Goal: Information Seeking & Learning: Learn about a topic

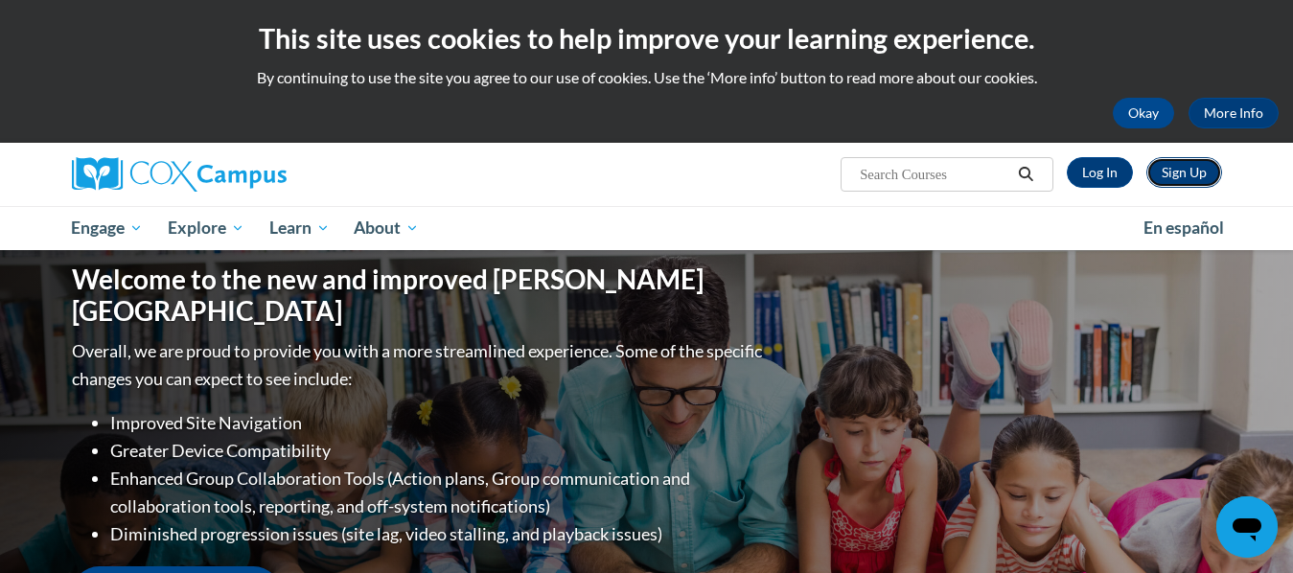
click at [1146, 157] on link "Sign Up" at bounding box center [1184, 172] width 76 height 31
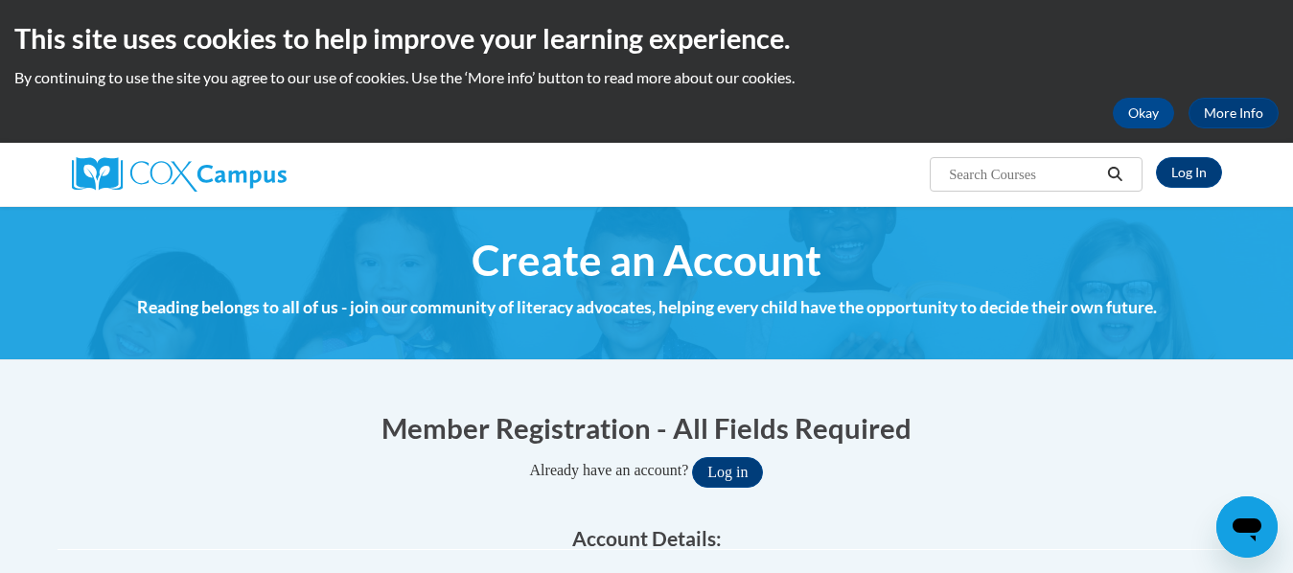
type input "assistantearlyyearstrainer.smk@gmail.com"
click at [1156, 157] on link "Log In" at bounding box center [1189, 172] width 66 height 31
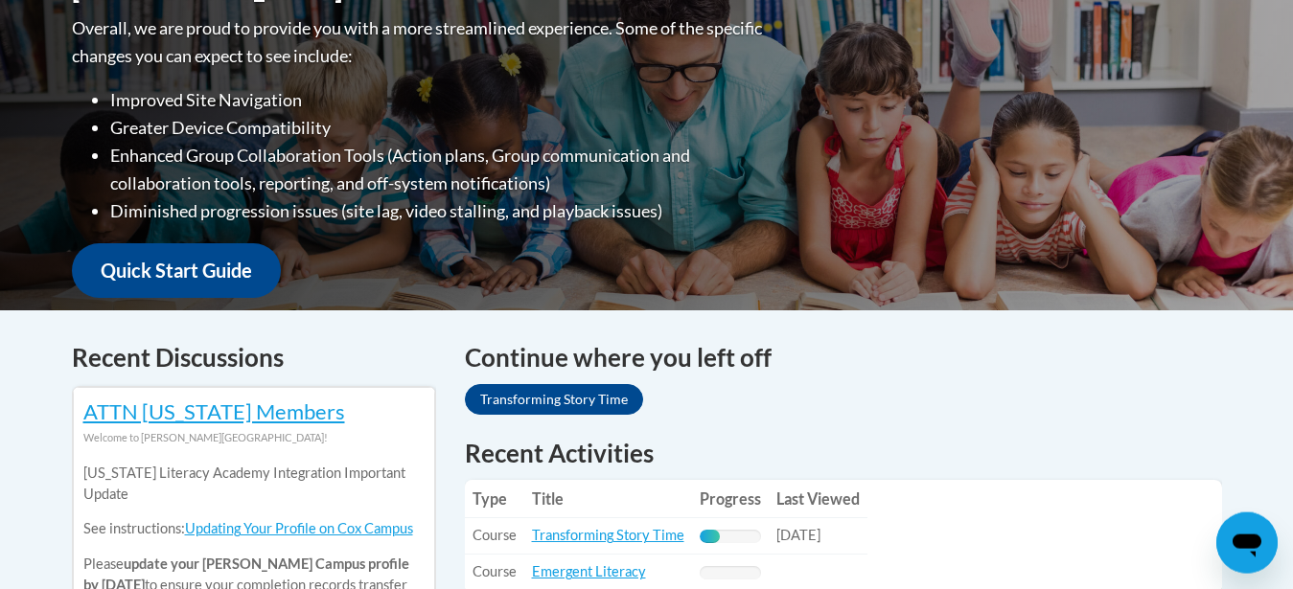
scroll to position [782, 0]
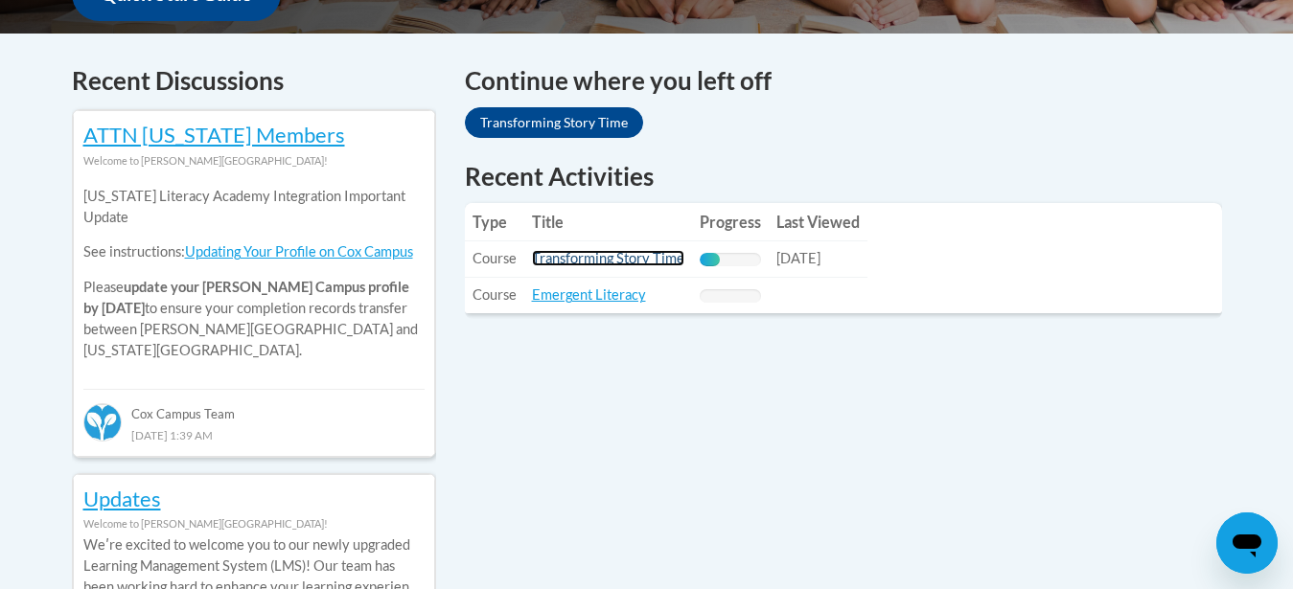
click at [623, 258] on link "Transforming Story Time" at bounding box center [608, 258] width 152 height 16
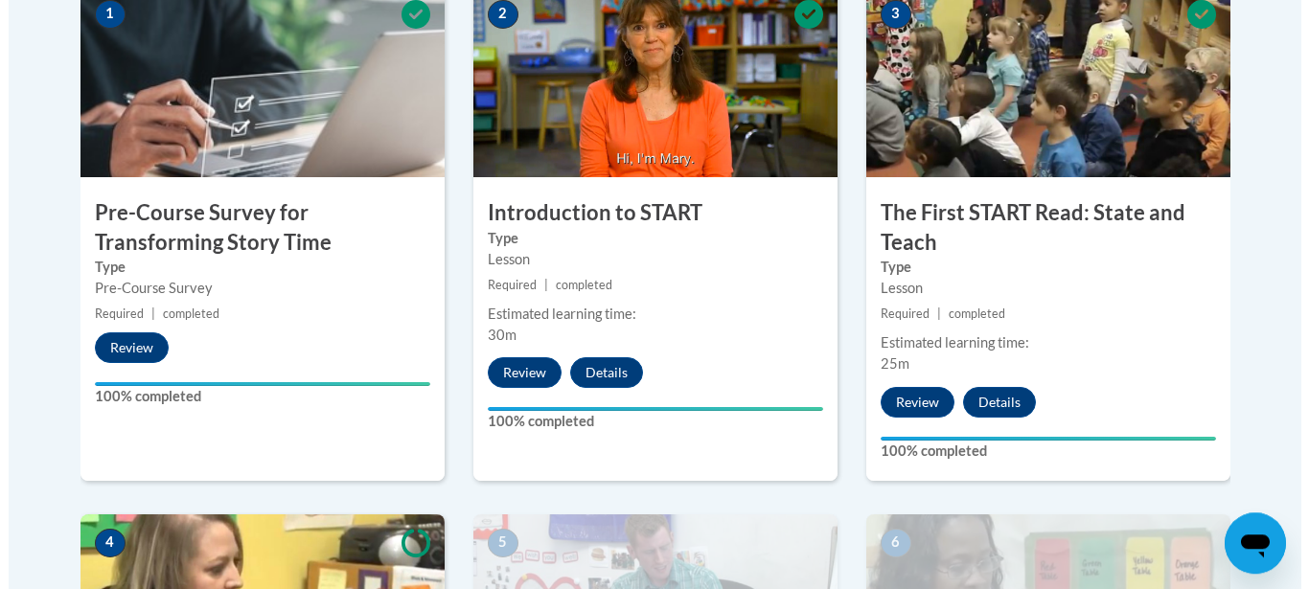
scroll to position [684, 0]
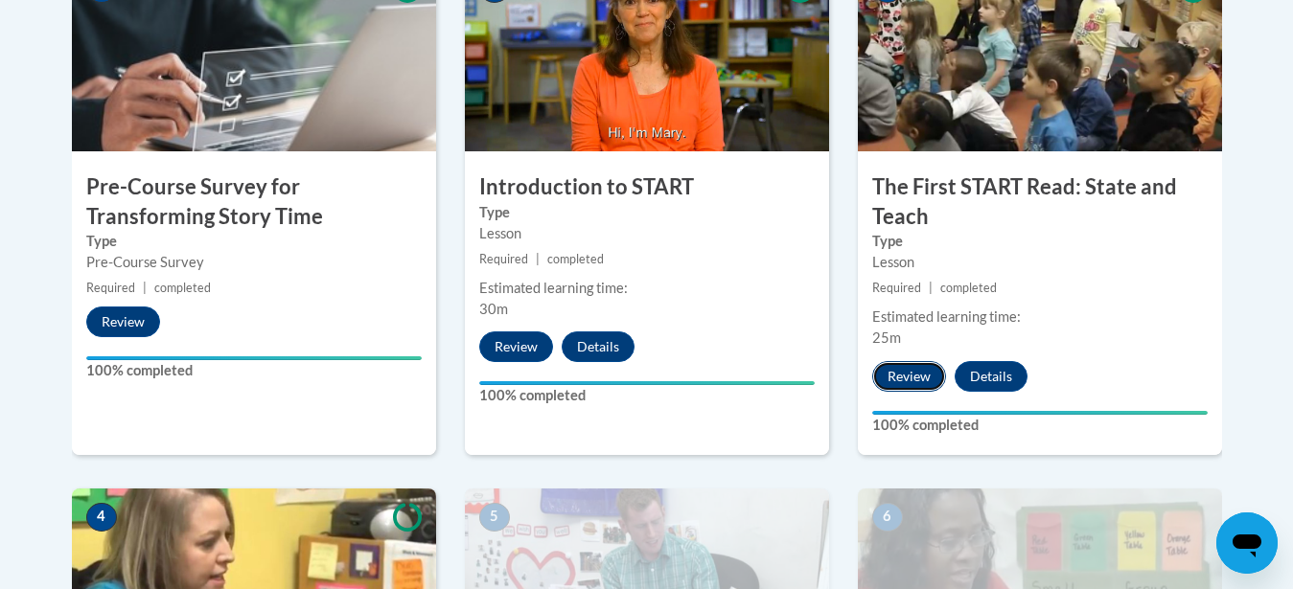
click at [910, 371] on button "Review" at bounding box center [909, 376] width 74 height 31
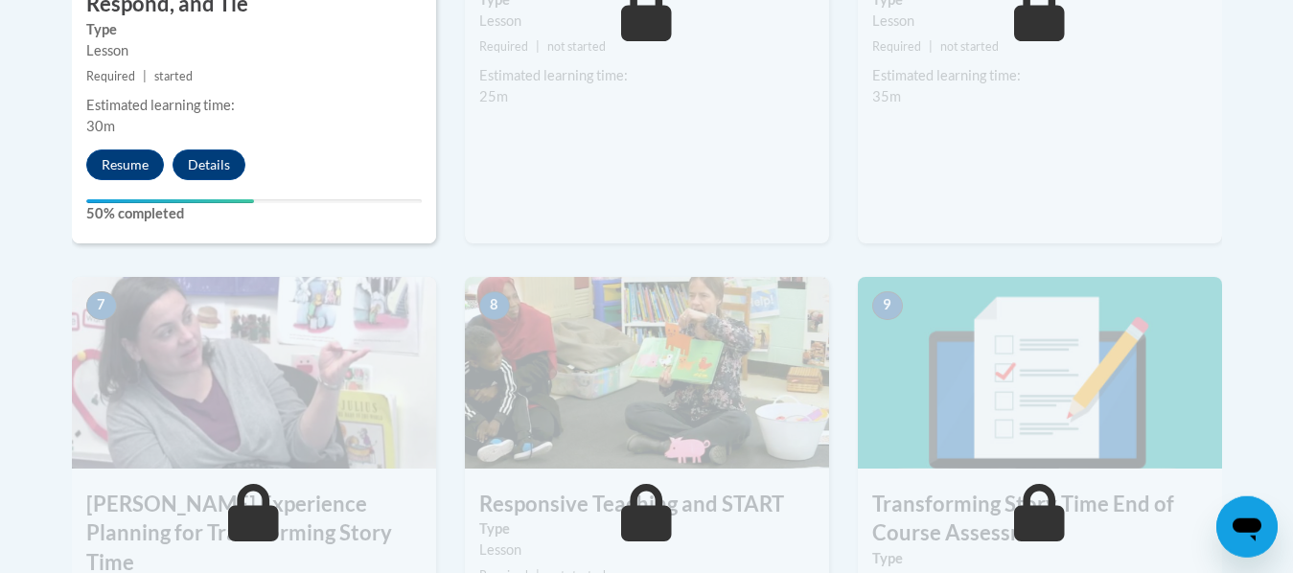
scroll to position [1466, 0]
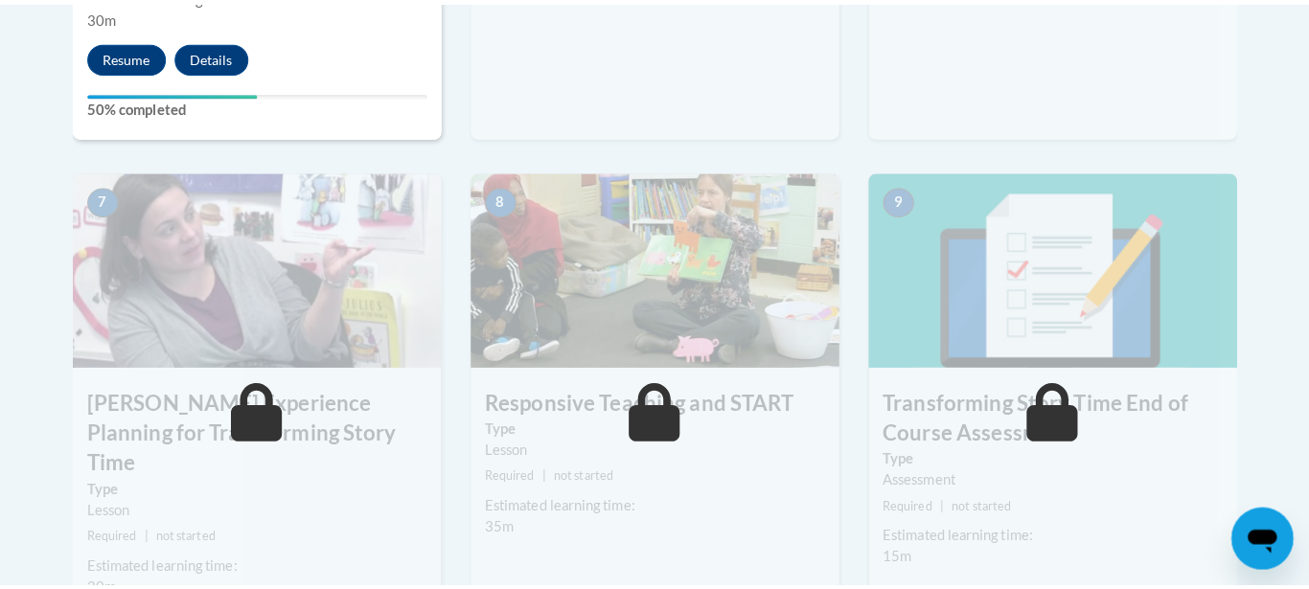
scroll to position [1564, 0]
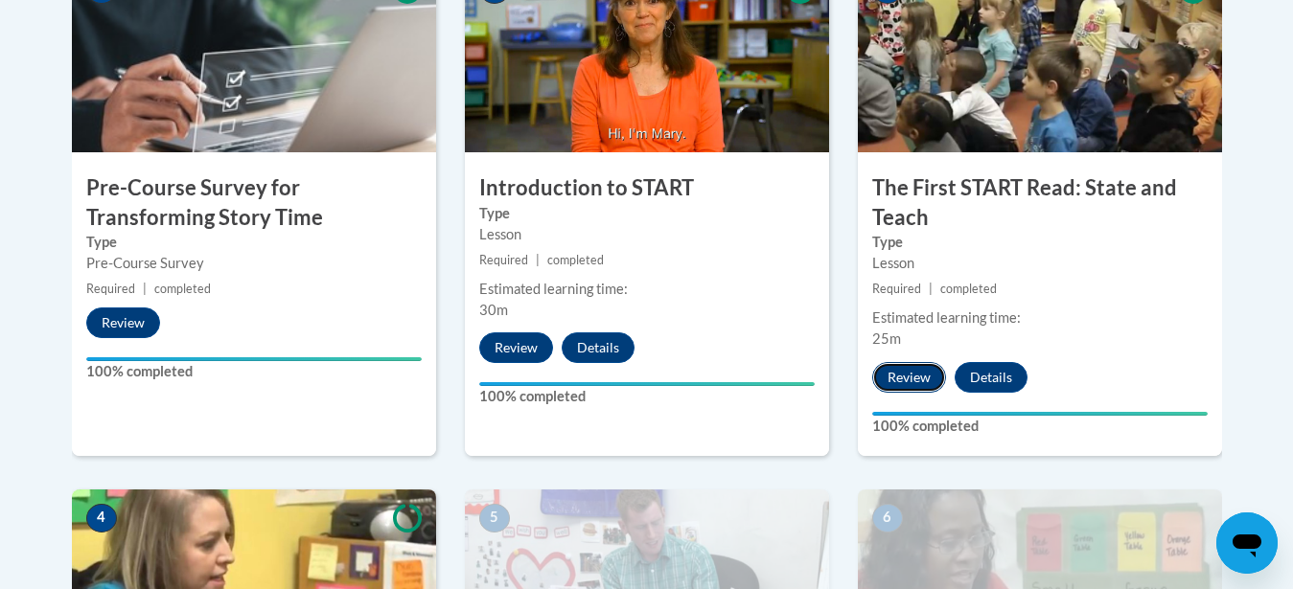
click at [912, 374] on button "Review" at bounding box center [909, 377] width 74 height 31
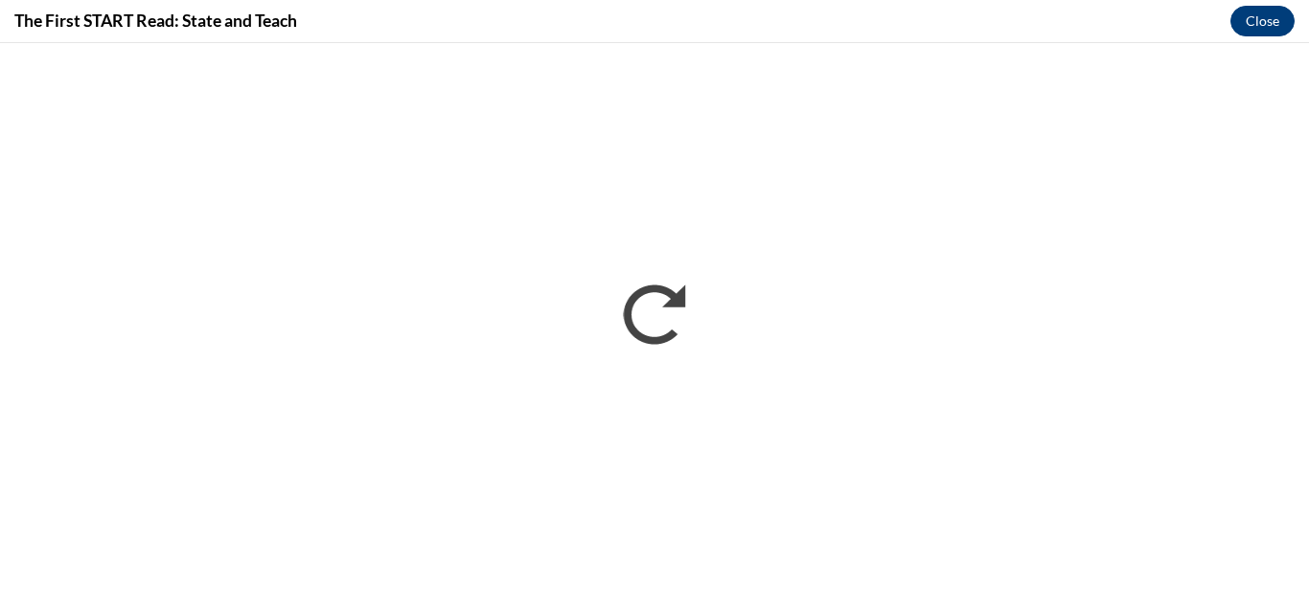
click at [1265, 19] on button "Close" at bounding box center [1262, 21] width 64 height 31
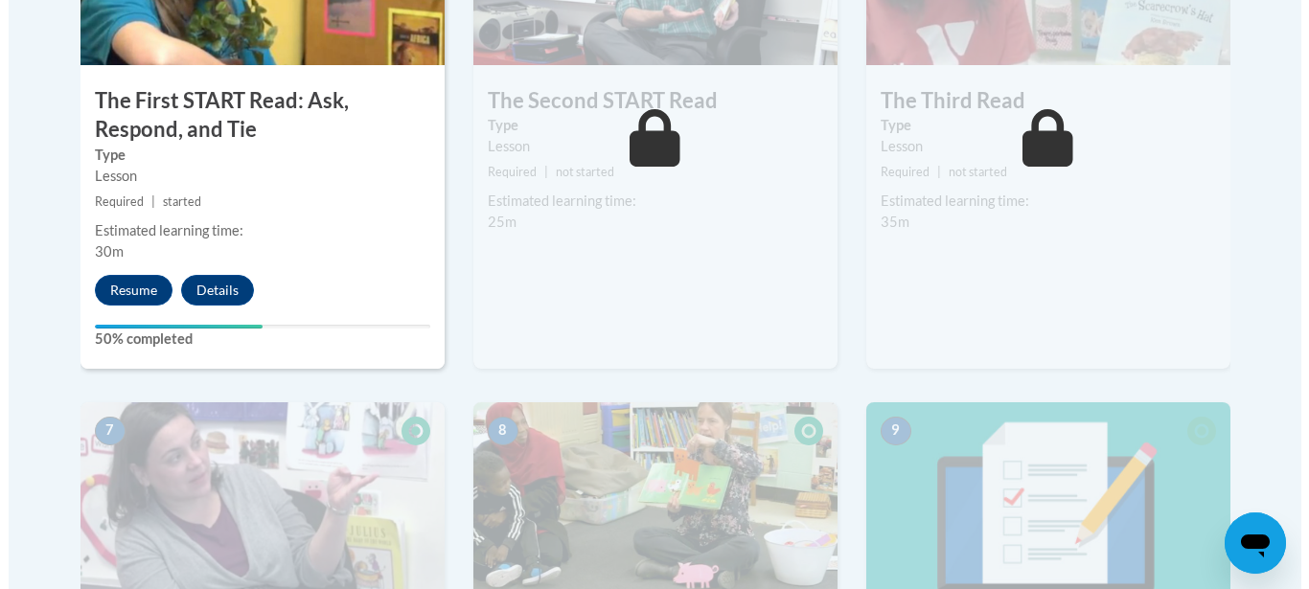
scroll to position [1270, 0]
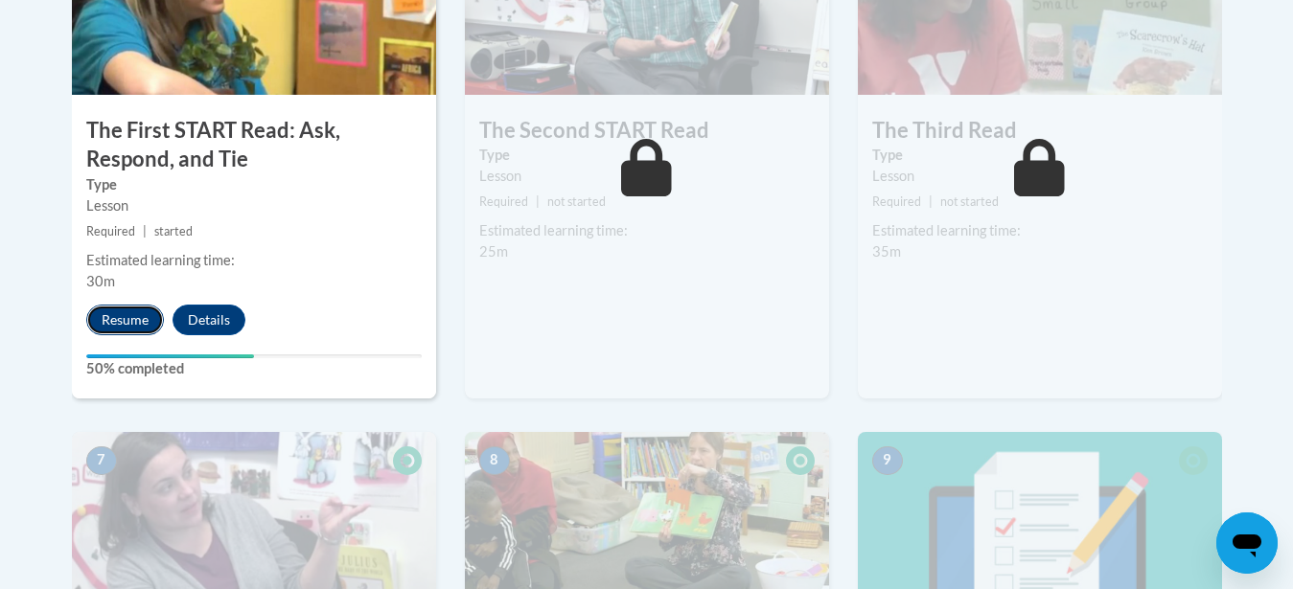
click at [128, 314] on button "Resume" at bounding box center [125, 320] width 78 height 31
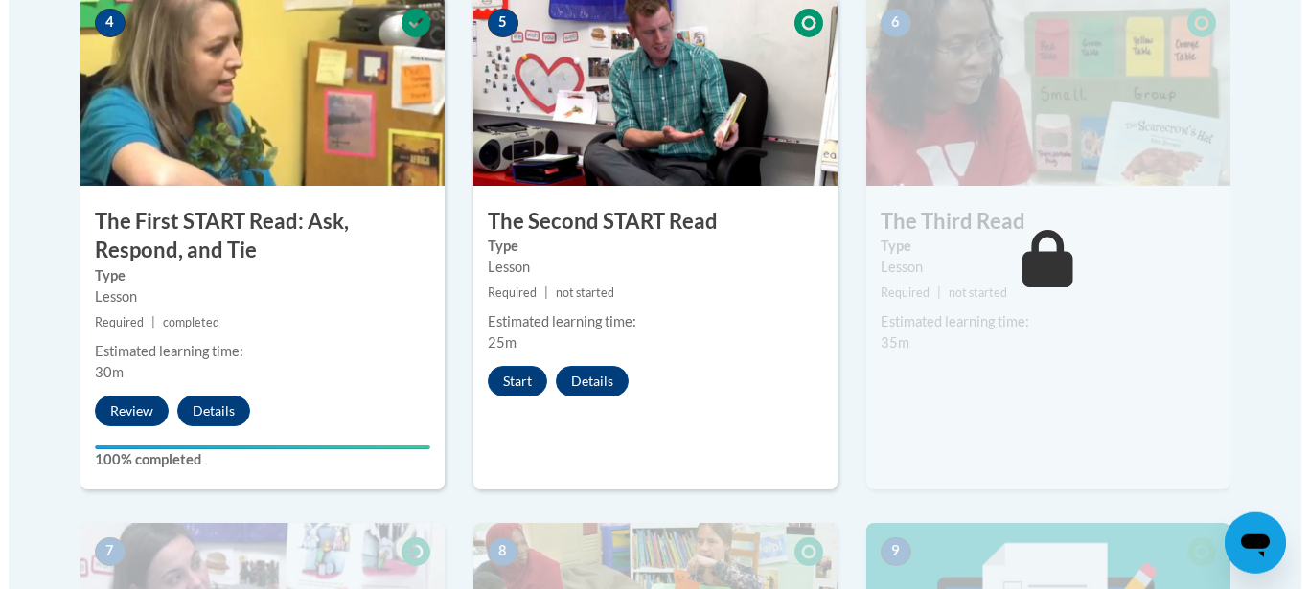
scroll to position [1172, 0]
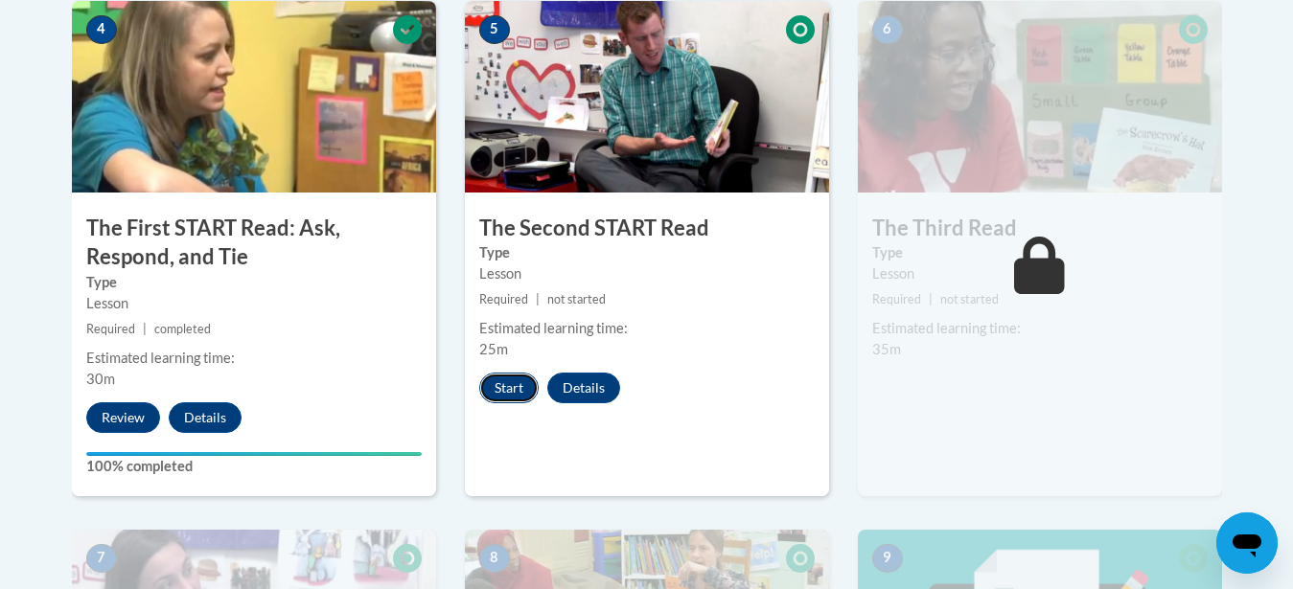
click at [507, 388] on button "Start" at bounding box center [508, 388] width 59 height 31
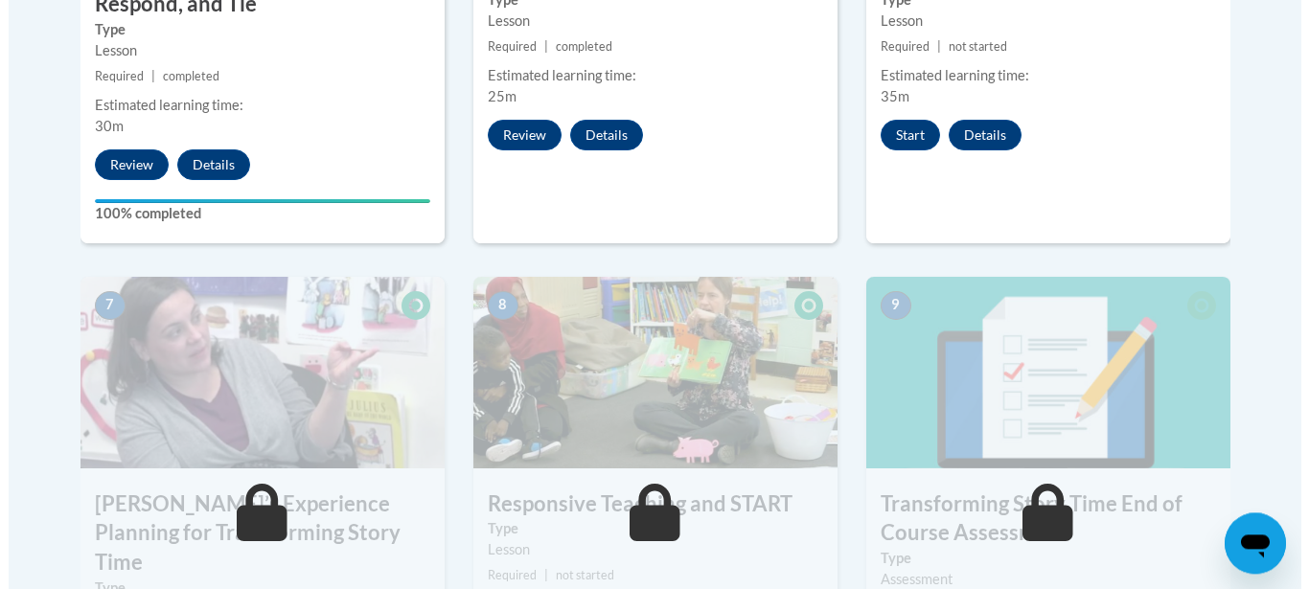
scroll to position [1424, 0]
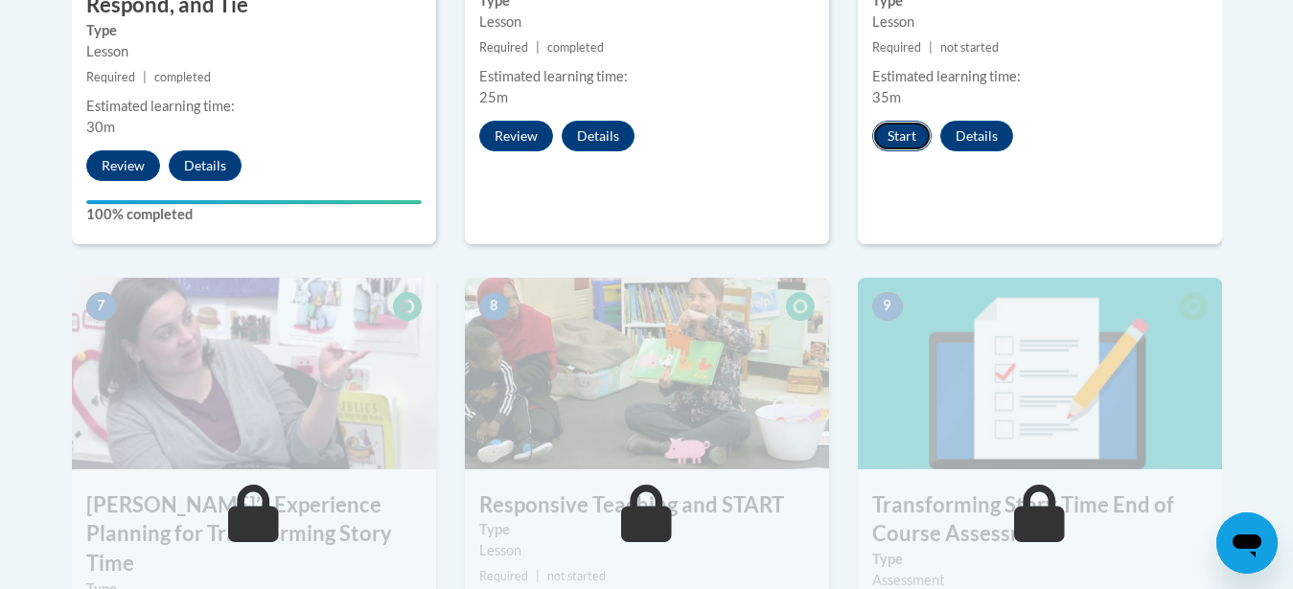
click at [899, 134] on button "Start" at bounding box center [901, 136] width 59 height 31
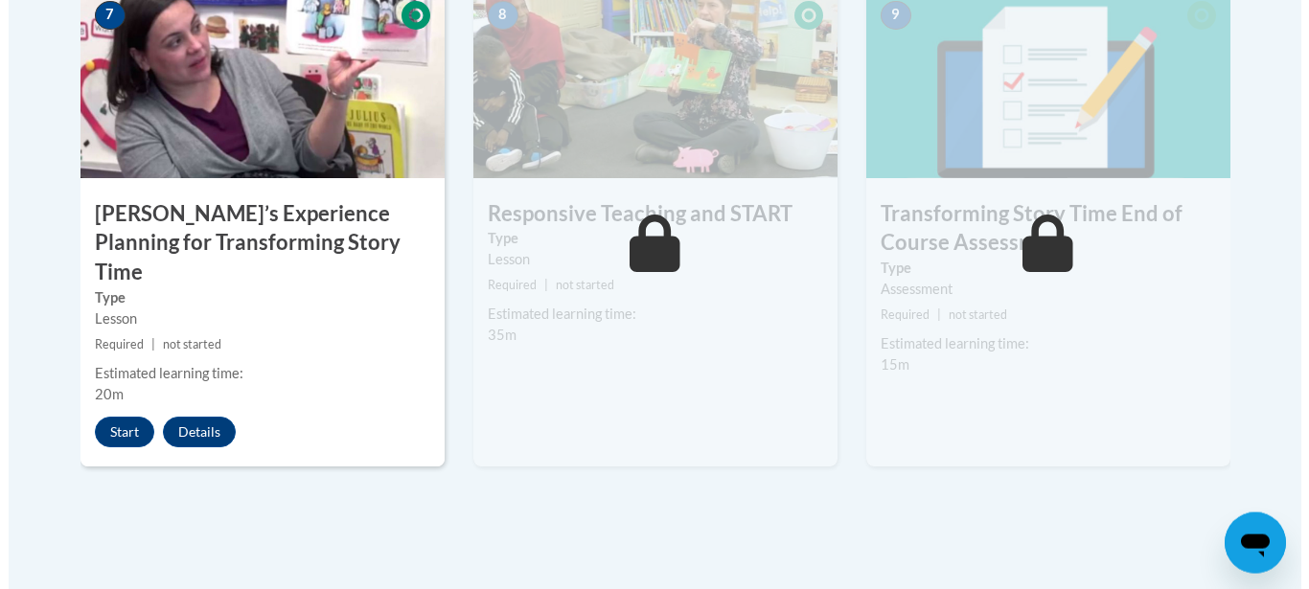
scroll to position [1717, 0]
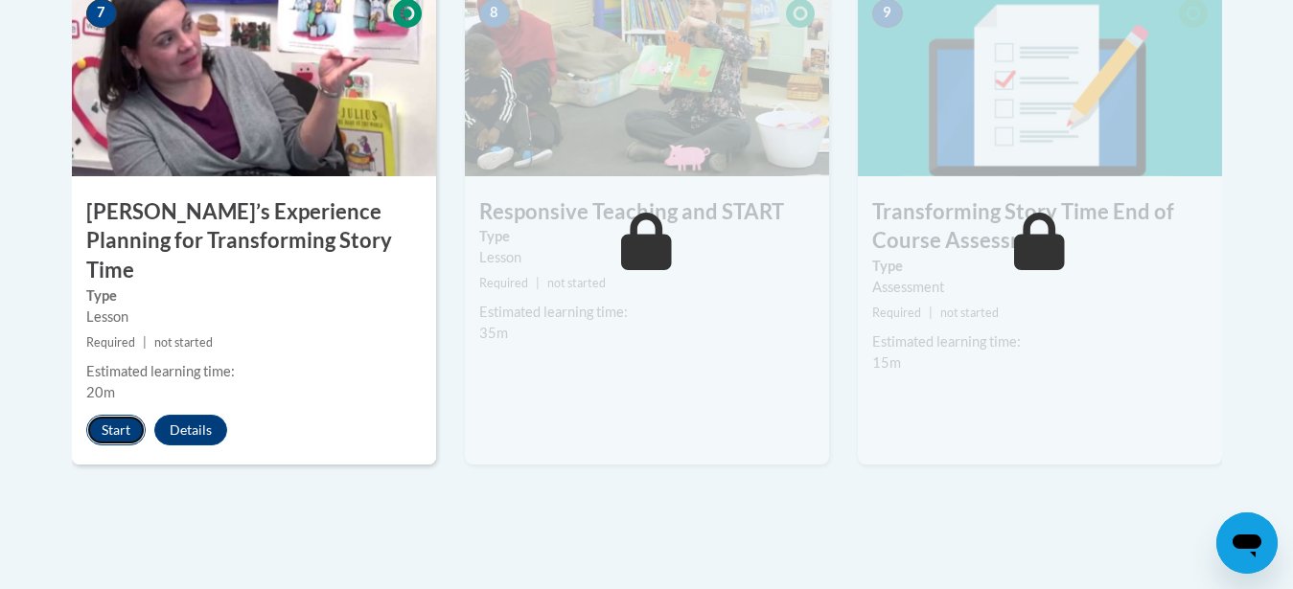
click at [101, 415] on button "Start" at bounding box center [115, 430] width 59 height 31
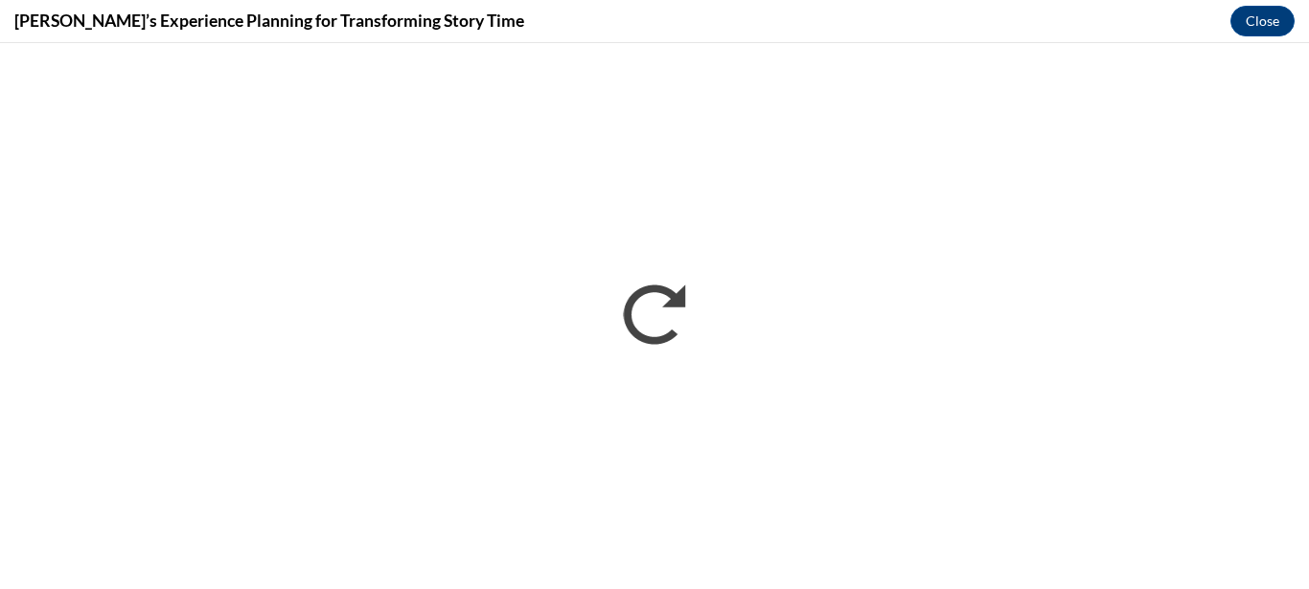
scroll to position [0, 0]
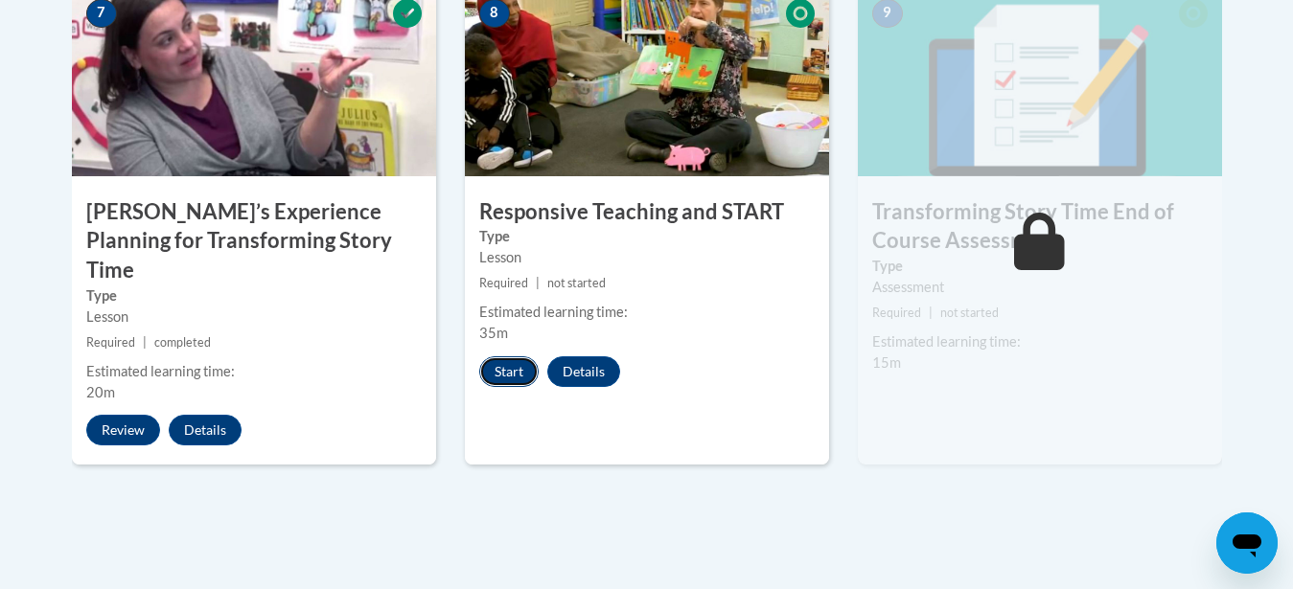
click at [505, 370] on button "Start" at bounding box center [508, 371] width 59 height 31
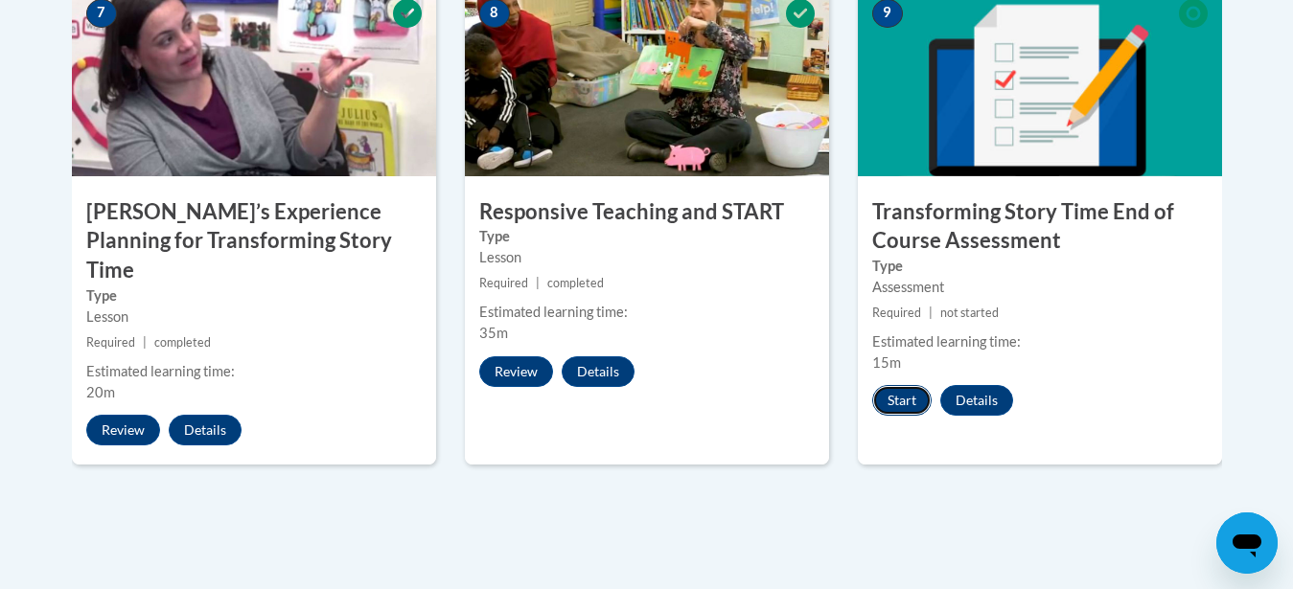
click at [892, 393] on button "Start" at bounding box center [901, 400] width 59 height 31
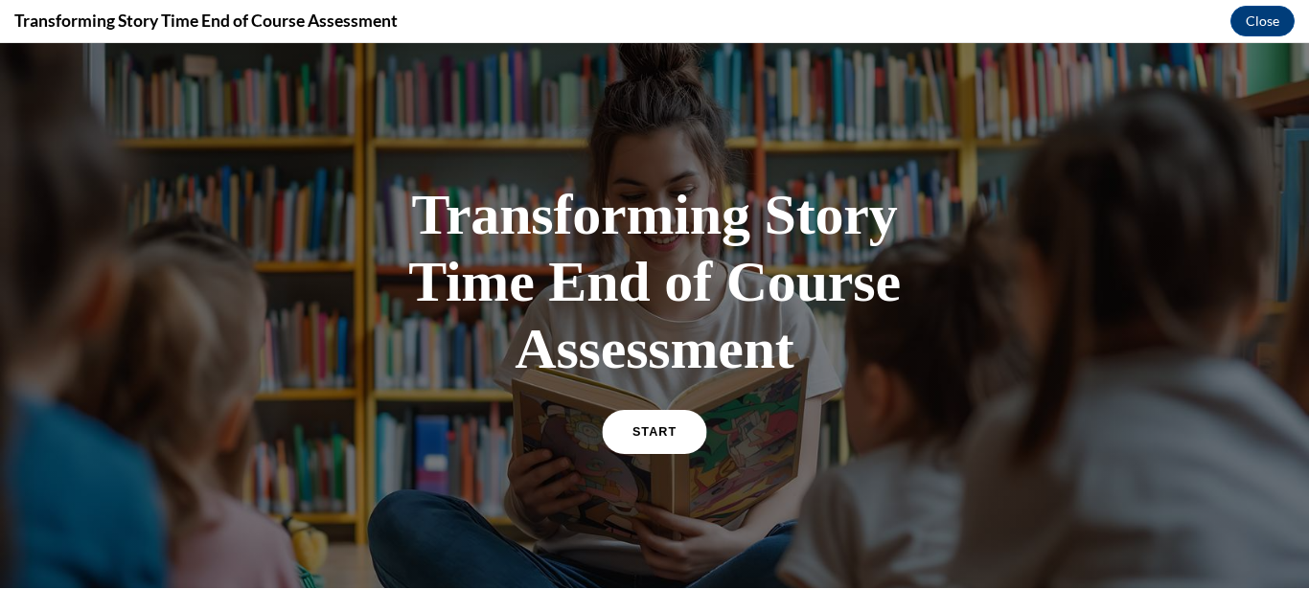
click at [679, 435] on link "START" at bounding box center [654, 432] width 104 height 44
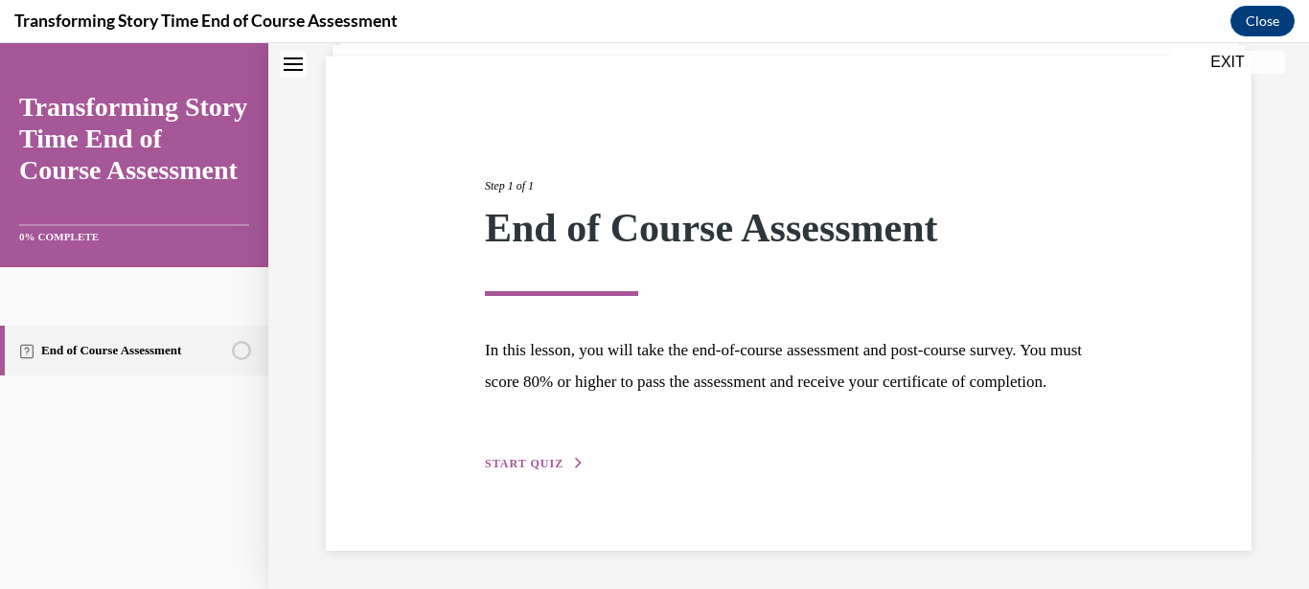
scroll to position [165, 0]
click at [544, 463] on span "START QUIZ" at bounding box center [524, 463] width 79 height 13
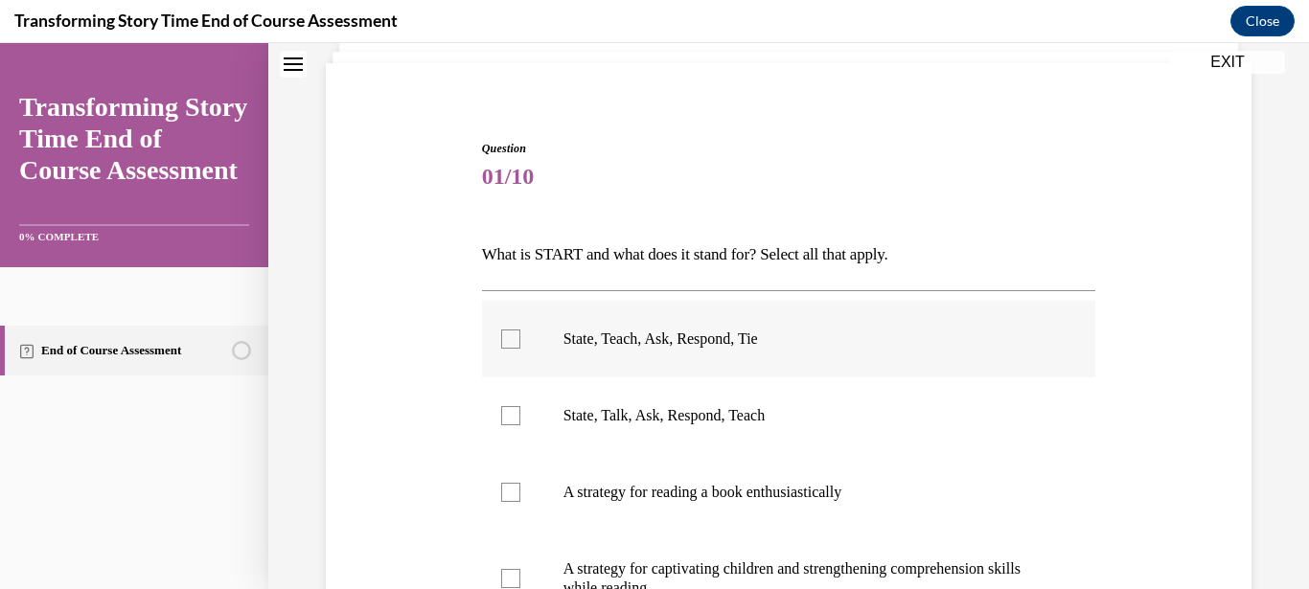
scroll to position [150, 0]
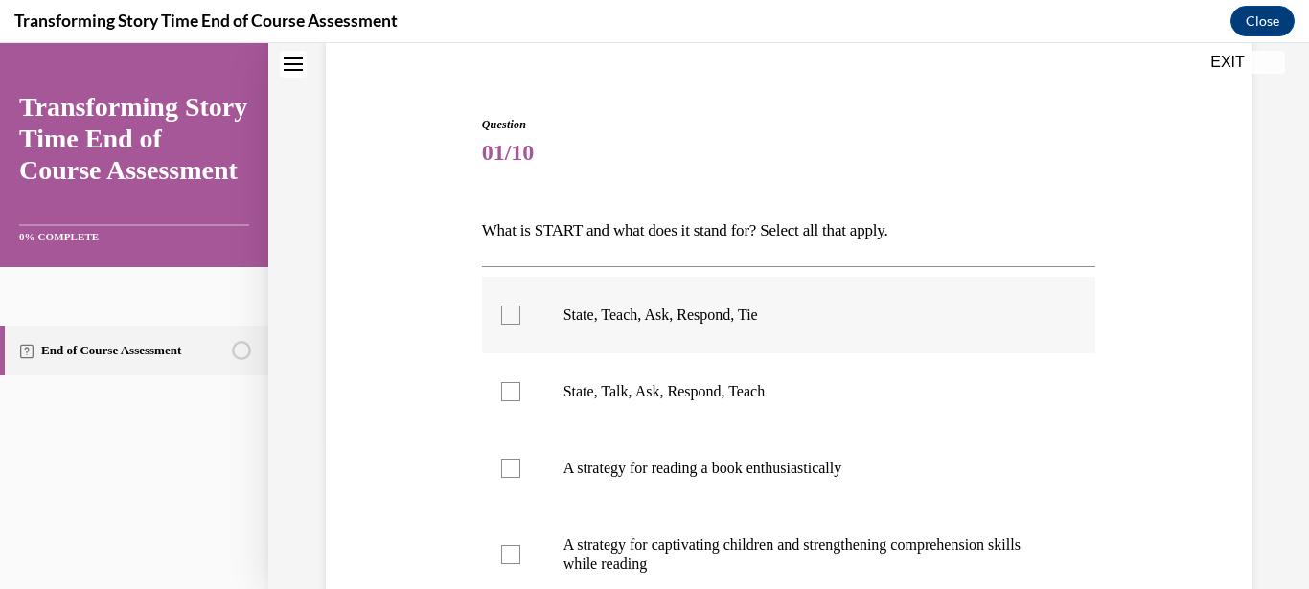
click at [691, 323] on p "State, Teach, Ask, Respond, Tie" at bounding box center [805, 315] width 485 height 19
click at [520, 323] on input "State, Teach, Ask, Respond, Tie" at bounding box center [510, 315] width 19 height 19
click at [529, 321] on label "State, Teach, Ask, Respond, Tie" at bounding box center [789, 315] width 614 height 77
click at [520, 321] on input "State, Teach, Ask, Respond, Tie" at bounding box center [510, 315] width 19 height 19
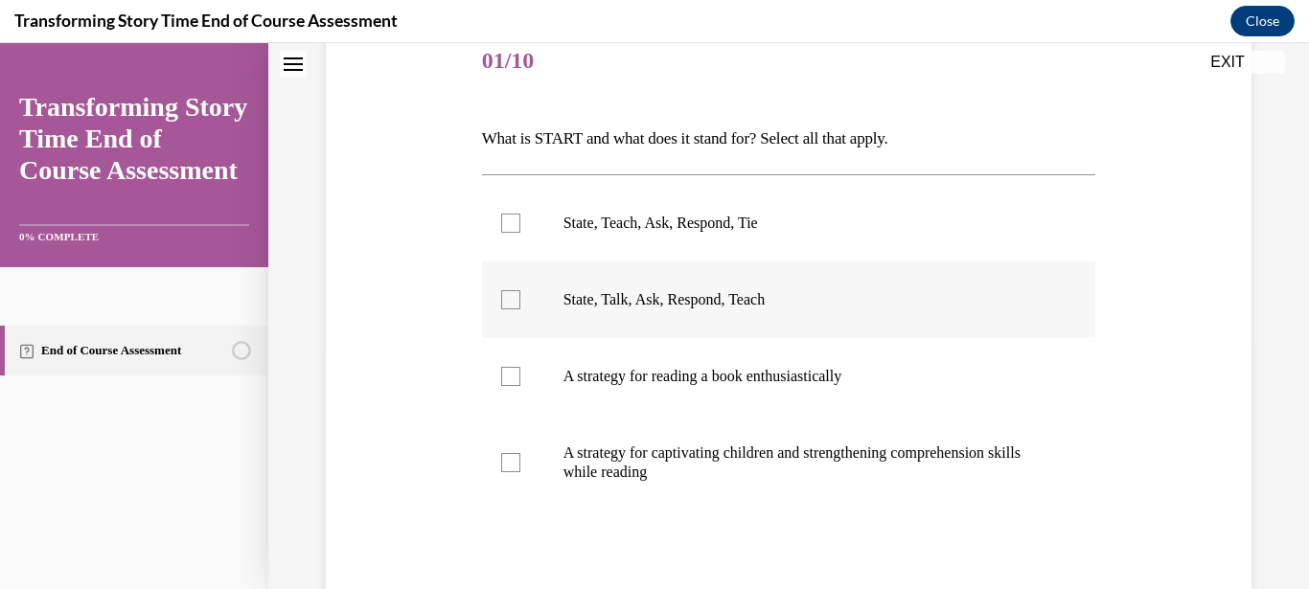
drag, startPoint x: 512, startPoint y: 222, endPoint x: 621, endPoint y: 274, distance: 120.9
click at [515, 225] on div at bounding box center [510, 223] width 19 height 19
click at [505, 222] on div at bounding box center [510, 223] width 19 height 19
click at [505, 222] on input "State, Teach, Ask, Respond, Tie" at bounding box center [510, 223] width 19 height 19
checkbox input "true"
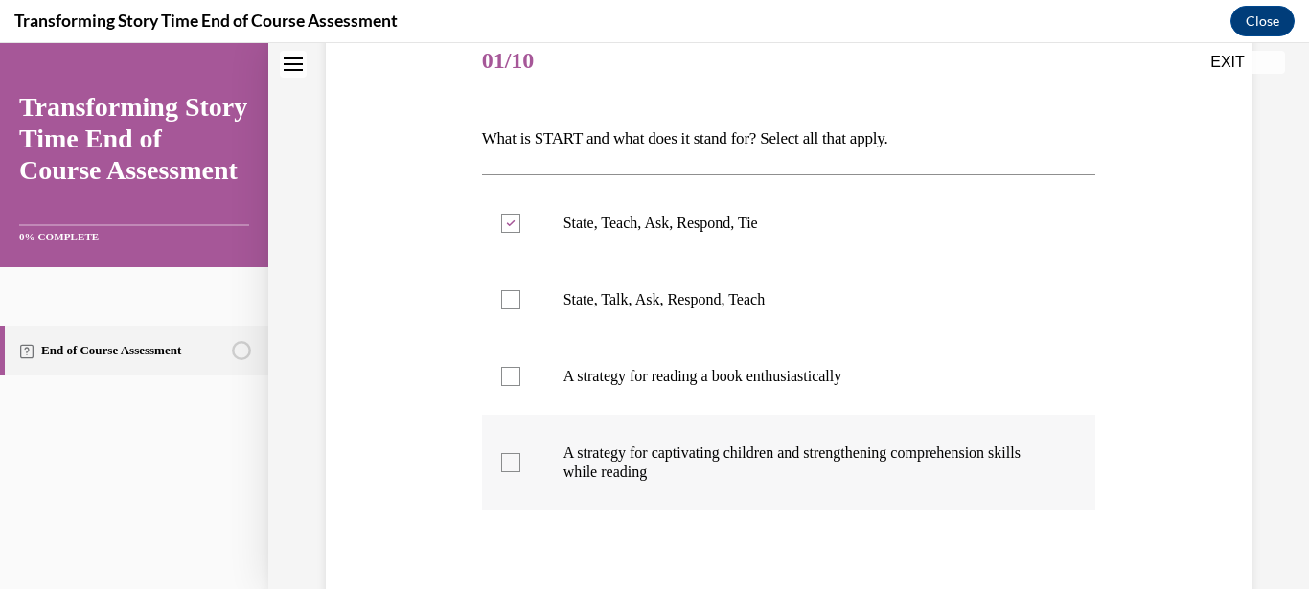
scroll to position [417, 0]
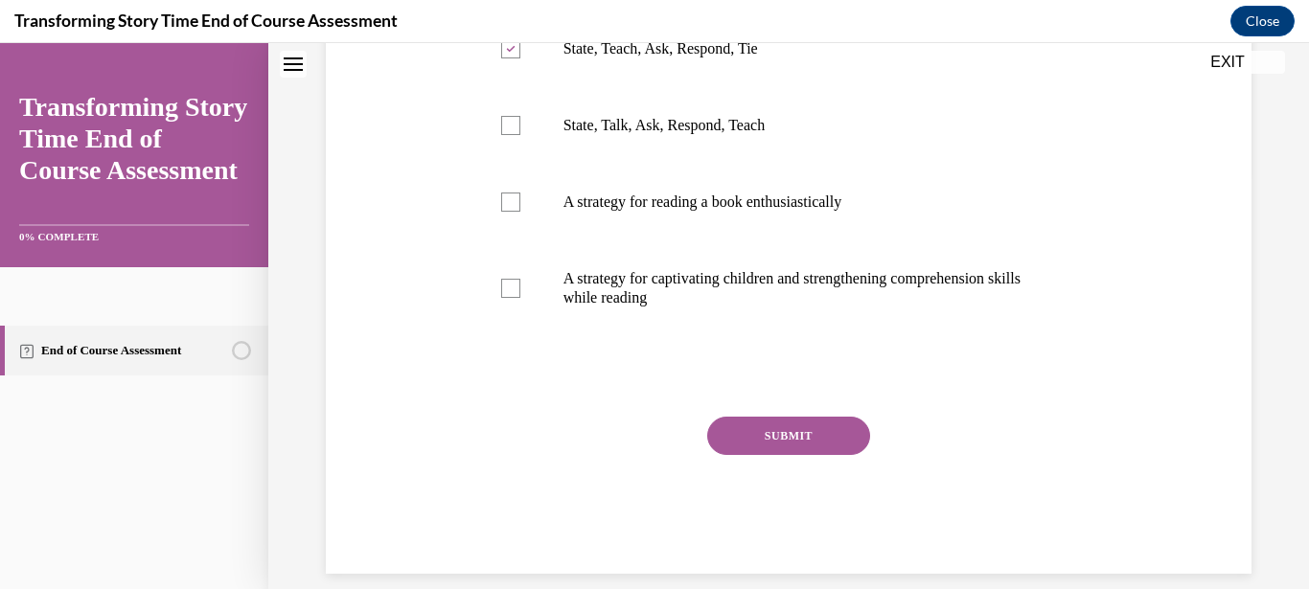
click at [737, 411] on div "Question 01/10 What is START and what does it stand for? Select all that apply.…" at bounding box center [789, 212] width 614 height 724
click at [756, 438] on button "SUBMIT" at bounding box center [788, 436] width 163 height 38
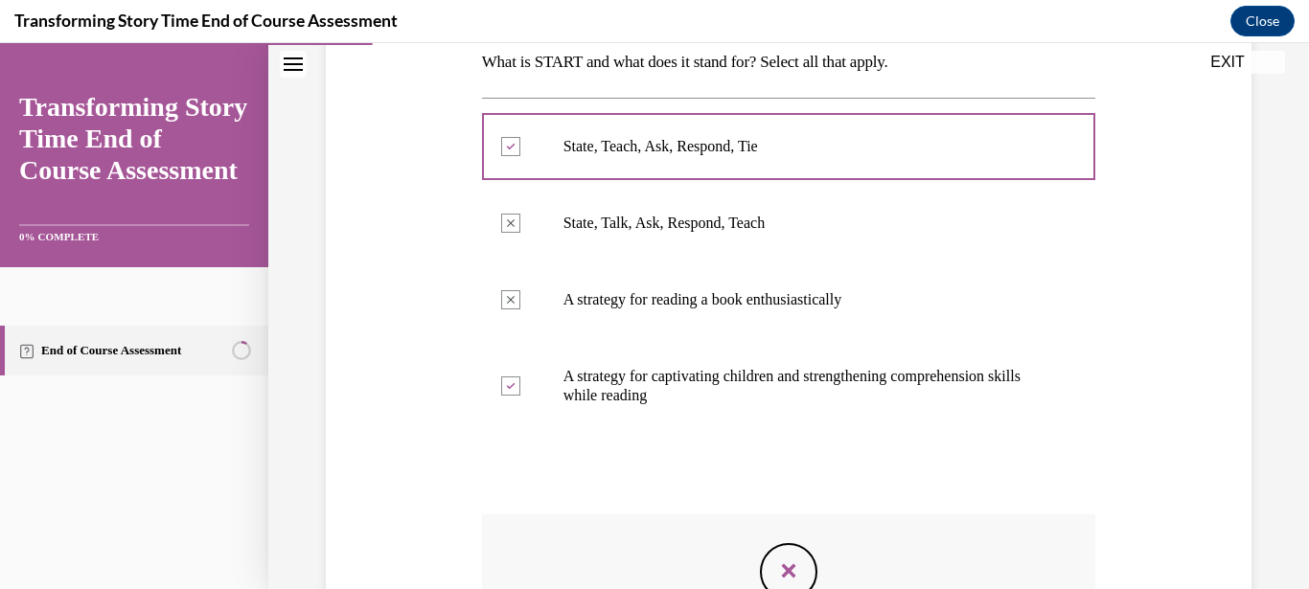
scroll to position [595, 0]
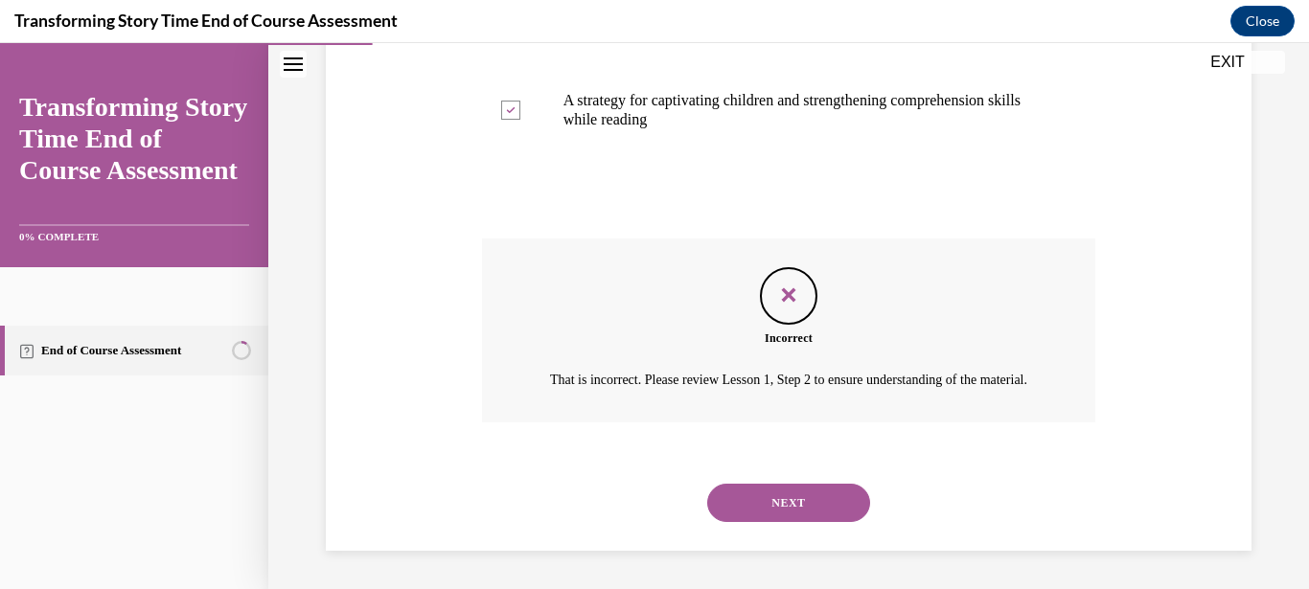
click at [776, 507] on button "NEXT" at bounding box center [788, 503] width 163 height 38
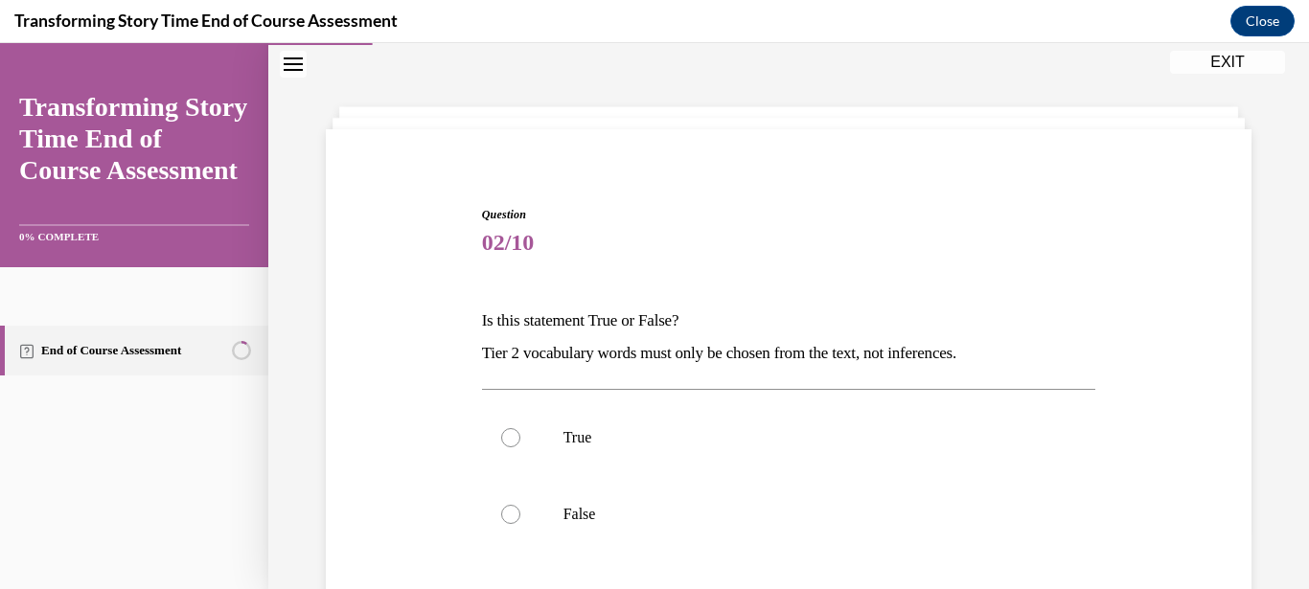
scroll to position [92, 0]
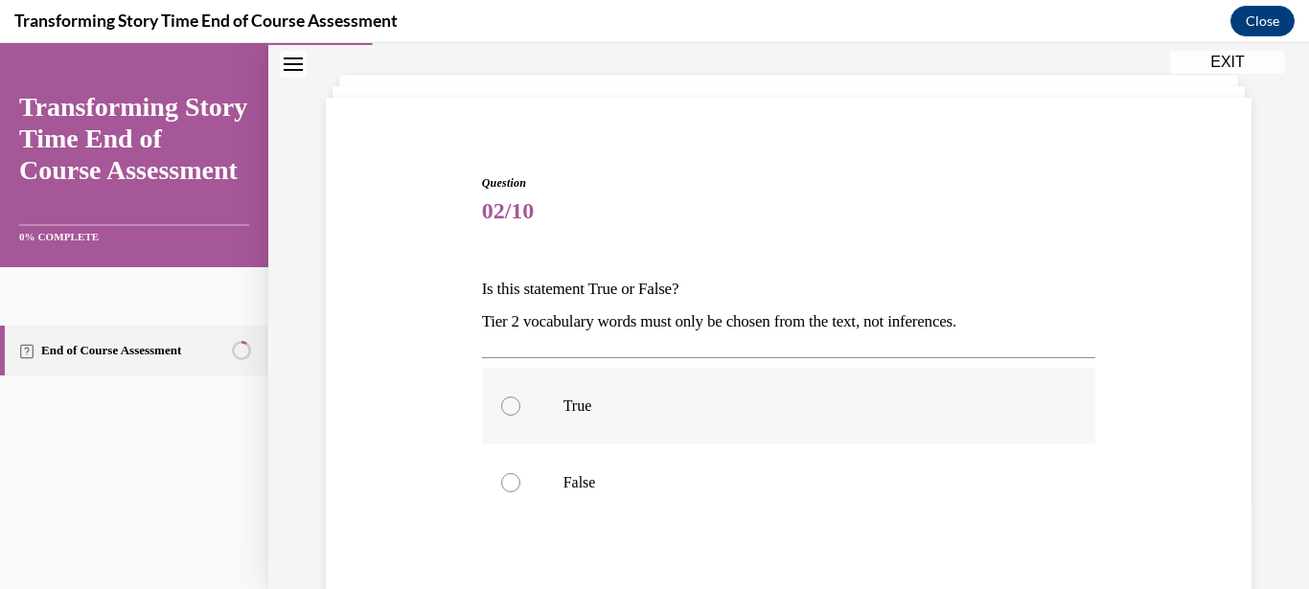
click at [628, 396] on label "True" at bounding box center [789, 406] width 614 height 77
click at [520, 397] on input "True" at bounding box center [510, 406] width 19 height 19
radio input "true"
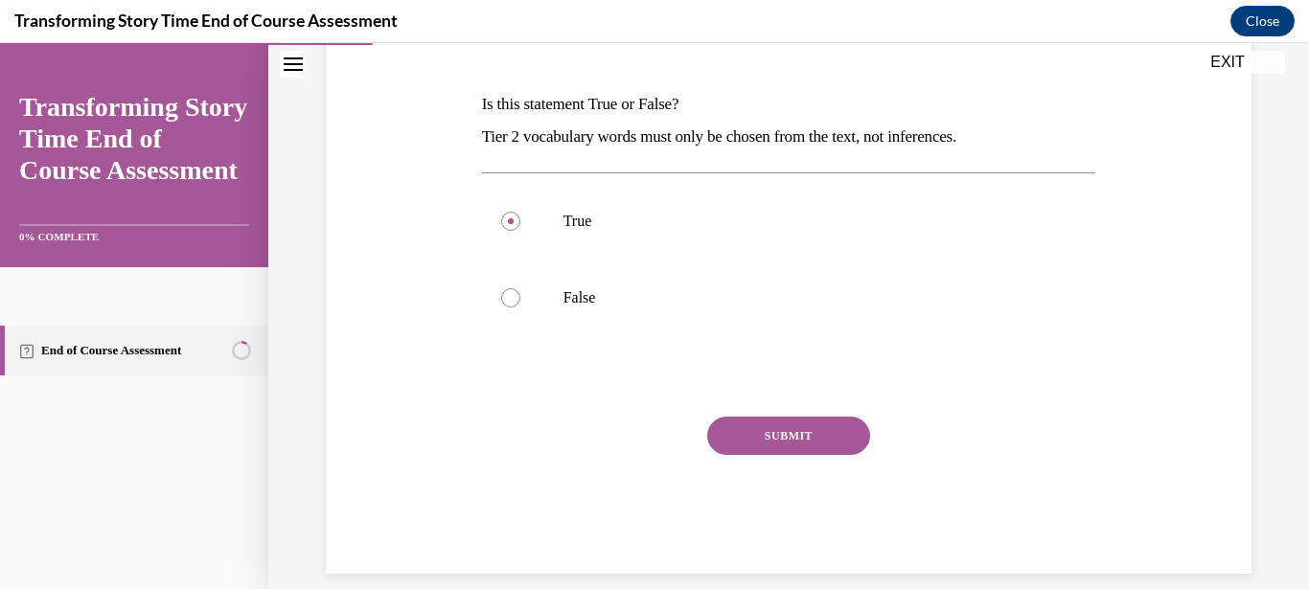
click at [762, 423] on button "SUBMIT" at bounding box center [788, 436] width 163 height 38
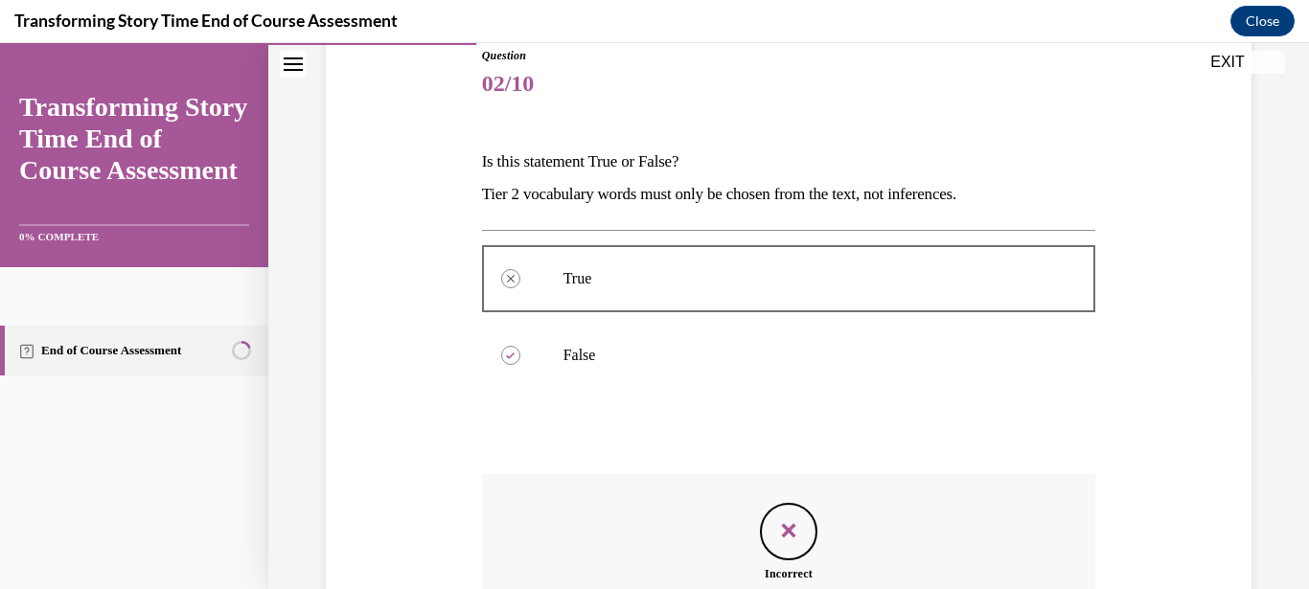
scroll to position [455, 0]
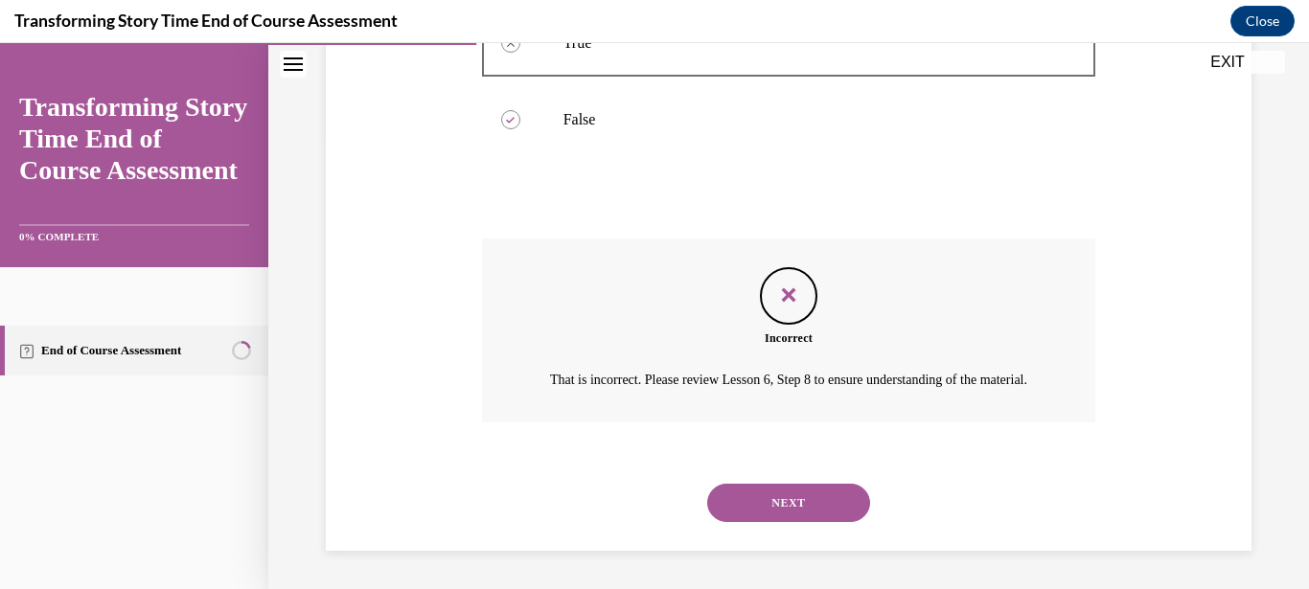
click at [769, 493] on button "NEXT" at bounding box center [788, 503] width 163 height 38
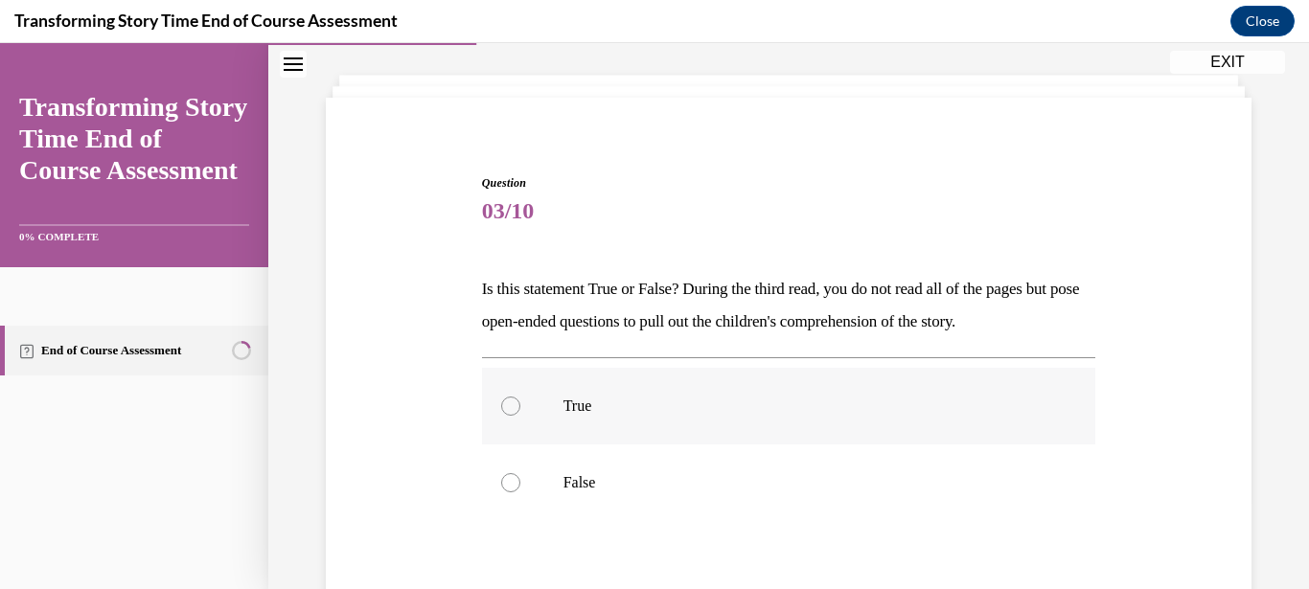
scroll to position [184, 0]
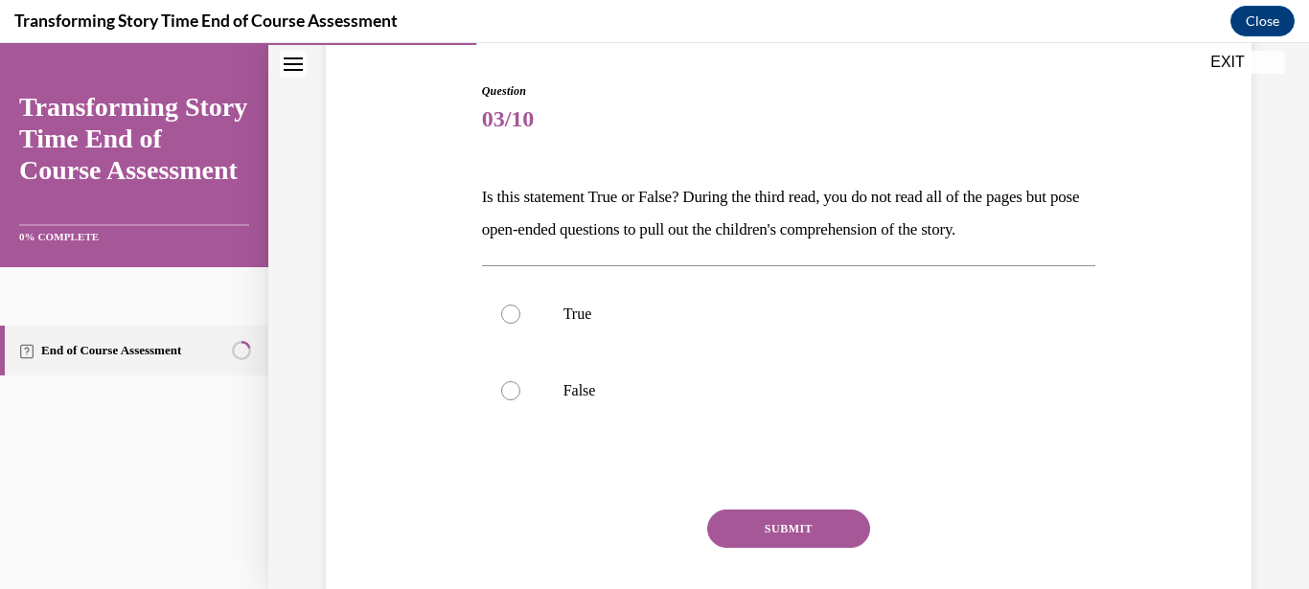
drag, startPoint x: 553, startPoint y: 317, endPoint x: 673, endPoint y: 452, distance: 180.6
click at [554, 317] on label "True" at bounding box center [789, 314] width 614 height 77
click at [520, 317] on input "True" at bounding box center [510, 314] width 19 height 19
radio input "true"
click at [768, 537] on button "SUBMIT" at bounding box center [788, 529] width 163 height 38
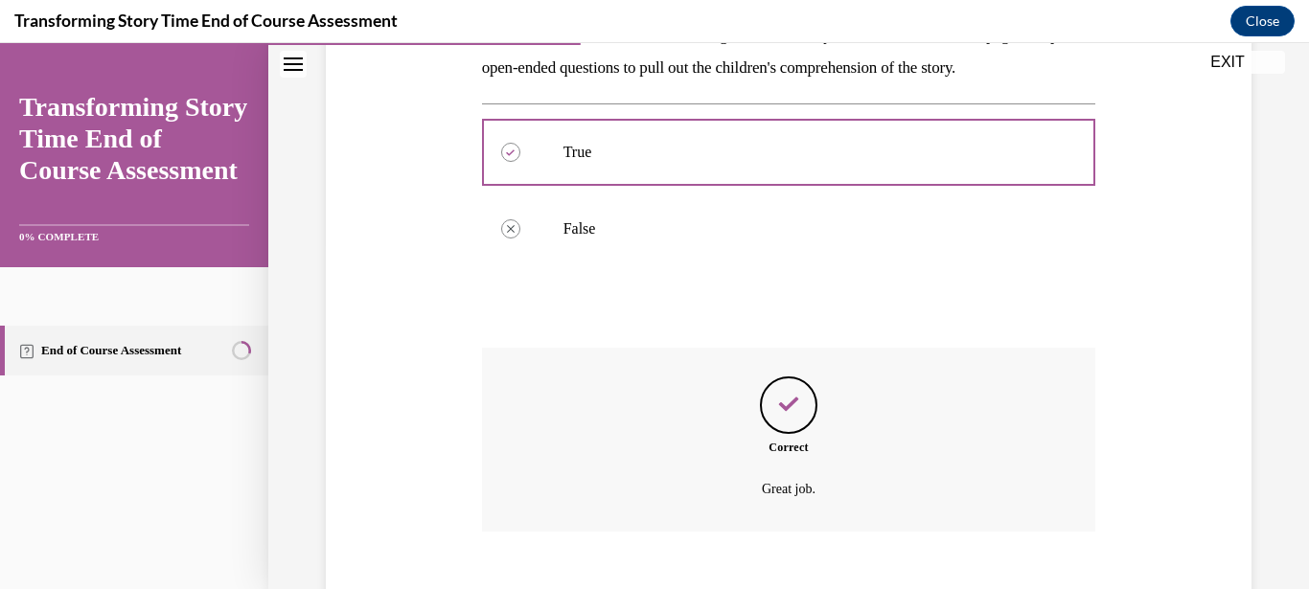
scroll to position [363, 0]
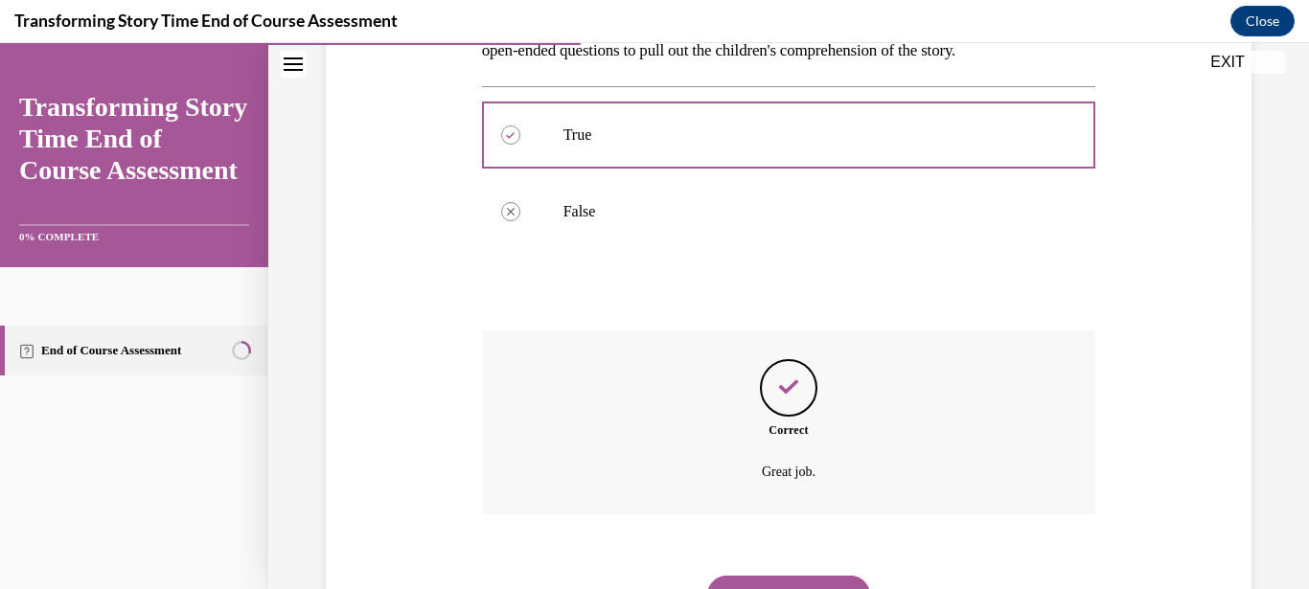
click at [787, 576] on button "NEXT" at bounding box center [788, 595] width 163 height 38
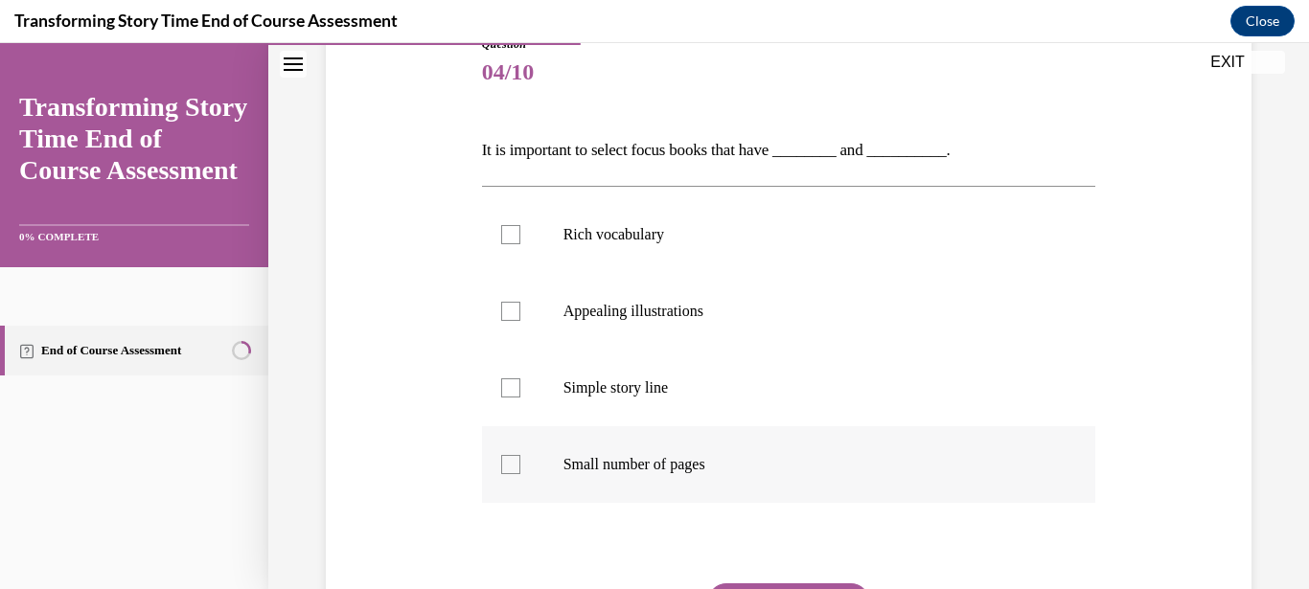
scroll to position [276, 0]
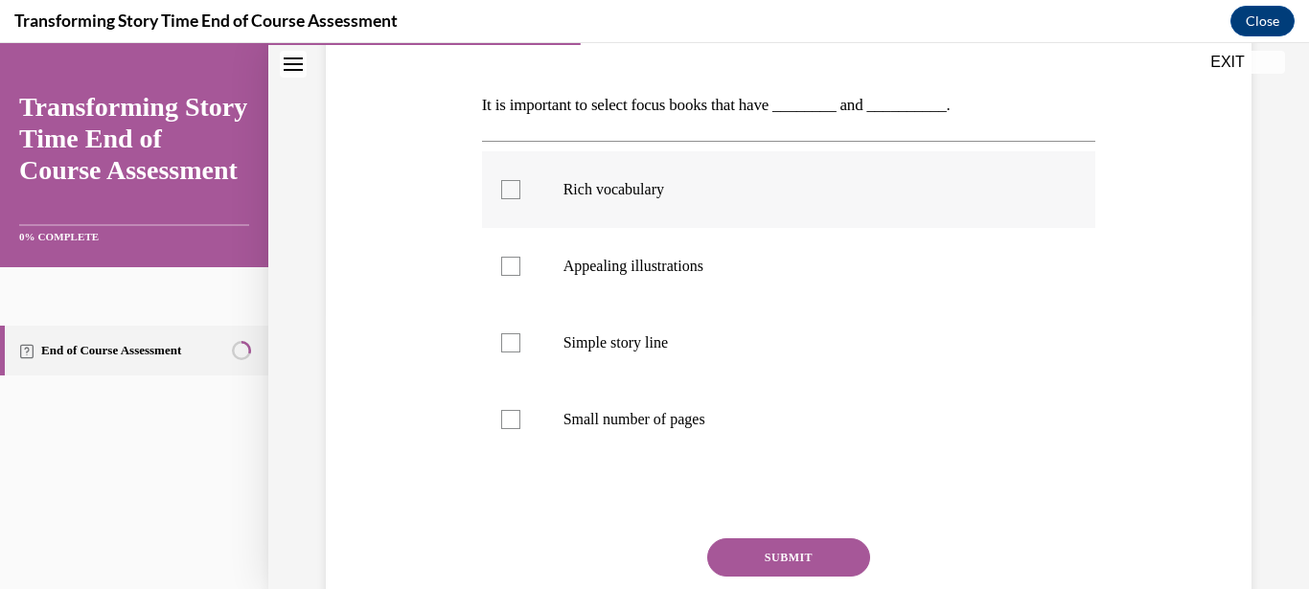
click at [654, 193] on p "Rich vocabulary" at bounding box center [805, 189] width 485 height 19
click at [520, 193] on input "Rich vocabulary" at bounding box center [510, 189] width 19 height 19
checkbox input "true"
click at [680, 355] on label "Simple story line" at bounding box center [789, 343] width 614 height 77
click at [520, 353] on input "Simple story line" at bounding box center [510, 342] width 19 height 19
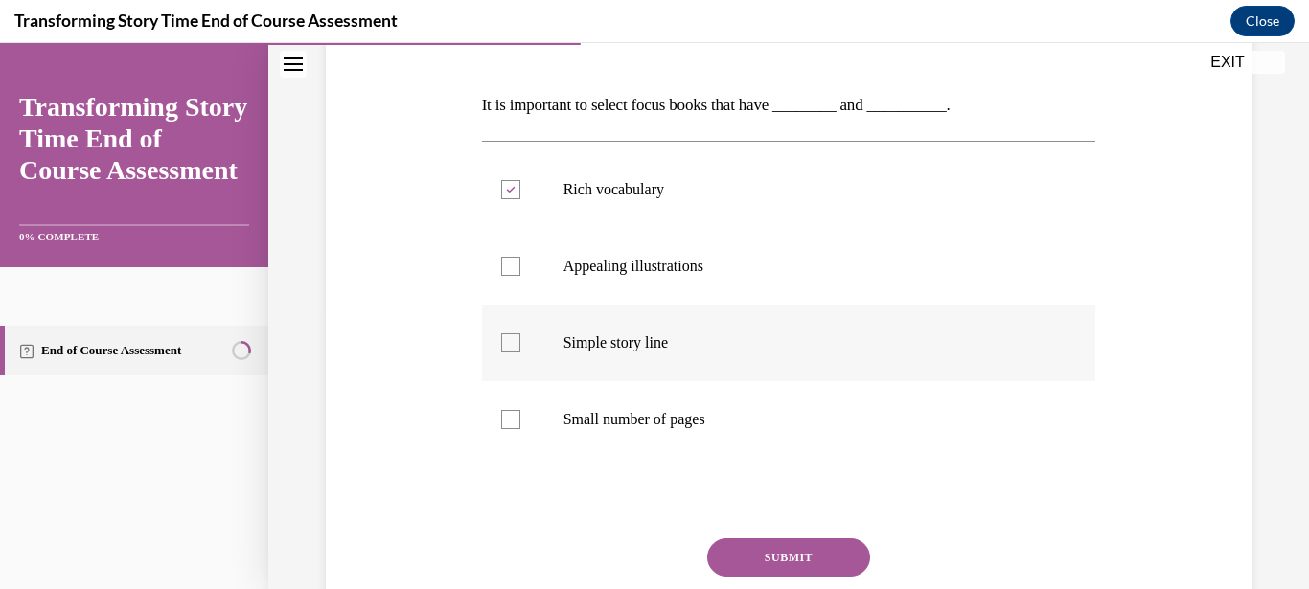
checkbox input "true"
click at [791, 562] on button "SUBMIT" at bounding box center [788, 558] width 163 height 38
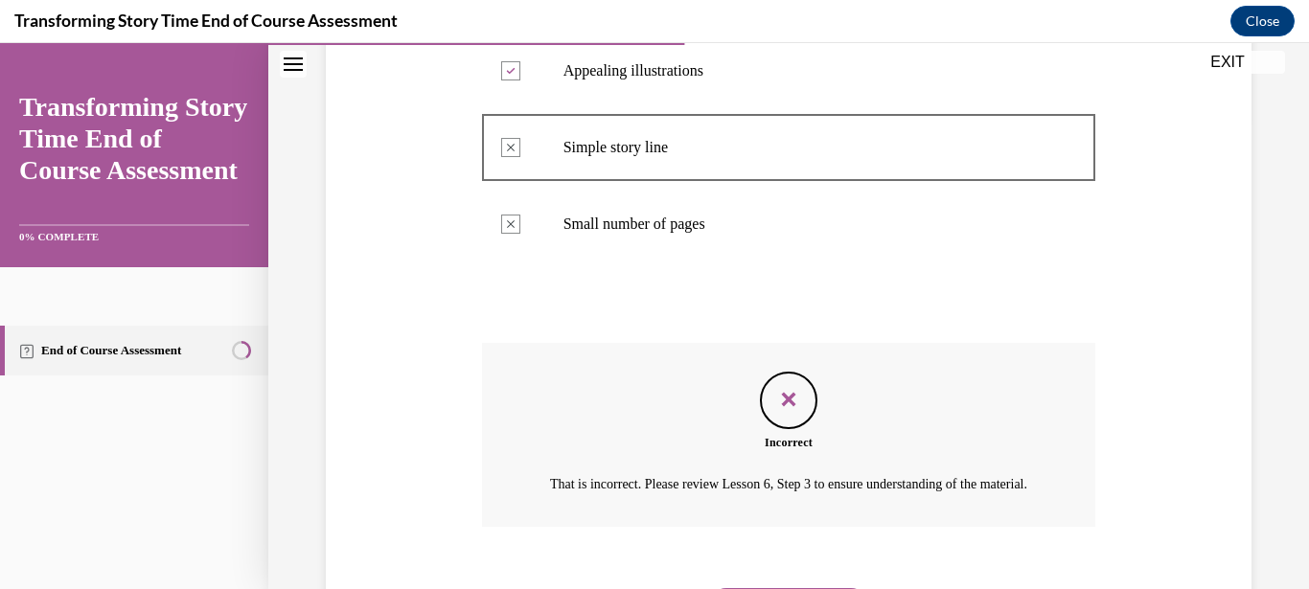
scroll to position [576, 0]
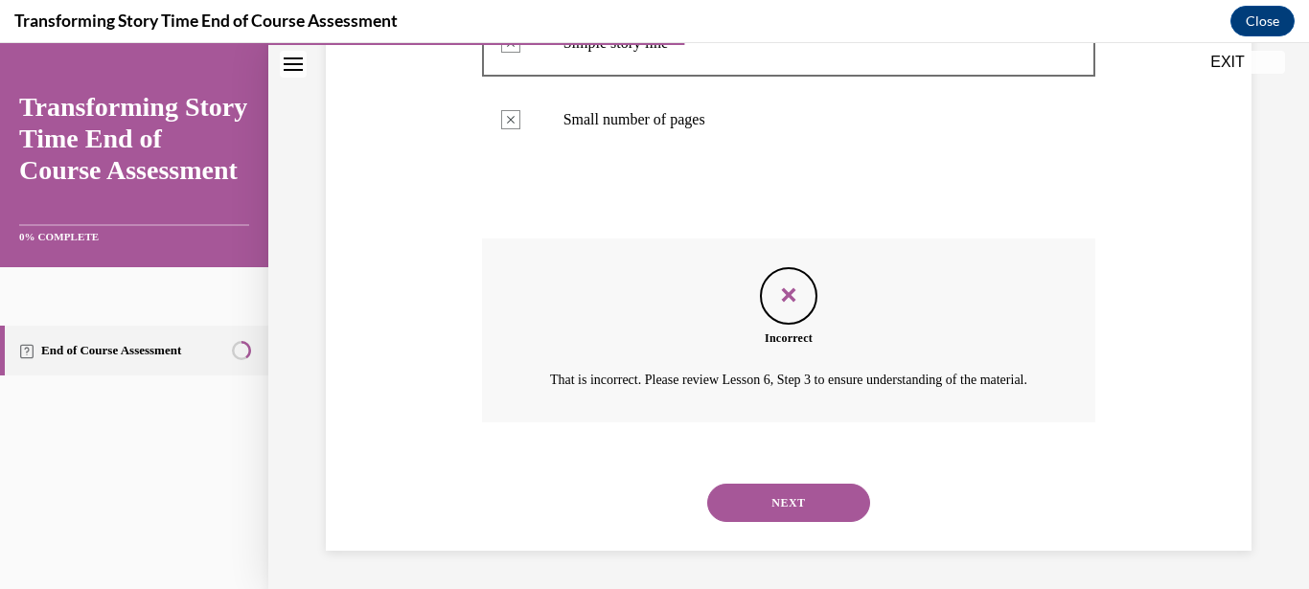
click at [793, 505] on button "NEXT" at bounding box center [788, 503] width 163 height 38
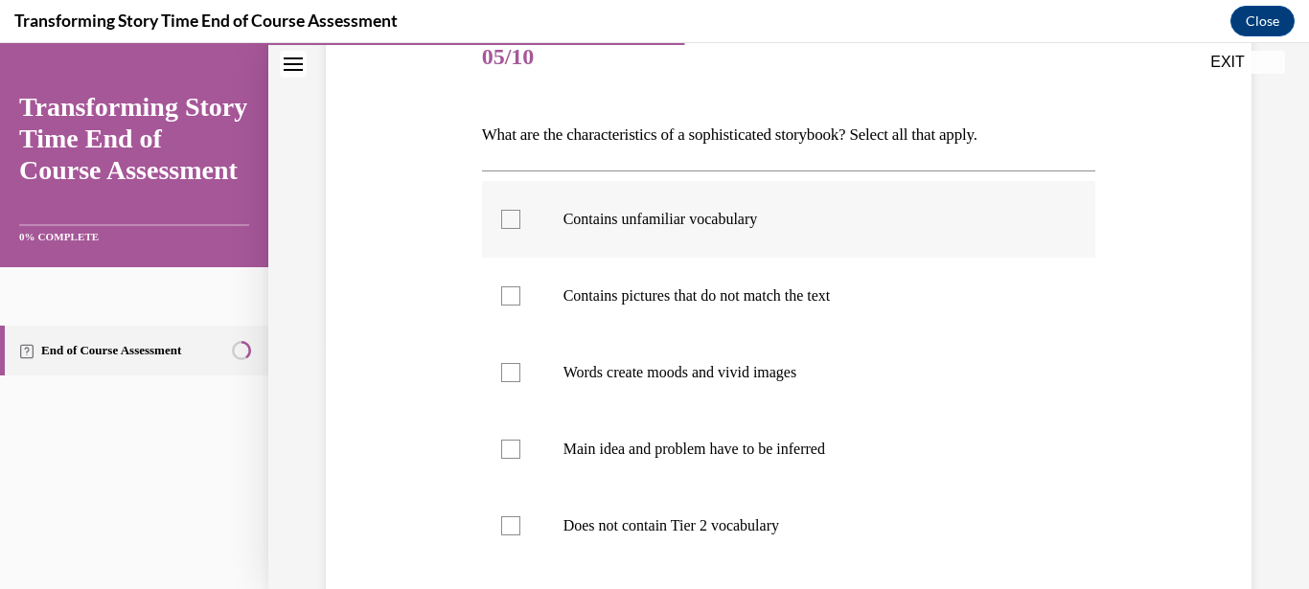
scroll to position [276, 0]
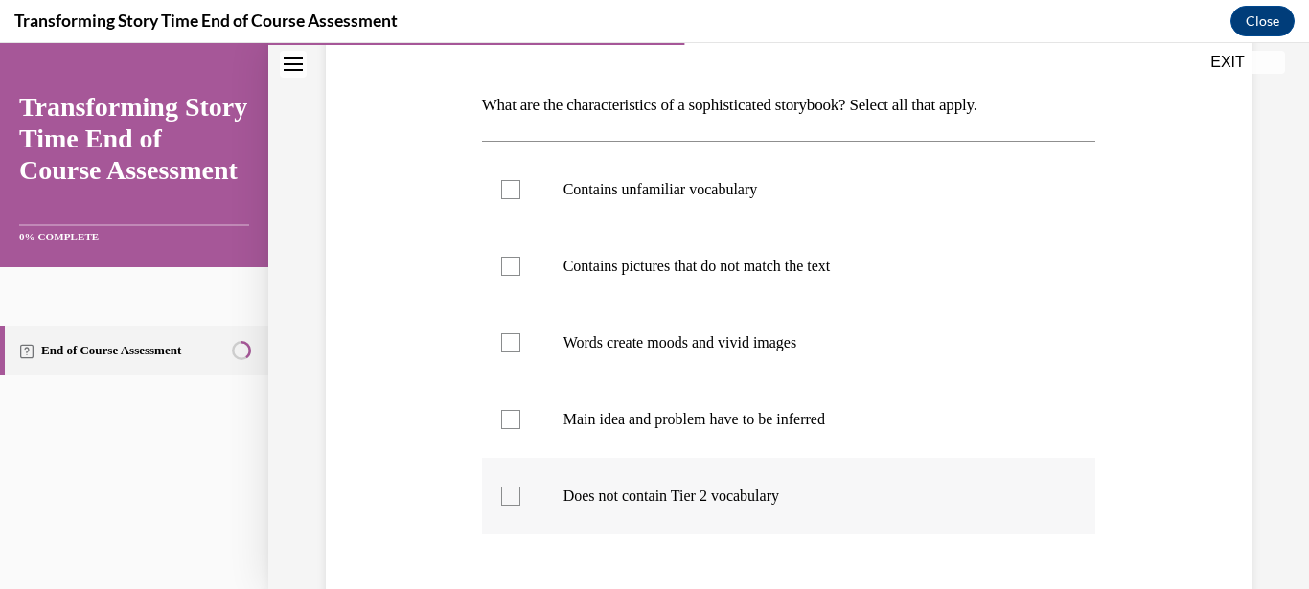
click at [496, 496] on label "Does not contain Tier 2 vocabulary" at bounding box center [789, 496] width 614 height 77
click at [501, 496] on input "Does not contain Tier 2 vocabulary" at bounding box center [510, 496] width 19 height 19
click at [510, 498] on icon at bounding box center [510, 496] width 9 height 7
click at [510, 498] on input "Does not contain Tier 2 vocabulary" at bounding box center [510, 496] width 19 height 19
click at [509, 495] on div at bounding box center [510, 496] width 19 height 19
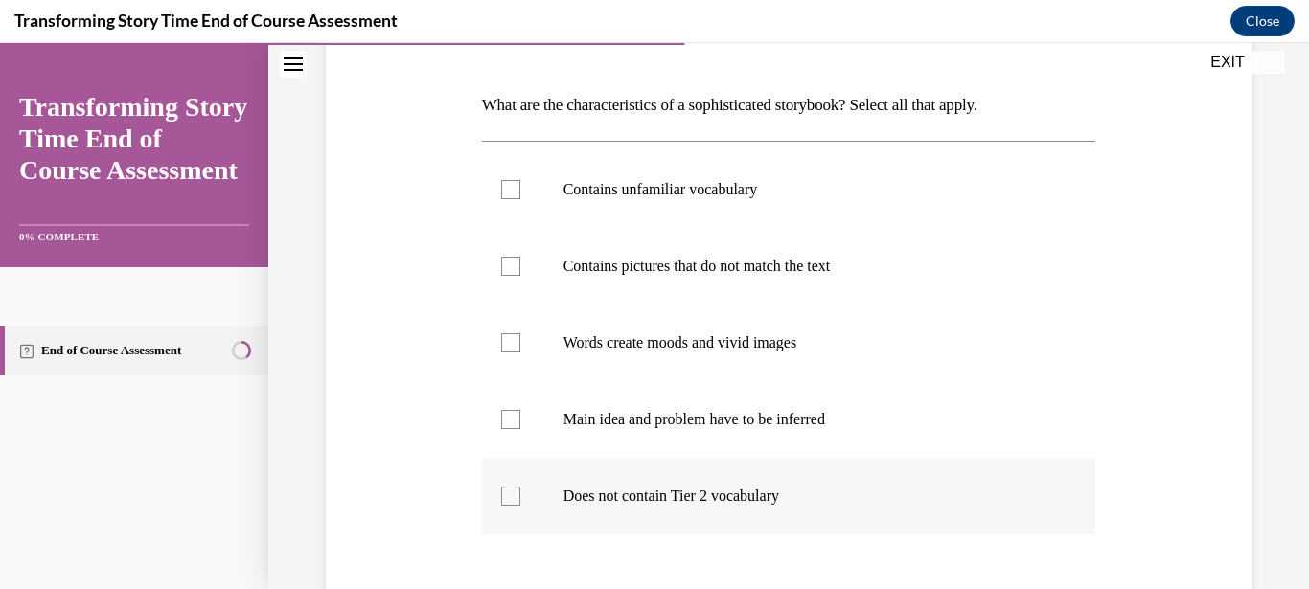
click at [509, 495] on input "Does not contain Tier 2 vocabulary" at bounding box center [510, 496] width 19 height 19
checkbox input "true"
click at [510, 351] on div at bounding box center [510, 342] width 19 height 19
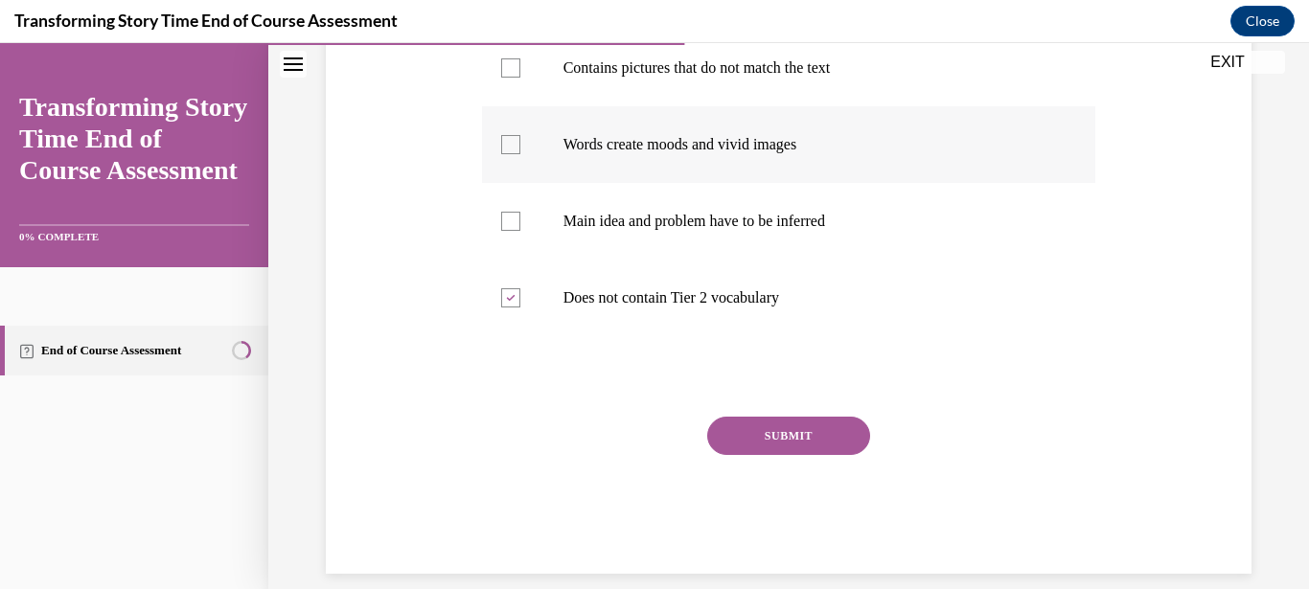
click at [507, 144] on div at bounding box center [510, 144] width 19 height 19
click at [507, 144] on input "Words create moods and vivid images" at bounding box center [510, 144] width 19 height 19
checkbox input "true"
click at [807, 429] on button "SUBMIT" at bounding box center [788, 436] width 163 height 38
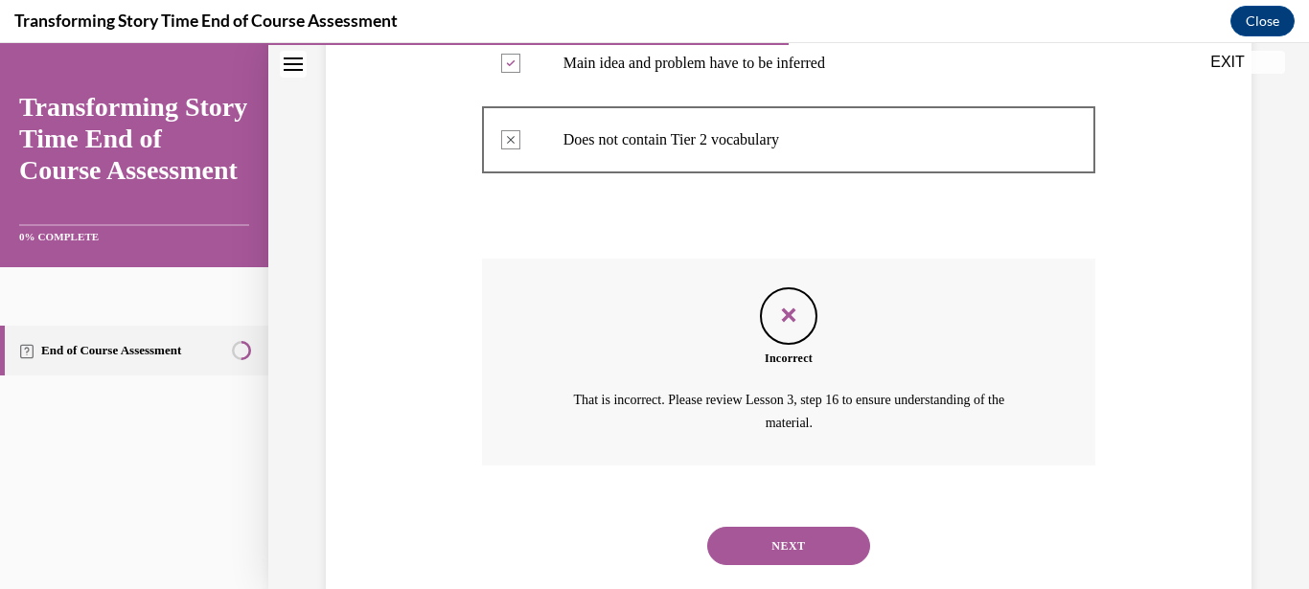
scroll to position [653, 0]
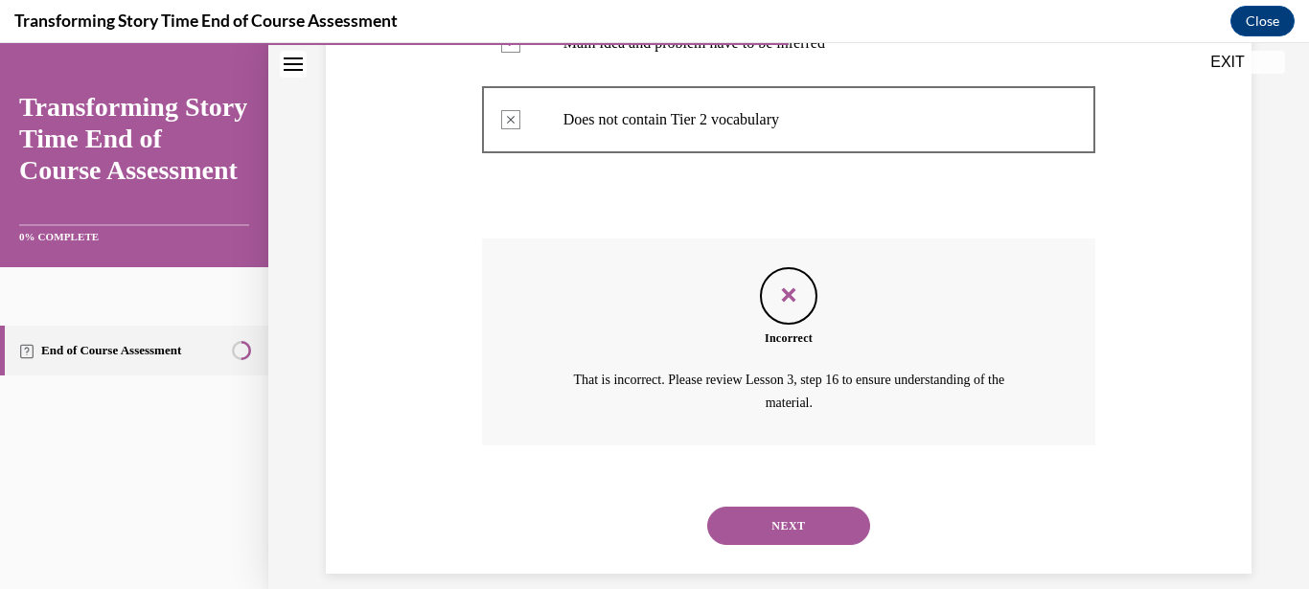
click at [800, 507] on button "NEXT" at bounding box center [788, 526] width 163 height 38
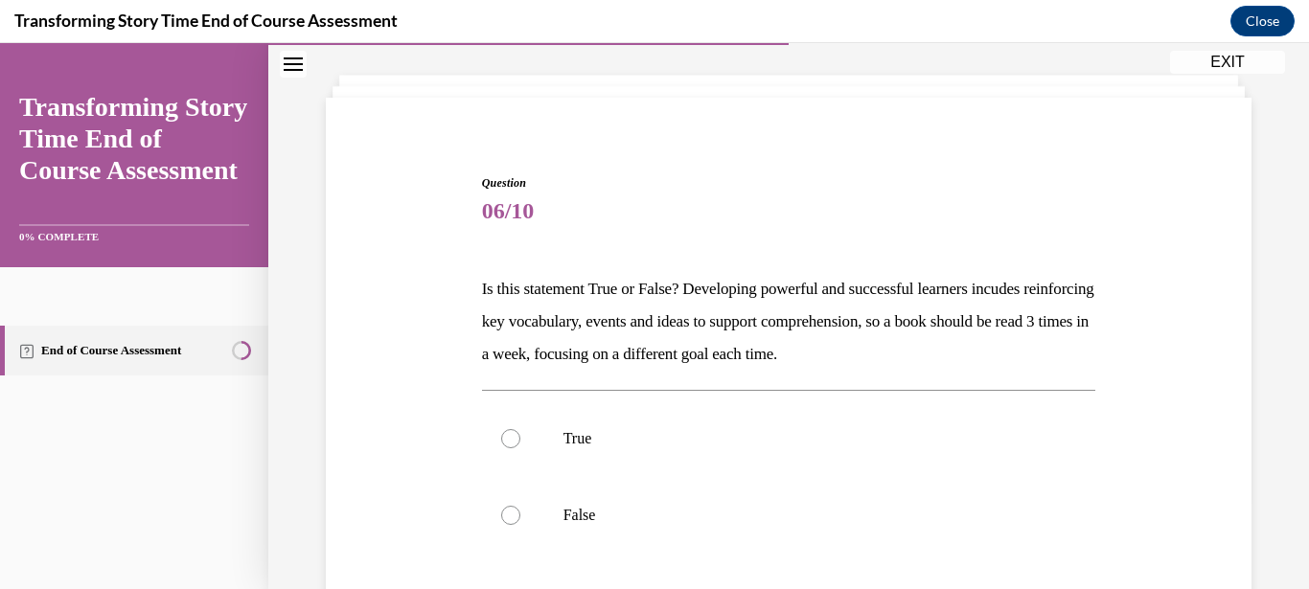
scroll to position [276, 0]
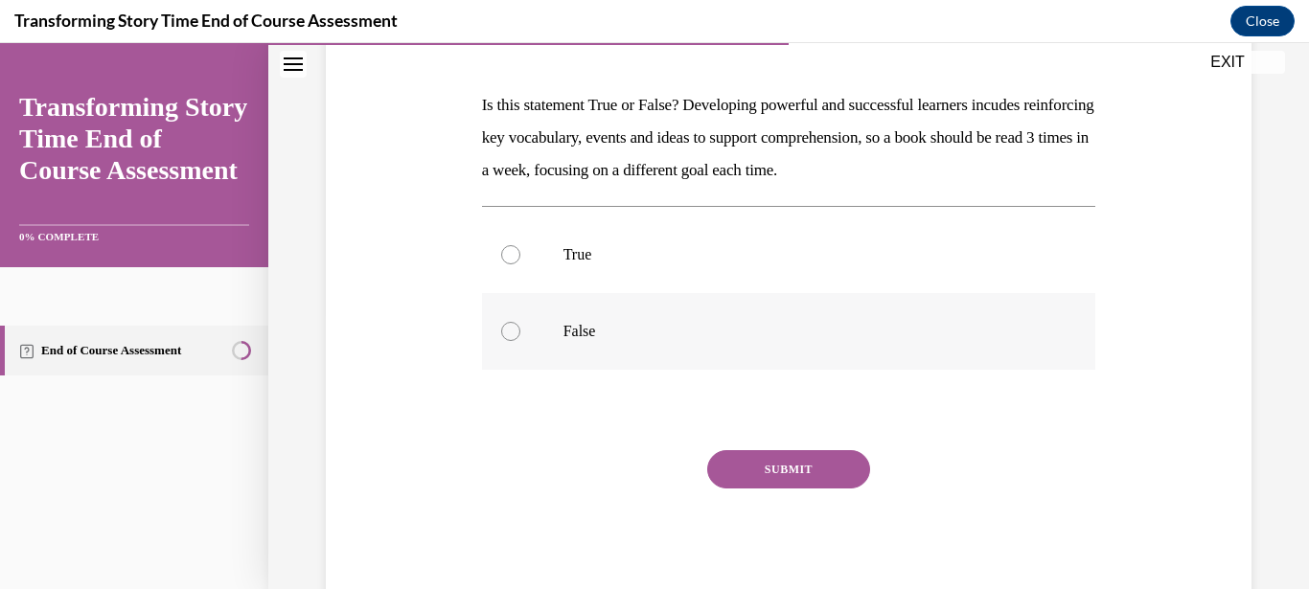
click at [592, 349] on label "False" at bounding box center [789, 331] width 614 height 77
click at [520, 341] on input "False" at bounding box center [510, 331] width 19 height 19
radio input "true"
click at [741, 464] on button "SUBMIT" at bounding box center [788, 469] width 163 height 38
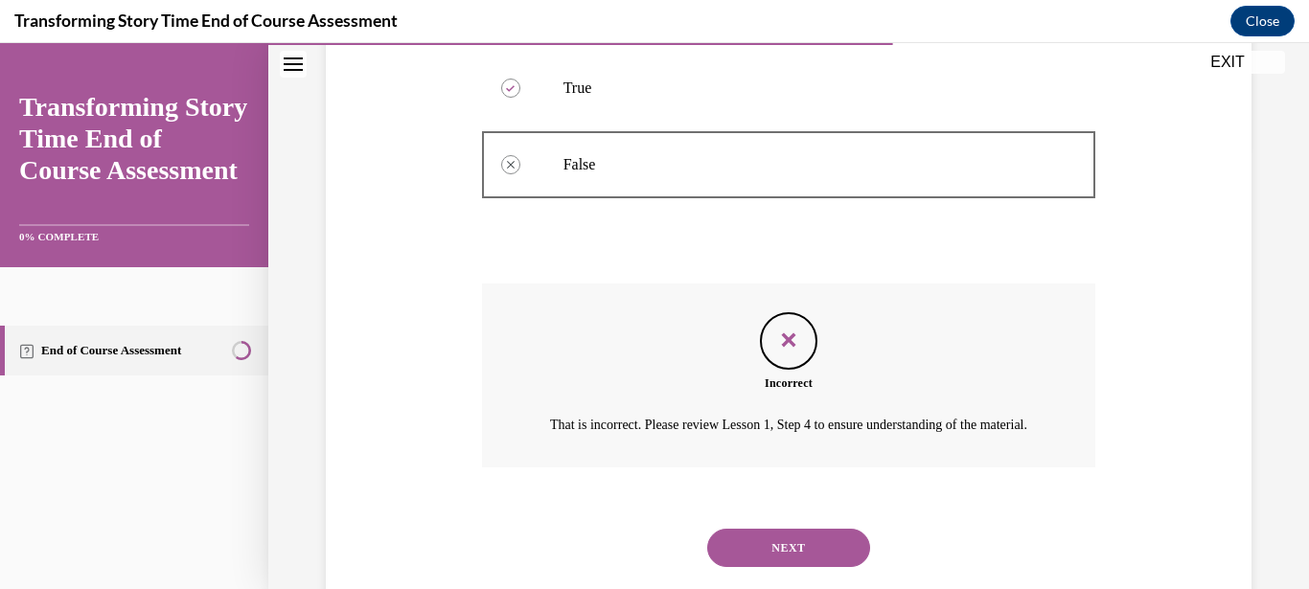
scroll to position [488, 0]
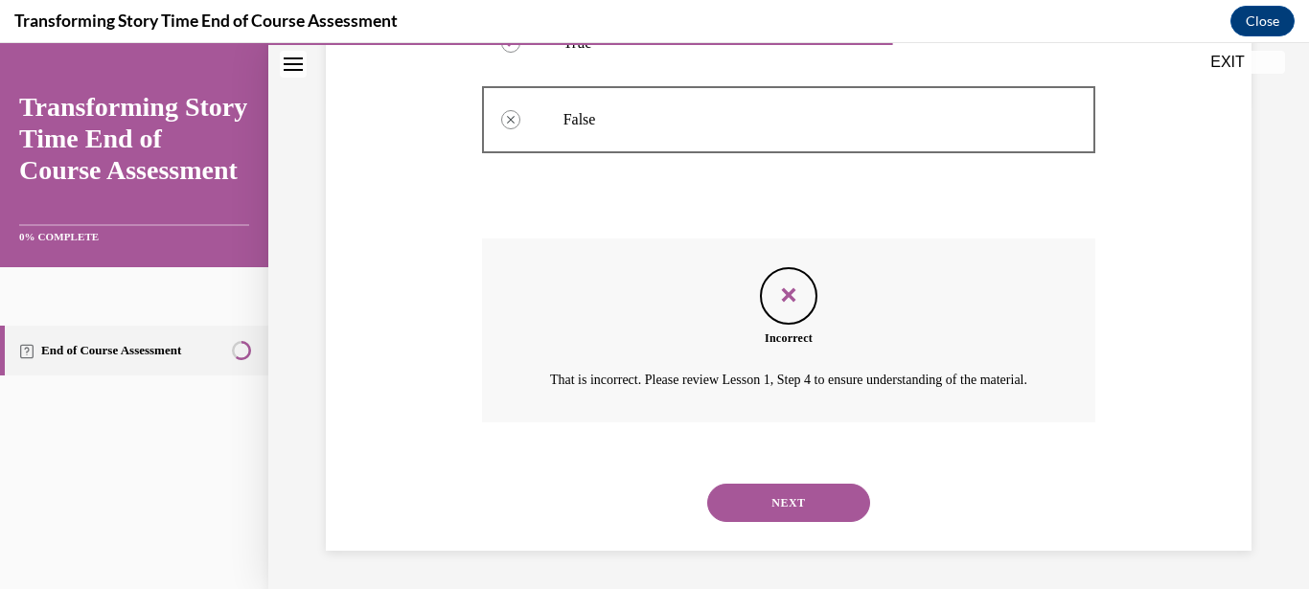
click at [805, 505] on button "NEXT" at bounding box center [788, 503] width 163 height 38
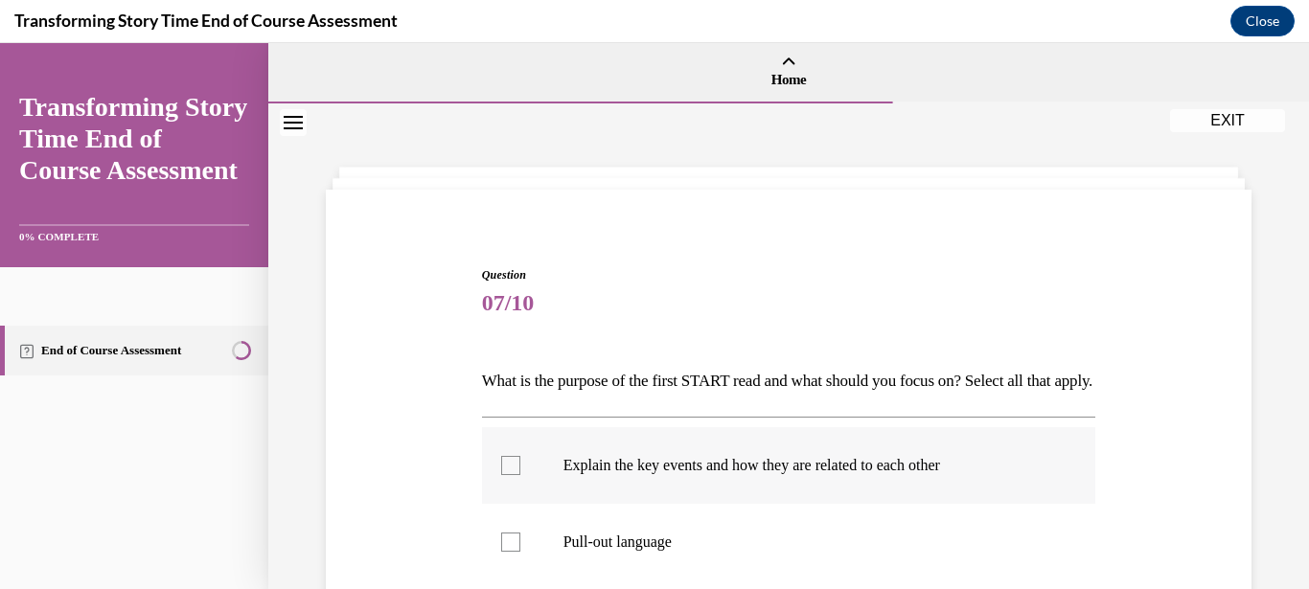
scroll to position [92, 0]
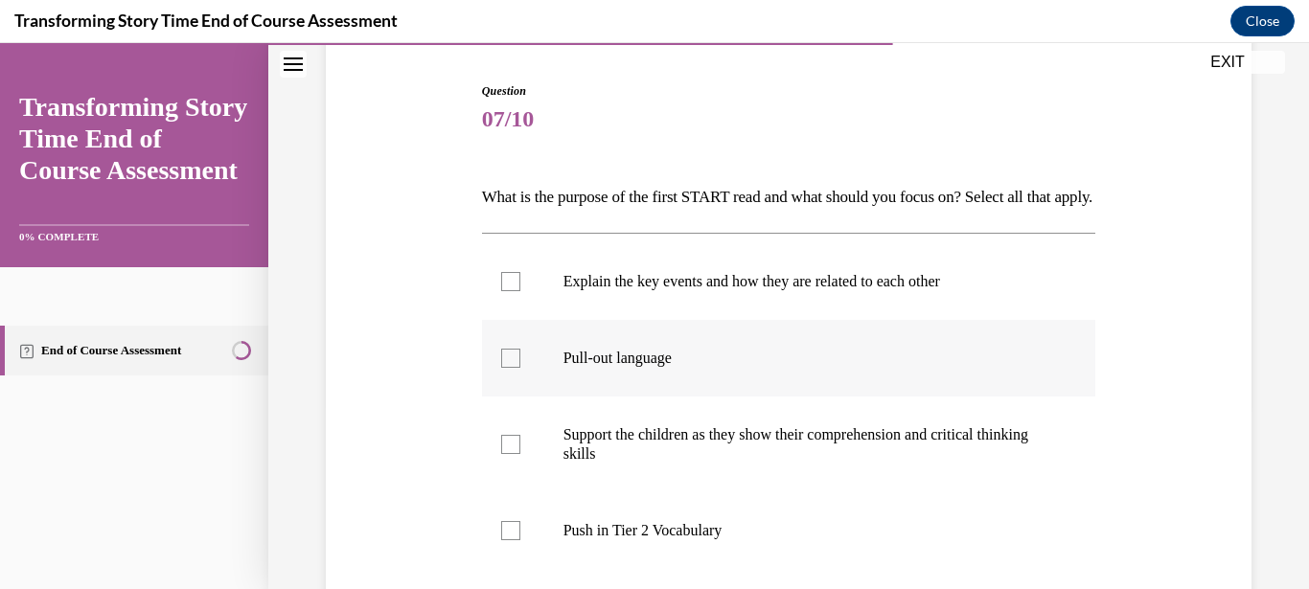
drag, startPoint x: 572, startPoint y: 394, endPoint x: 614, endPoint y: 411, distance: 45.6
click at [576, 368] on p "Pull-out language" at bounding box center [805, 358] width 485 height 19
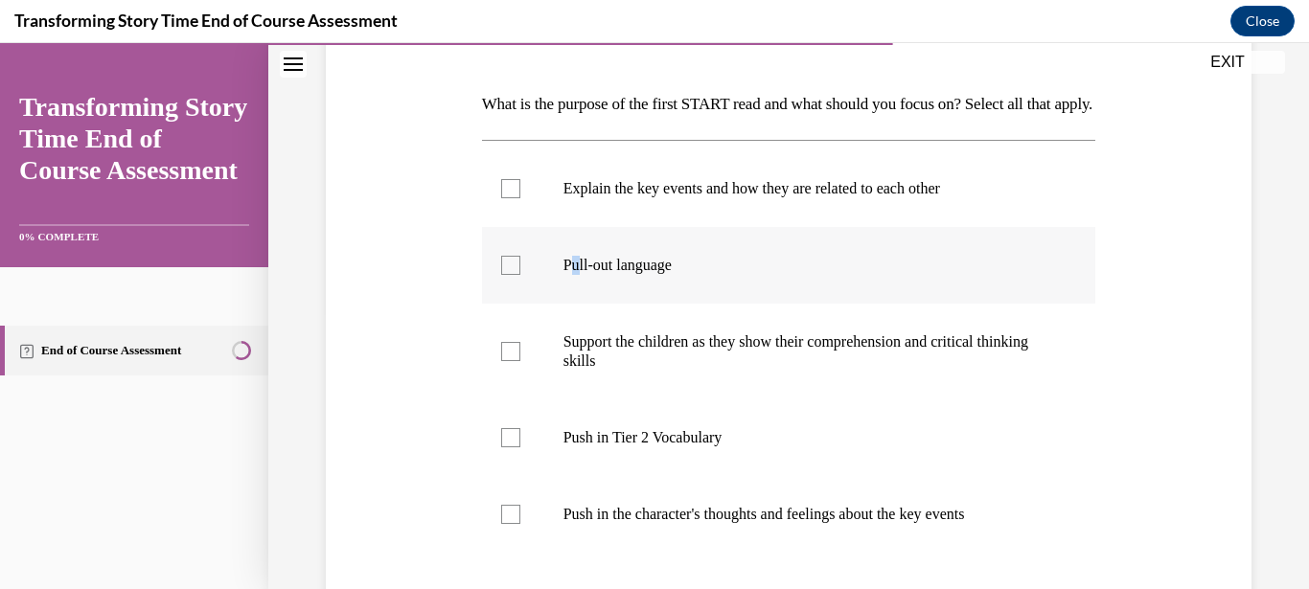
scroll to position [276, 0]
click at [514, 276] on div at bounding box center [510, 266] width 19 height 19
click at [514, 276] on input "Pull-out language" at bounding box center [510, 266] width 19 height 19
checkbox input "true"
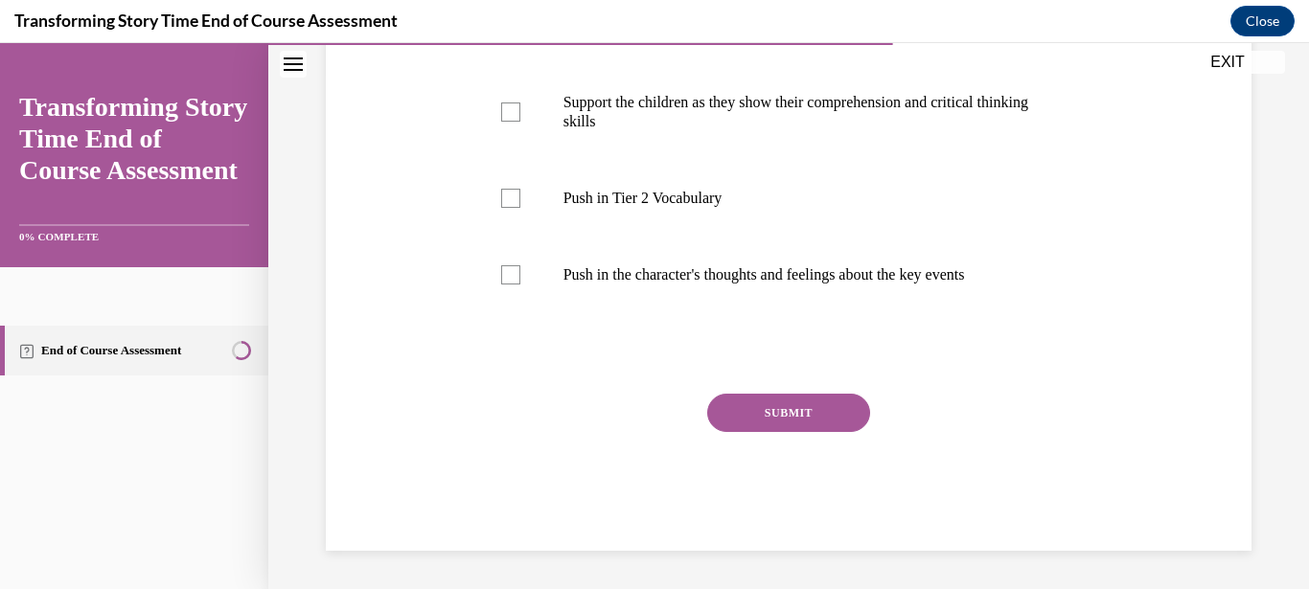
click at [797, 426] on button "SUBMIT" at bounding box center [788, 413] width 163 height 38
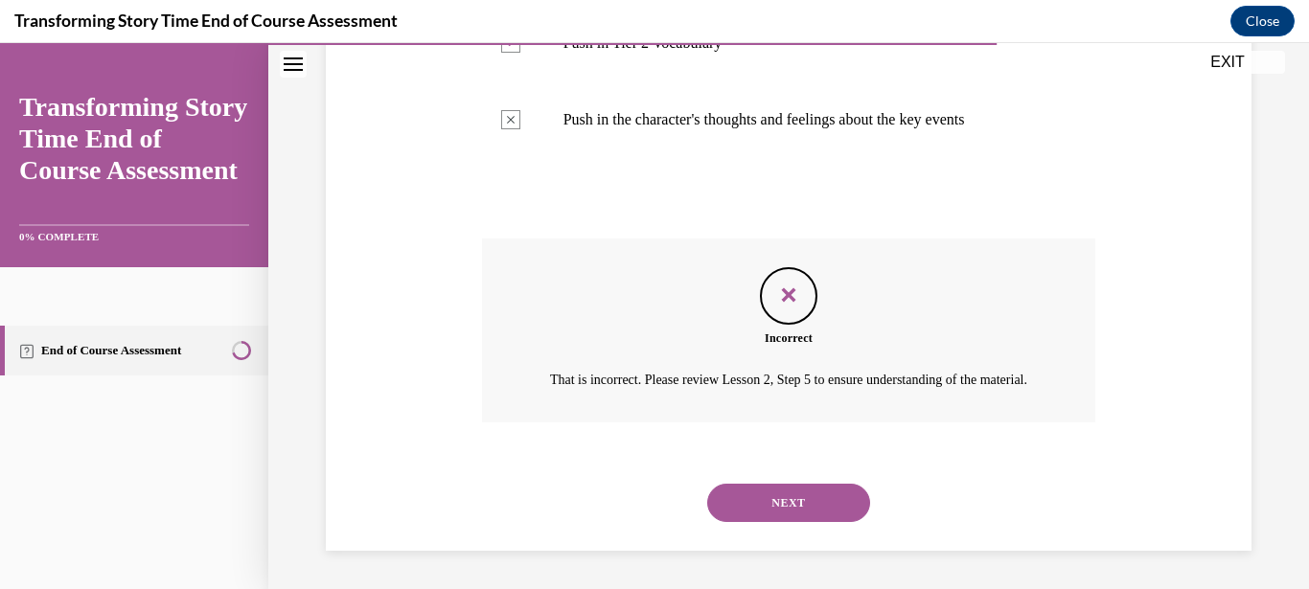
scroll to position [704, 0]
click at [819, 519] on button "NEXT" at bounding box center [788, 503] width 163 height 38
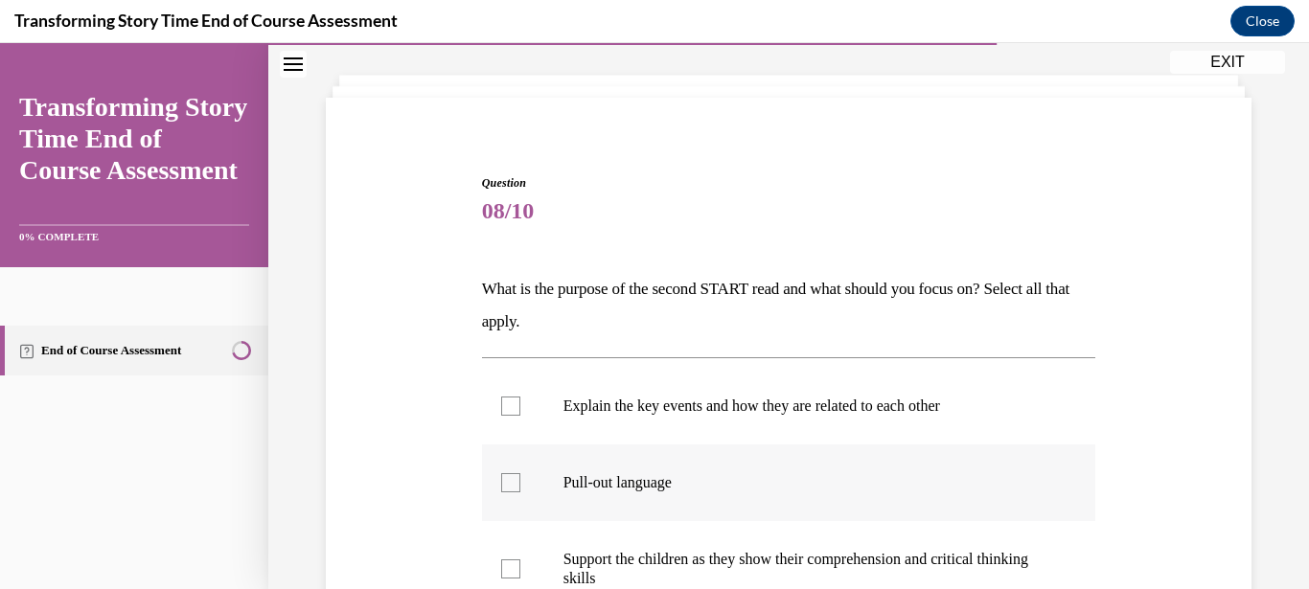
scroll to position [184, 0]
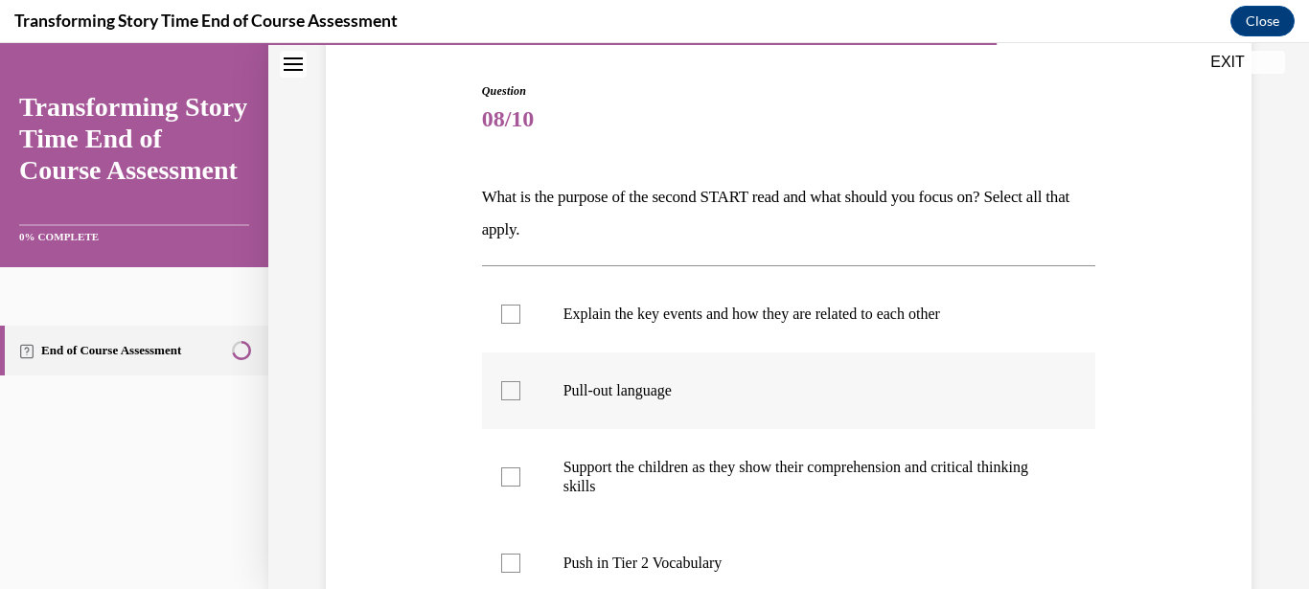
click at [651, 393] on p "Pull-out language" at bounding box center [805, 390] width 485 height 19
click at [520, 393] on input "Pull-out language" at bounding box center [510, 390] width 19 height 19
checkbox input "true"
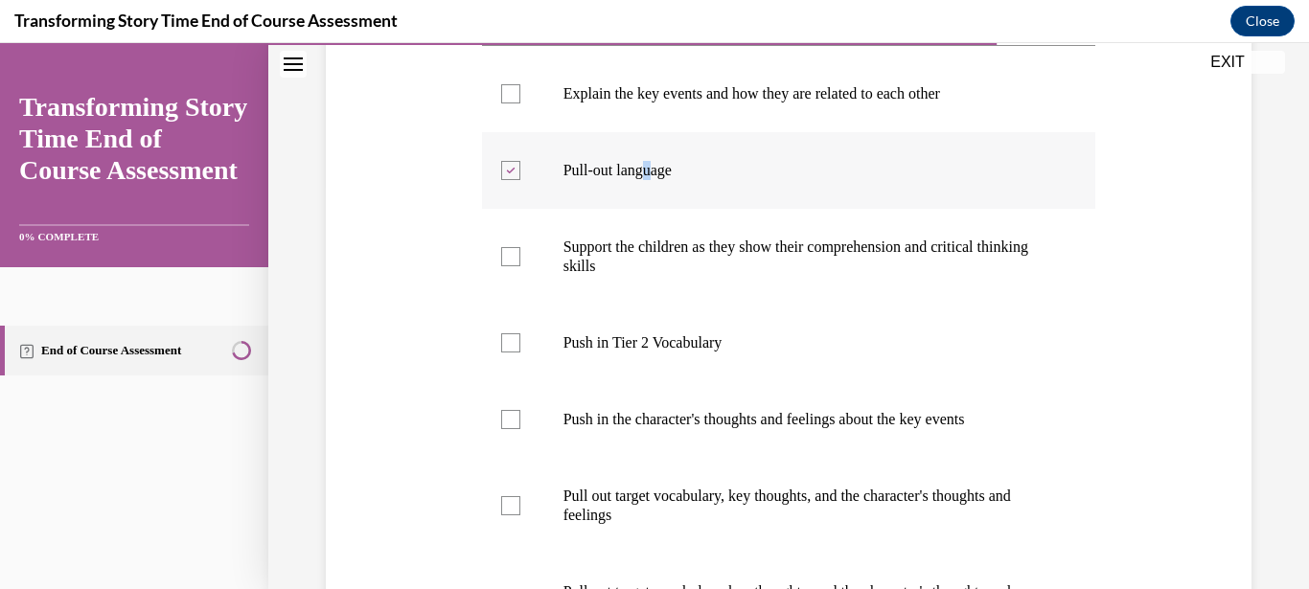
scroll to position [460, 0]
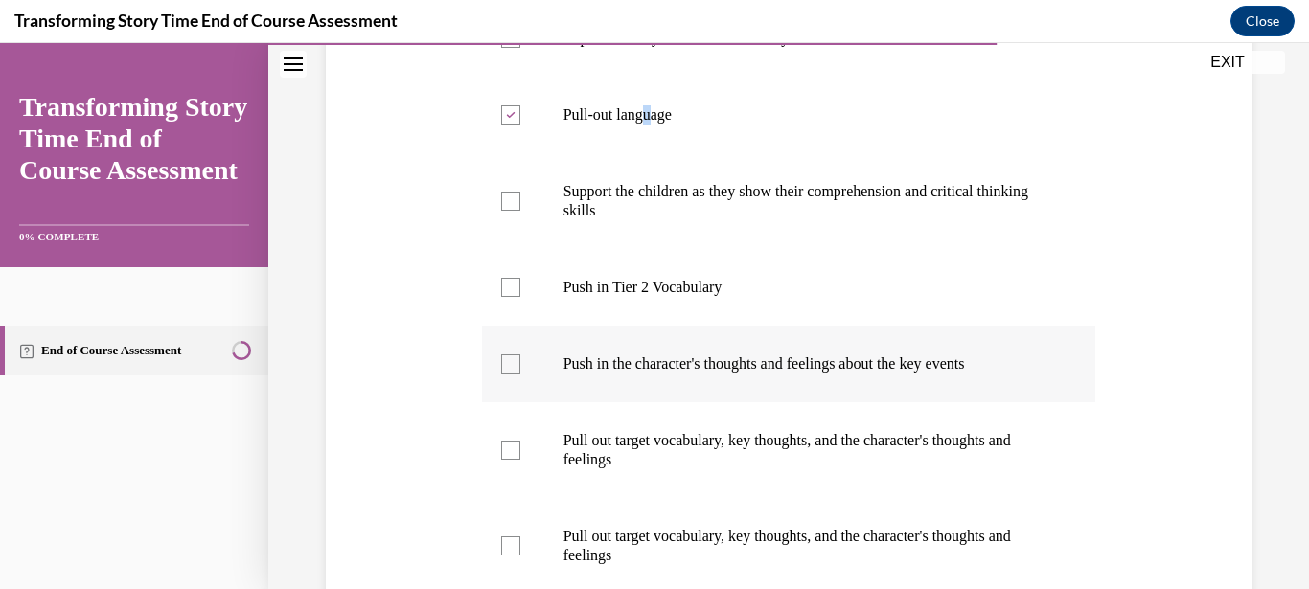
click at [506, 360] on div at bounding box center [510, 364] width 19 height 19
click at [506, 360] on input "Push in the character's thoughts and feelings about the key events" at bounding box center [510, 364] width 19 height 19
checkbox input "true"
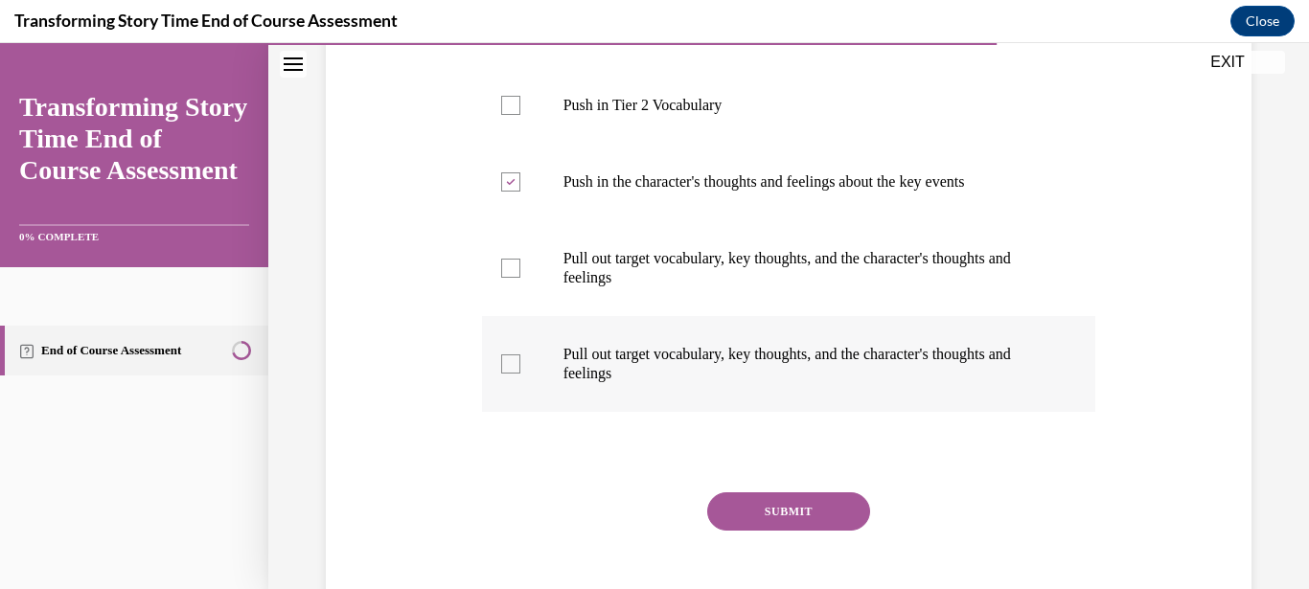
scroll to position [644, 0]
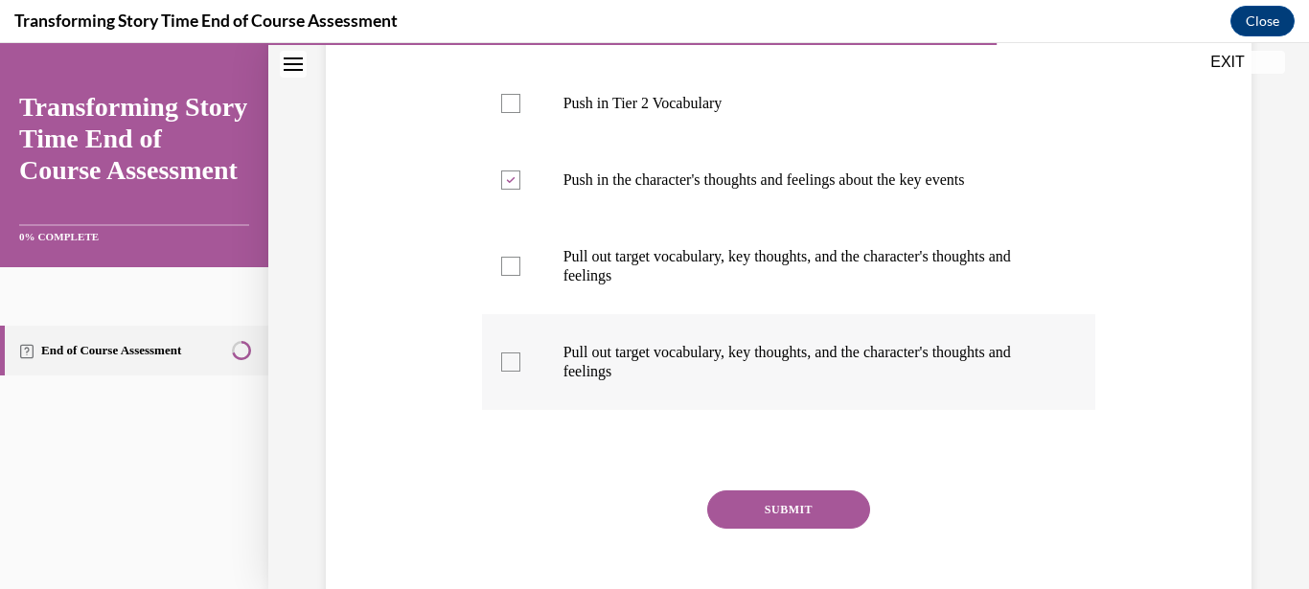
click at [515, 370] on div at bounding box center [510, 362] width 19 height 19
click at [515, 370] on input "Pull out target vocabulary, key thoughts, and the character's thoughts and feel…" at bounding box center [510, 362] width 19 height 19
checkbox input "true"
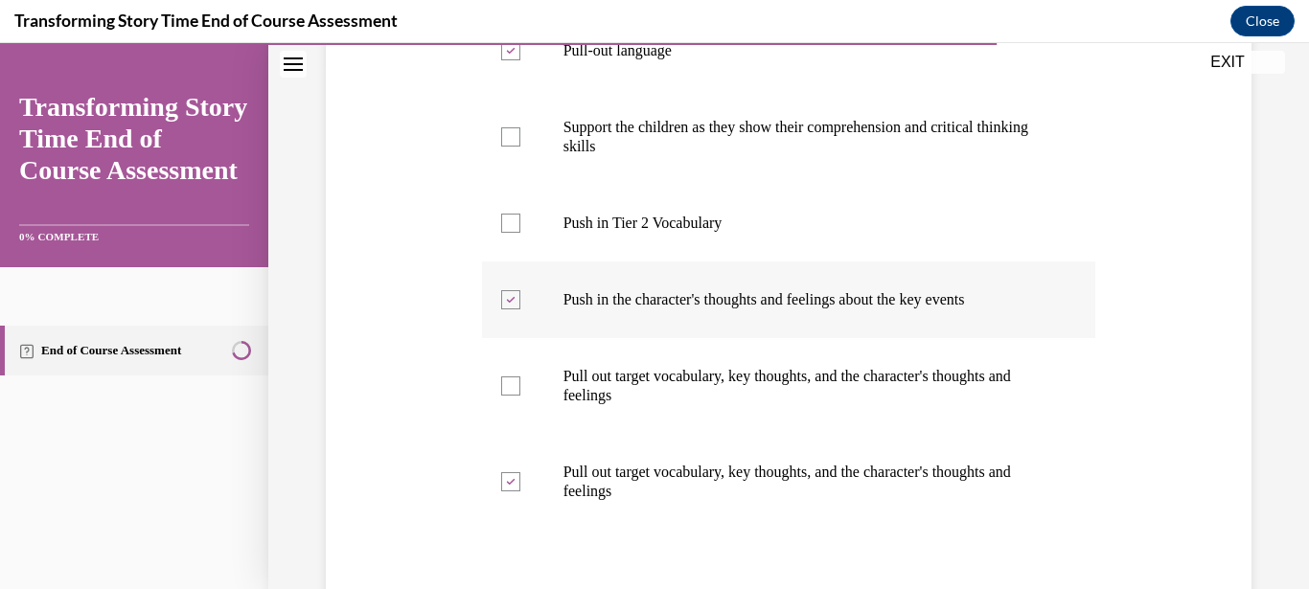
scroll to position [460, 0]
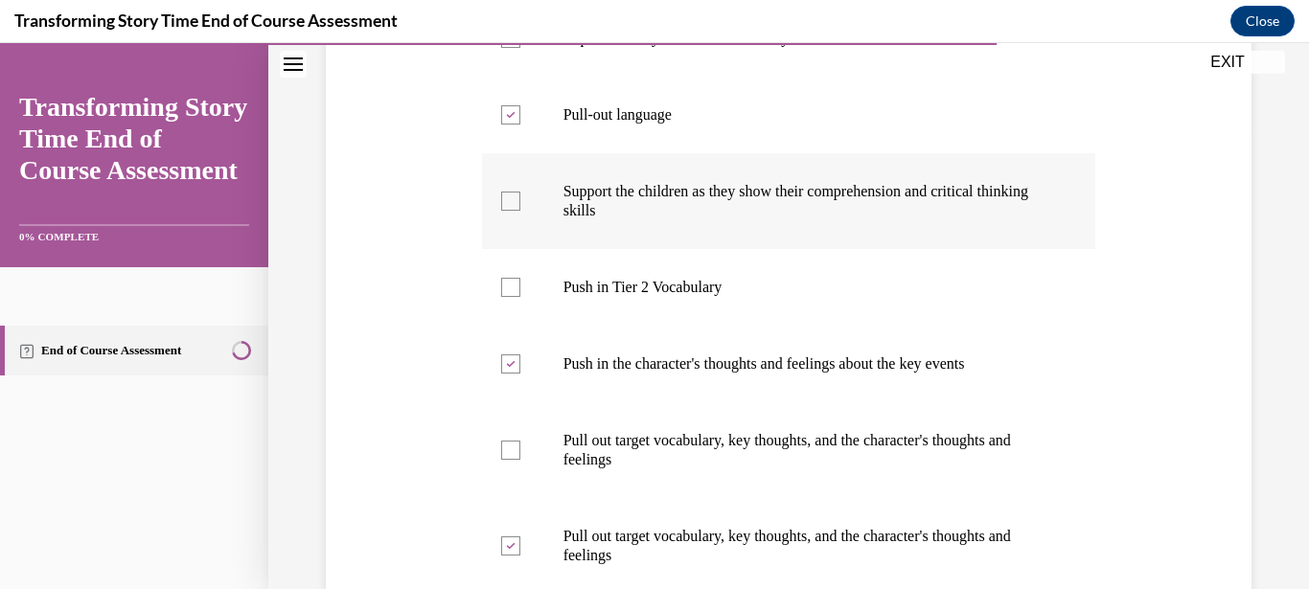
click at [505, 195] on div at bounding box center [510, 201] width 19 height 19
click at [505, 195] on input "Support the children as they show their comprehension and critical thinking ski…" at bounding box center [510, 201] width 19 height 19
checkbox input "true"
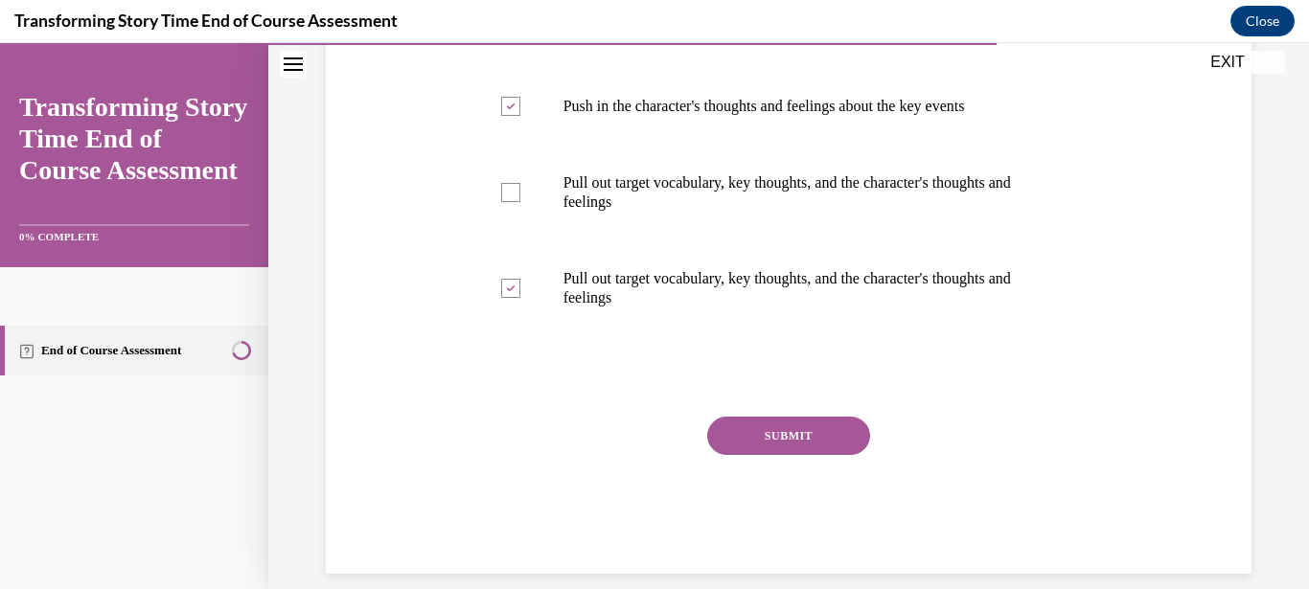
click at [785, 434] on button "SUBMIT" at bounding box center [788, 436] width 163 height 38
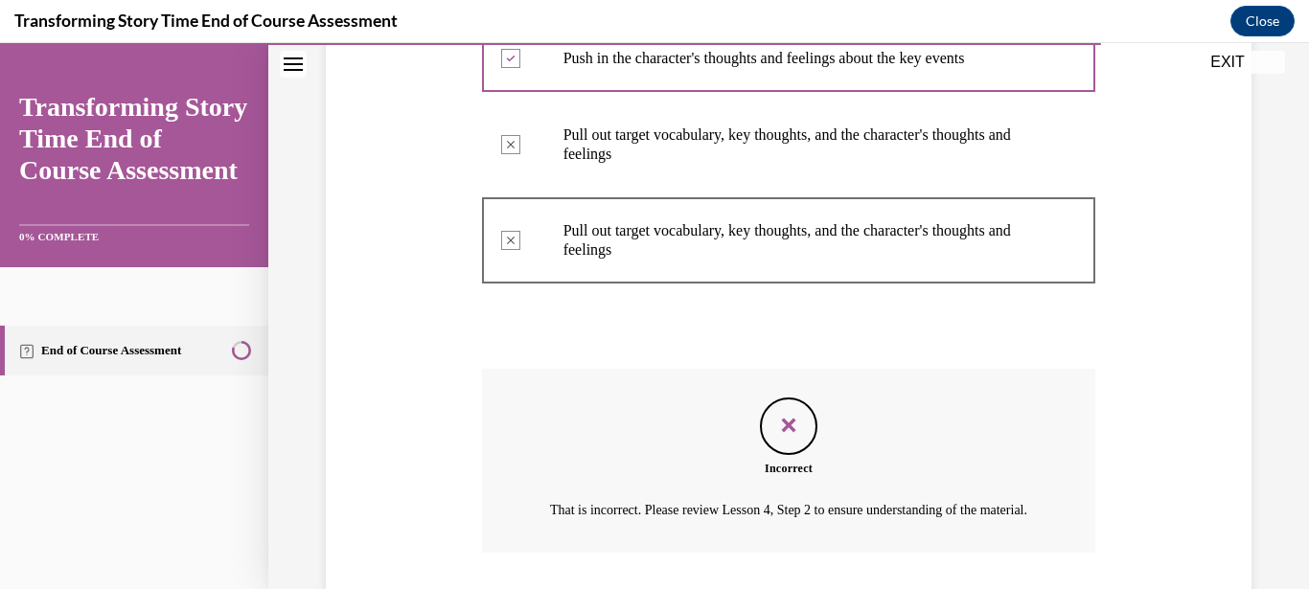
scroll to position [896, 0]
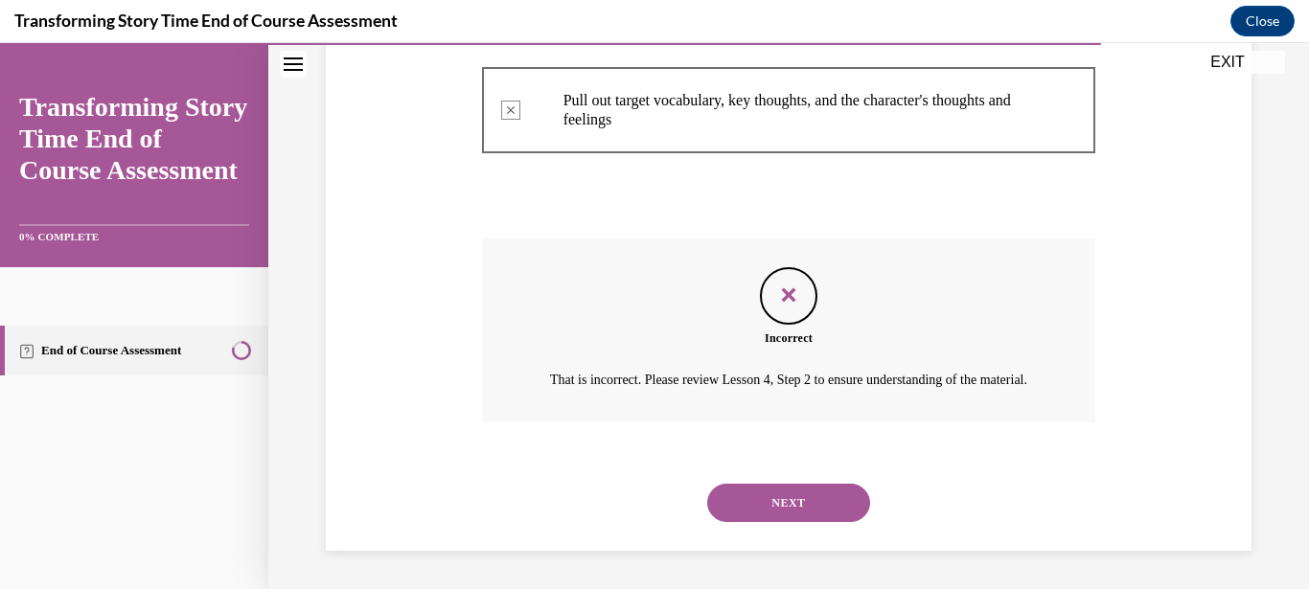
click at [800, 492] on button "NEXT" at bounding box center [788, 503] width 163 height 38
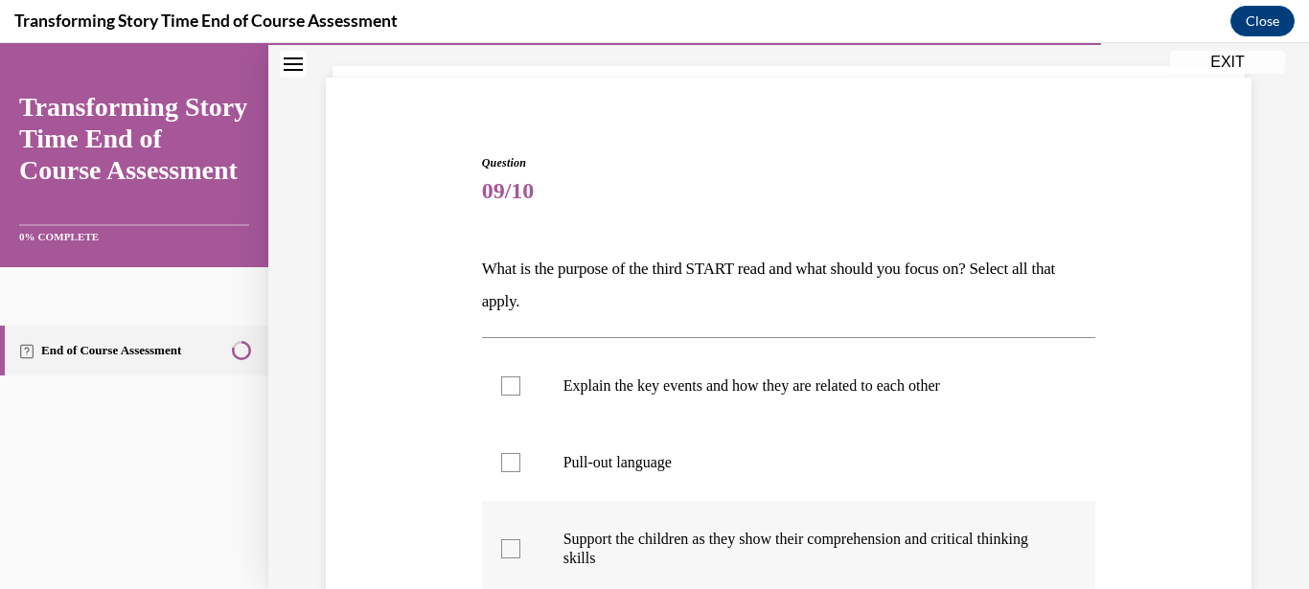
scroll to position [184, 0]
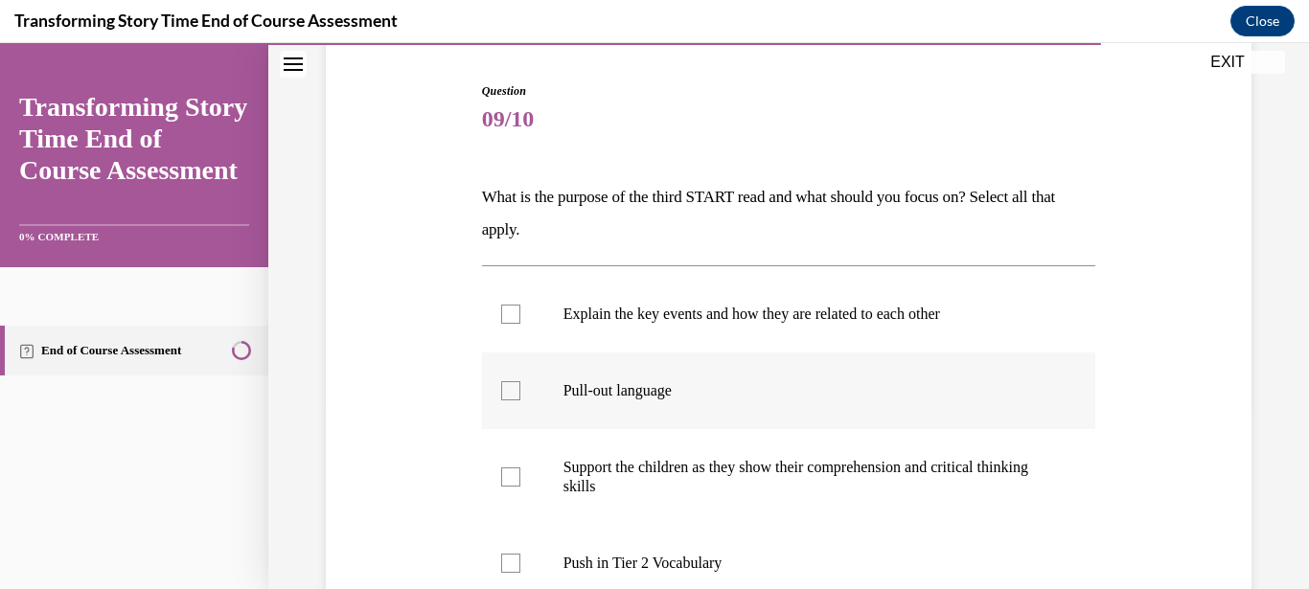
click at [514, 400] on div at bounding box center [510, 390] width 19 height 19
click at [514, 400] on input "Pull-out language" at bounding box center [510, 390] width 19 height 19
checkbox input "true"
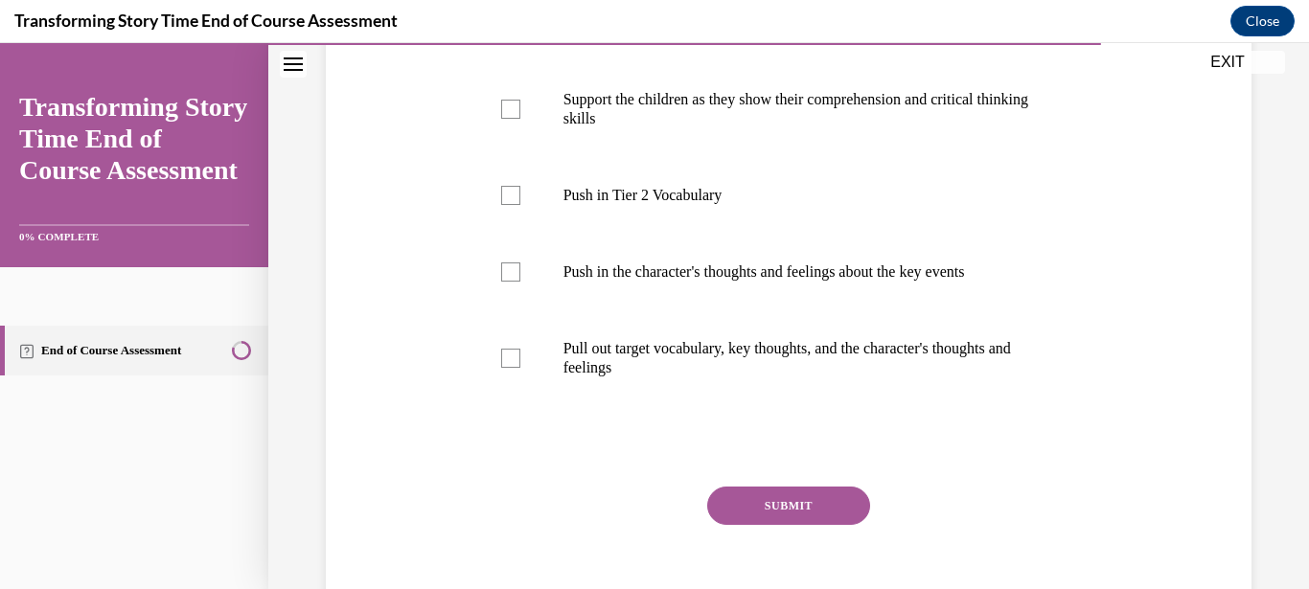
click at [770, 516] on button "SUBMIT" at bounding box center [788, 506] width 163 height 38
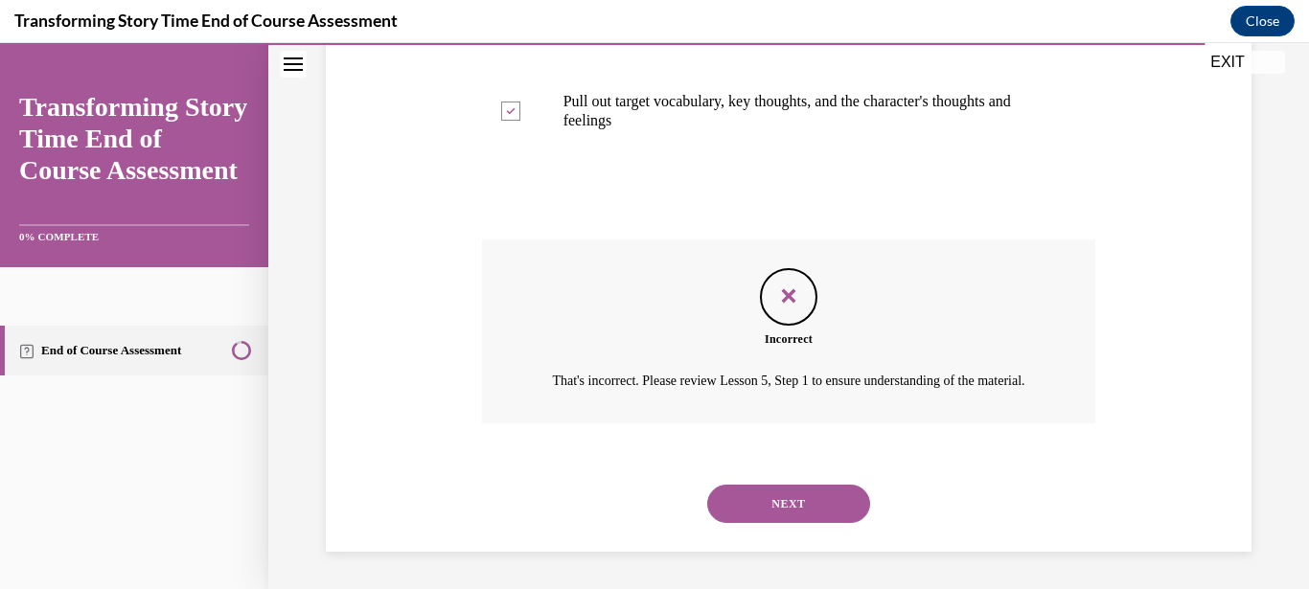
scroll to position [800, 0]
click at [792, 518] on button "NEXT" at bounding box center [788, 503] width 163 height 38
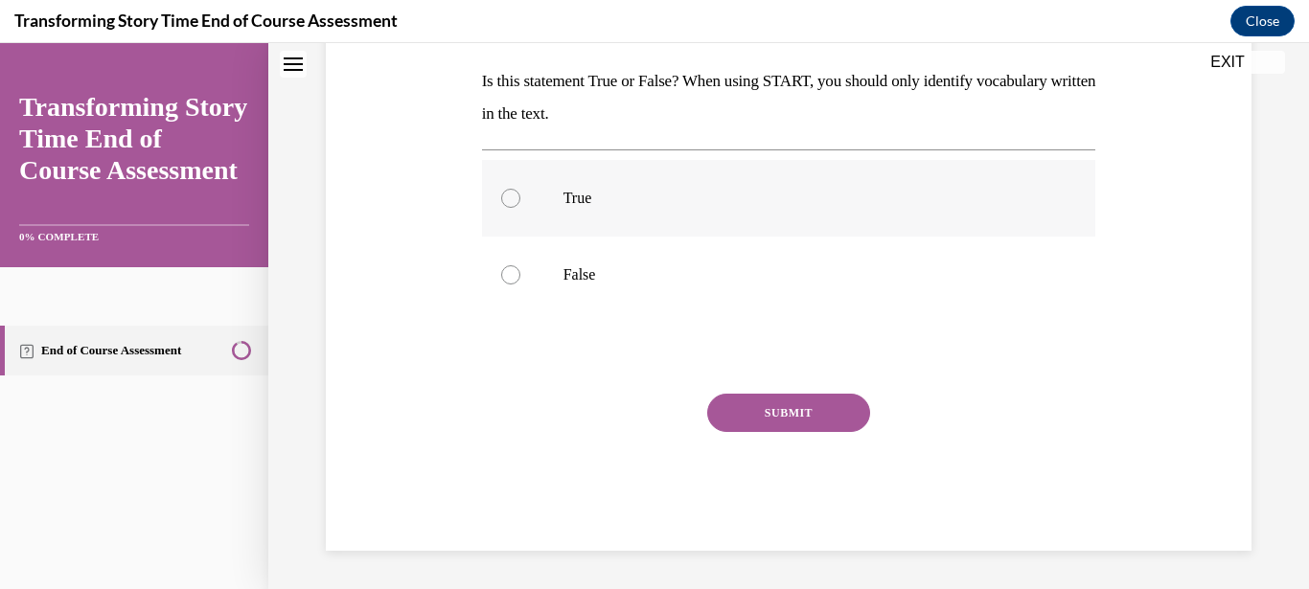
scroll to position [0, 0]
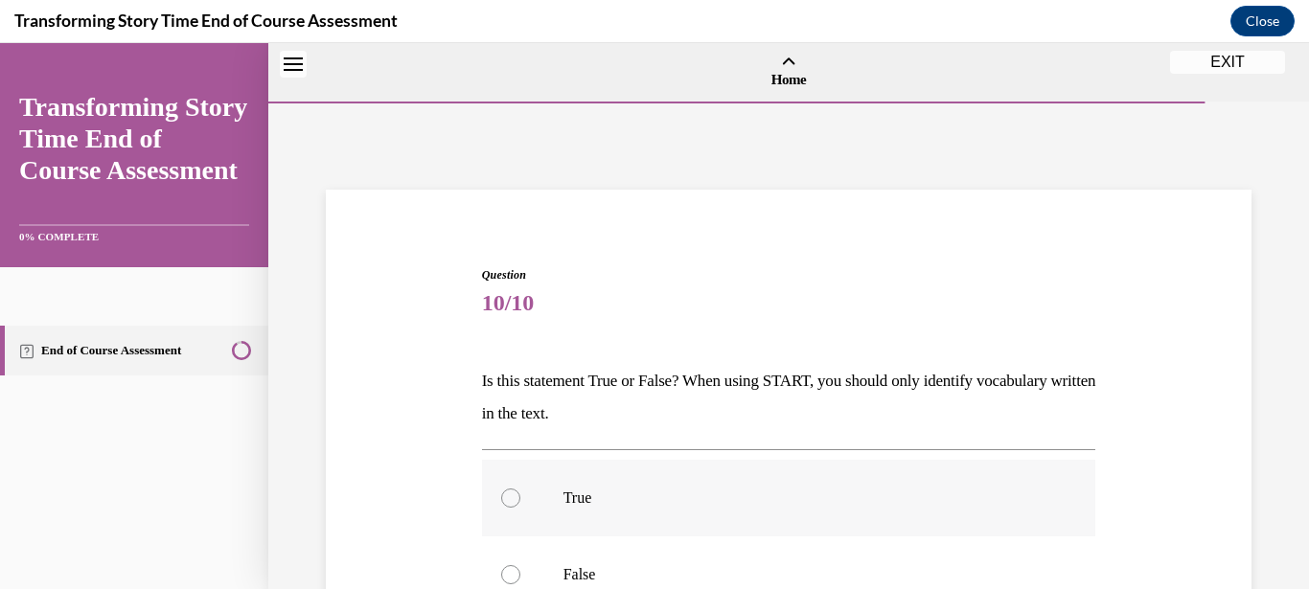
click at [788, 504] on label "True" at bounding box center [789, 498] width 614 height 77
click at [520, 504] on input "True" at bounding box center [510, 498] width 19 height 19
radio input "true"
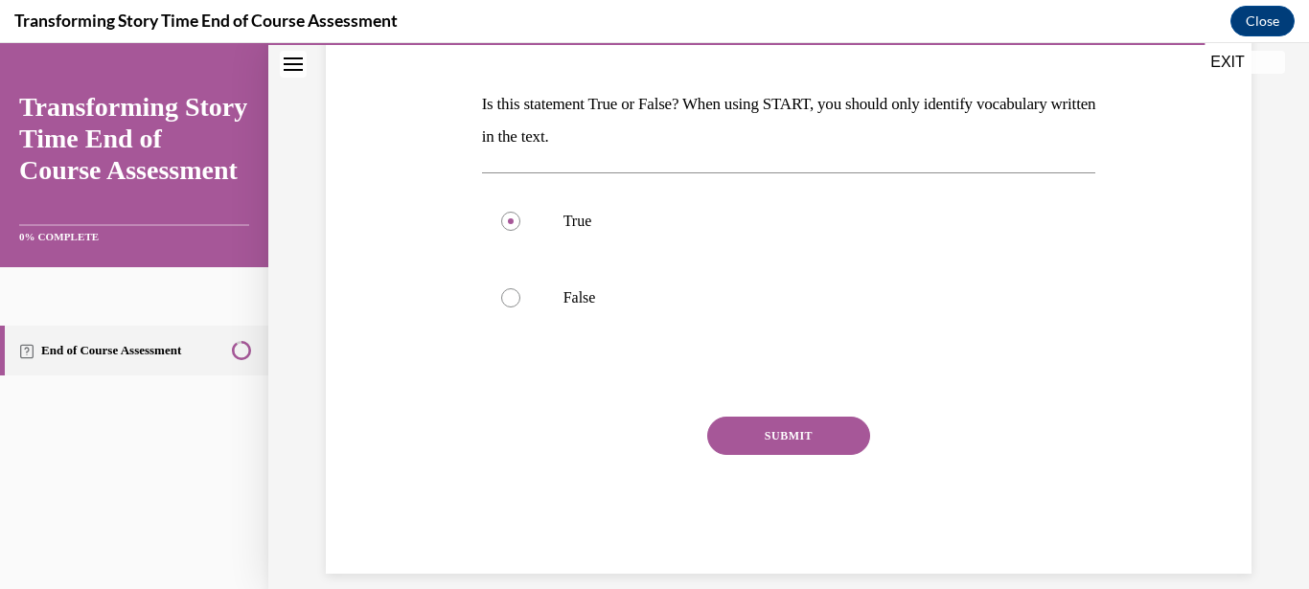
click at [795, 450] on button "SUBMIT" at bounding box center [788, 436] width 163 height 38
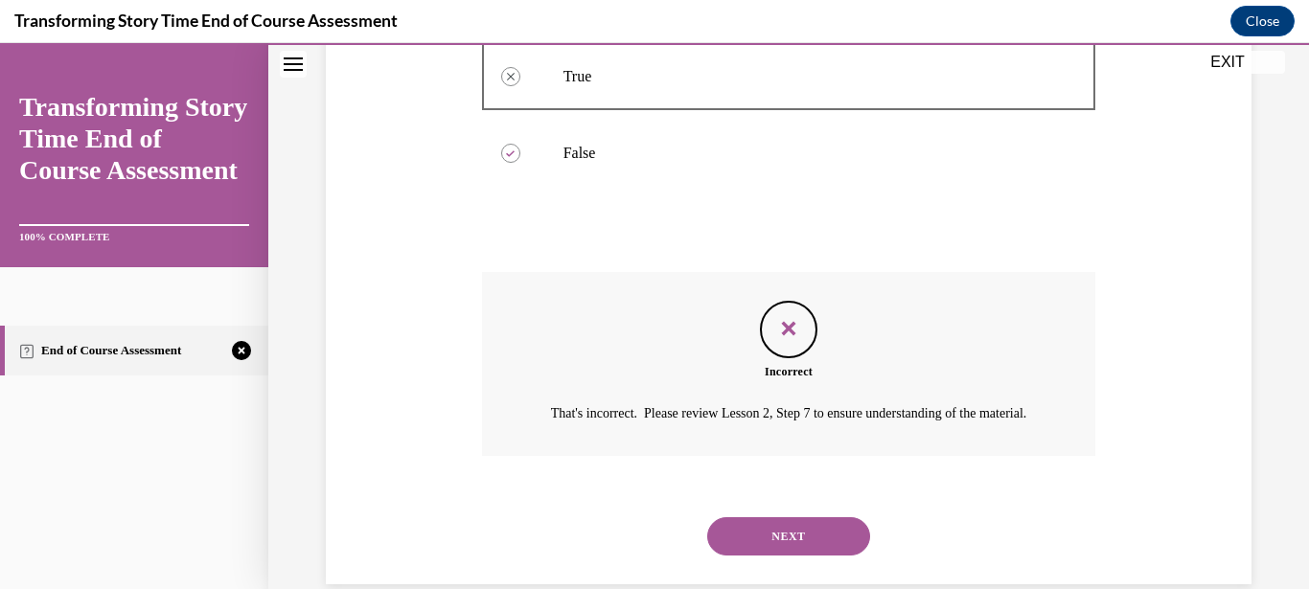
scroll to position [455, 0]
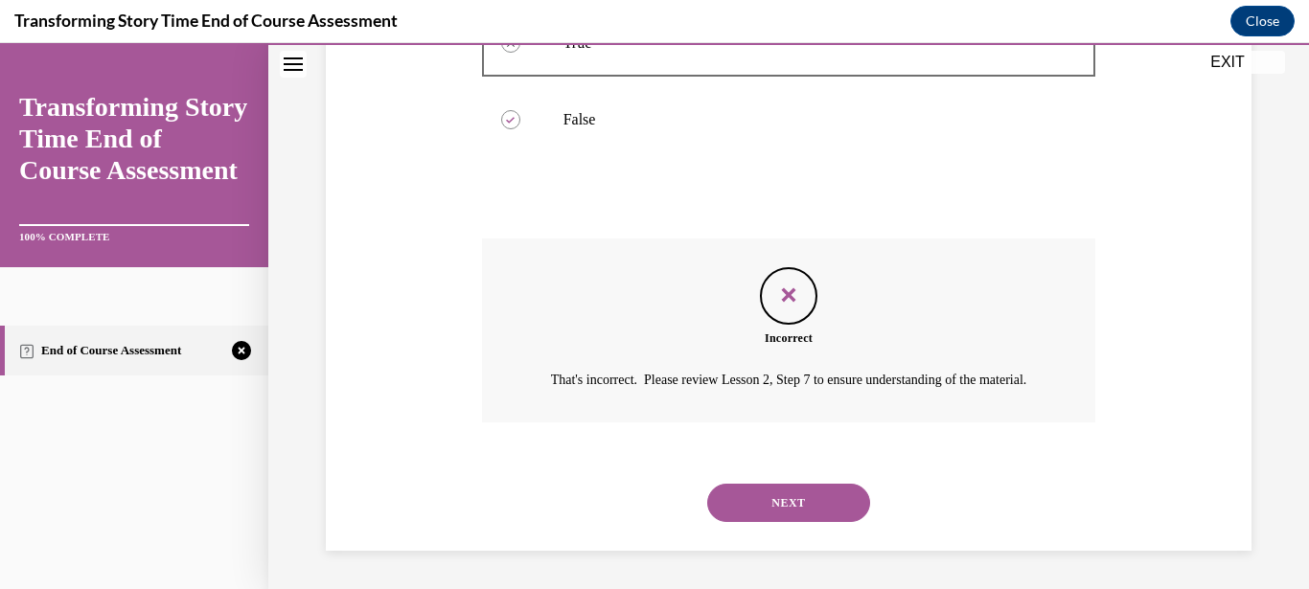
click at [821, 500] on button "NEXT" at bounding box center [788, 503] width 163 height 38
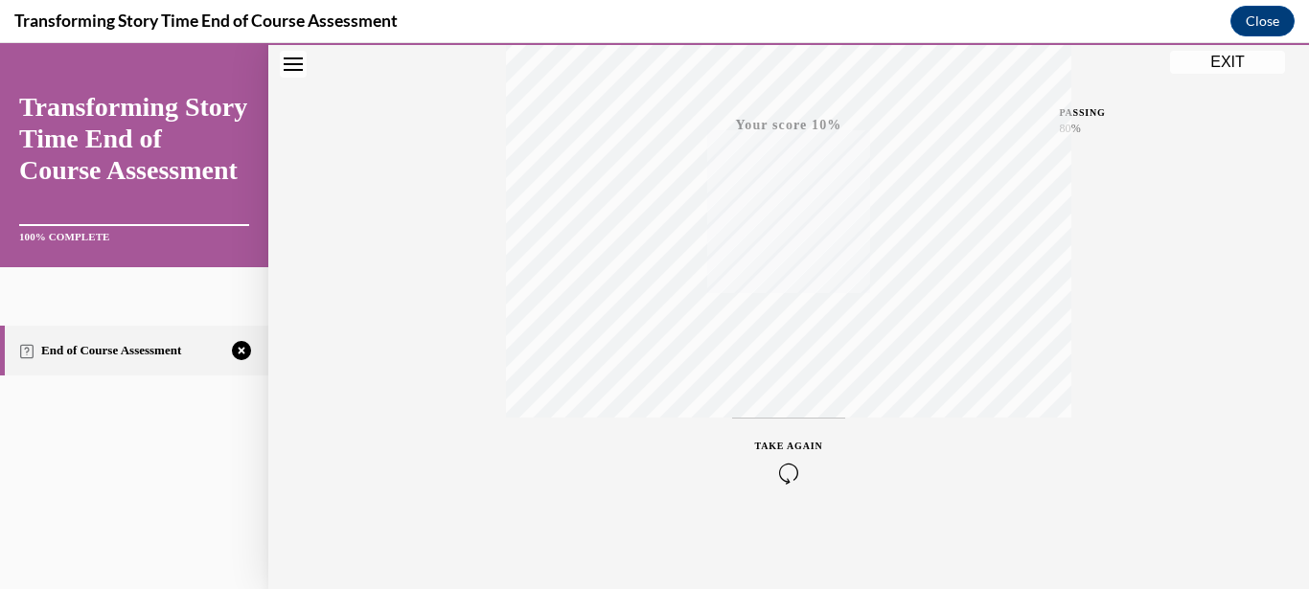
scroll to position [436, 0]
click at [790, 469] on icon "button" at bounding box center [789, 472] width 68 height 21
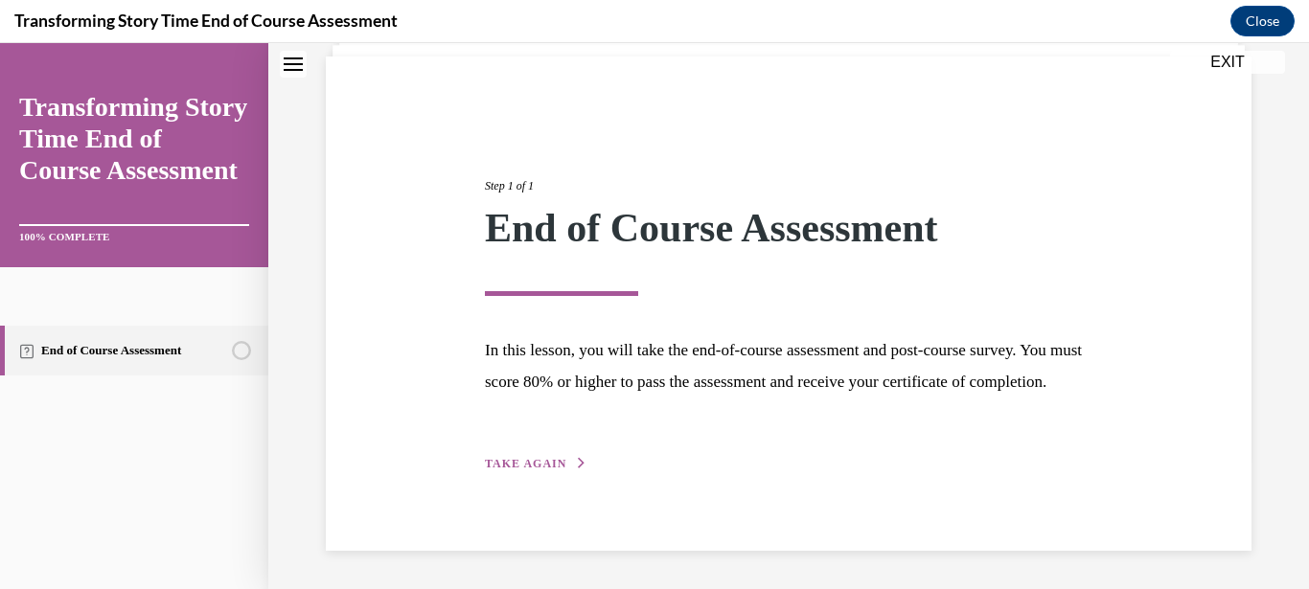
click at [540, 461] on span "TAKE AGAIN" at bounding box center [525, 463] width 81 height 13
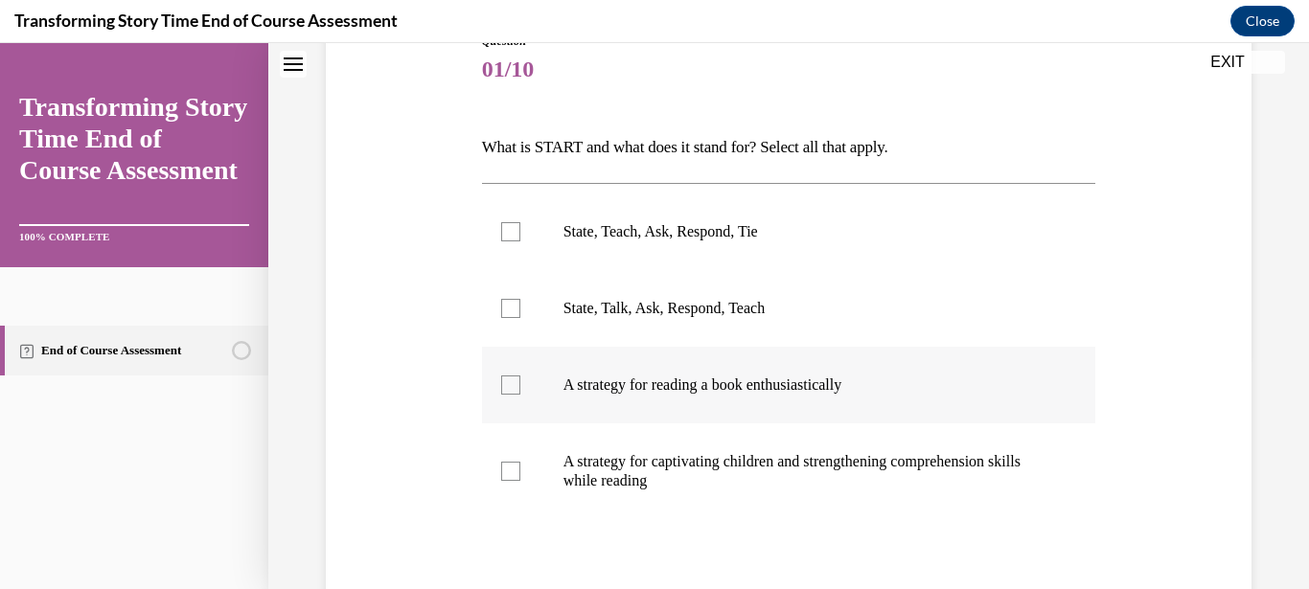
scroll to position [242, 0]
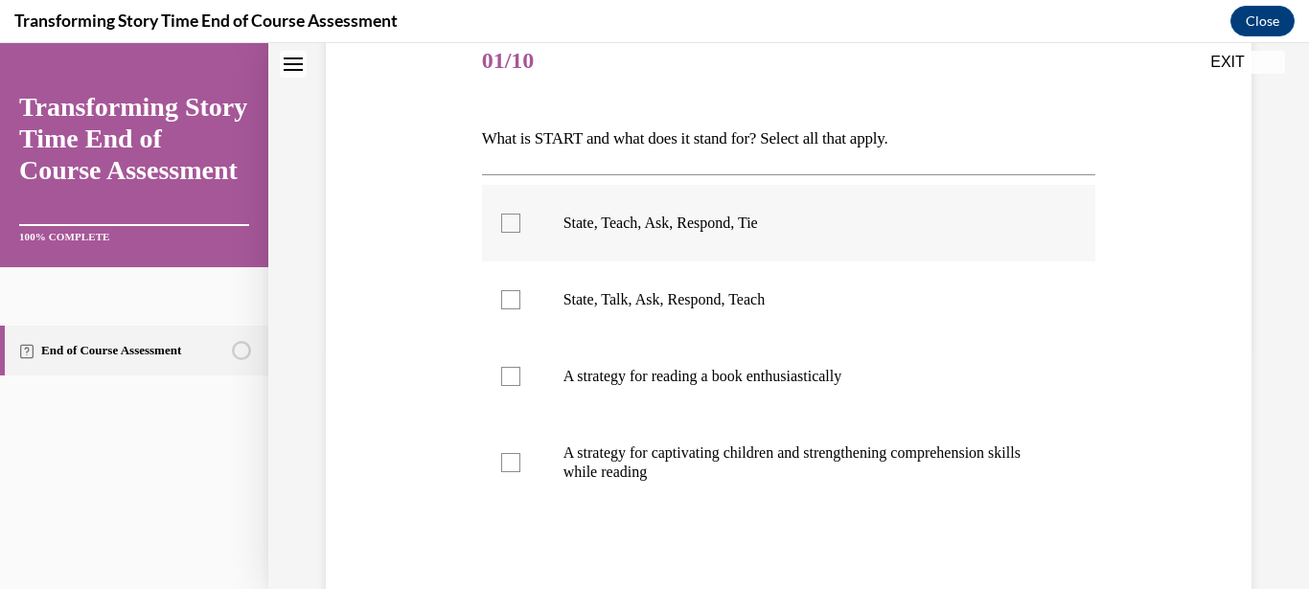
click at [501, 221] on div at bounding box center [510, 223] width 19 height 19
click at [501, 221] on input "State, Teach, Ask, Respond, Tie" at bounding box center [510, 223] width 19 height 19
checkbox input "true"
click at [510, 468] on div at bounding box center [510, 462] width 19 height 19
click at [510, 468] on input "A strategy for captivating children and strengthening comprehension skills whil…" at bounding box center [510, 462] width 19 height 19
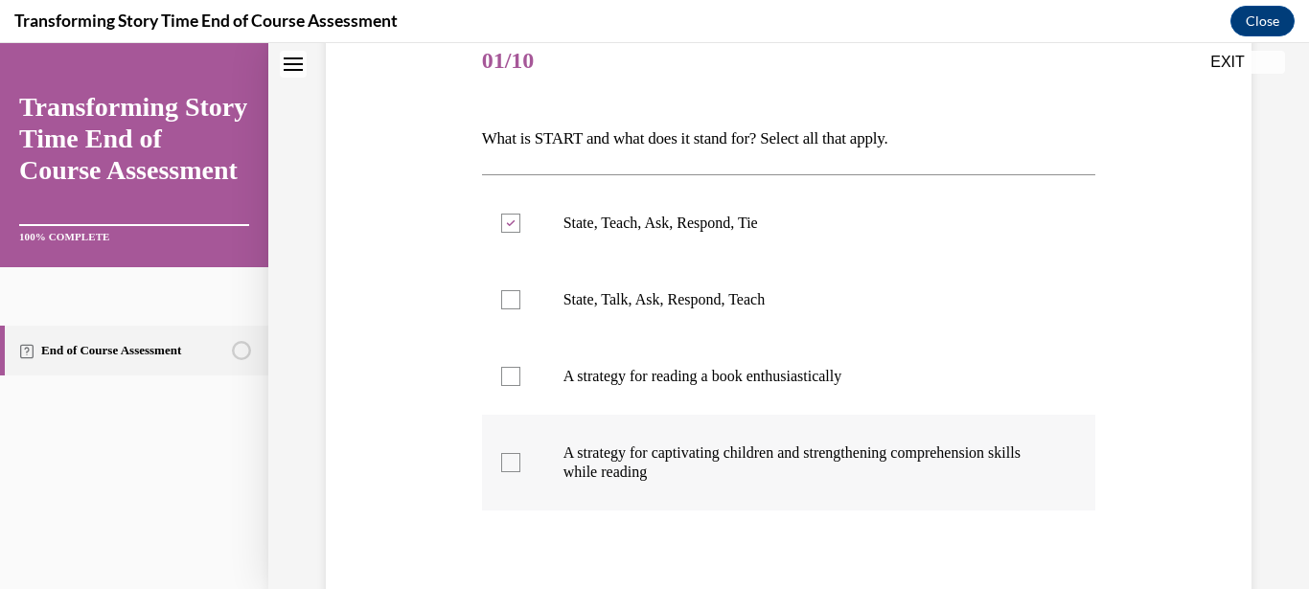
checkbox input "true"
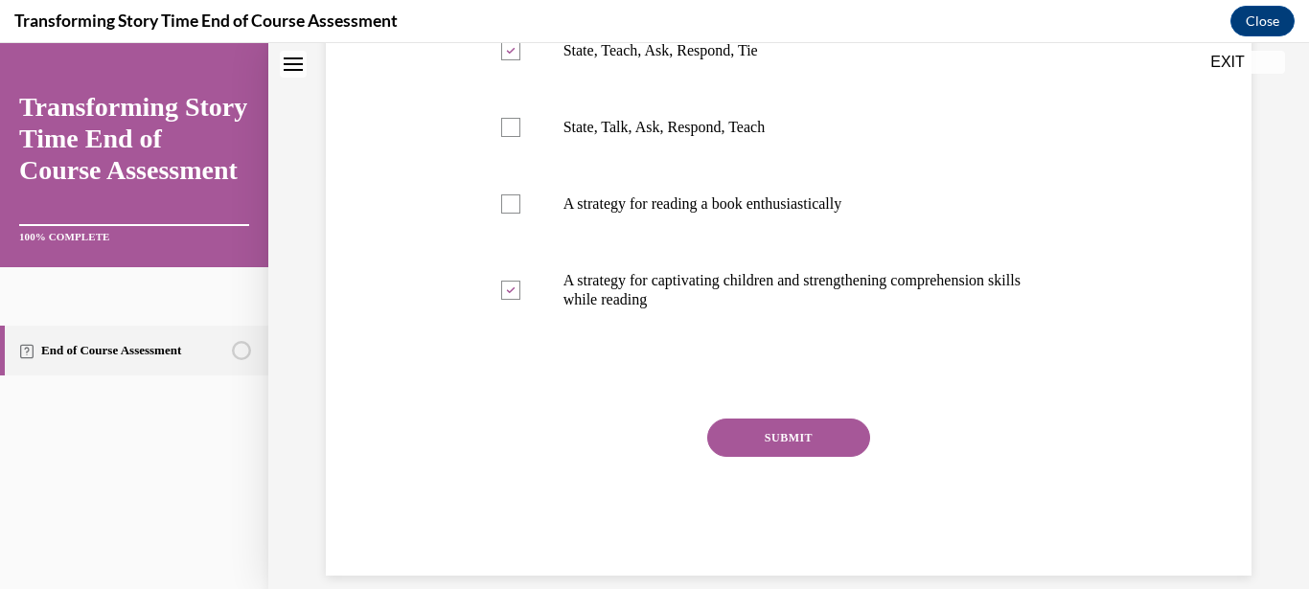
scroll to position [417, 0]
click at [724, 416] on div "Question 01/10 What is START and what does it stand for? Select all that apply.…" at bounding box center [789, 212] width 614 height 724
click at [754, 435] on button "SUBMIT" at bounding box center [788, 436] width 163 height 38
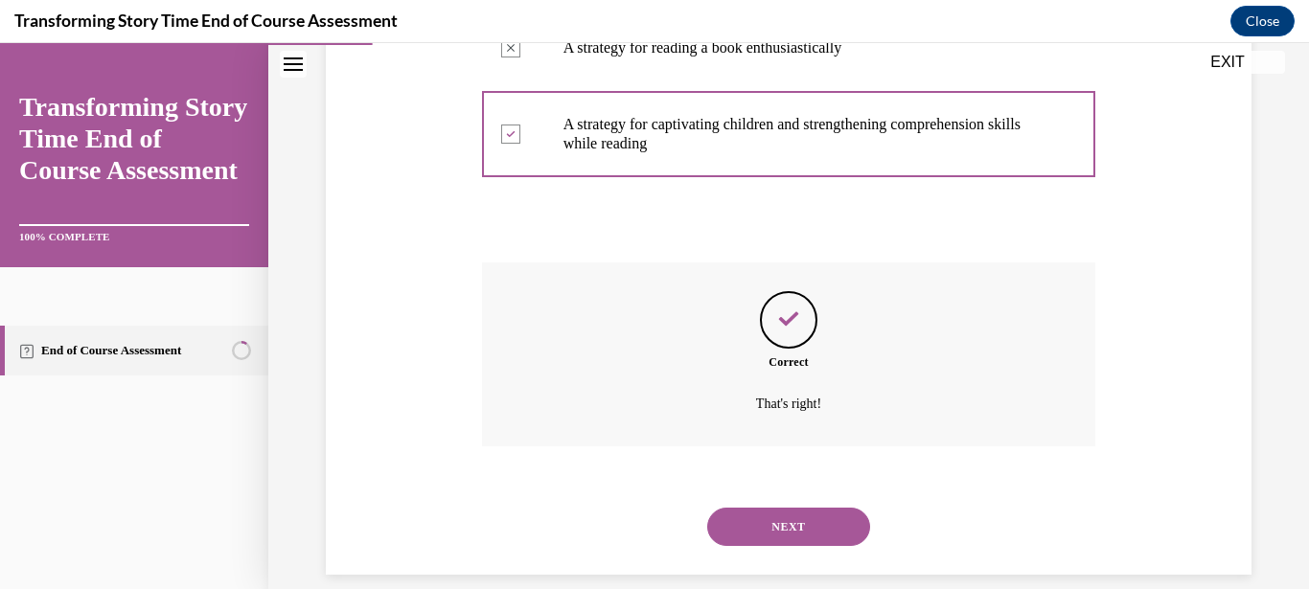
scroll to position [572, 0]
click at [787, 507] on button "NEXT" at bounding box center [788, 526] width 163 height 38
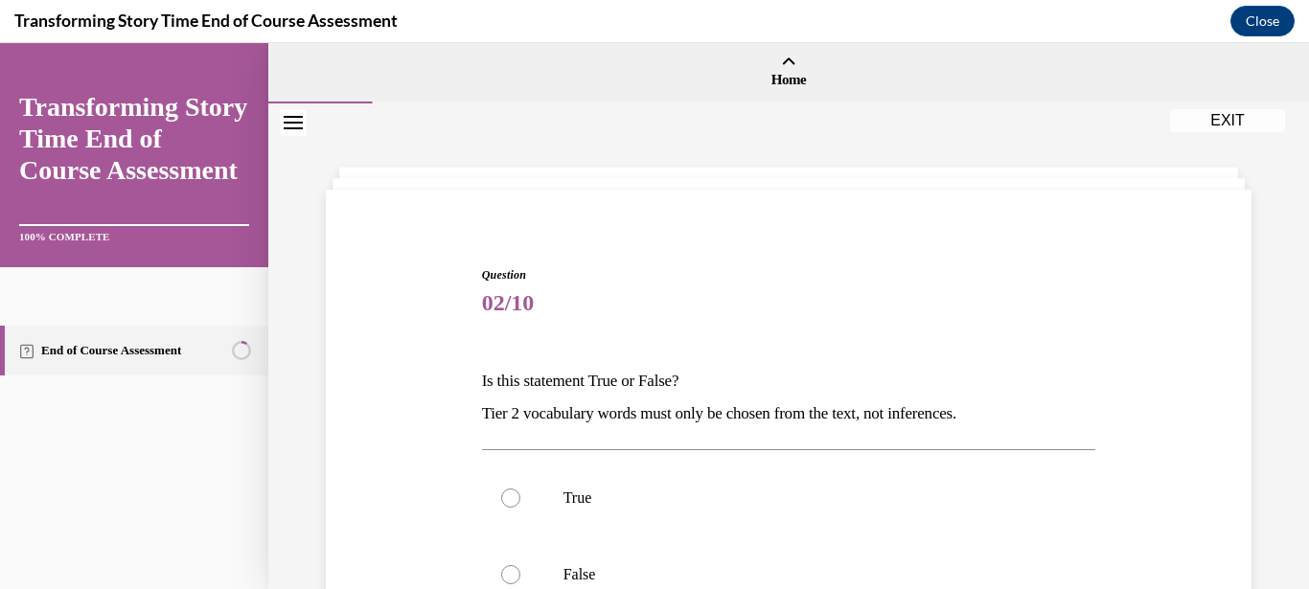
scroll to position [276, 0]
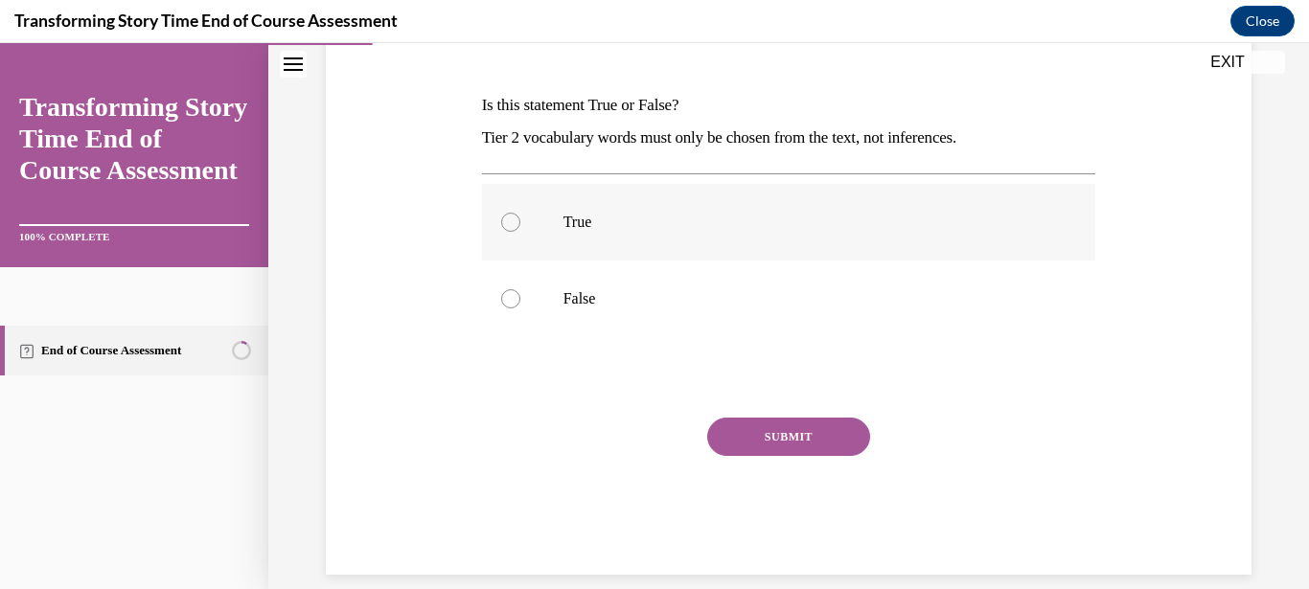
click at [503, 220] on div at bounding box center [510, 222] width 19 height 19
click at [503, 220] on input "True" at bounding box center [510, 222] width 19 height 19
radio input "true"
click at [817, 432] on button "SUBMIT" at bounding box center [788, 437] width 163 height 38
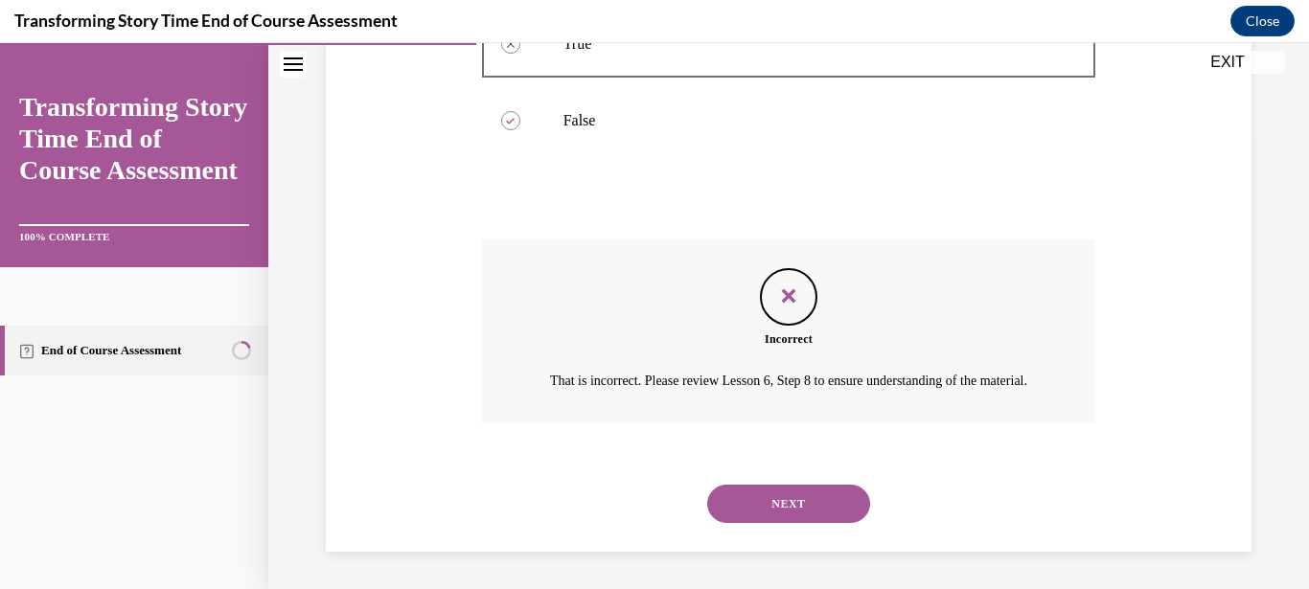
scroll to position [455, 0]
click at [827, 498] on button "NEXT" at bounding box center [788, 503] width 163 height 38
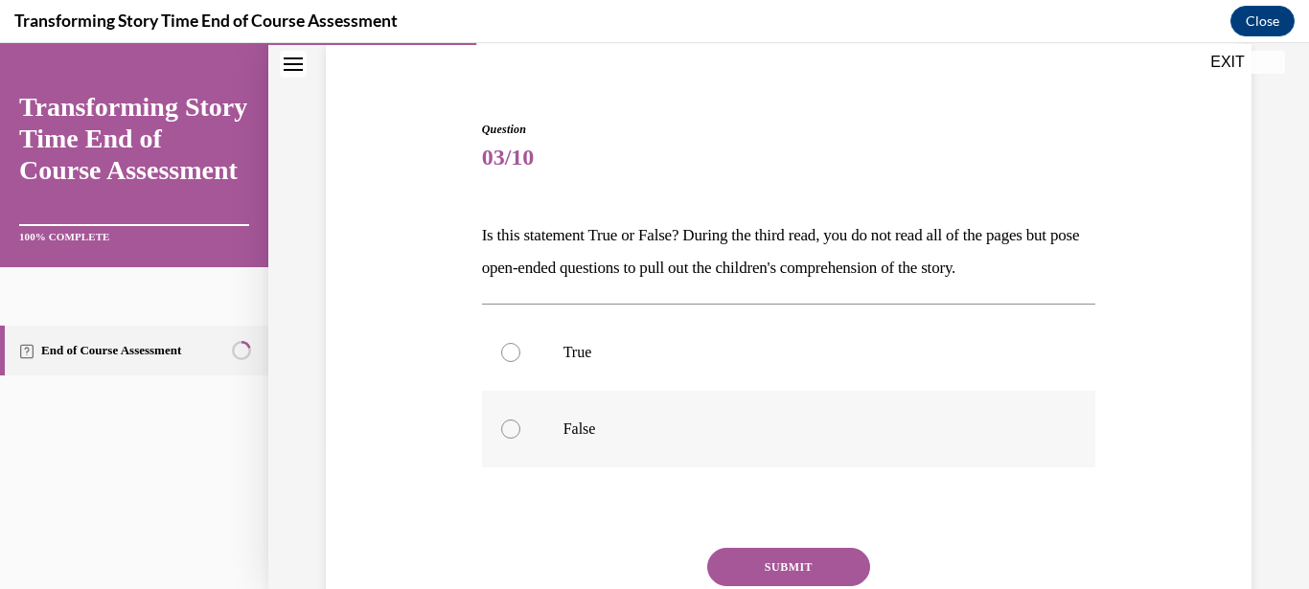
scroll to position [184, 0]
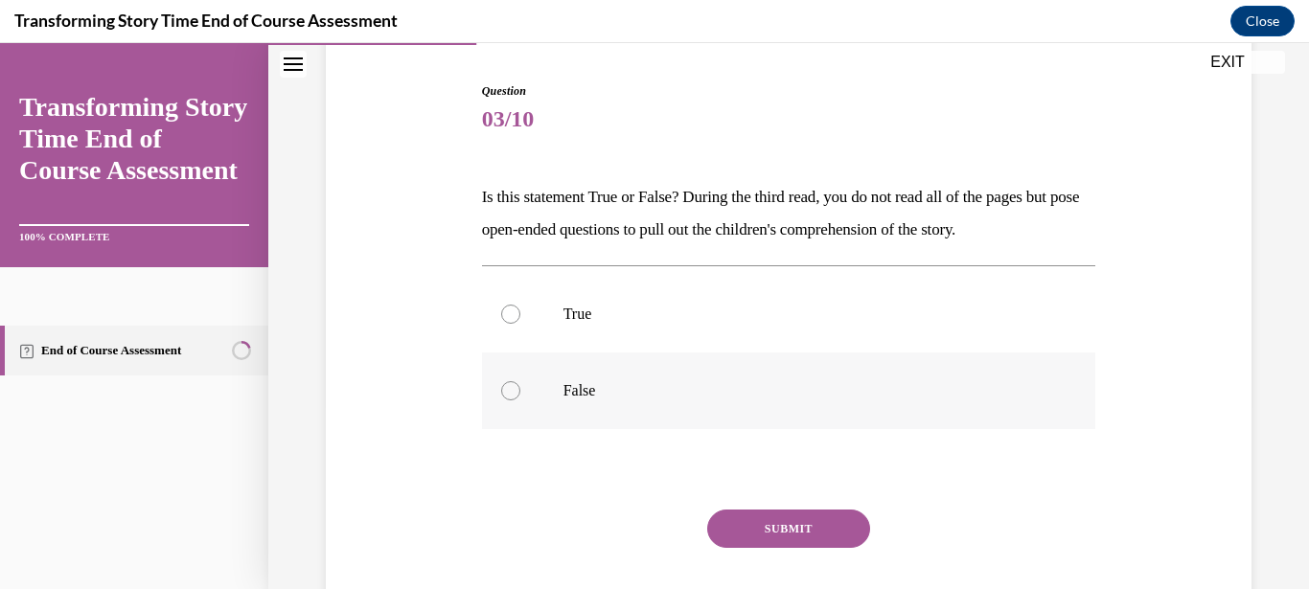
click at [505, 392] on div at bounding box center [510, 390] width 19 height 19
click at [505, 392] on input "False" at bounding box center [510, 390] width 19 height 19
radio input "true"
click at [777, 530] on button "SUBMIT" at bounding box center [788, 529] width 163 height 38
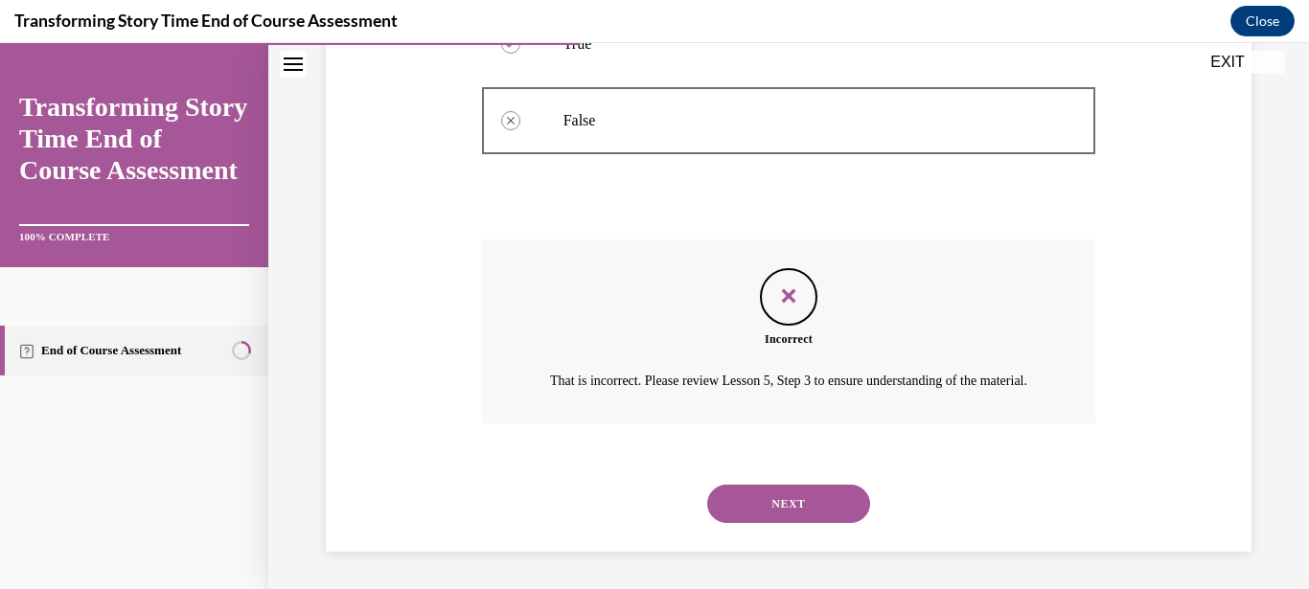
scroll to position [455, 0]
click at [795, 494] on button "NEXT" at bounding box center [788, 503] width 163 height 38
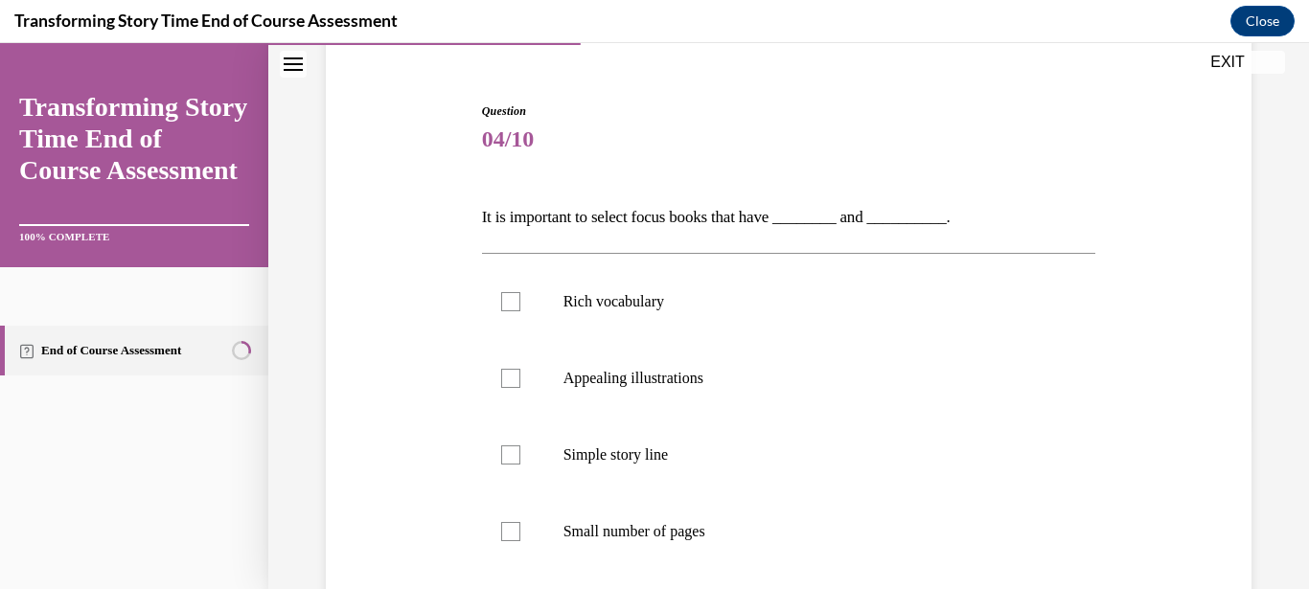
scroll to position [184, 0]
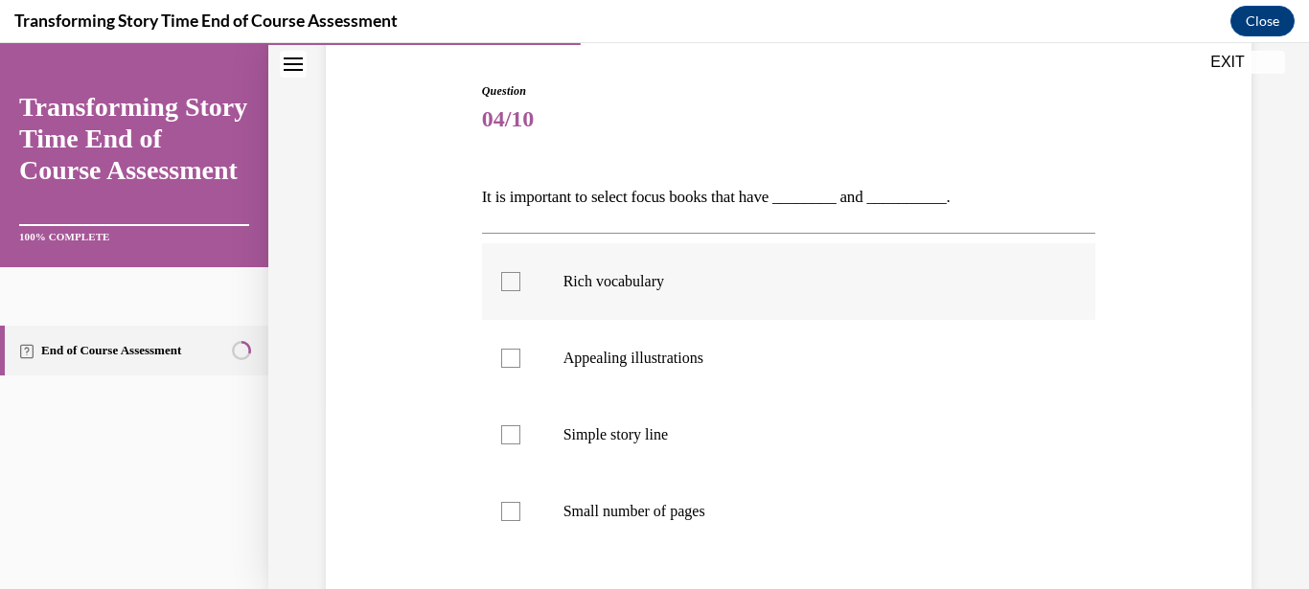
click at [511, 288] on div at bounding box center [510, 281] width 19 height 19
click at [511, 288] on input "Rich vocabulary" at bounding box center [510, 281] width 19 height 19
checkbox input "true"
click at [508, 356] on div at bounding box center [510, 358] width 19 height 19
click at [508, 356] on input "Appealing illustrations" at bounding box center [510, 358] width 19 height 19
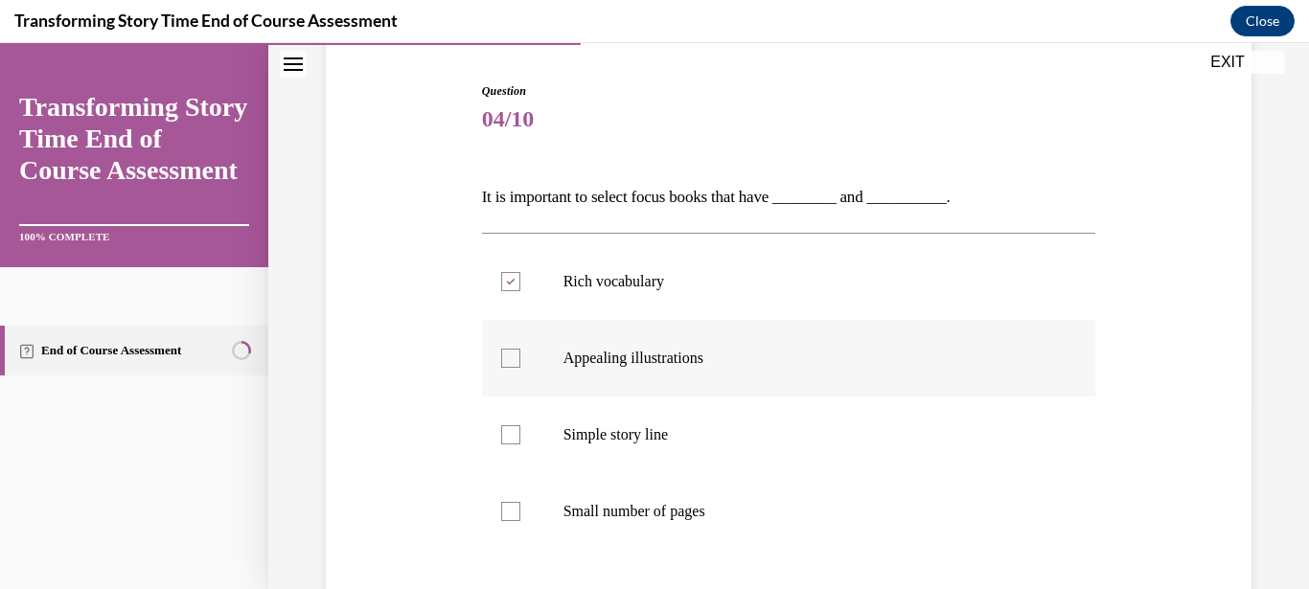
checkbox input "true"
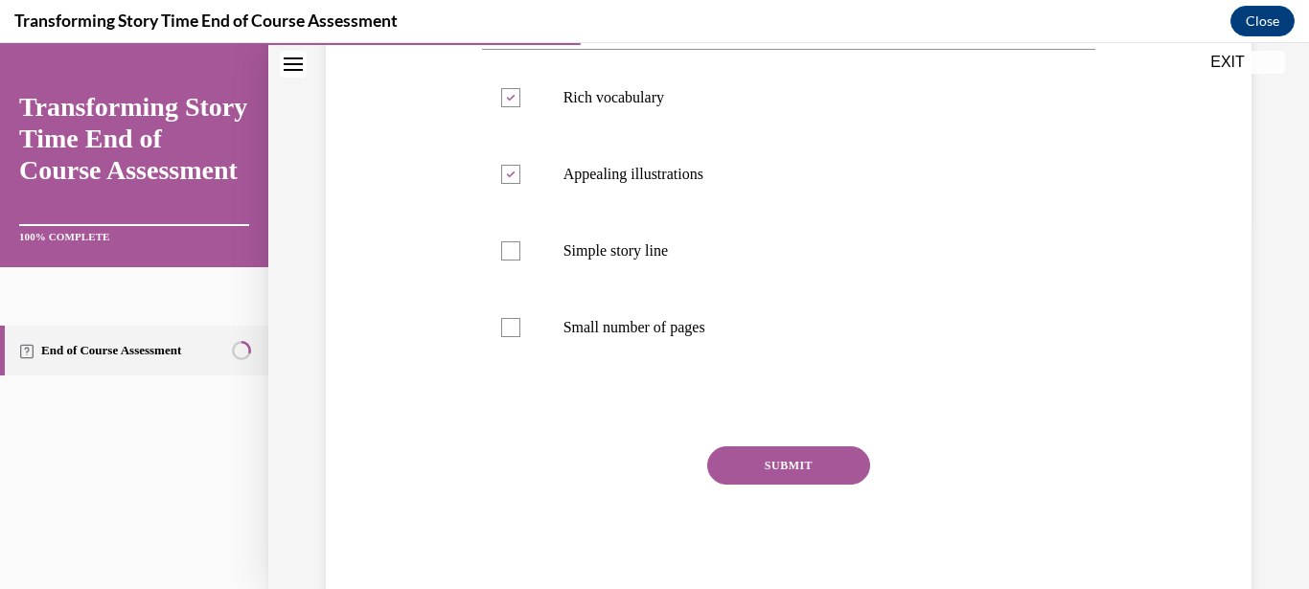
click at [844, 477] on button "SUBMIT" at bounding box center [788, 466] width 163 height 38
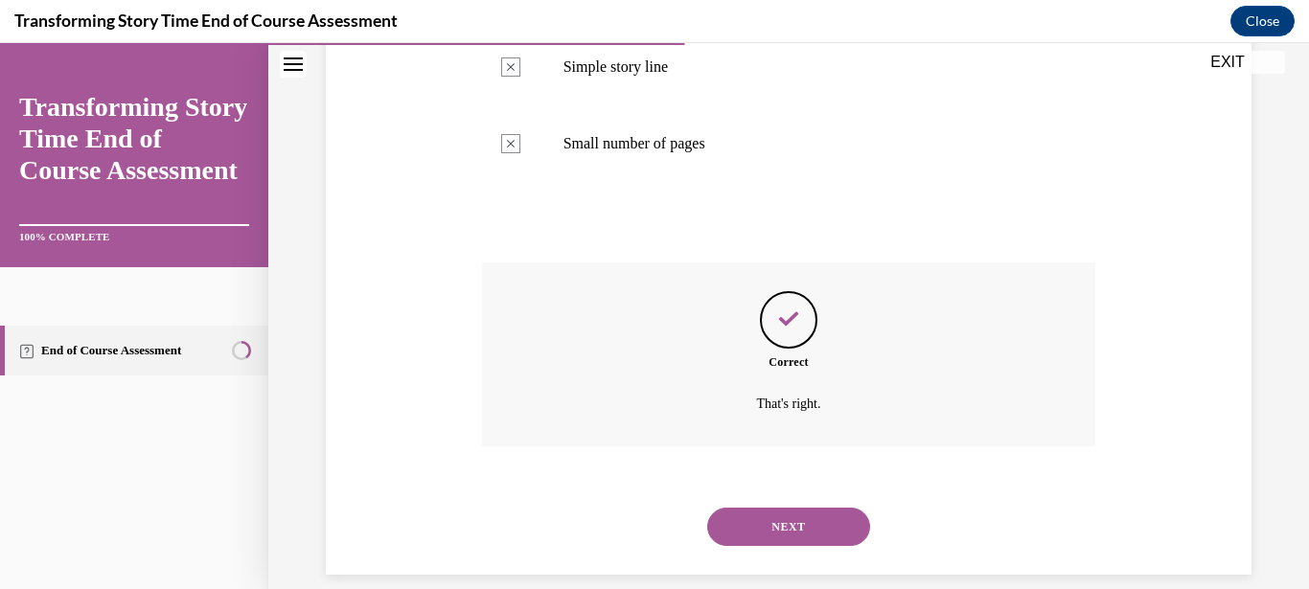
scroll to position [553, 0]
click at [817, 507] on button "NEXT" at bounding box center [788, 526] width 163 height 38
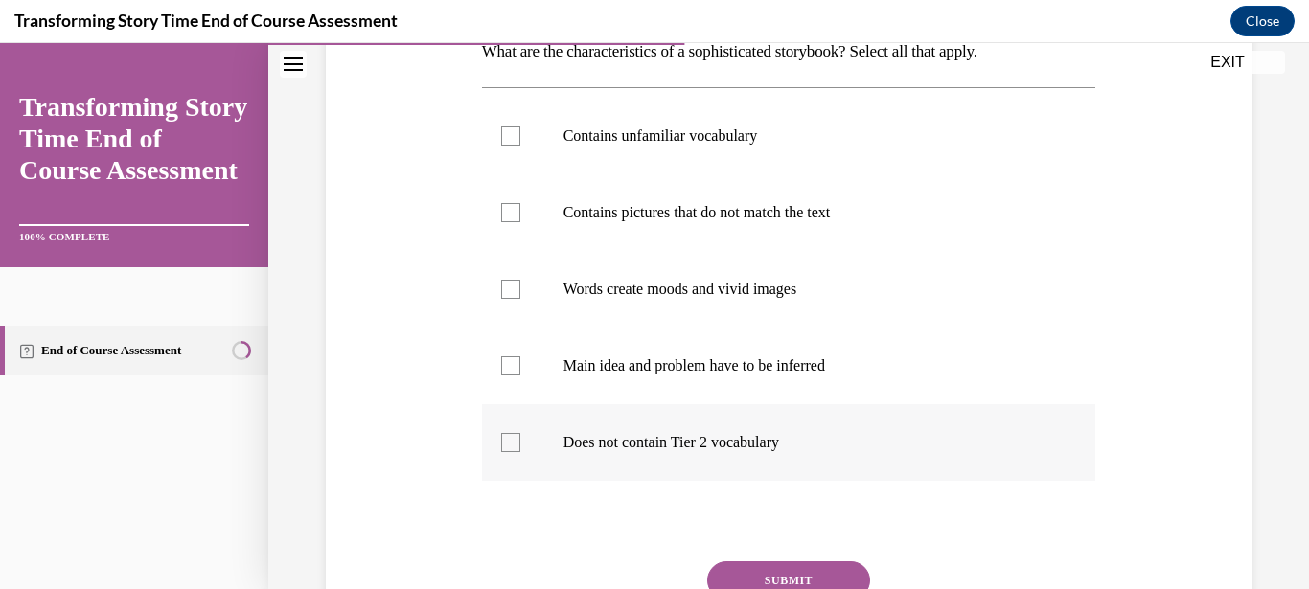
scroll to position [368, 0]
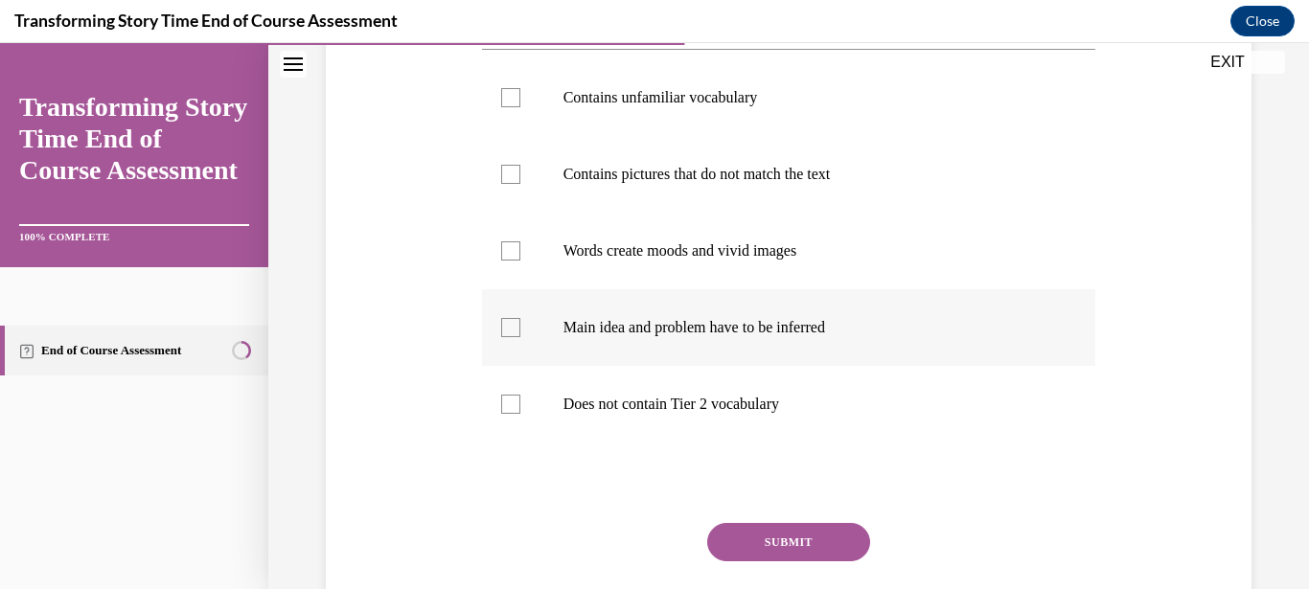
click at [501, 330] on div at bounding box center [510, 327] width 19 height 19
click at [501, 330] on input "Main idea and problem have to be inferred" at bounding box center [510, 327] width 19 height 19
checkbox input "true"
click at [501, 244] on div at bounding box center [510, 250] width 19 height 19
click at [501, 244] on input "Words create moods and vivid images" at bounding box center [510, 250] width 19 height 19
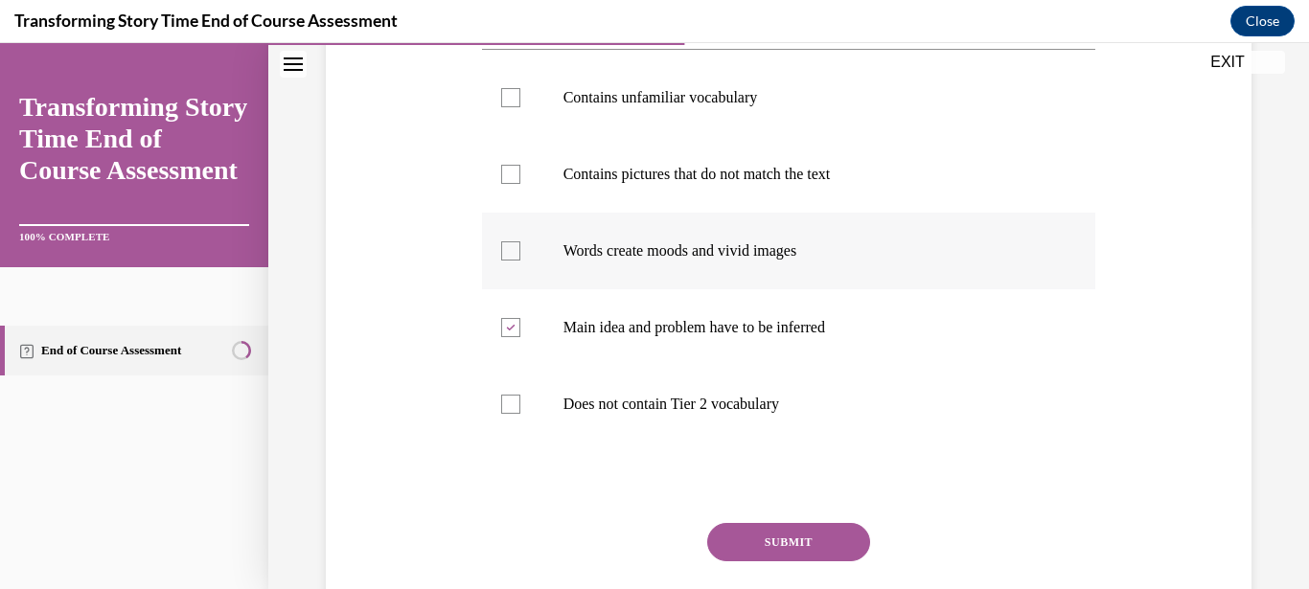
checkbox input "true"
click at [512, 171] on div at bounding box center [510, 174] width 19 height 19
click at [512, 171] on input "Contains pictures that do not match the text" at bounding box center [510, 174] width 19 height 19
checkbox input "true"
click at [509, 109] on label "Contains unfamiliar vocabulary" at bounding box center [789, 97] width 614 height 77
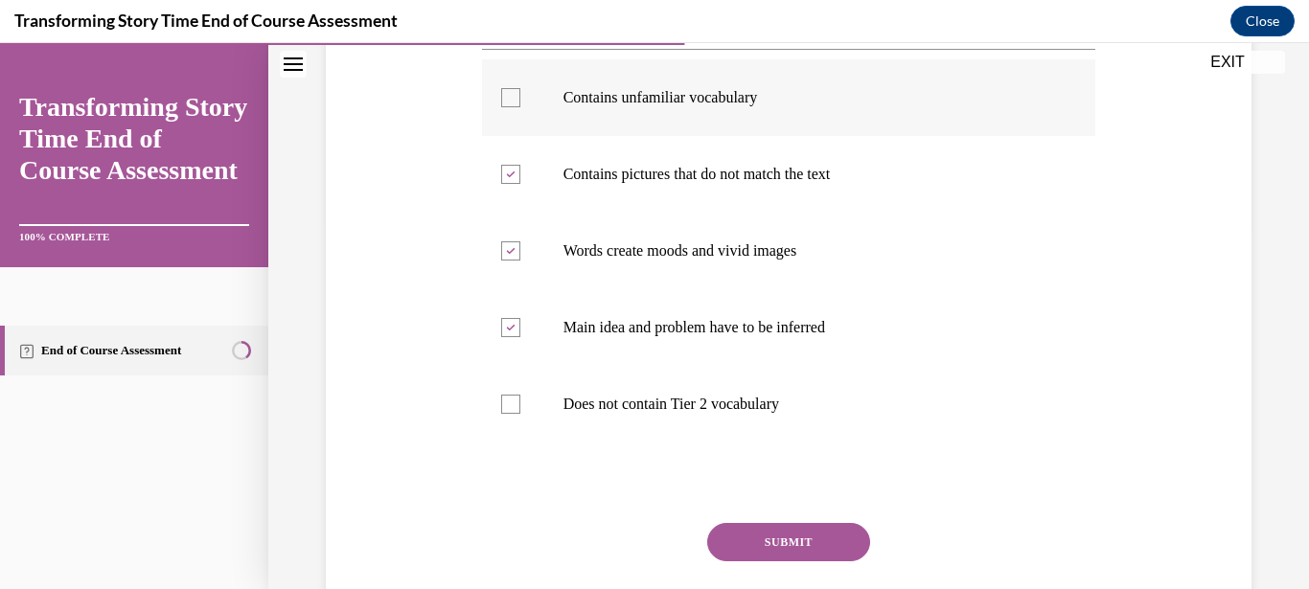
click at [509, 107] on input "Contains unfamiliar vocabulary" at bounding box center [510, 97] width 19 height 19
checkbox input "true"
click at [761, 533] on button "SUBMIT" at bounding box center [788, 542] width 163 height 38
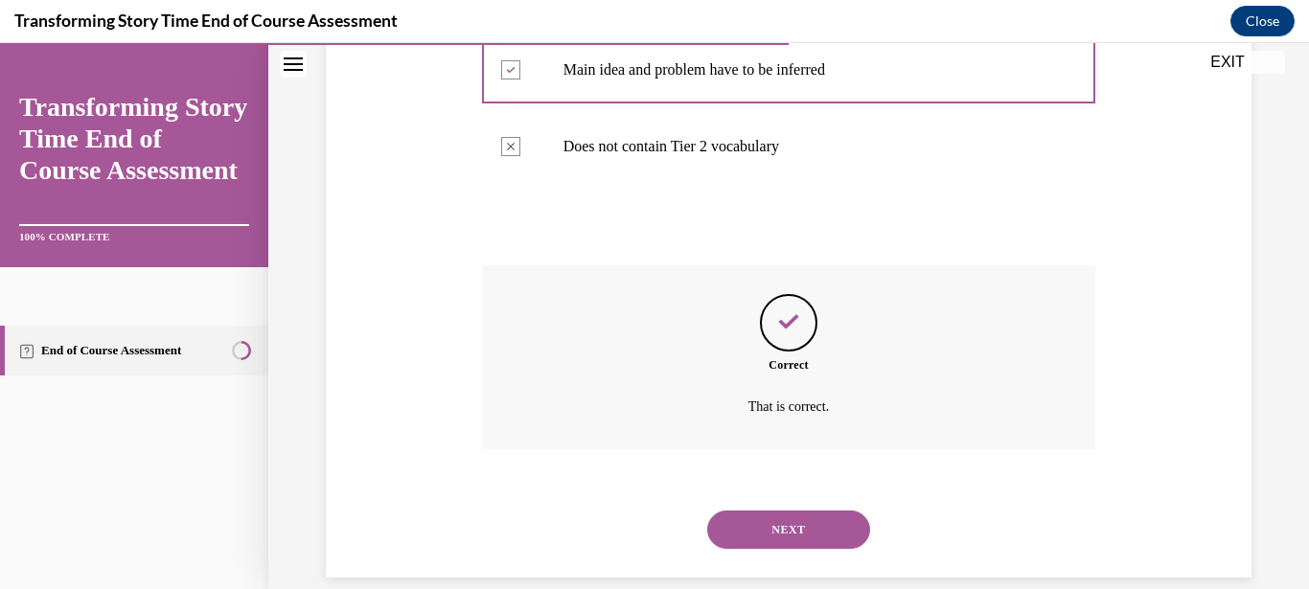
scroll to position [630, 0]
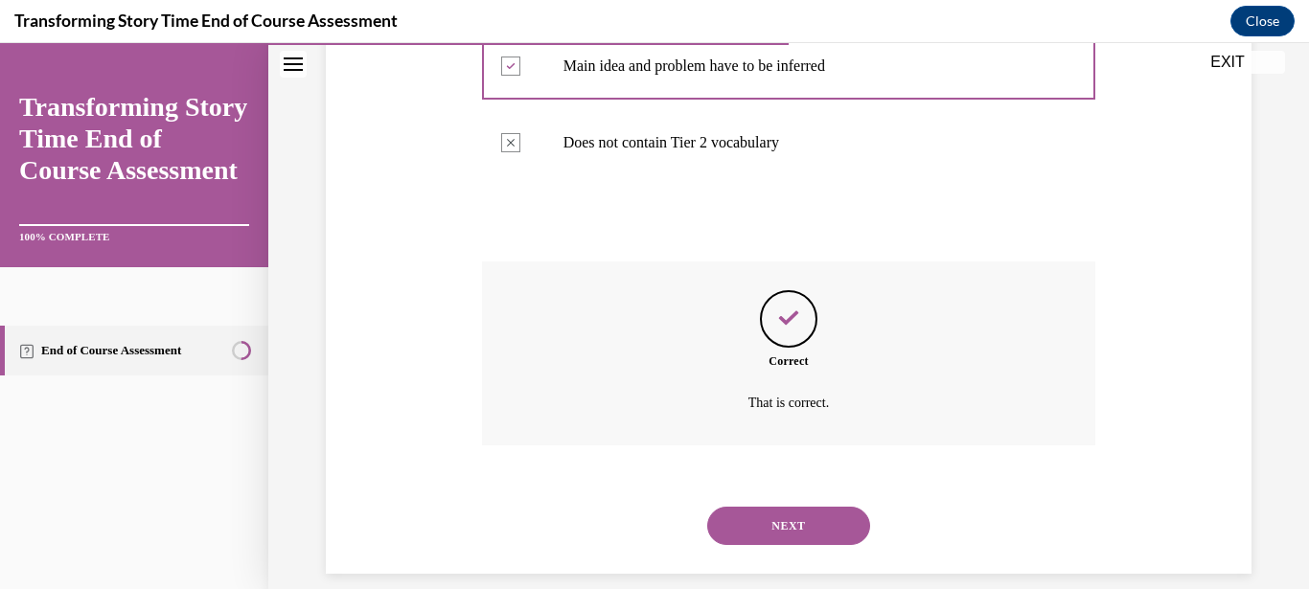
click at [802, 514] on button "NEXT" at bounding box center [788, 526] width 163 height 38
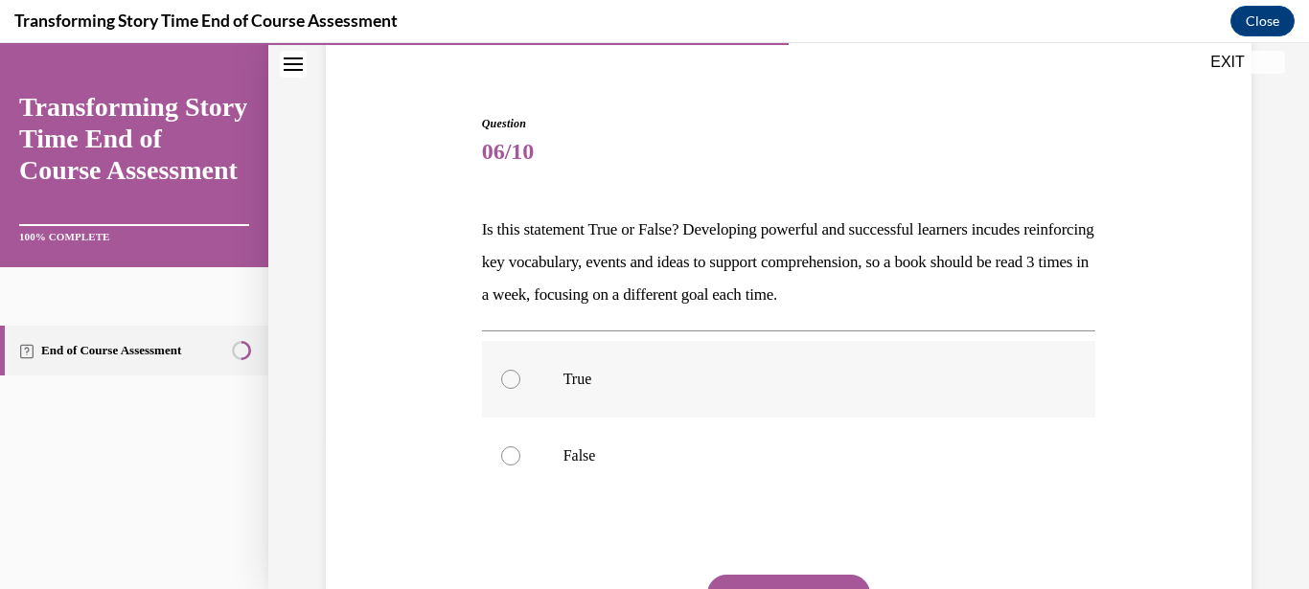
scroll to position [184, 0]
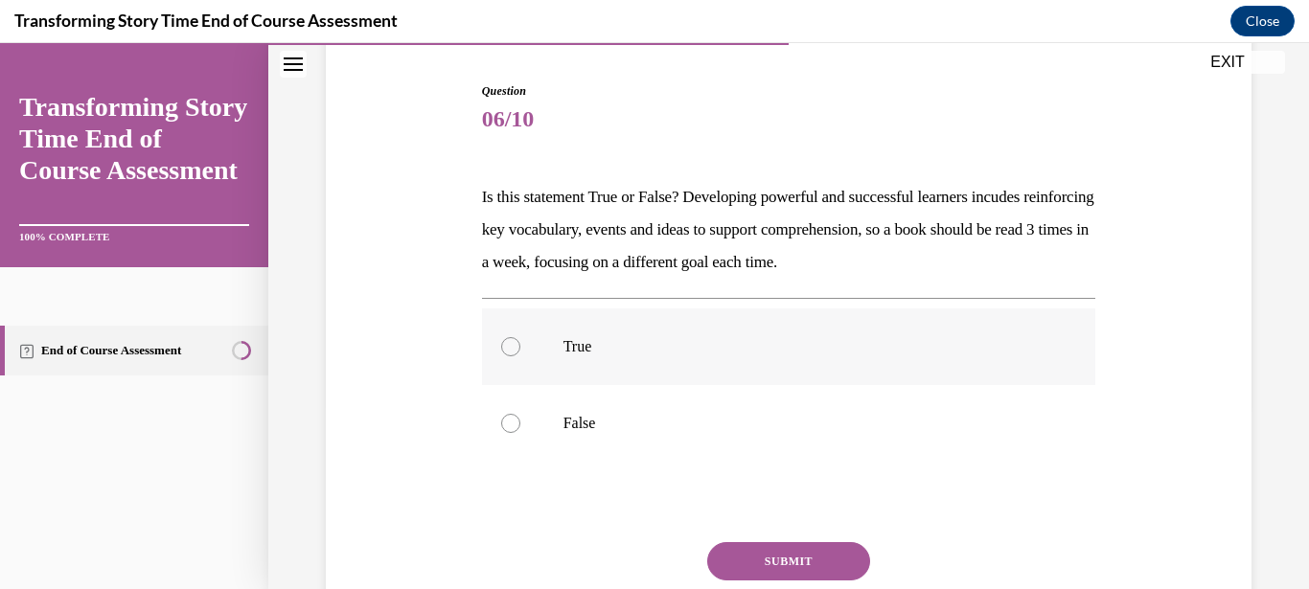
click at [545, 355] on label "True" at bounding box center [789, 347] width 614 height 77
click at [520, 355] on input "True" at bounding box center [510, 346] width 19 height 19
radio input "true"
click at [748, 560] on button "SUBMIT" at bounding box center [788, 561] width 163 height 38
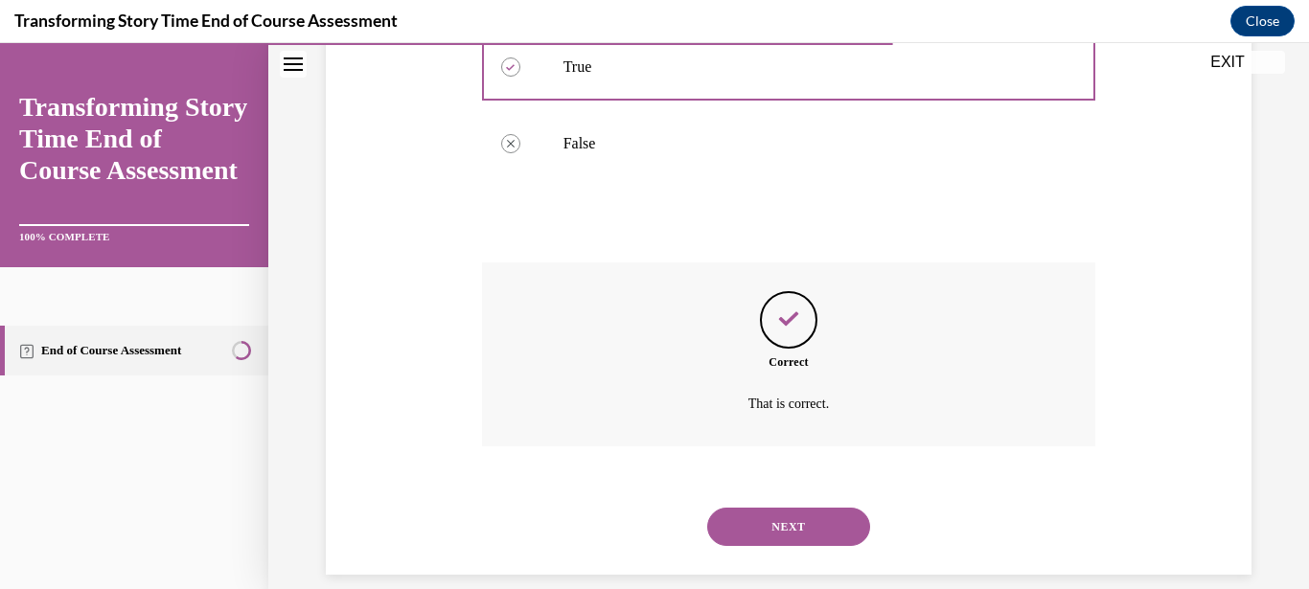
scroll to position [465, 0]
click at [816, 513] on button "NEXT" at bounding box center [788, 526] width 163 height 38
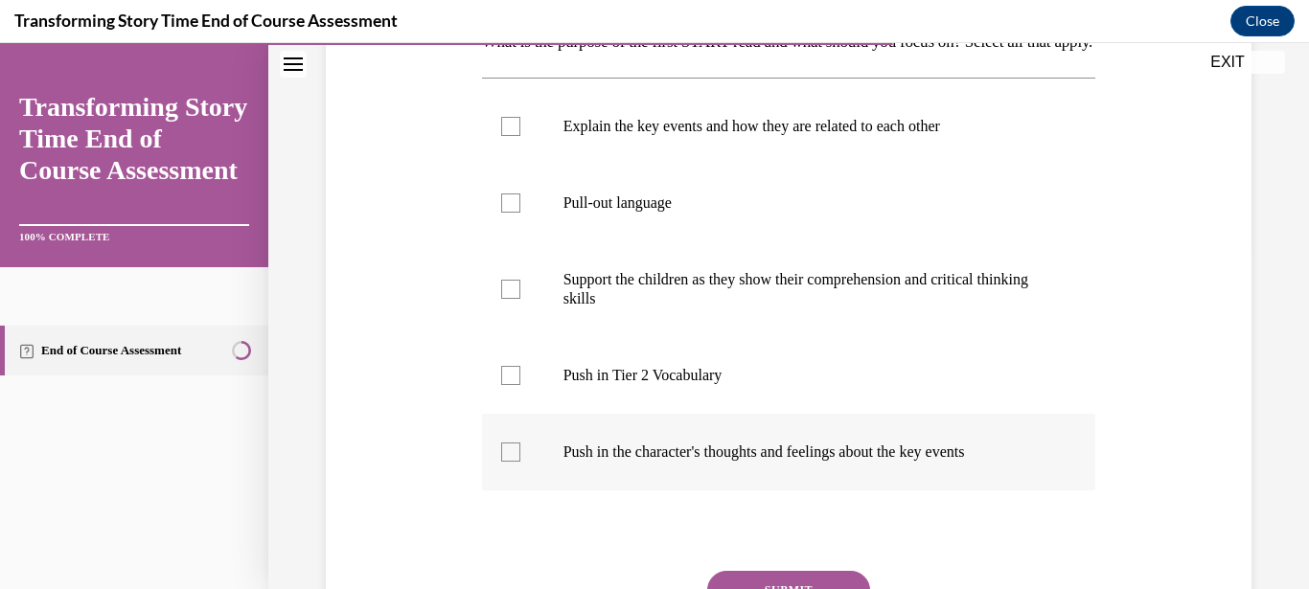
scroll to position [368, 0]
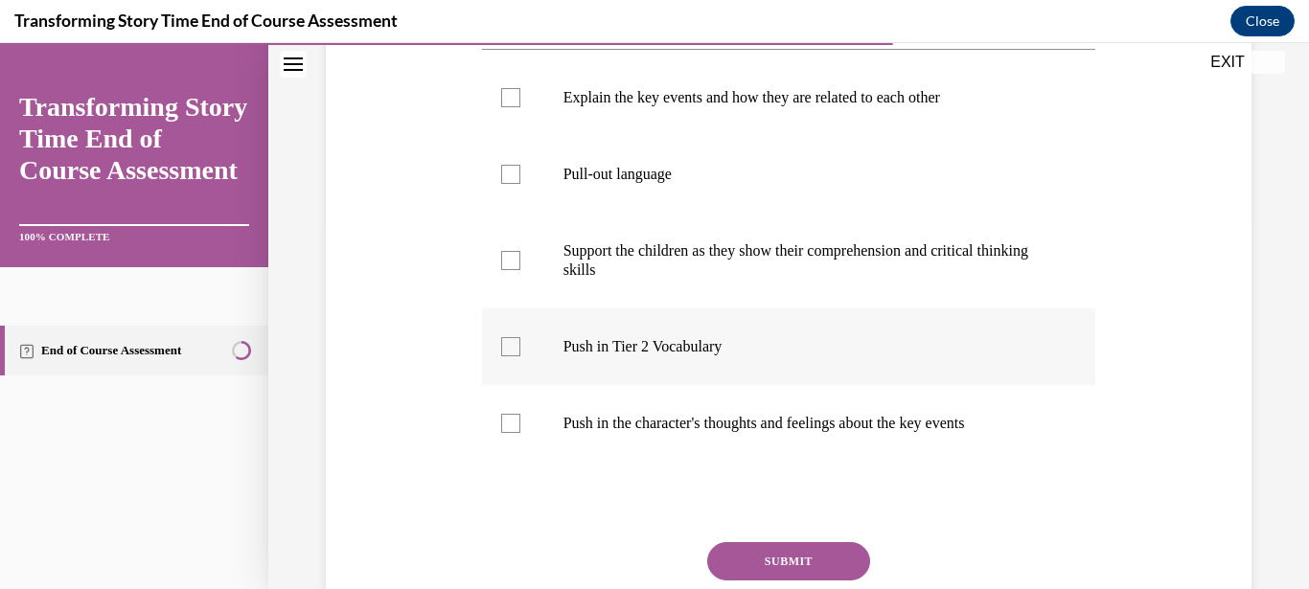
click at [511, 356] on div at bounding box center [510, 346] width 19 height 19
click at [511, 356] on input "Push in Tier 2 Vocabulary" at bounding box center [510, 346] width 19 height 19
checkbox input "true"
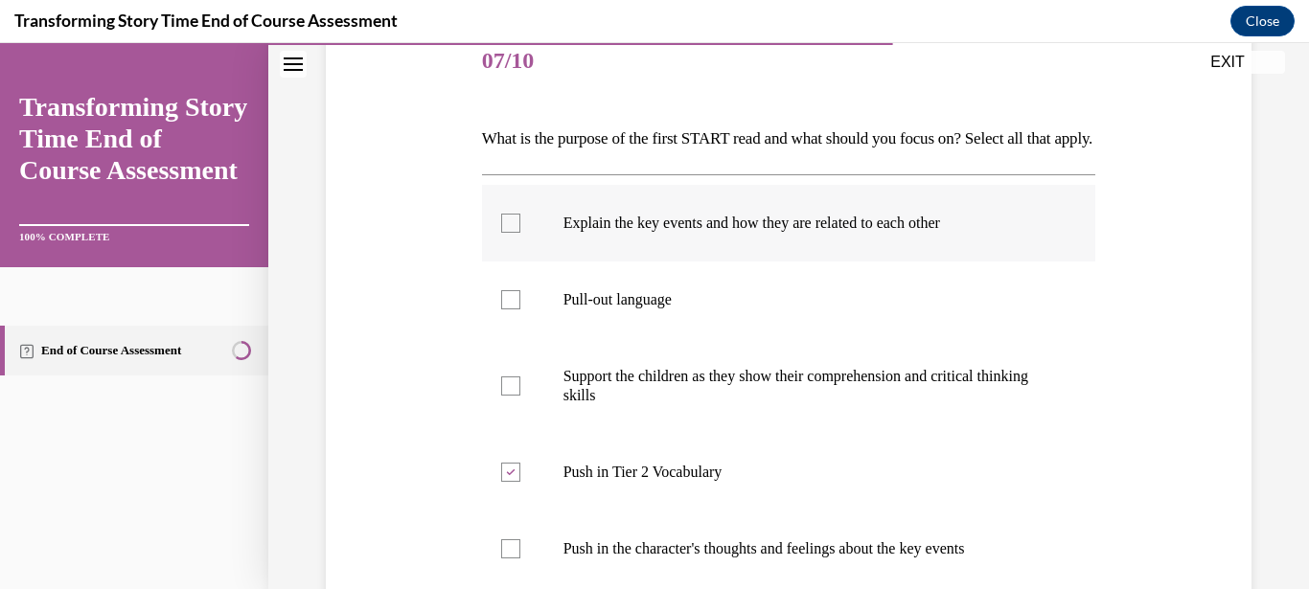
scroll to position [276, 0]
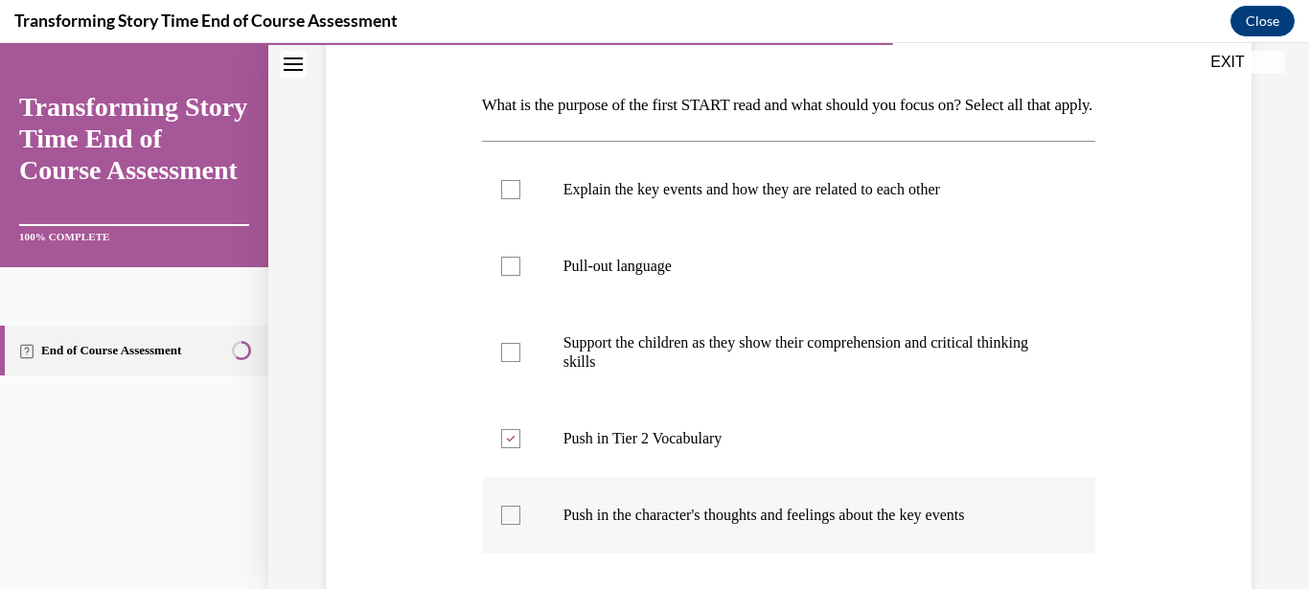
click at [507, 525] on div at bounding box center [510, 515] width 19 height 19
click at [507, 525] on input "Push in the character's thoughts and feelings about the key events" at bounding box center [510, 515] width 19 height 19
checkbox input "true"
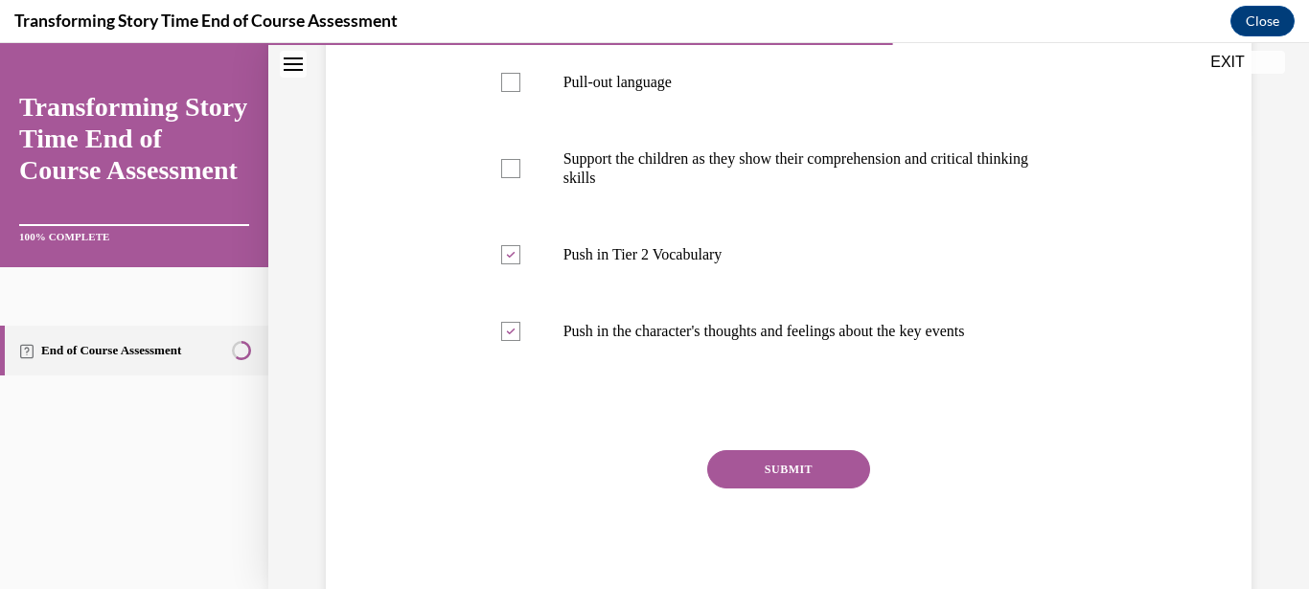
click at [839, 489] on button "SUBMIT" at bounding box center [788, 469] width 163 height 38
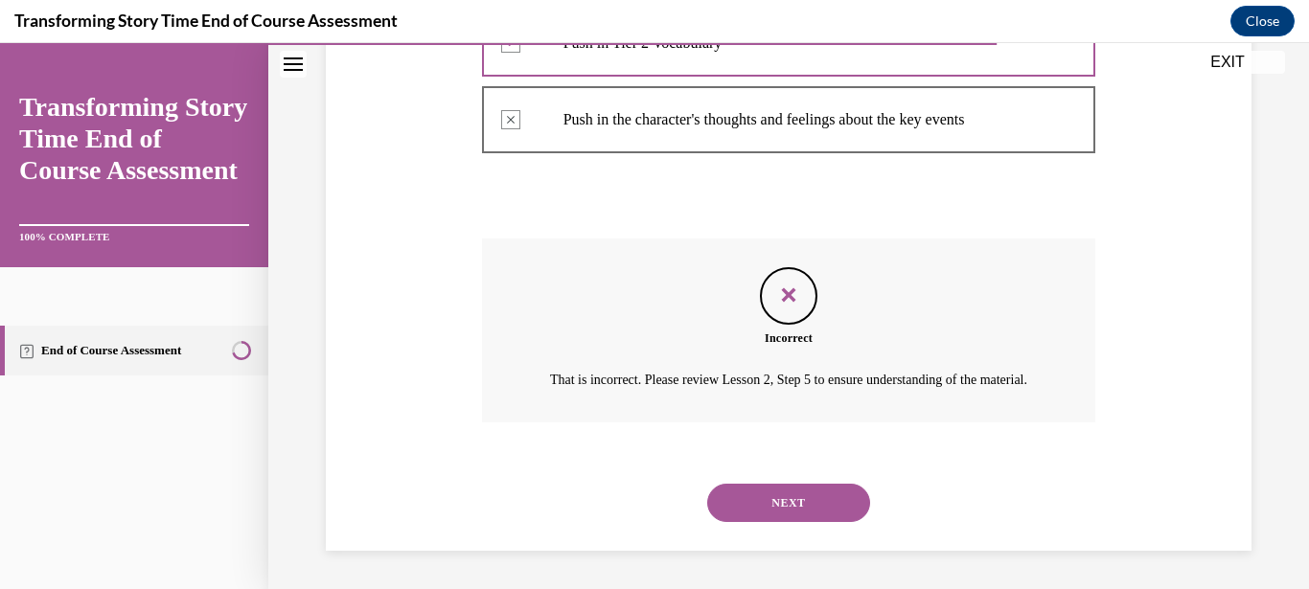
scroll to position [704, 0]
click at [801, 492] on button "NEXT" at bounding box center [788, 503] width 163 height 38
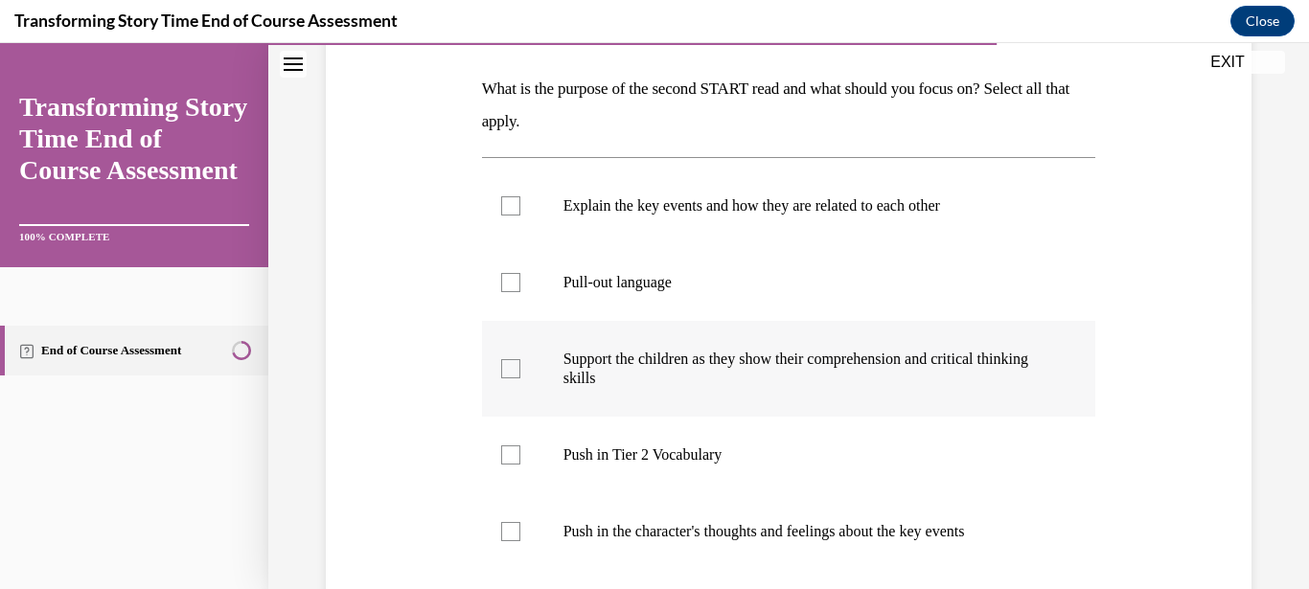
scroll to position [368, 0]
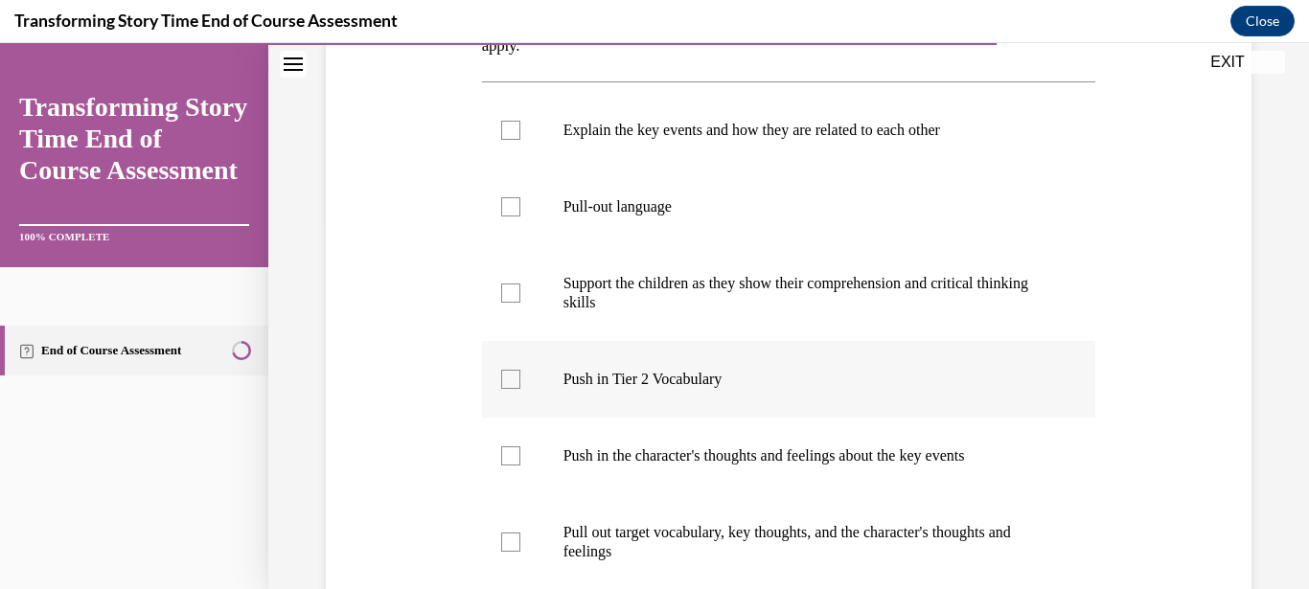
click at [518, 377] on label "Push in Tier 2 Vocabulary" at bounding box center [789, 379] width 614 height 77
click at [518, 377] on input "Push in Tier 2 Vocabulary" at bounding box center [510, 379] width 19 height 19
checkbox input "true"
click at [514, 470] on label "Push in the character's thoughts and feelings about the key events" at bounding box center [789, 456] width 614 height 77
click at [514, 466] on input "Push in the character's thoughts and feelings about the key events" at bounding box center [510, 456] width 19 height 19
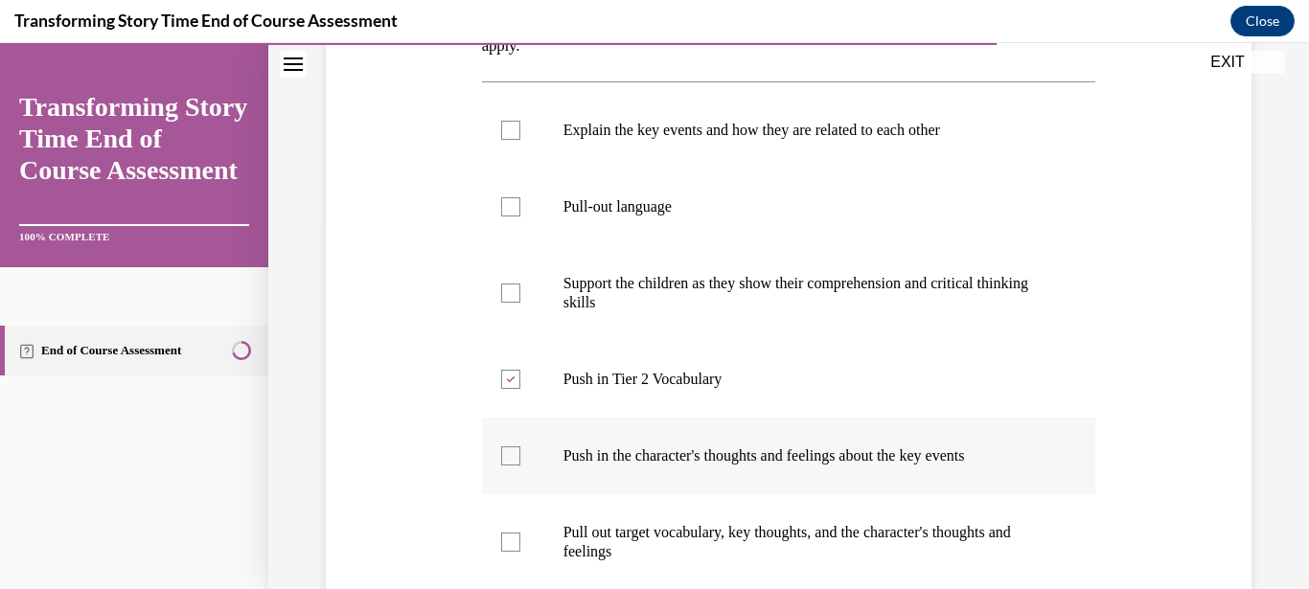
checkbox input "true"
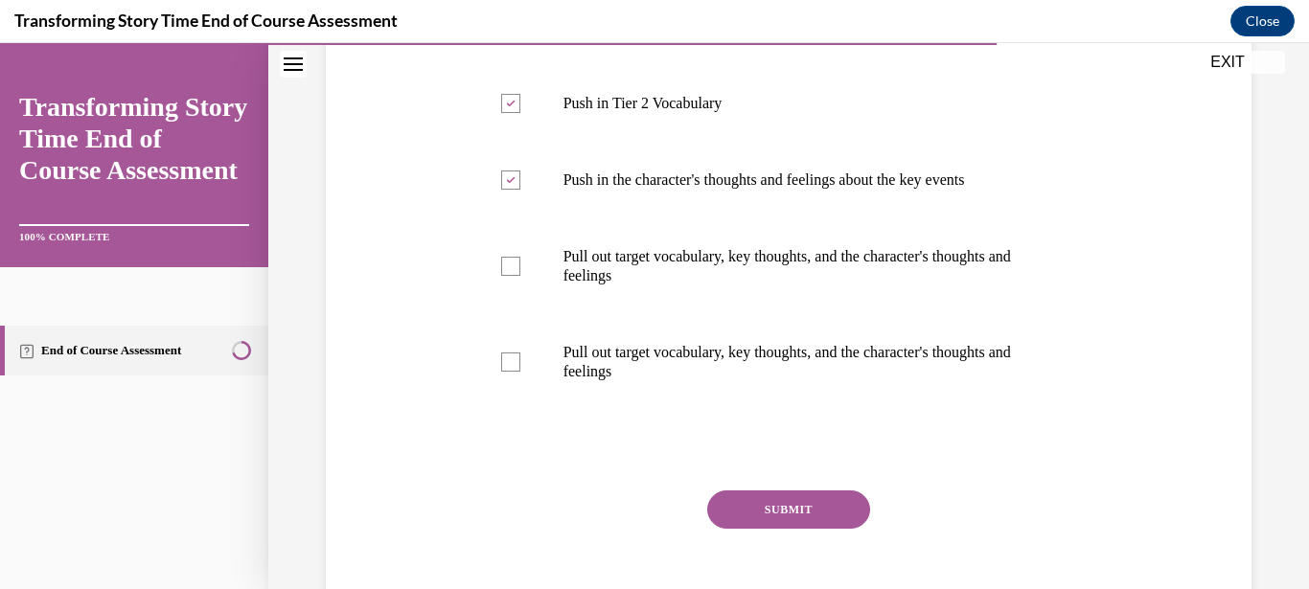
click at [792, 493] on button "SUBMIT" at bounding box center [788, 510] width 163 height 38
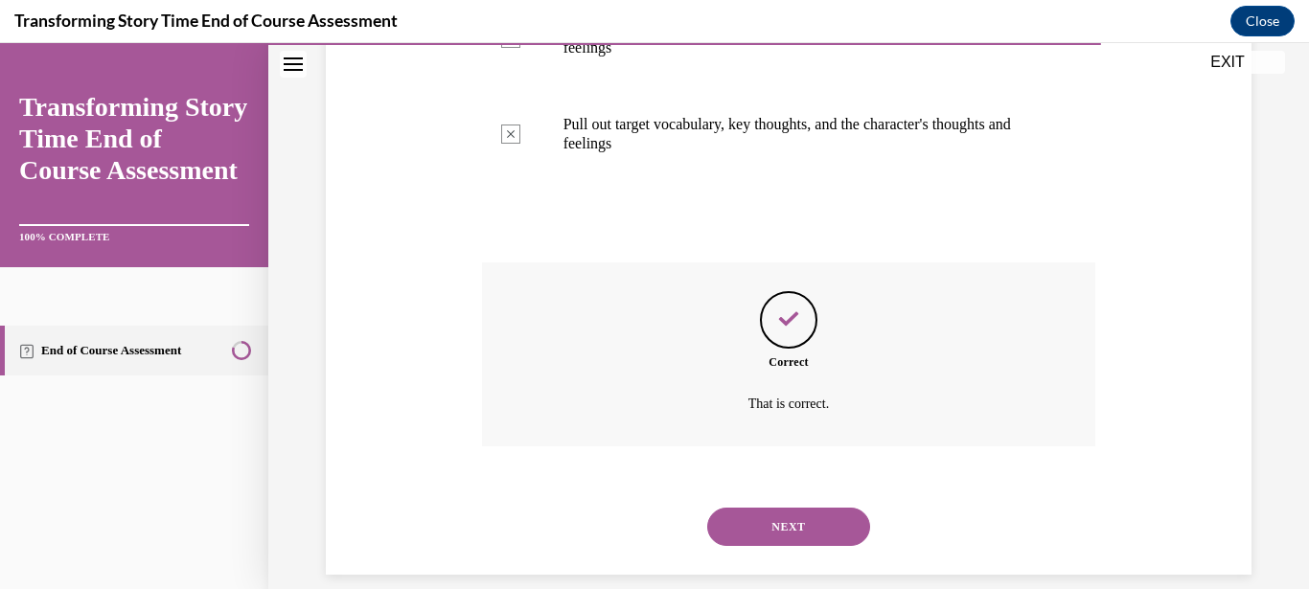
scroll to position [873, 0]
click at [792, 507] on button "NEXT" at bounding box center [788, 526] width 163 height 38
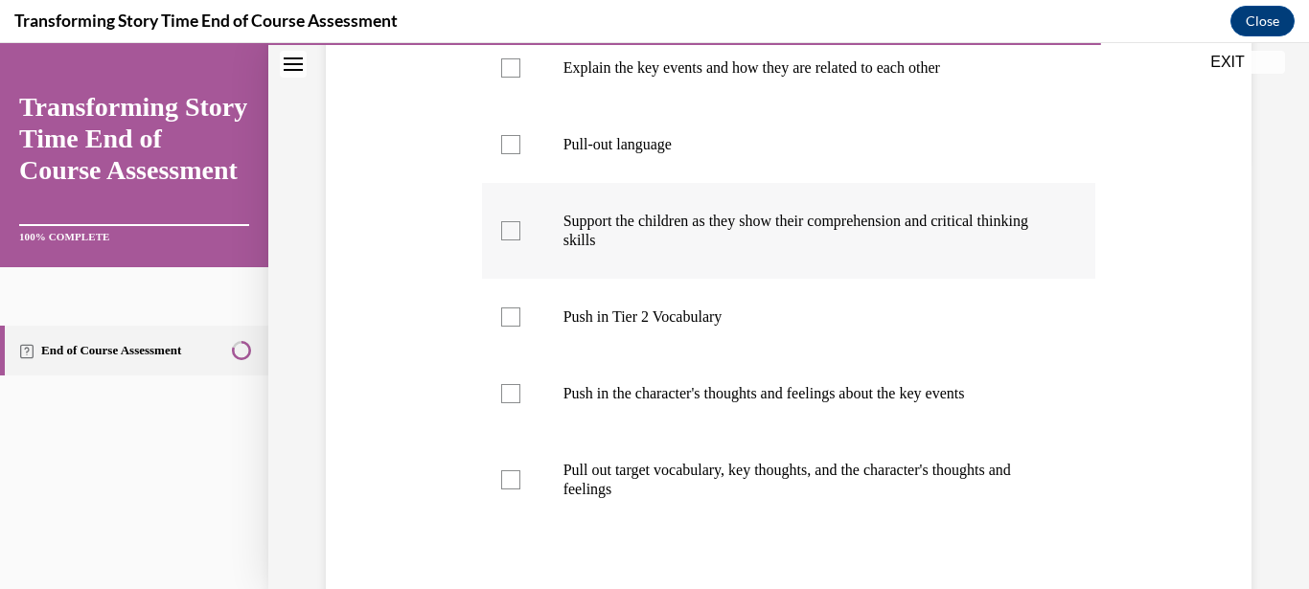
scroll to position [460, 0]
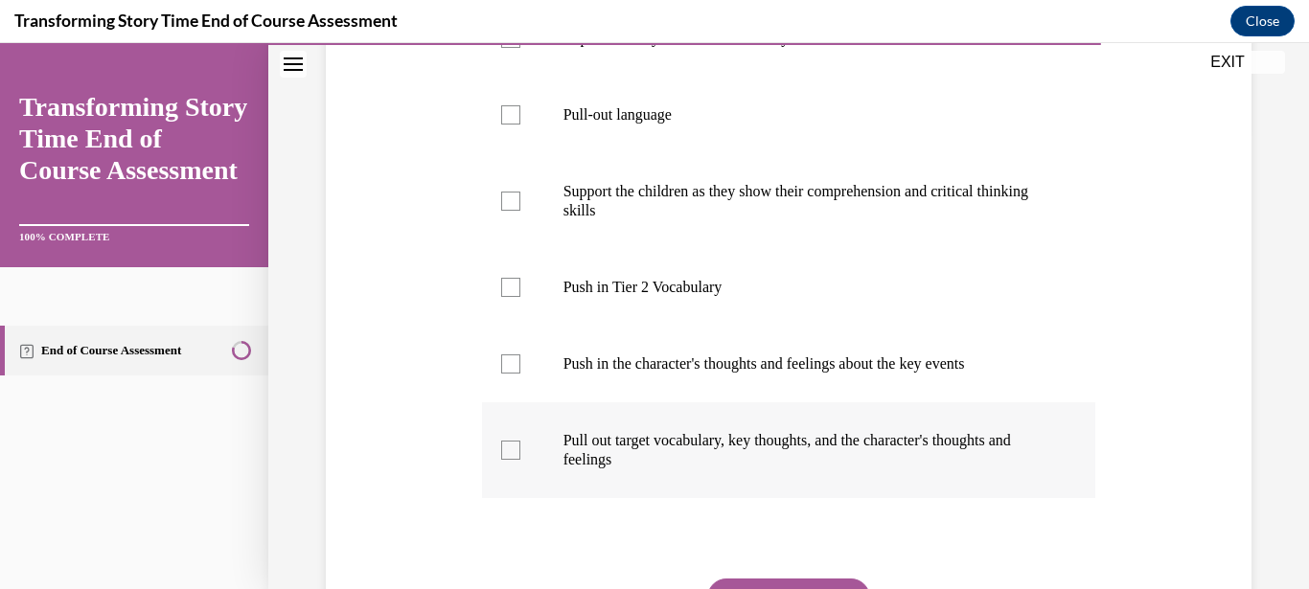
click at [511, 451] on div at bounding box center [510, 450] width 19 height 19
click at [511, 451] on input "Pull out target vocabulary, key thoughts, and the character's thoughts and feel…" at bounding box center [510, 450] width 19 height 19
checkbox input "true"
click at [507, 298] on label "Push in Tier 2 Vocabulary" at bounding box center [789, 287] width 614 height 77
click at [507, 297] on input "Push in Tier 2 Vocabulary" at bounding box center [510, 287] width 19 height 19
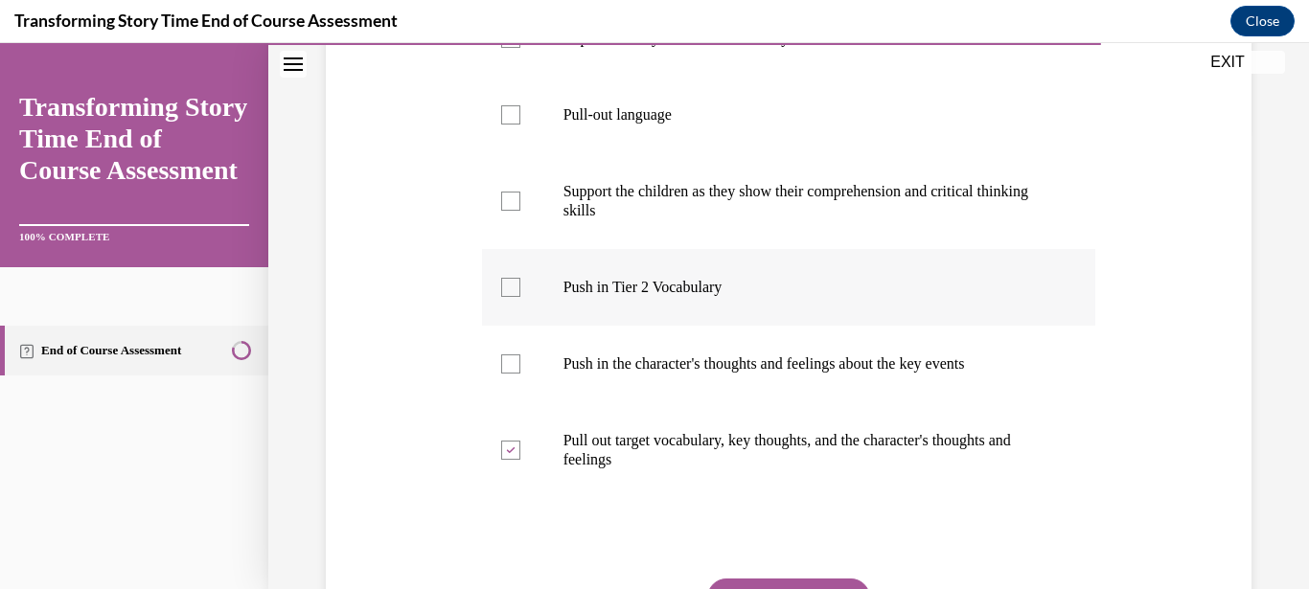
checkbox input "true"
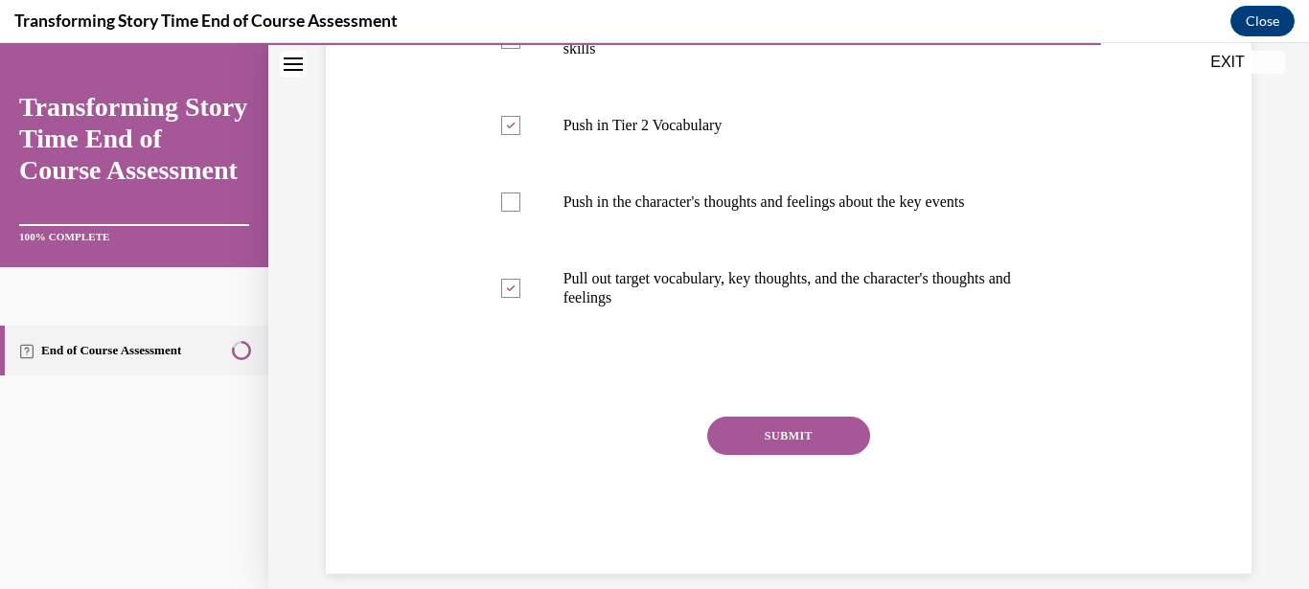
click at [759, 434] on button "SUBMIT" at bounding box center [788, 436] width 163 height 38
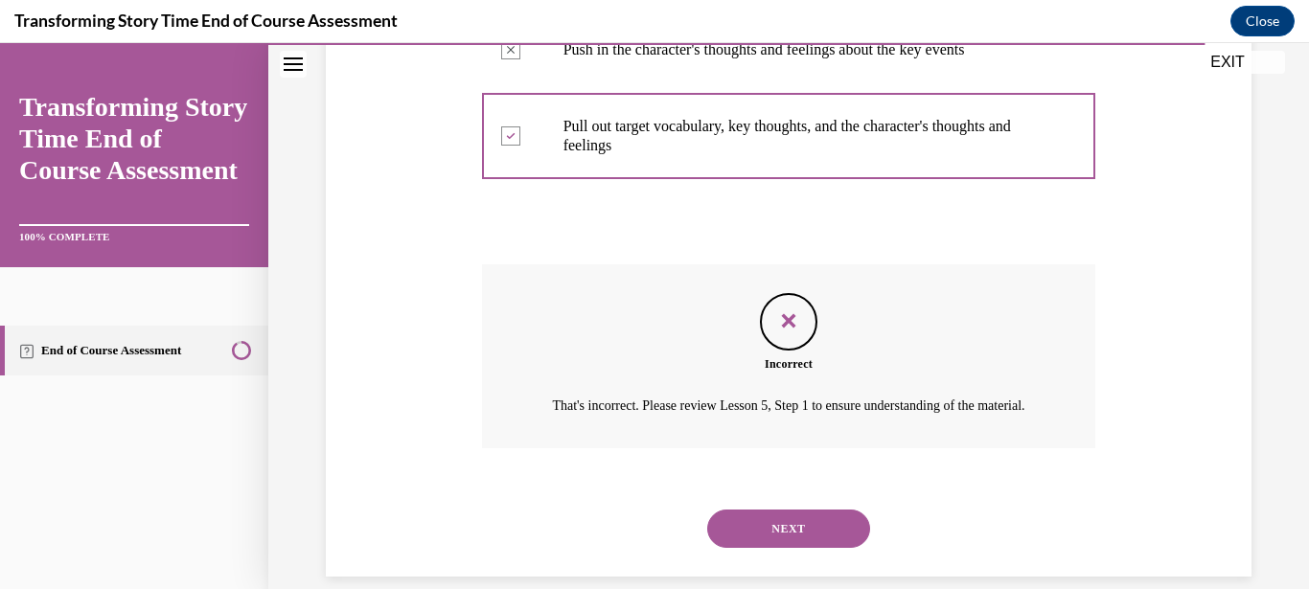
scroll to position [800, 0]
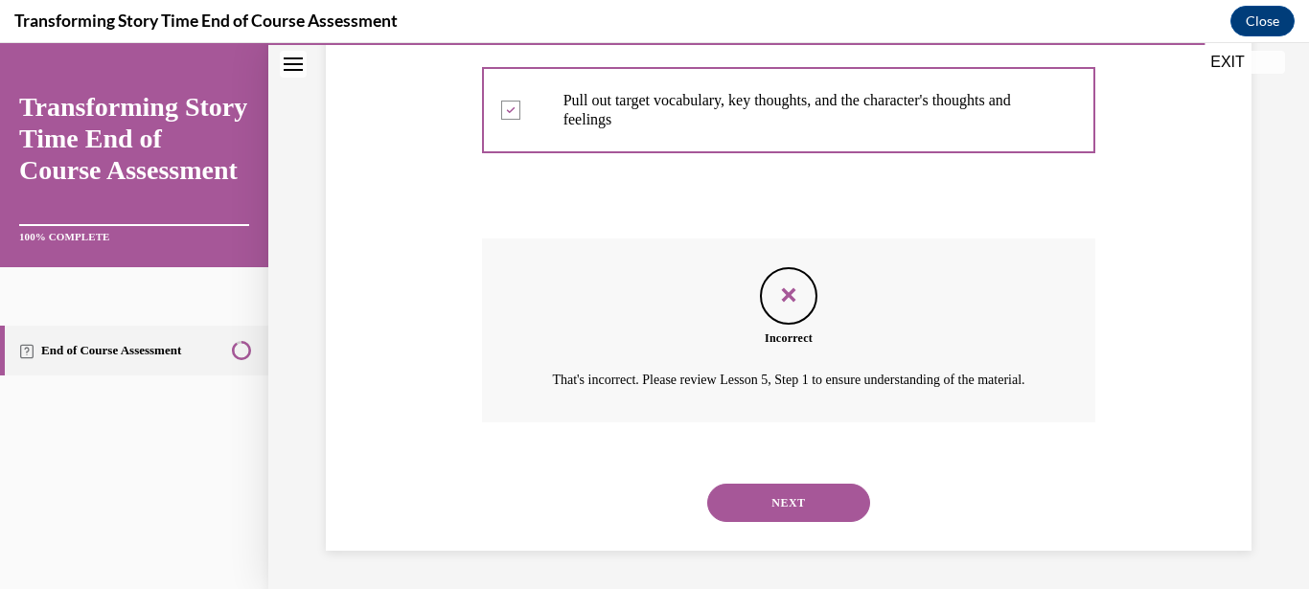
click at [794, 503] on button "NEXT" at bounding box center [788, 503] width 163 height 38
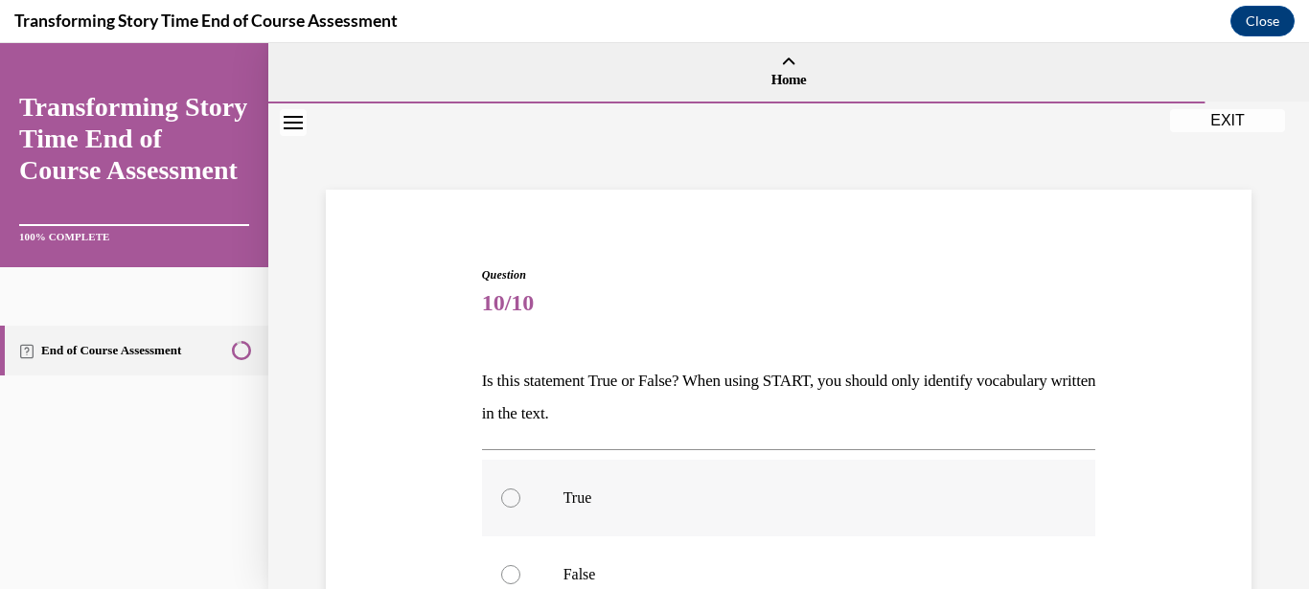
scroll to position [184, 0]
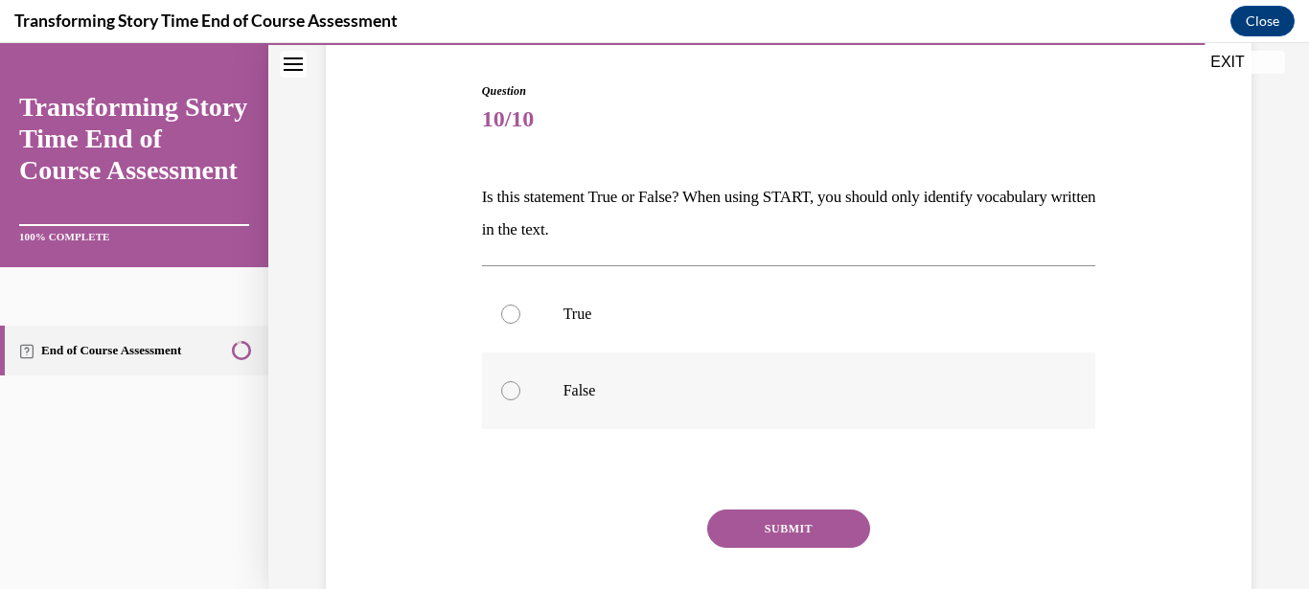
click at [607, 385] on p "False" at bounding box center [805, 390] width 485 height 19
click at [520, 385] on input "False" at bounding box center [510, 390] width 19 height 19
radio input "true"
click at [816, 527] on button "SUBMIT" at bounding box center [788, 529] width 163 height 38
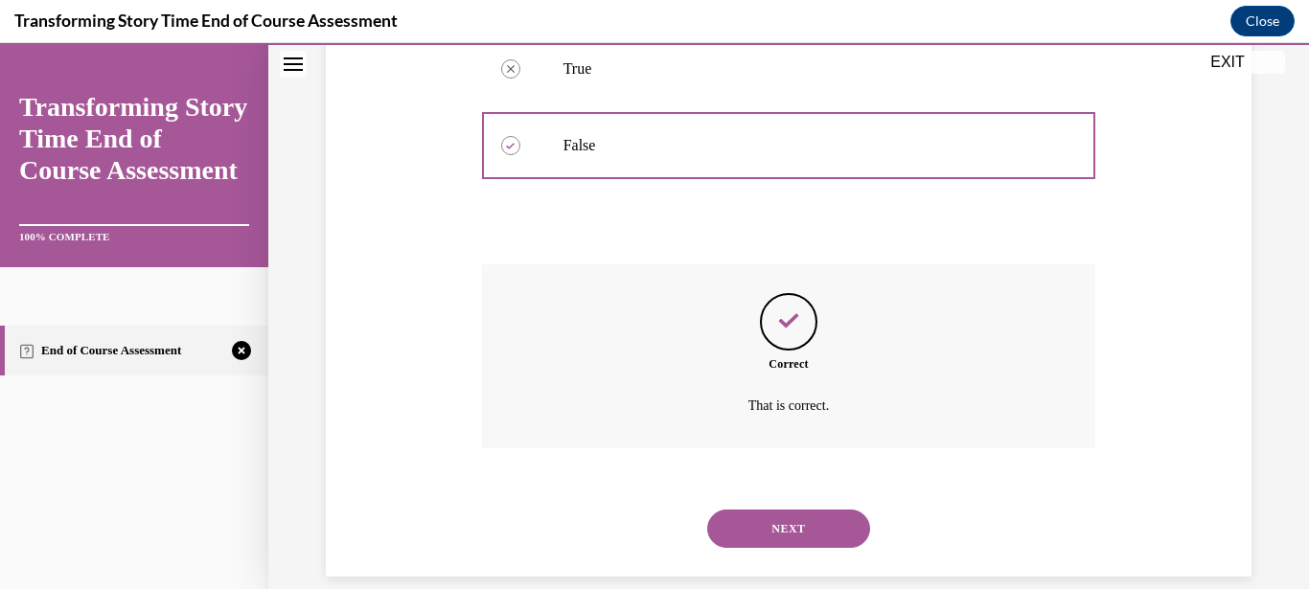
scroll to position [432, 0]
click at [824, 507] on button "NEXT" at bounding box center [788, 526] width 163 height 38
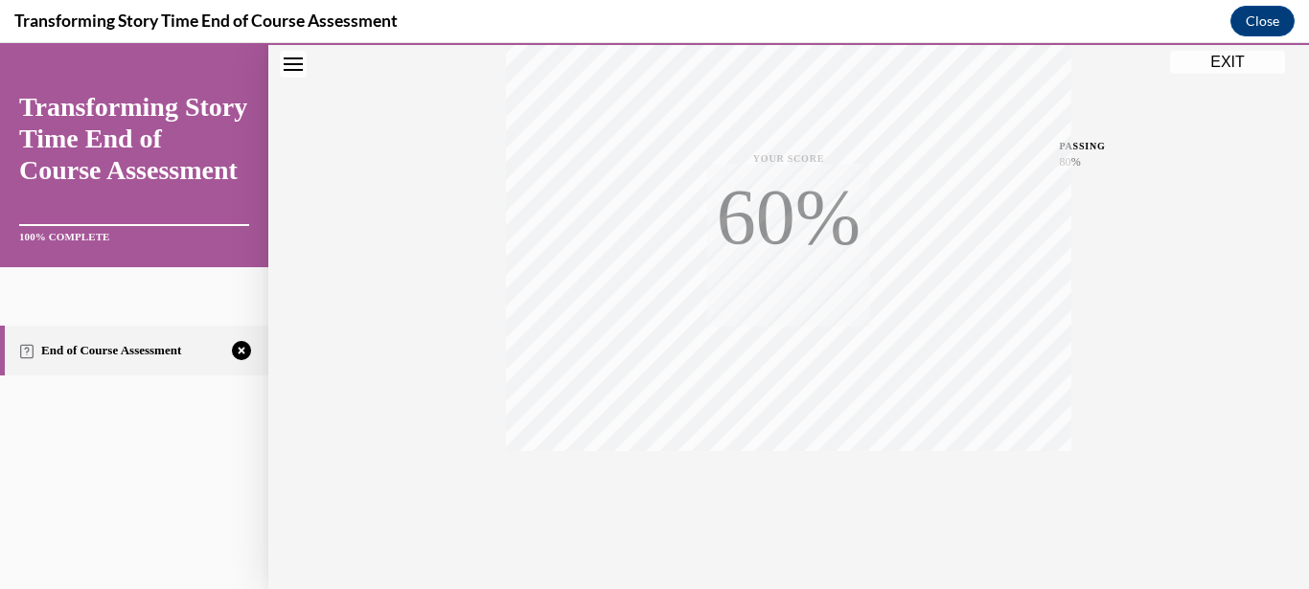
scroll to position [436, 0]
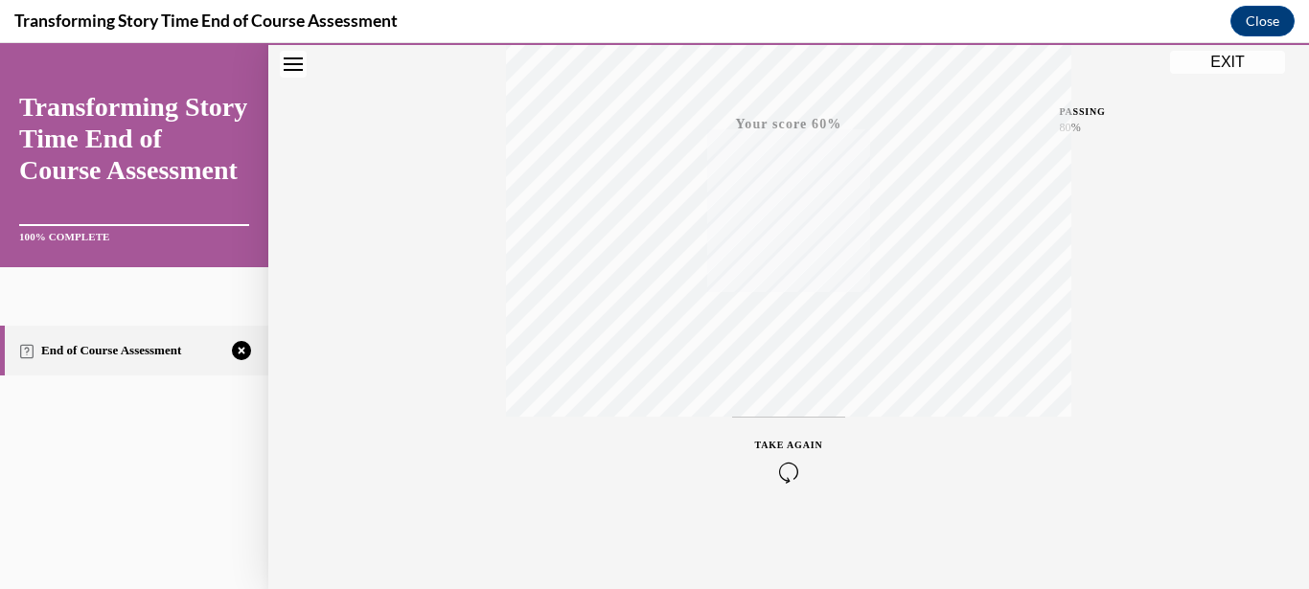
click at [774, 470] on icon "button" at bounding box center [789, 472] width 68 height 21
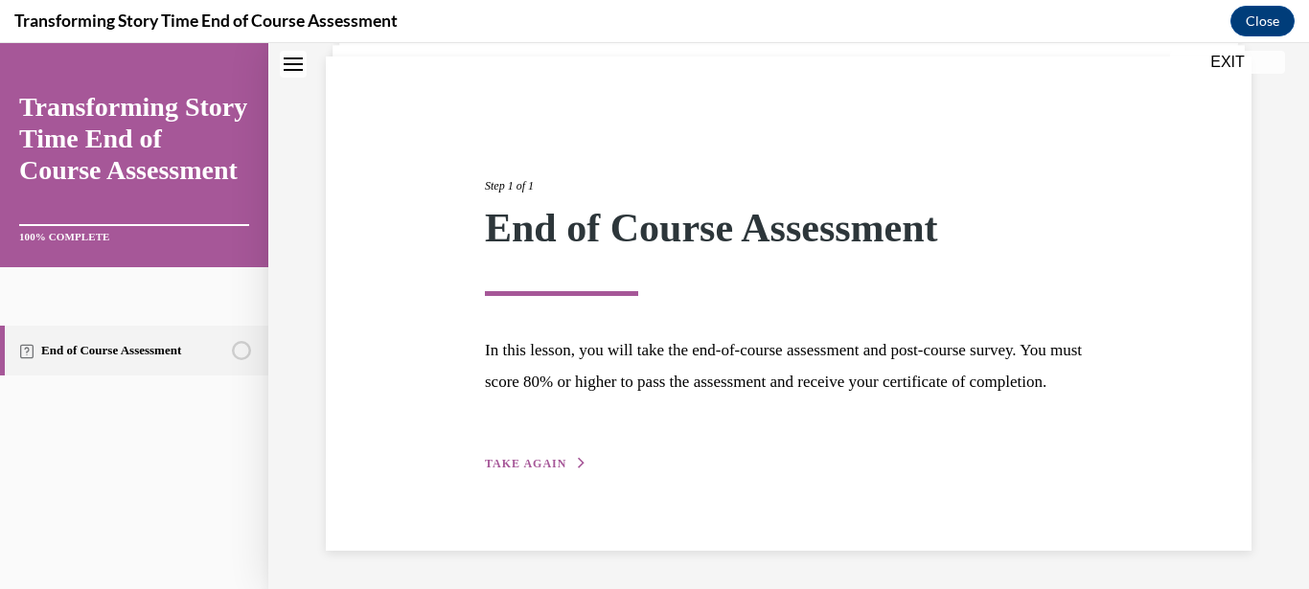
click at [517, 451] on div "Step 1 of 1 End of Course Assessment In this lesson, you will take the end-of-c…" at bounding box center [788, 303] width 636 height 341
click at [532, 462] on span "TAKE AGAIN" at bounding box center [525, 463] width 81 height 13
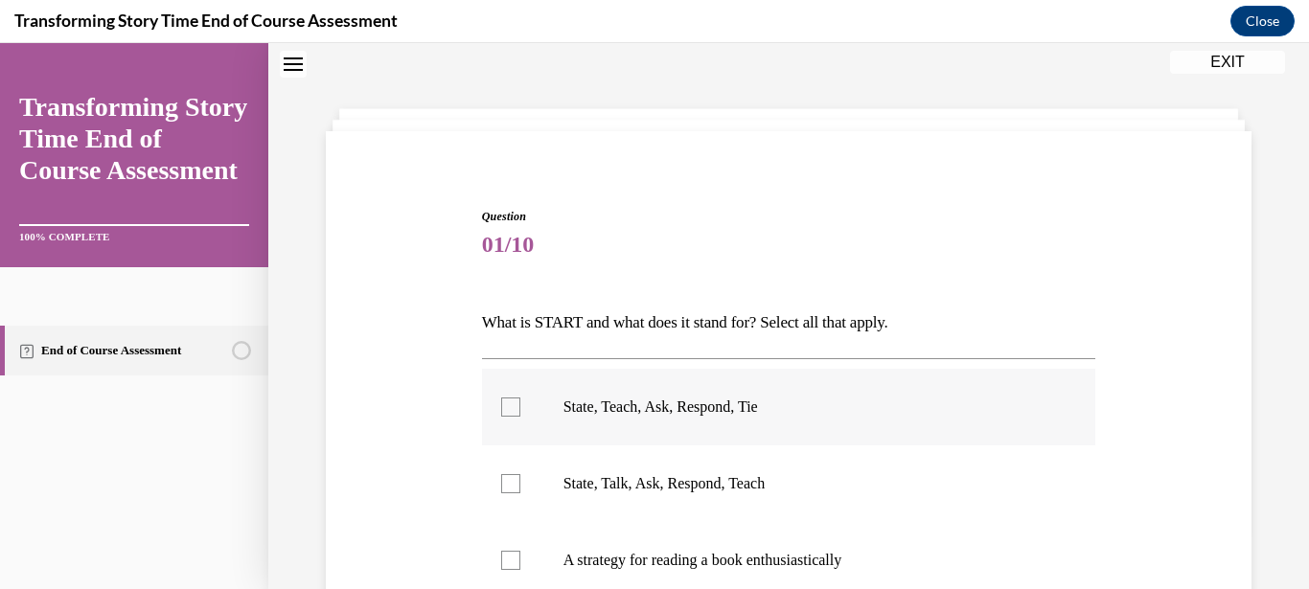
scroll to position [334, 0]
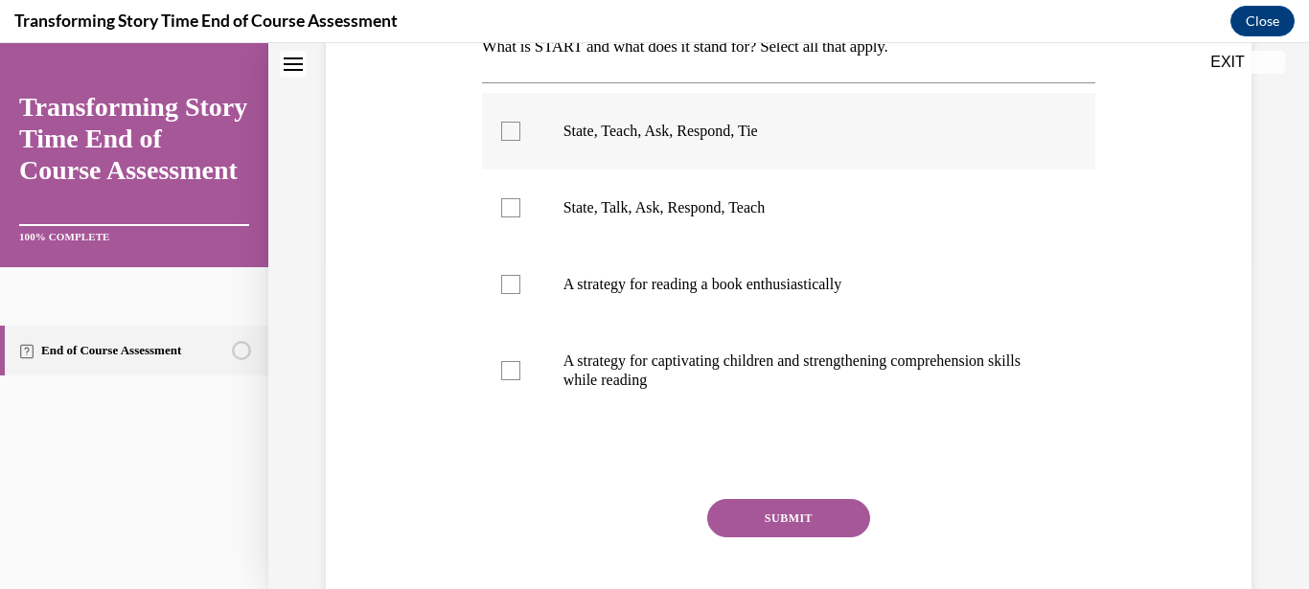
click at [519, 126] on label "State, Teach, Ask, Respond, Tie" at bounding box center [789, 131] width 614 height 77
click at [519, 126] on input "State, Teach, Ask, Respond, Tie" at bounding box center [510, 131] width 19 height 19
checkbox input "true"
click at [512, 357] on label "A strategy for captivating children and strengthening comprehension skills whil…" at bounding box center [789, 371] width 614 height 96
click at [506, 374] on div at bounding box center [510, 370] width 19 height 19
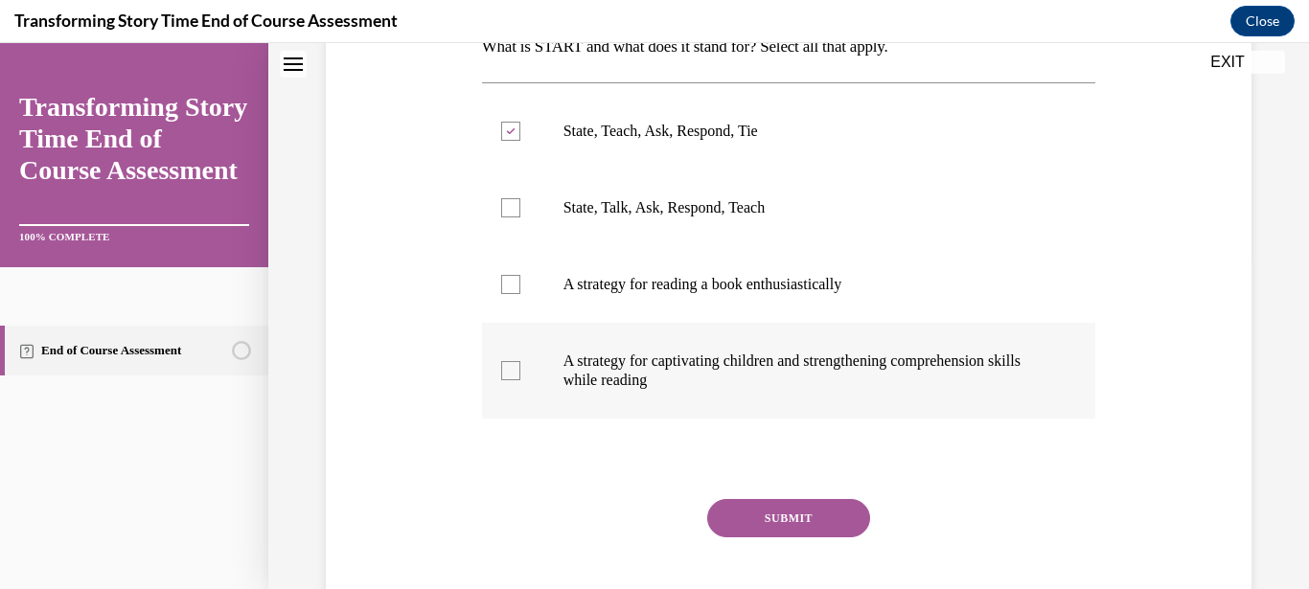
click at [506, 374] on input "A strategy for captivating children and strengthening comprehension skills whil…" at bounding box center [510, 370] width 19 height 19
checkbox input "true"
click at [769, 510] on button "SUBMIT" at bounding box center [788, 518] width 163 height 38
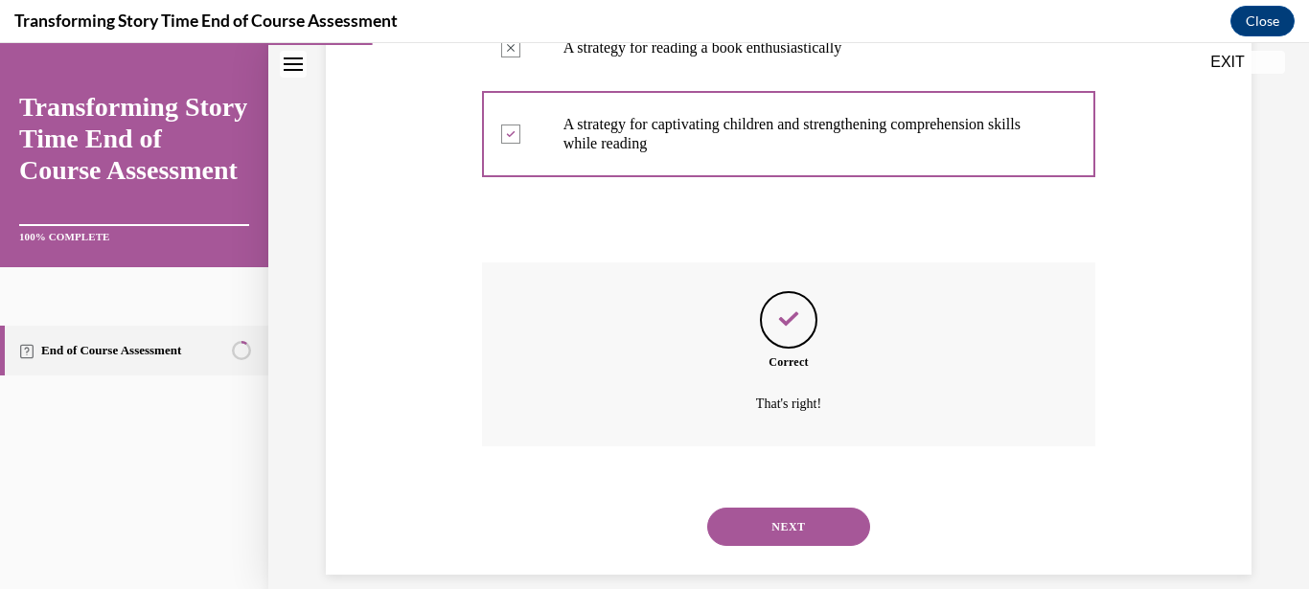
scroll to position [572, 0]
click at [801, 511] on button "NEXT" at bounding box center [788, 526] width 163 height 38
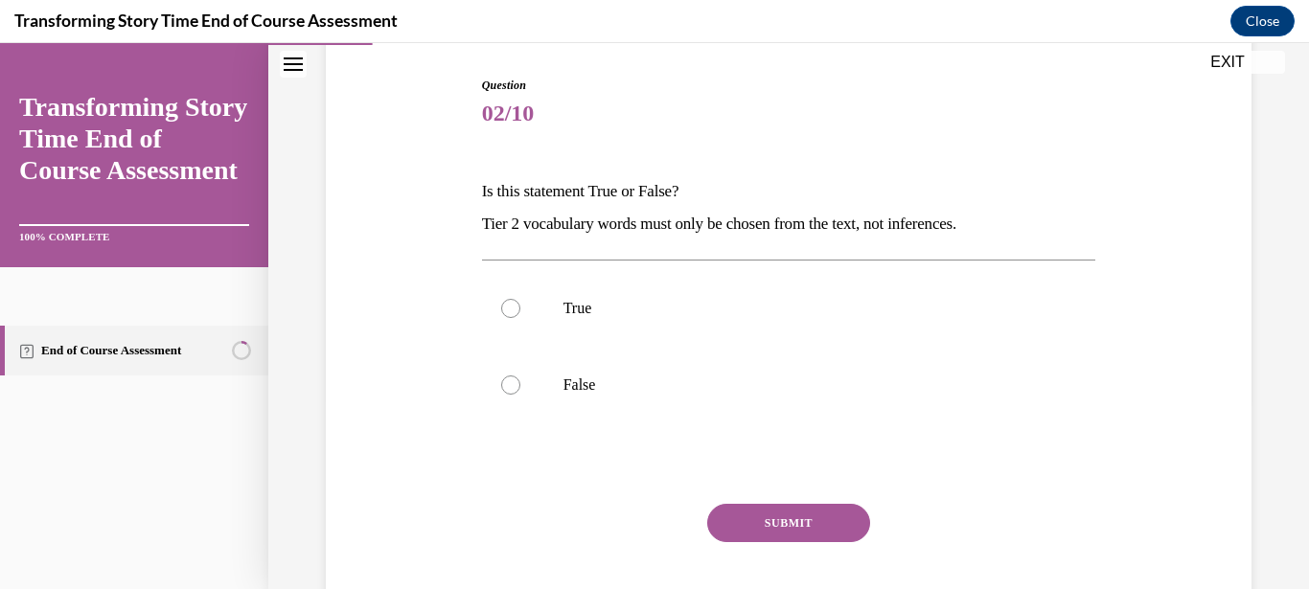
scroll to position [276, 0]
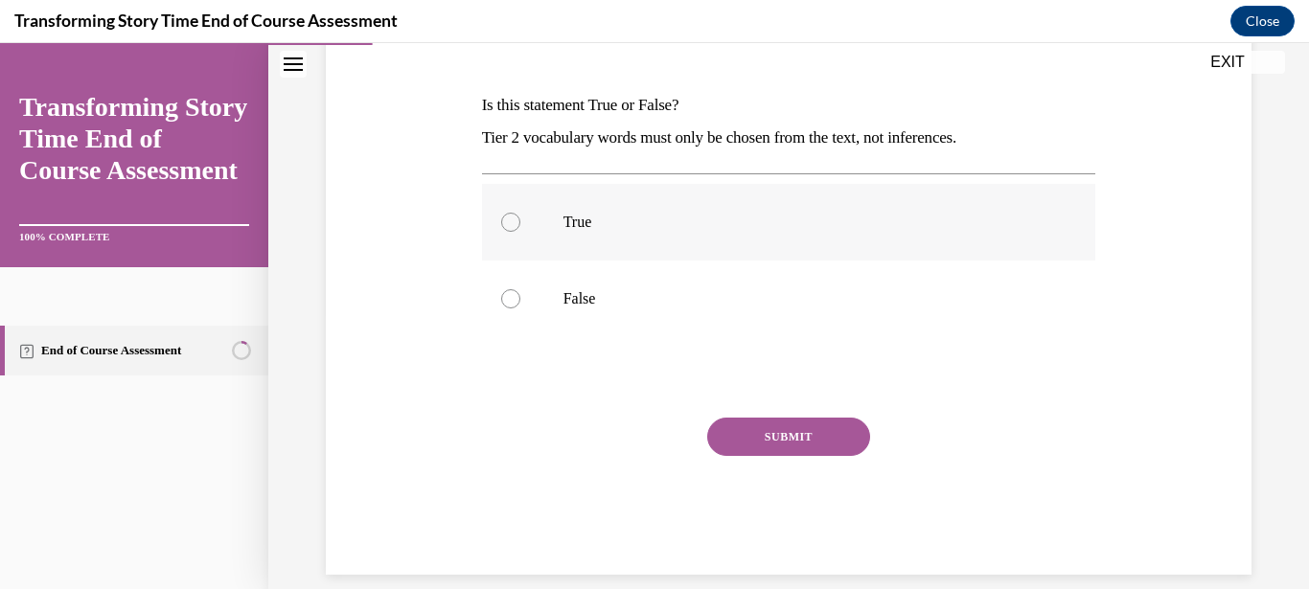
drag, startPoint x: 508, startPoint y: 219, endPoint x: 647, endPoint y: 356, distance: 194.5
click at [508, 220] on div at bounding box center [510, 222] width 19 height 19
click at [508, 220] on input "True" at bounding box center [510, 222] width 19 height 19
radio input "true"
drag, startPoint x: 506, startPoint y: 299, endPoint x: 759, endPoint y: 457, distance: 298.3
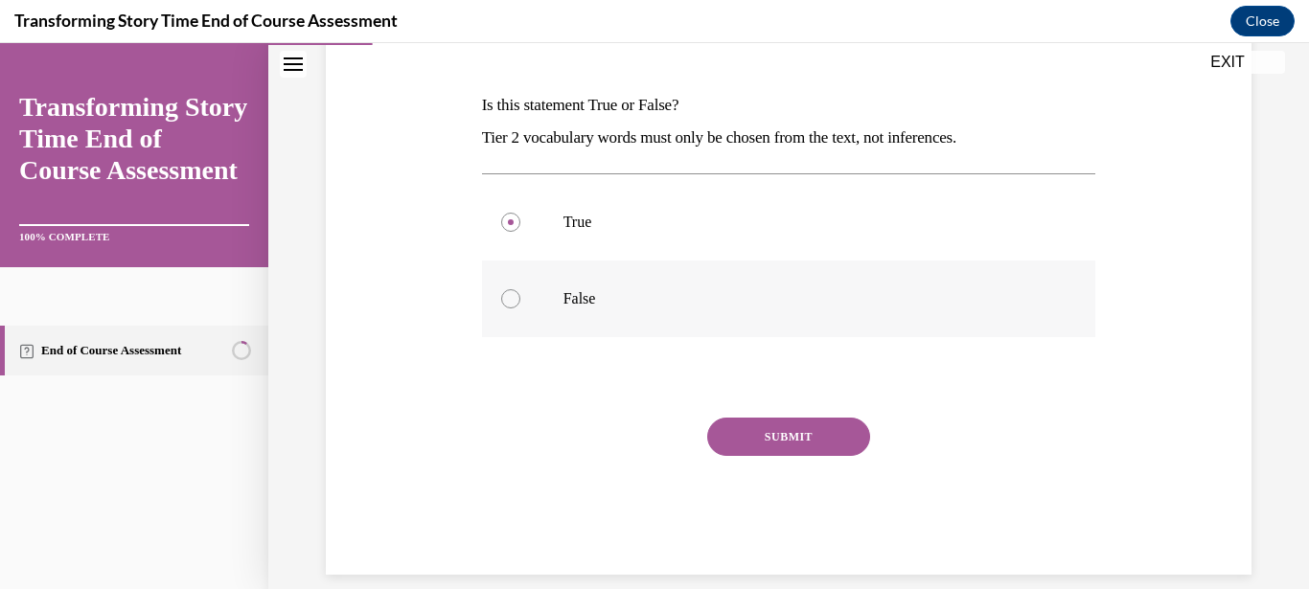
click at [508, 299] on div at bounding box center [510, 298] width 19 height 19
click at [508, 299] on input "False" at bounding box center [510, 298] width 19 height 19
radio input "true"
click at [806, 439] on button "SUBMIT" at bounding box center [788, 437] width 163 height 38
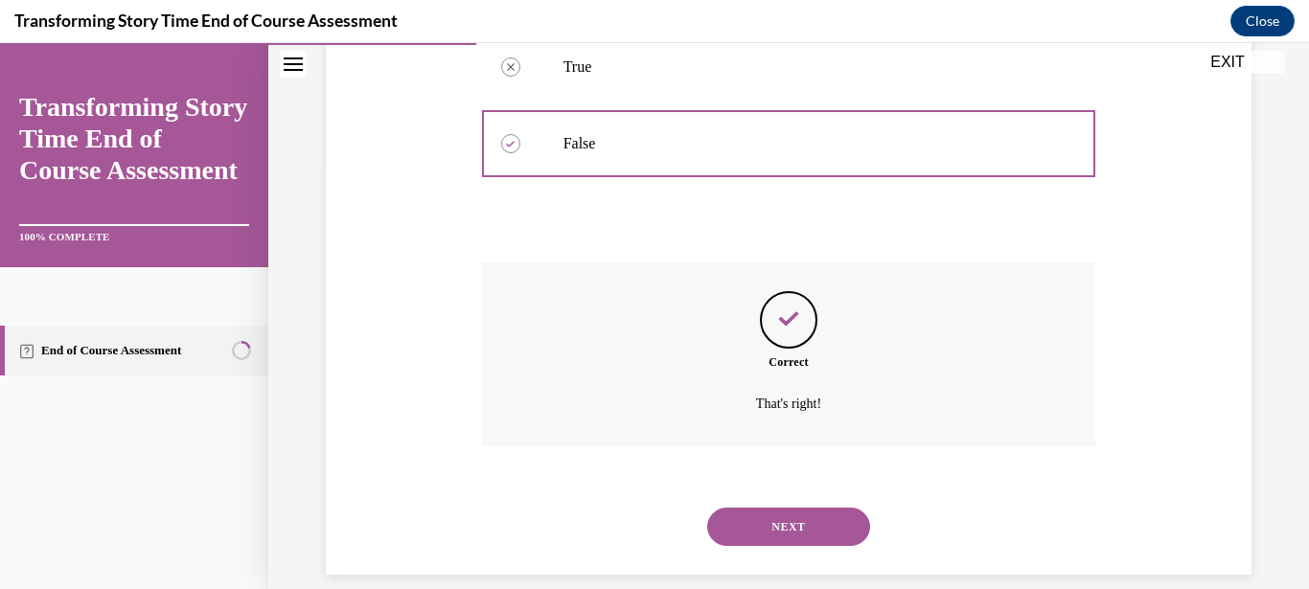
scroll to position [432, 0]
click at [822, 507] on button "NEXT" at bounding box center [788, 526] width 163 height 38
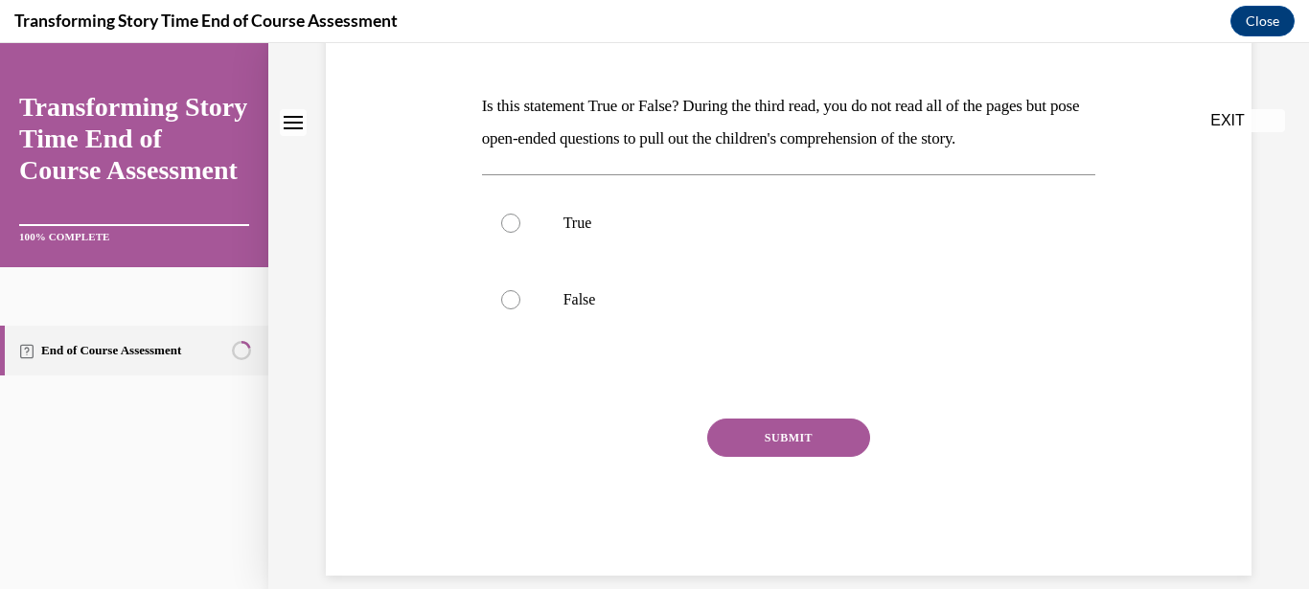
scroll to position [276, 0]
drag, startPoint x: 513, startPoint y: 219, endPoint x: 697, endPoint y: 394, distance: 253.5
click at [515, 220] on div at bounding box center [510, 222] width 19 height 19
click at [515, 220] on input "True" at bounding box center [510, 222] width 19 height 19
radio input "true"
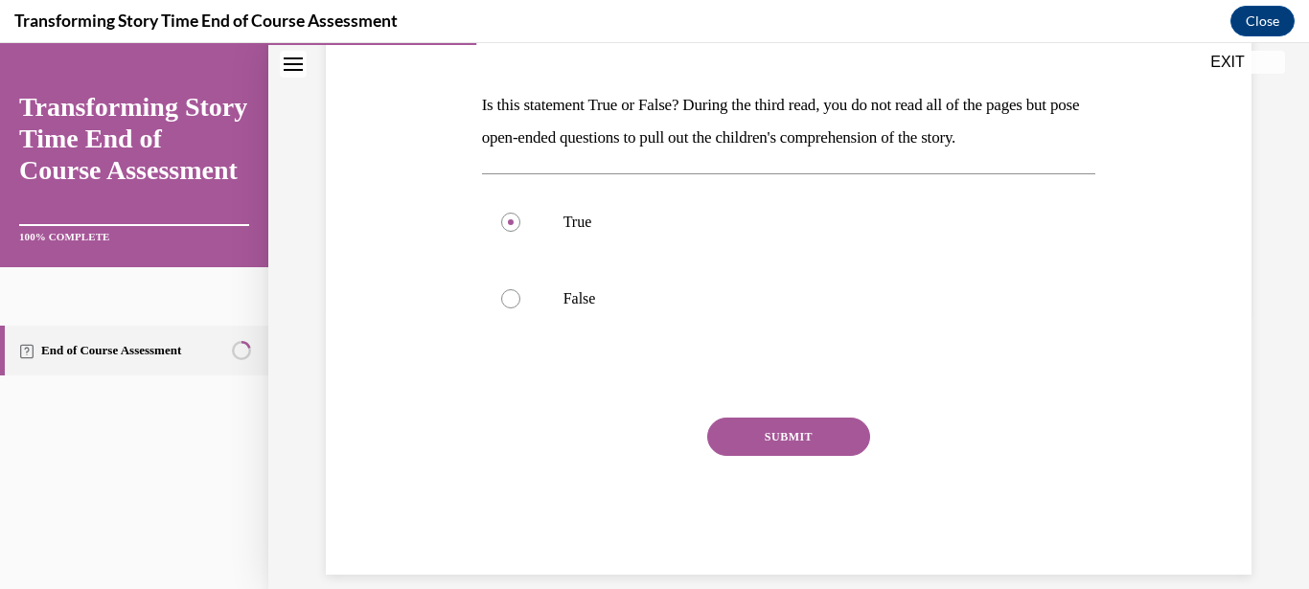
click at [811, 432] on button "SUBMIT" at bounding box center [788, 437] width 163 height 38
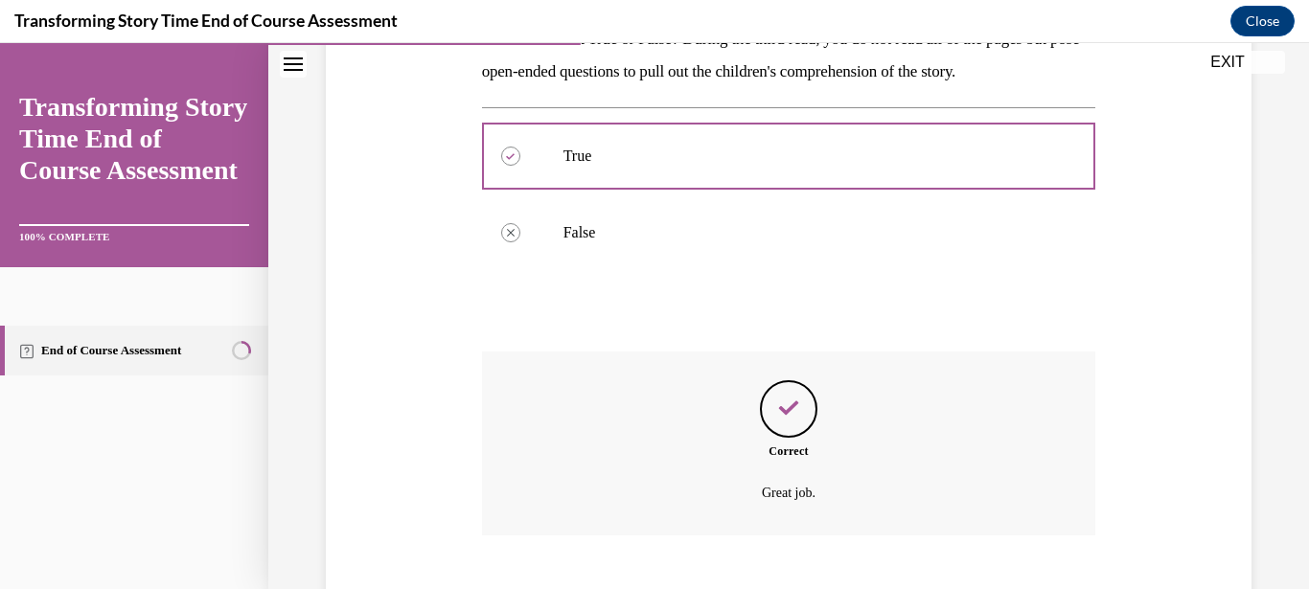
scroll to position [432, 0]
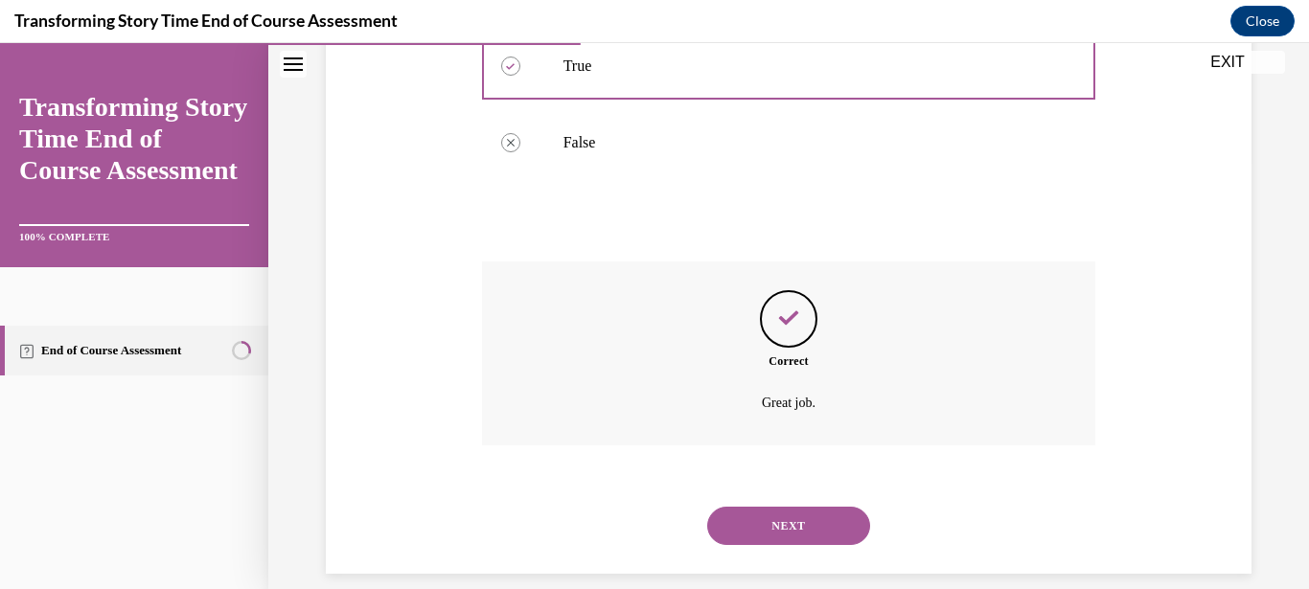
click at [819, 513] on button "NEXT" at bounding box center [788, 526] width 163 height 38
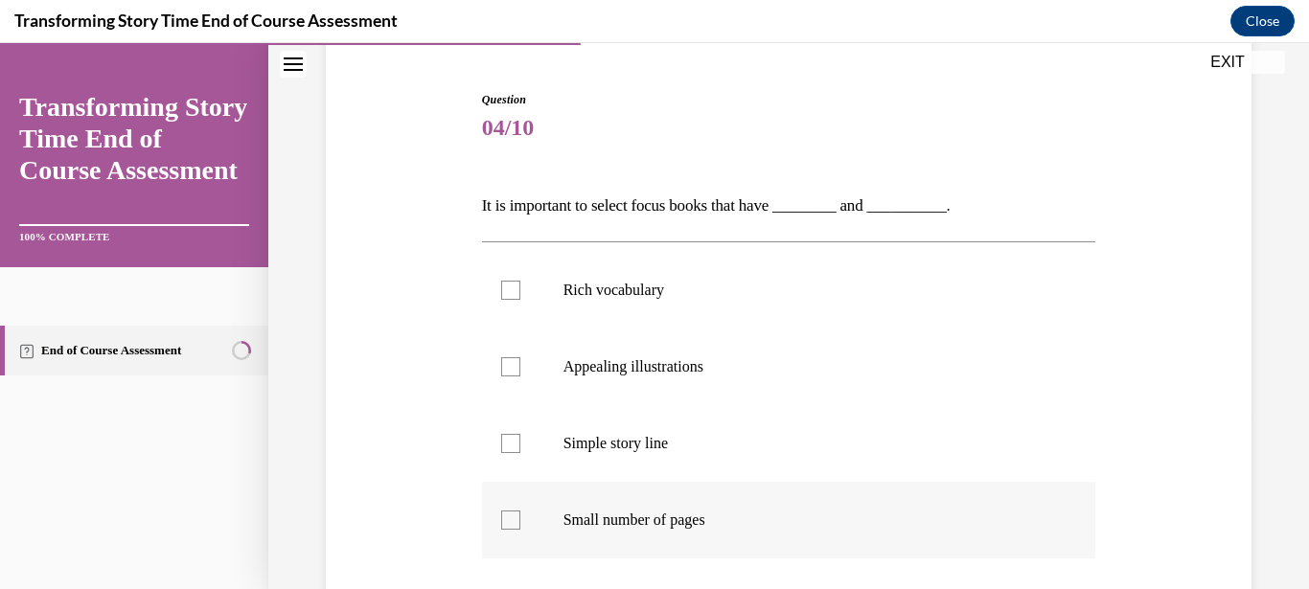
scroll to position [276, 0]
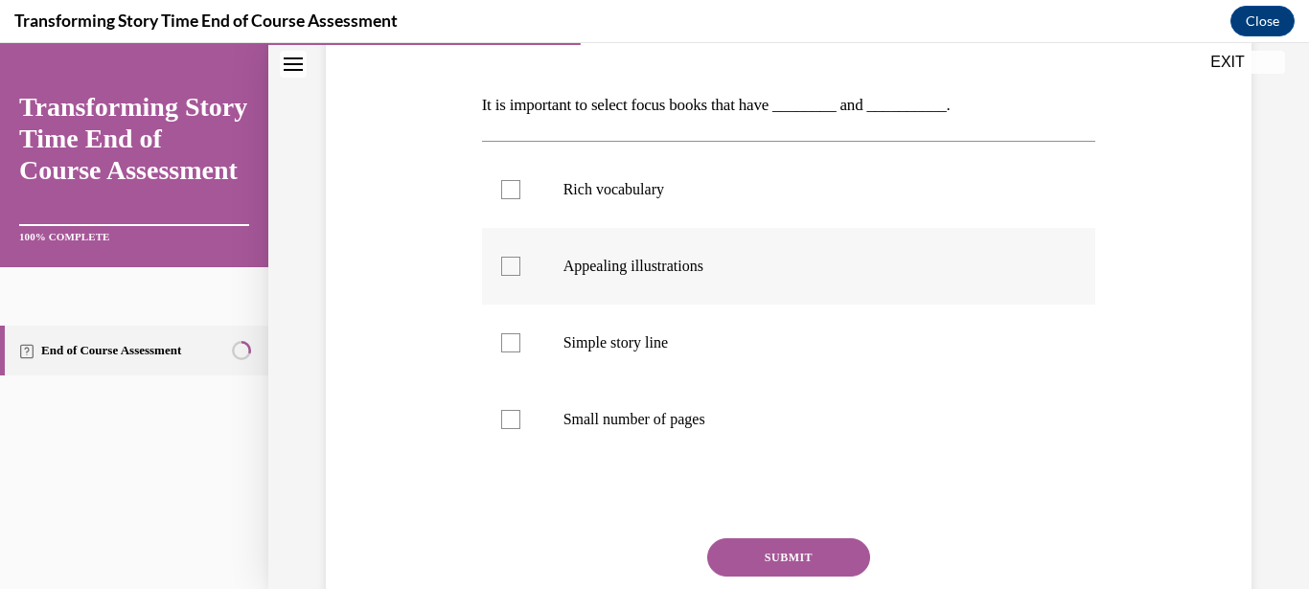
drag, startPoint x: 508, startPoint y: 195, endPoint x: 529, endPoint y: 250, distance: 58.5
click at [512, 198] on div at bounding box center [510, 189] width 19 height 19
click at [509, 264] on div at bounding box center [510, 266] width 19 height 19
click at [511, 199] on label "Rich vocabulary" at bounding box center [789, 189] width 614 height 77
click at [511, 199] on input "Rich vocabulary" at bounding box center [510, 189] width 19 height 19
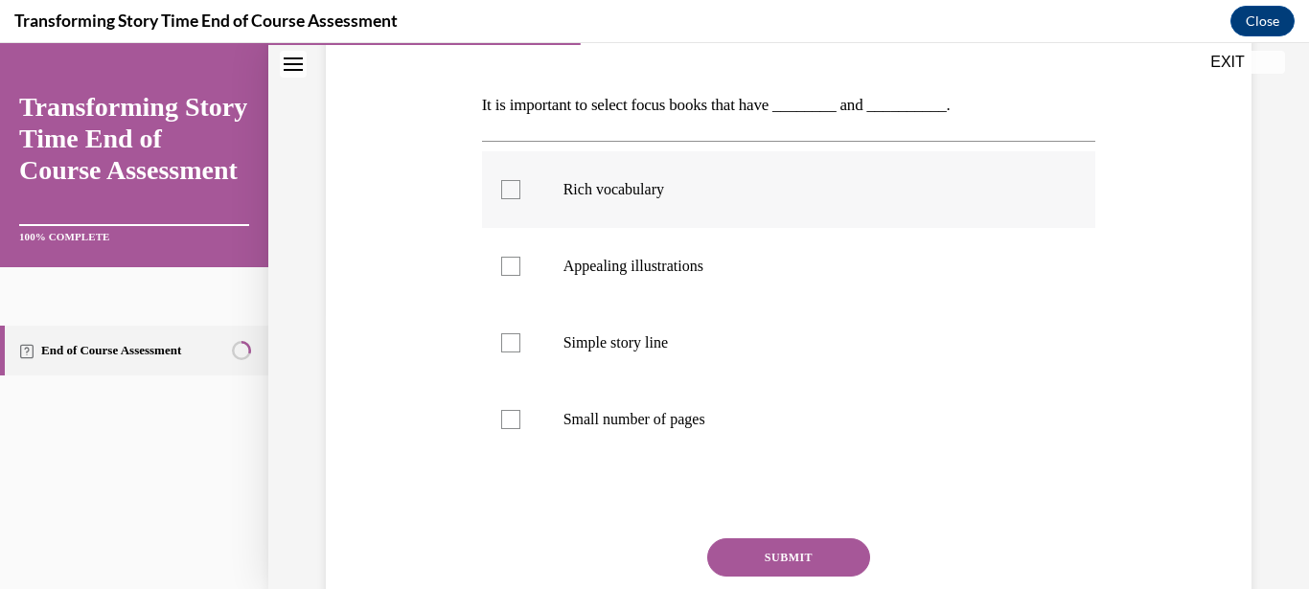
checkbox input "true"
click at [516, 270] on div at bounding box center [510, 266] width 19 height 19
click at [516, 270] on input "Appealing illustrations" at bounding box center [510, 266] width 19 height 19
checkbox input "true"
click at [779, 539] on button "SUBMIT" at bounding box center [788, 558] width 163 height 38
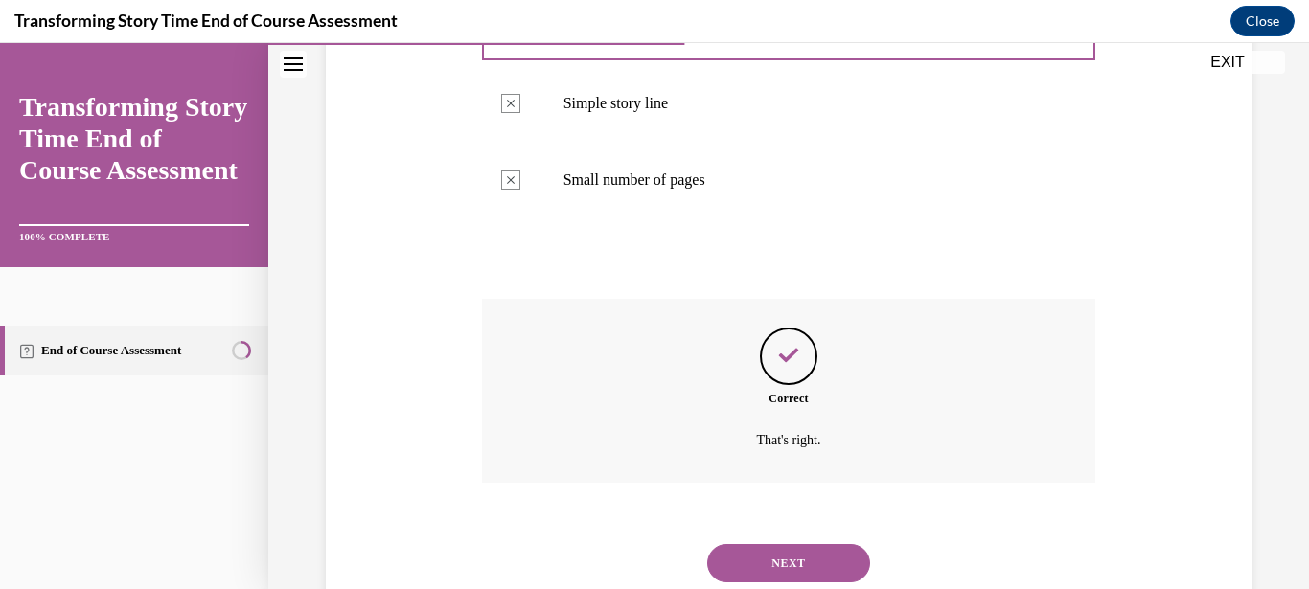
scroll to position [553, 0]
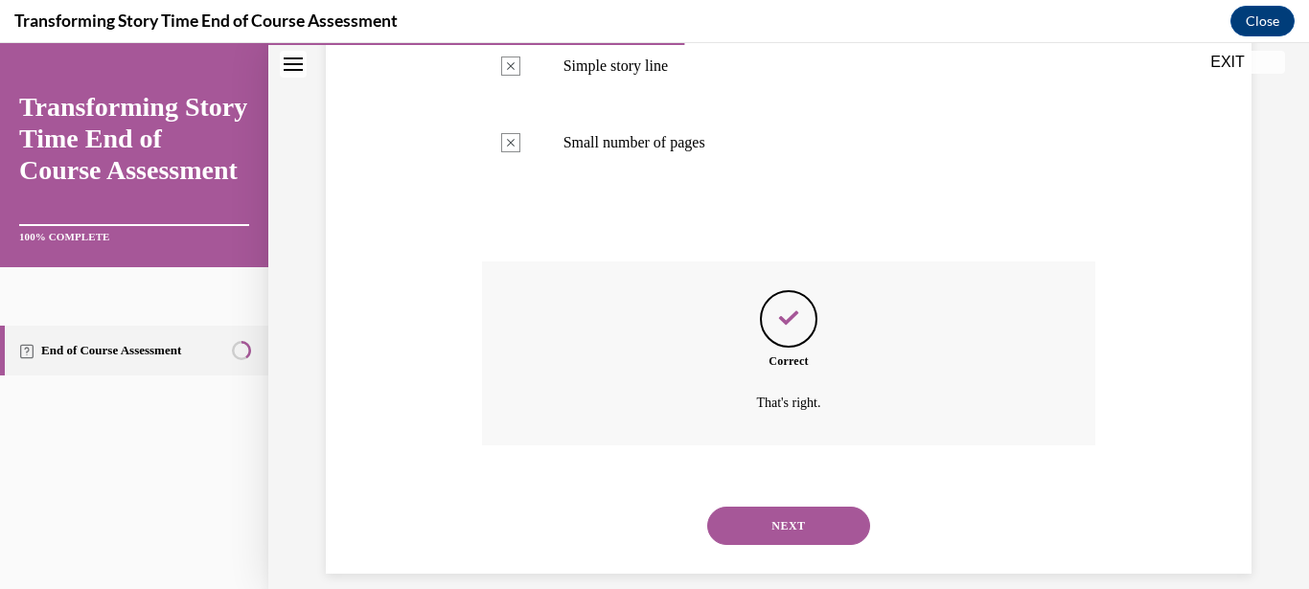
click at [810, 525] on div "NEXT" at bounding box center [789, 526] width 614 height 77
click at [805, 507] on button "NEXT" at bounding box center [788, 526] width 163 height 38
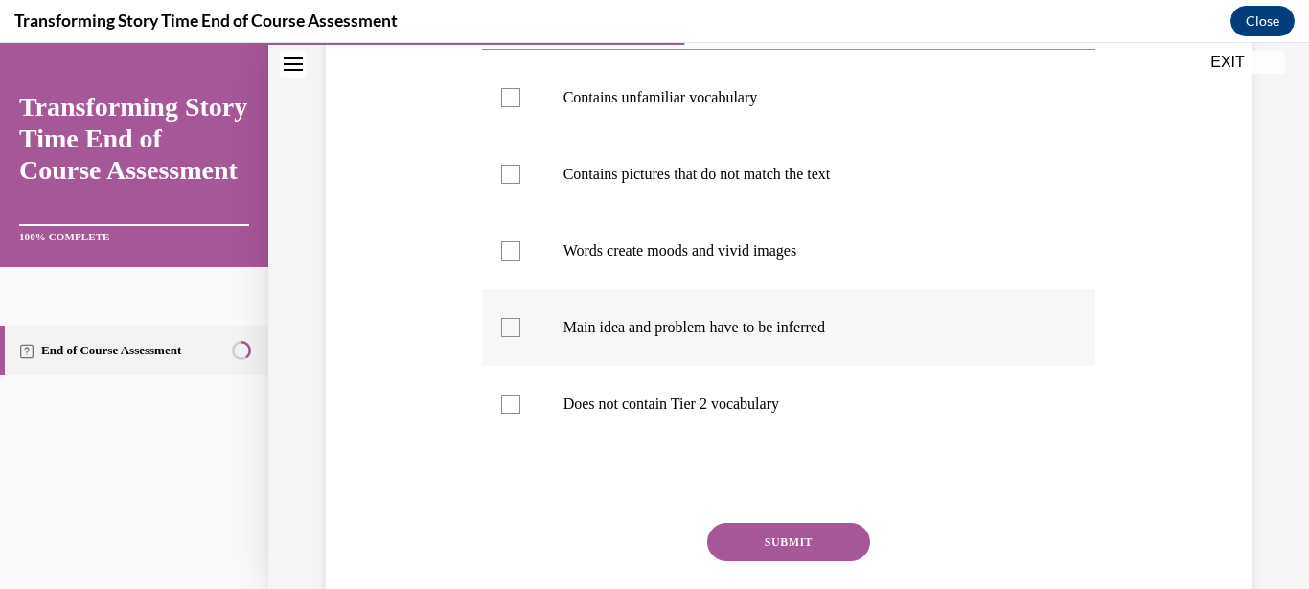
scroll to position [276, 0]
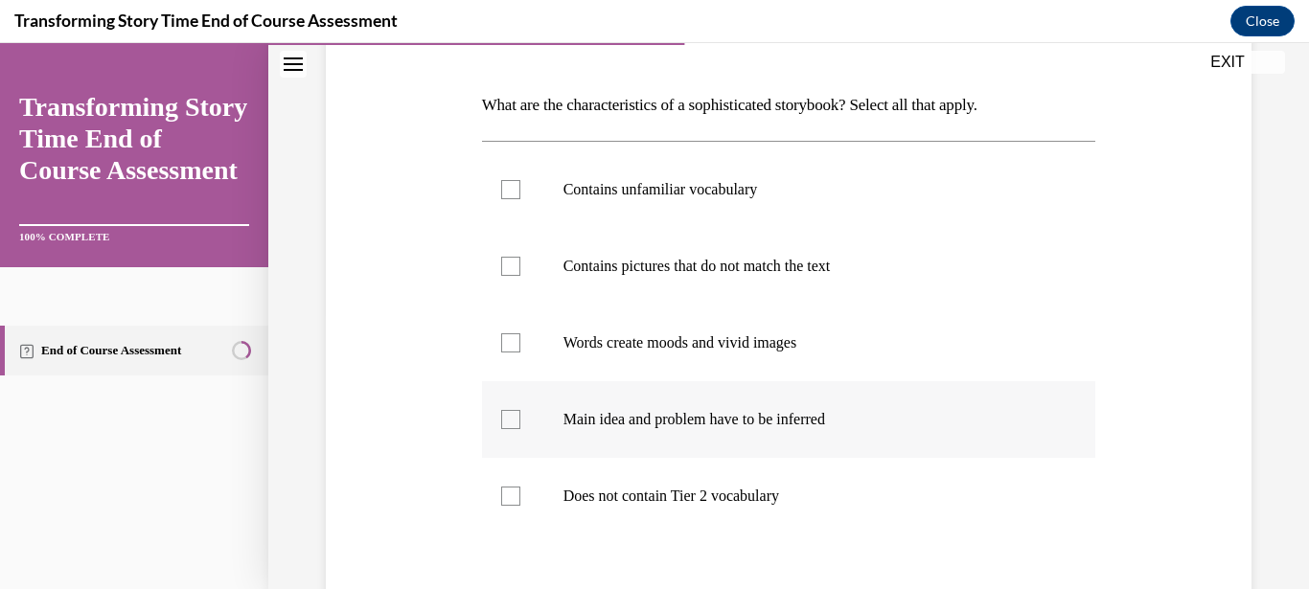
click at [507, 420] on div at bounding box center [510, 419] width 19 height 19
click at [507, 420] on input "Main idea and problem have to be inferred" at bounding box center [510, 419] width 19 height 19
checkbox input "true"
click at [513, 340] on div at bounding box center [510, 342] width 19 height 19
click at [513, 340] on input "Words create moods and vivid images" at bounding box center [510, 342] width 19 height 19
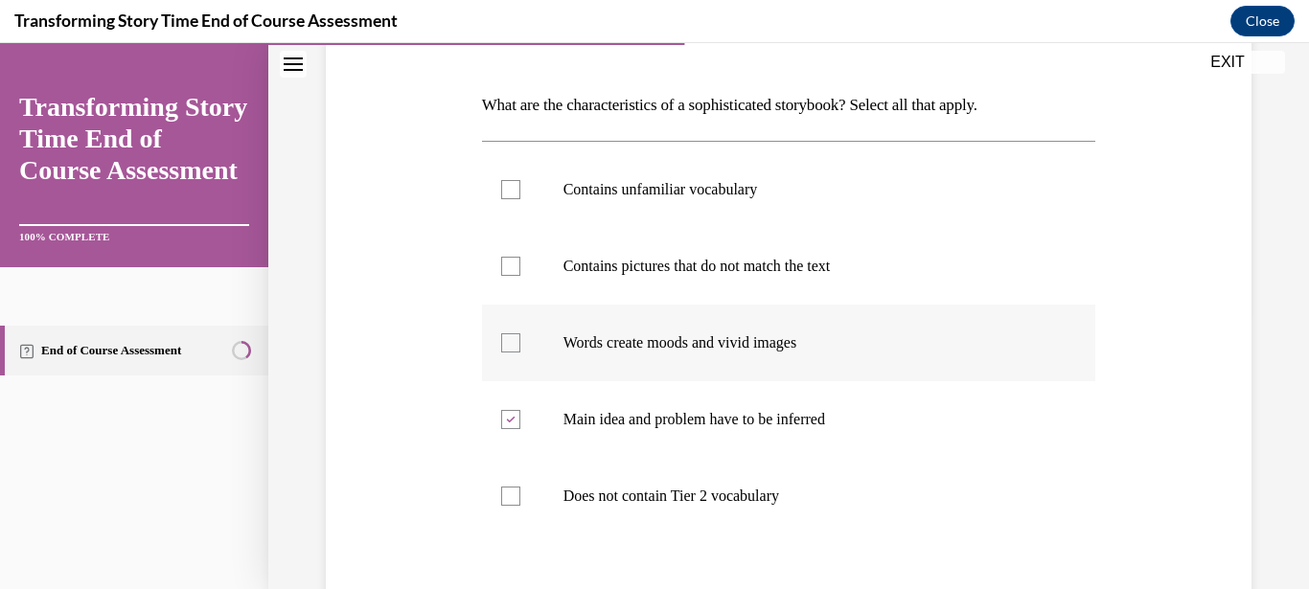
checkbox input "true"
drag, startPoint x: 514, startPoint y: 272, endPoint x: 511, endPoint y: 238, distance: 34.6
click at [514, 271] on div at bounding box center [510, 266] width 19 height 19
click at [514, 271] on input "Contains pictures that do not match the text" at bounding box center [510, 266] width 19 height 19
checkbox input "true"
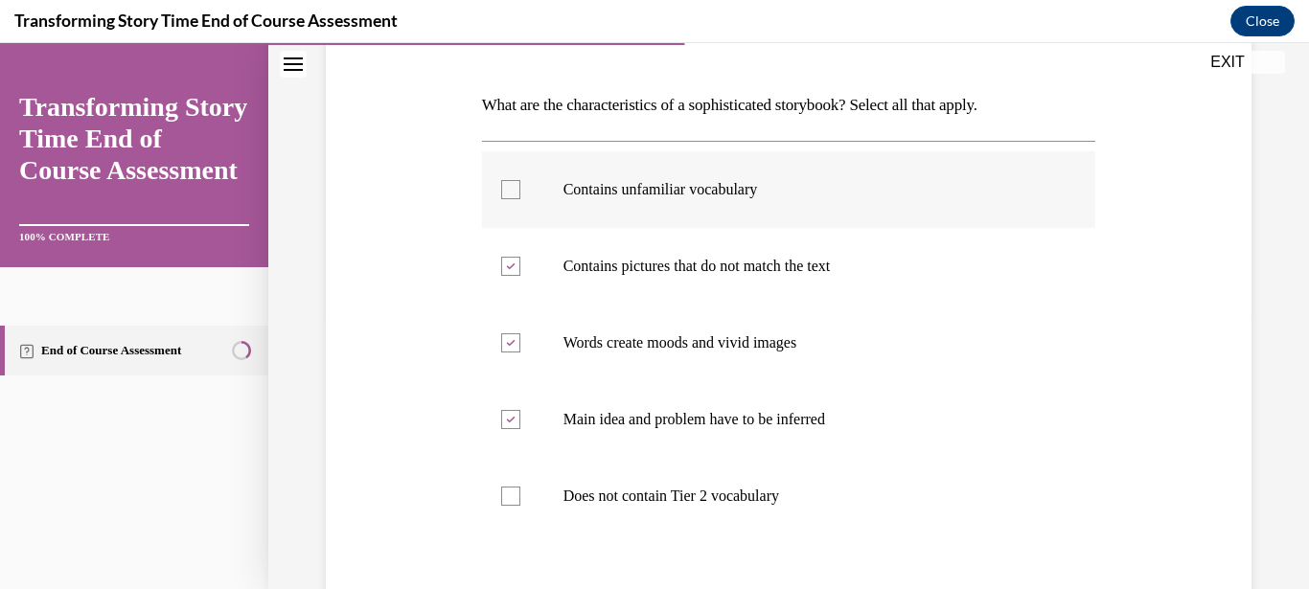
click at [511, 183] on div at bounding box center [510, 189] width 19 height 19
click at [511, 183] on input "Contains unfamiliar vocabulary" at bounding box center [510, 189] width 19 height 19
checkbox input "true"
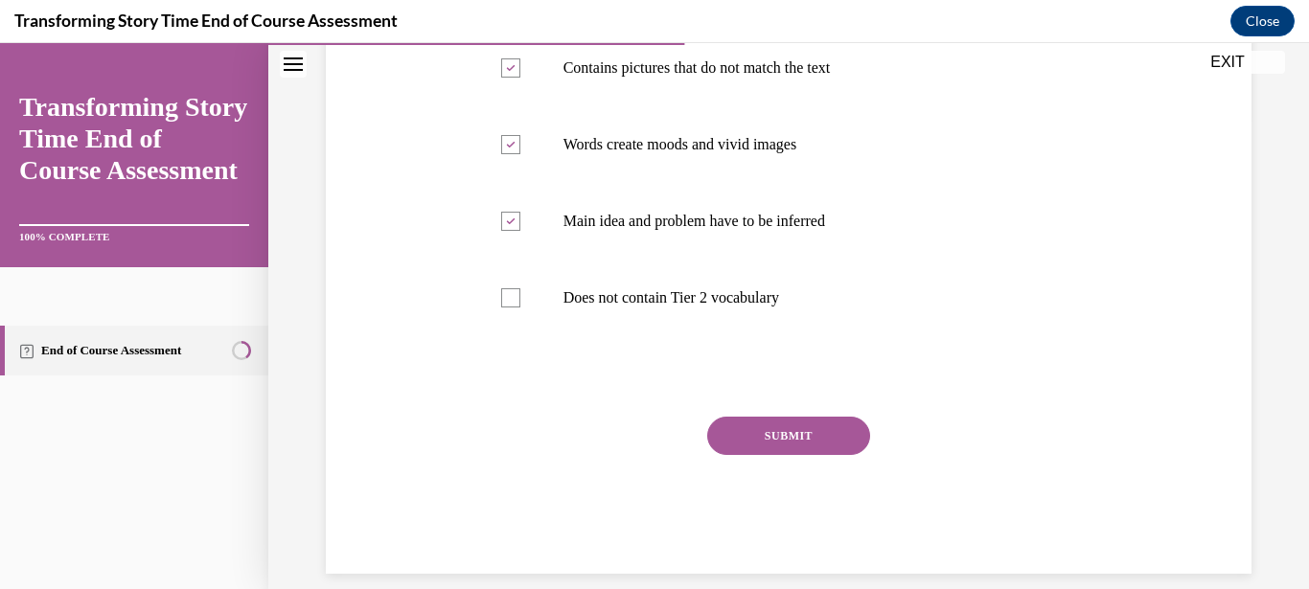
click at [731, 437] on button "SUBMIT" at bounding box center [788, 436] width 163 height 38
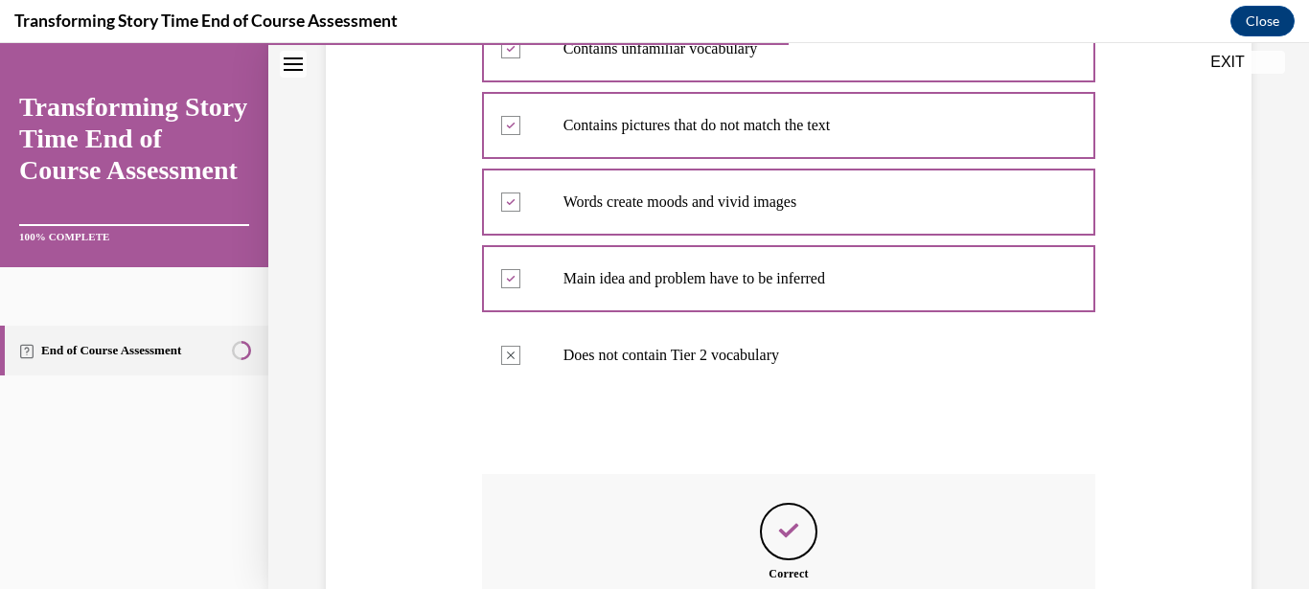
scroll to position [630, 0]
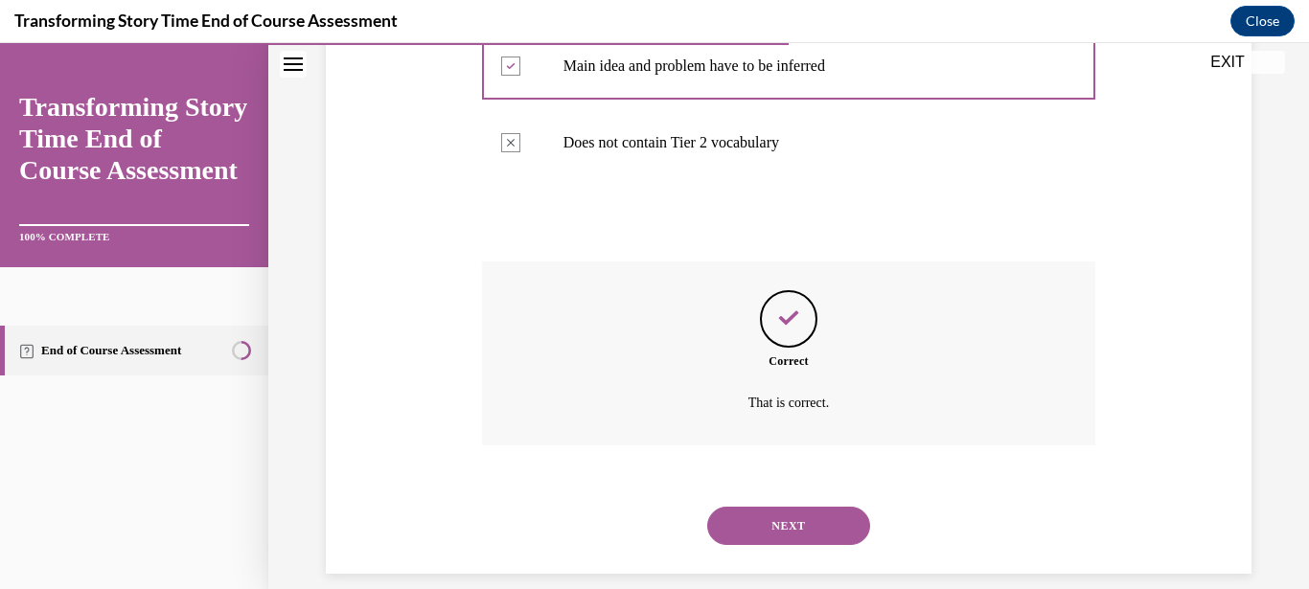
click at [780, 507] on button "NEXT" at bounding box center [788, 526] width 163 height 38
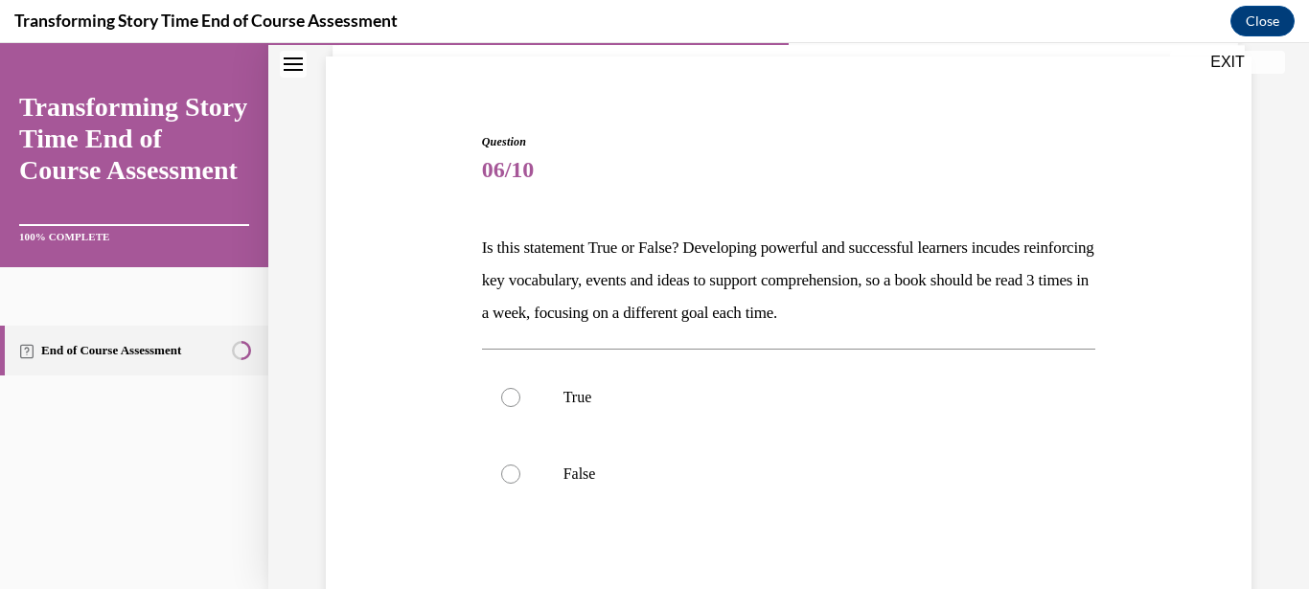
scroll to position [276, 0]
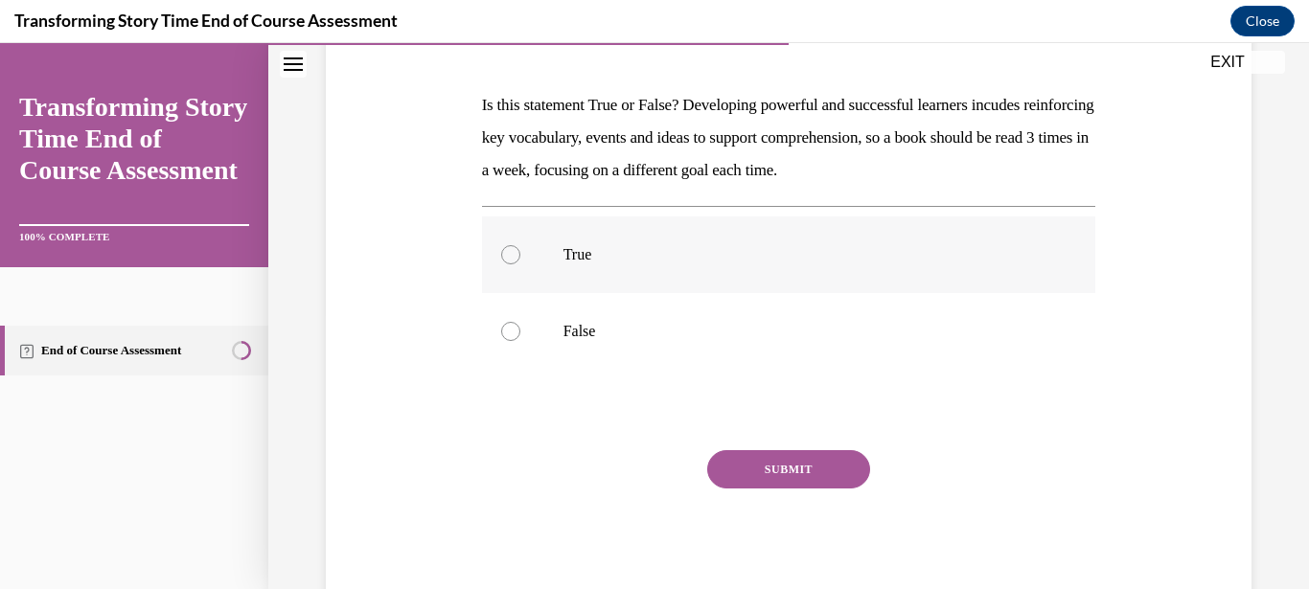
click at [637, 275] on label "True" at bounding box center [789, 255] width 614 height 77
click at [520, 264] on input "True" at bounding box center [510, 254] width 19 height 19
radio input "true"
click at [808, 471] on div "SUBMIT" at bounding box center [789, 498] width 614 height 96
click at [802, 453] on button "SUBMIT" at bounding box center [788, 469] width 163 height 38
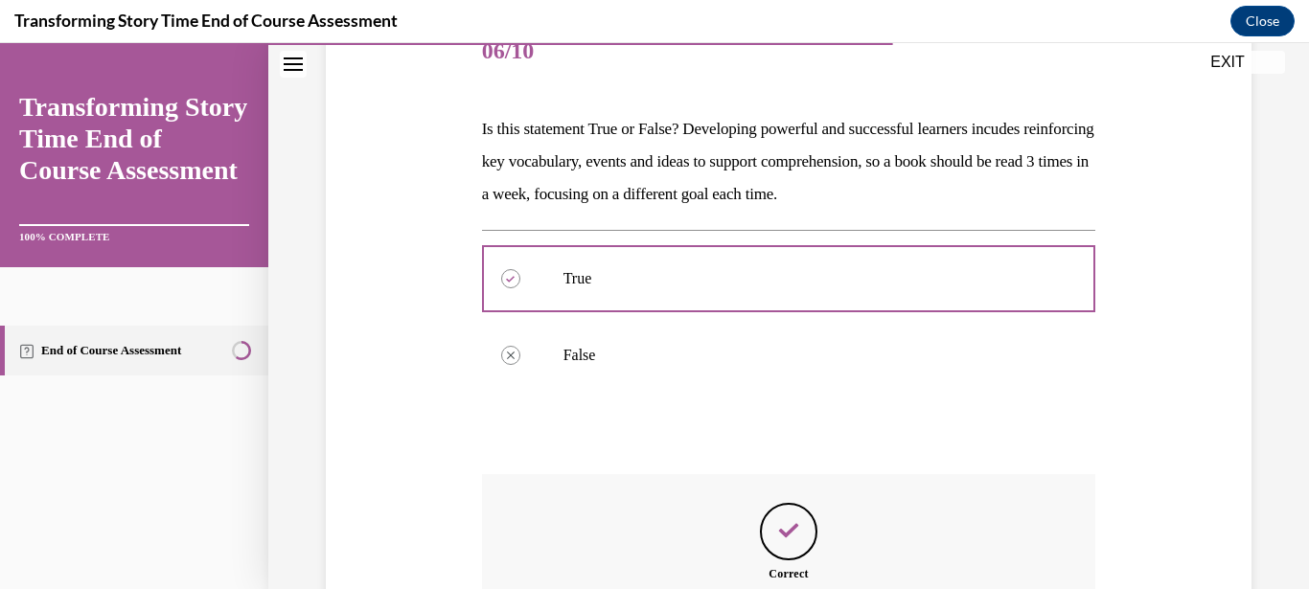
scroll to position [465, 0]
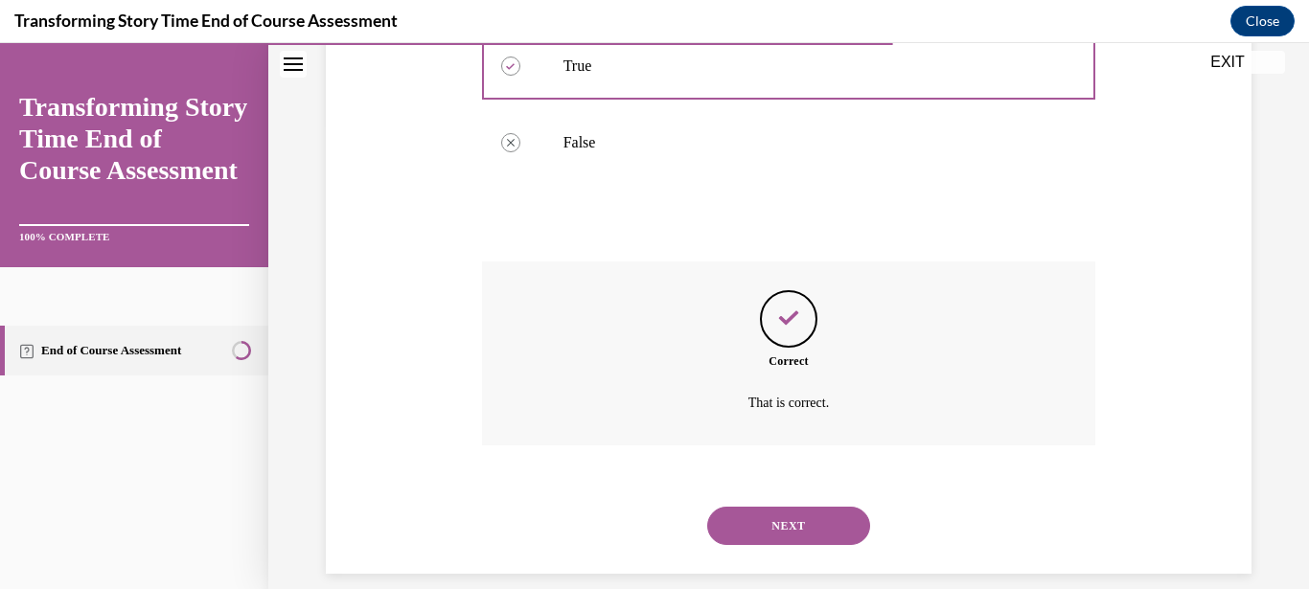
click at [802, 507] on button "NEXT" at bounding box center [788, 526] width 163 height 38
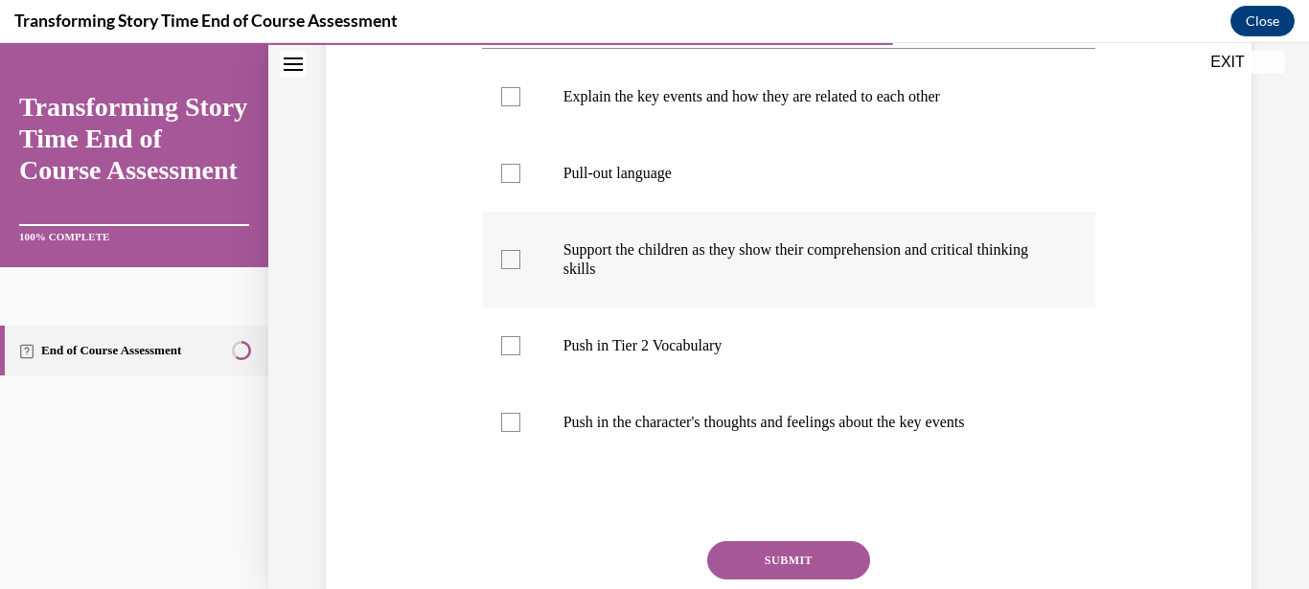
scroll to position [342, 0]
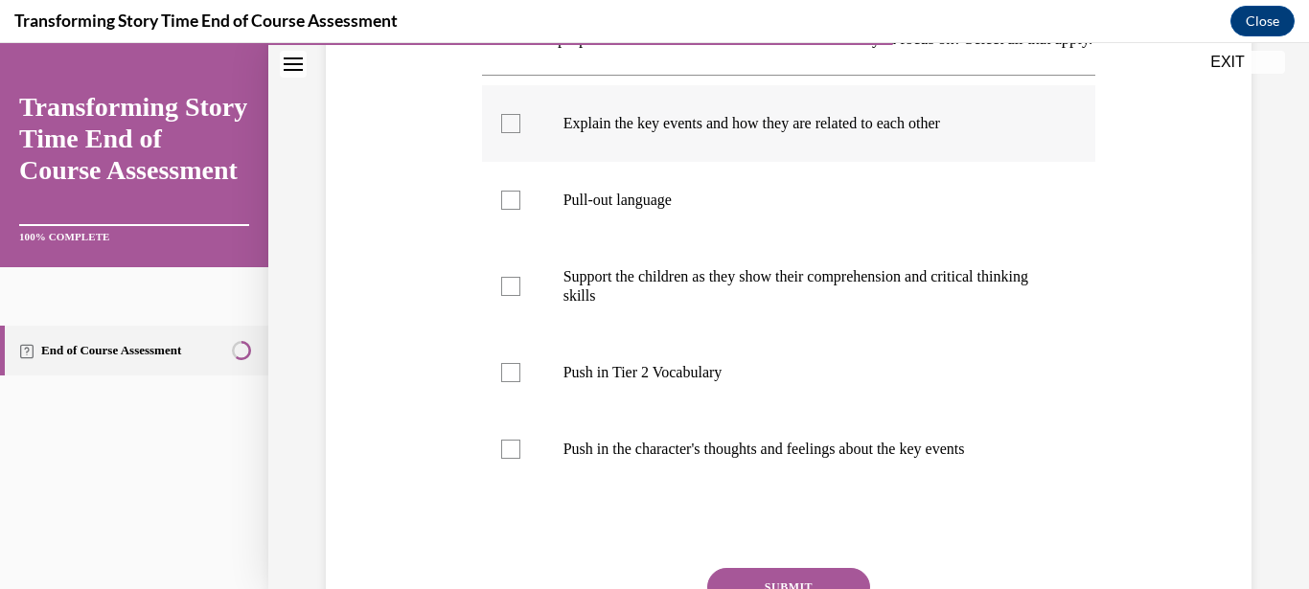
click at [513, 133] on div at bounding box center [510, 123] width 19 height 19
click at [513, 133] on input "Explain the key events and how they are related to each other" at bounding box center [510, 123] width 19 height 19
checkbox input "true"
click at [520, 409] on label "Push in Tier 2 Vocabulary" at bounding box center [789, 372] width 614 height 77
click at [520, 382] on input "Push in Tier 2 Vocabulary" at bounding box center [510, 372] width 19 height 19
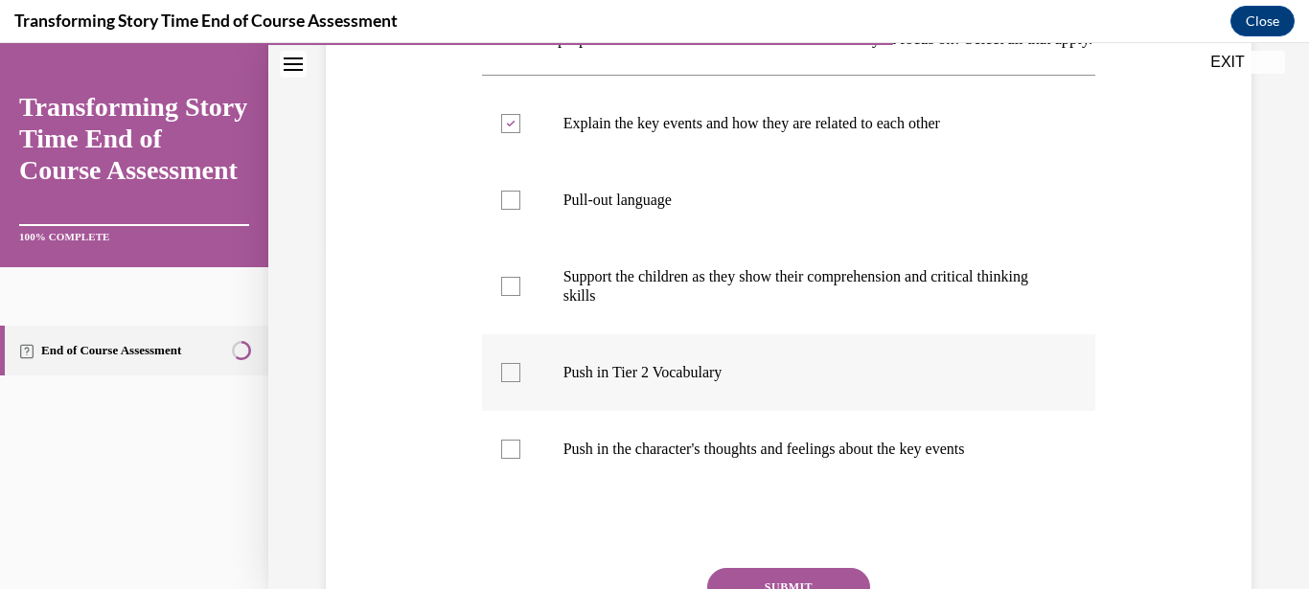
checkbox input "true"
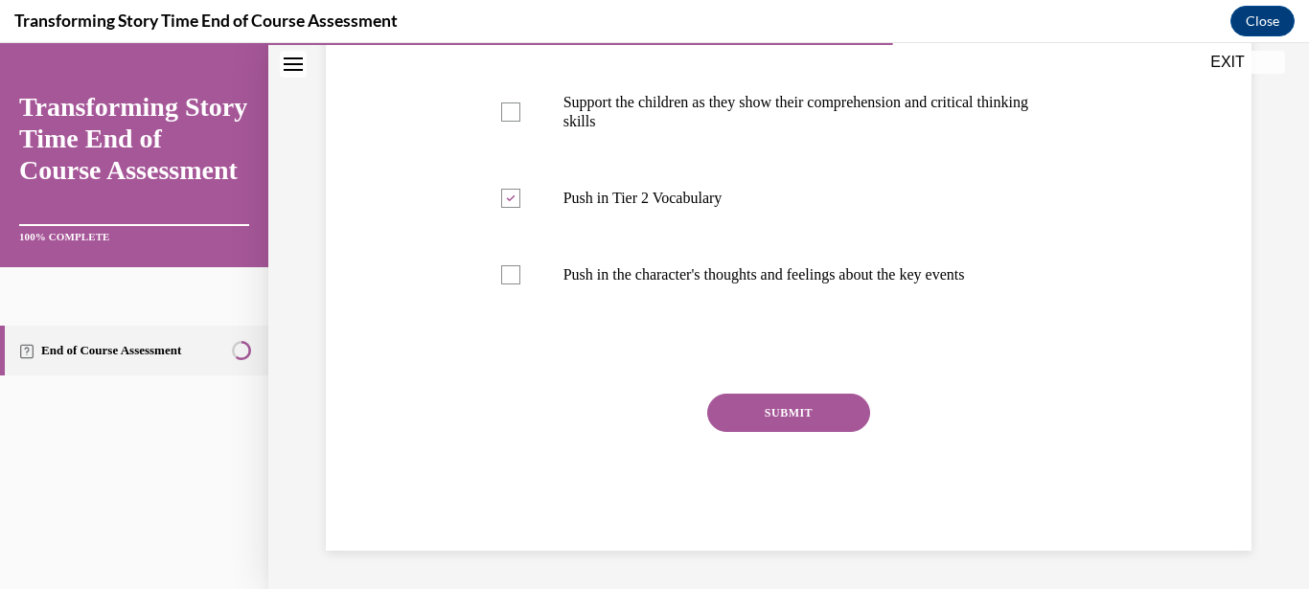
click at [829, 432] on button "SUBMIT" at bounding box center [788, 413] width 163 height 38
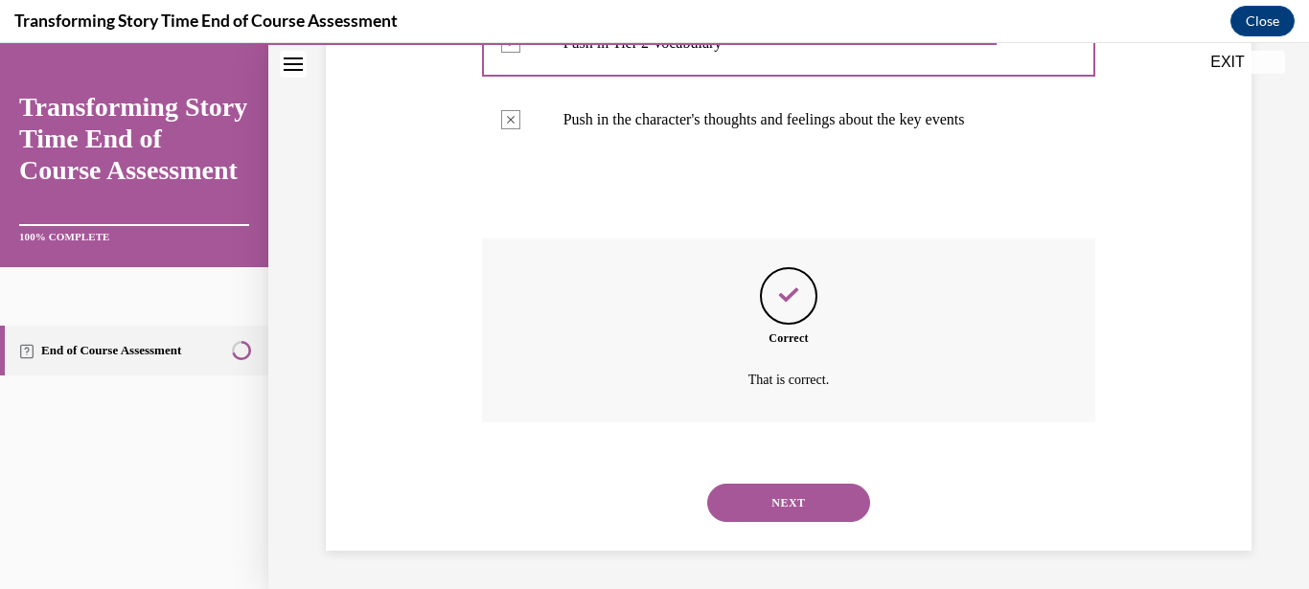
scroll to position [681, 0]
click at [809, 488] on button "NEXT" at bounding box center [788, 503] width 163 height 38
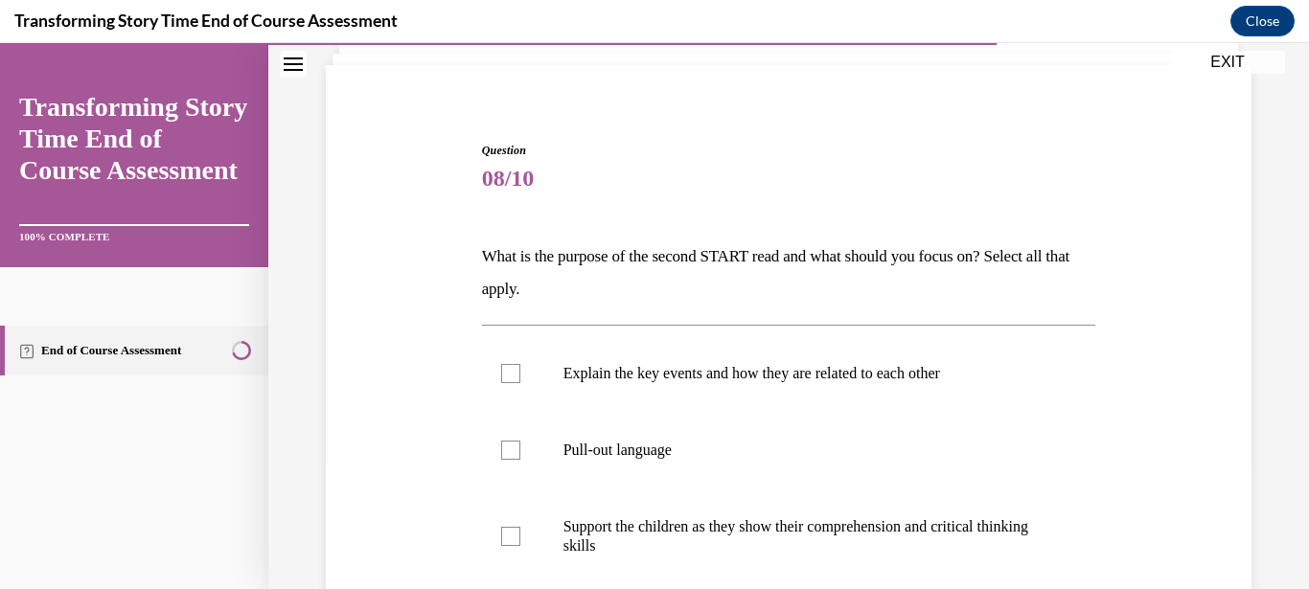
scroll to position [184, 0]
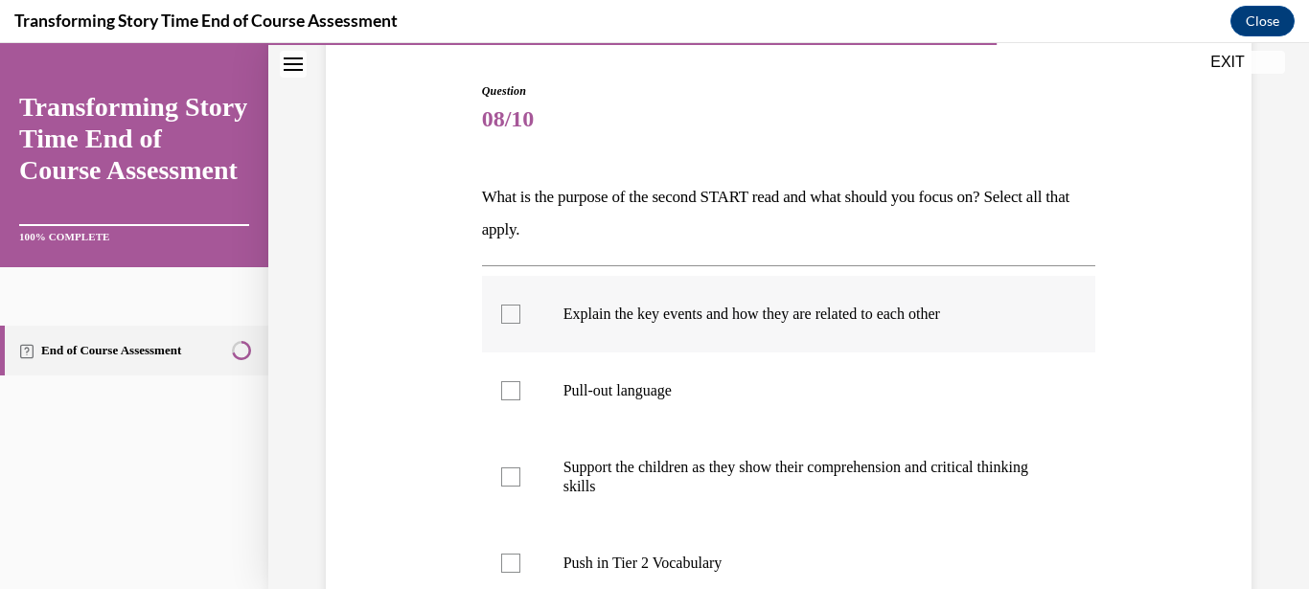
click at [515, 319] on div at bounding box center [510, 314] width 19 height 19
click at [515, 319] on input "Explain the key events and how they are related to each other" at bounding box center [510, 314] width 19 height 19
checkbox input "true"
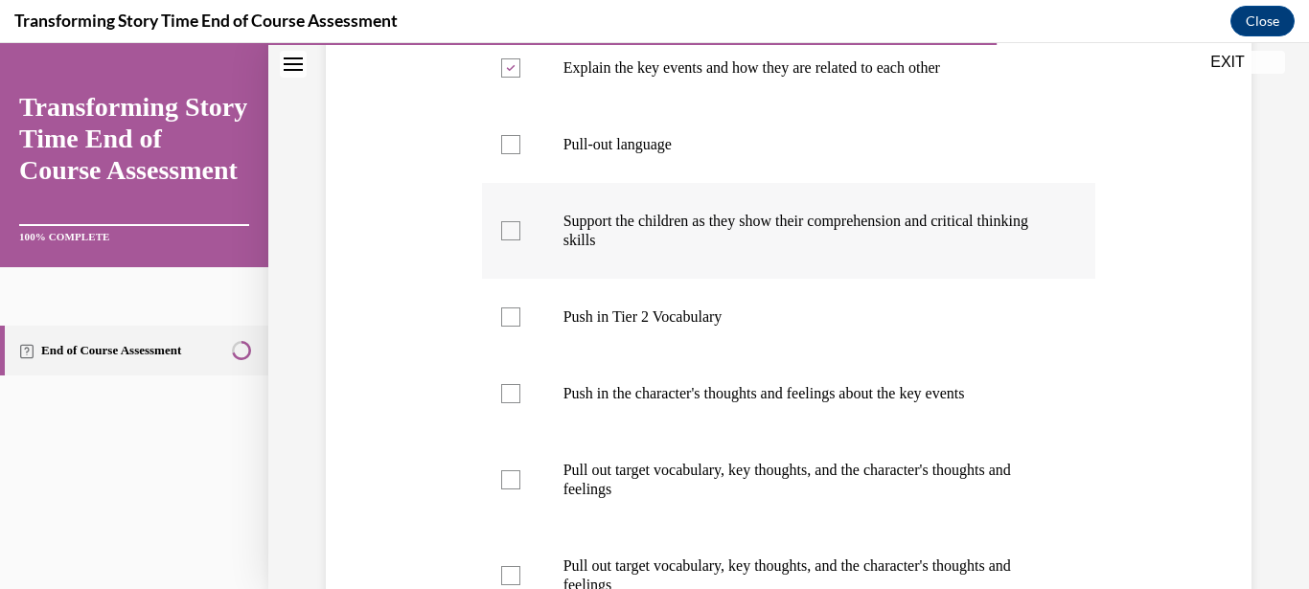
scroll to position [552, 0]
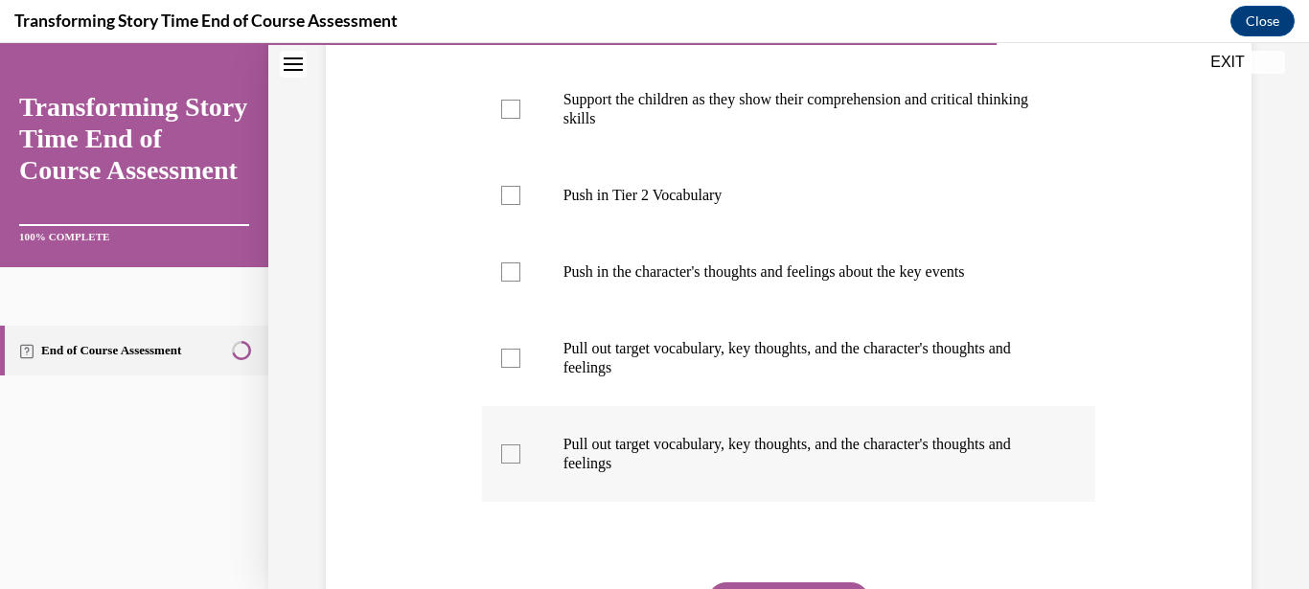
click at [507, 448] on div at bounding box center [510, 454] width 19 height 19
click at [507, 448] on input "Pull out target vocabulary, key thoughts, and the character's thoughts and feel…" at bounding box center [510, 454] width 19 height 19
checkbox input "true"
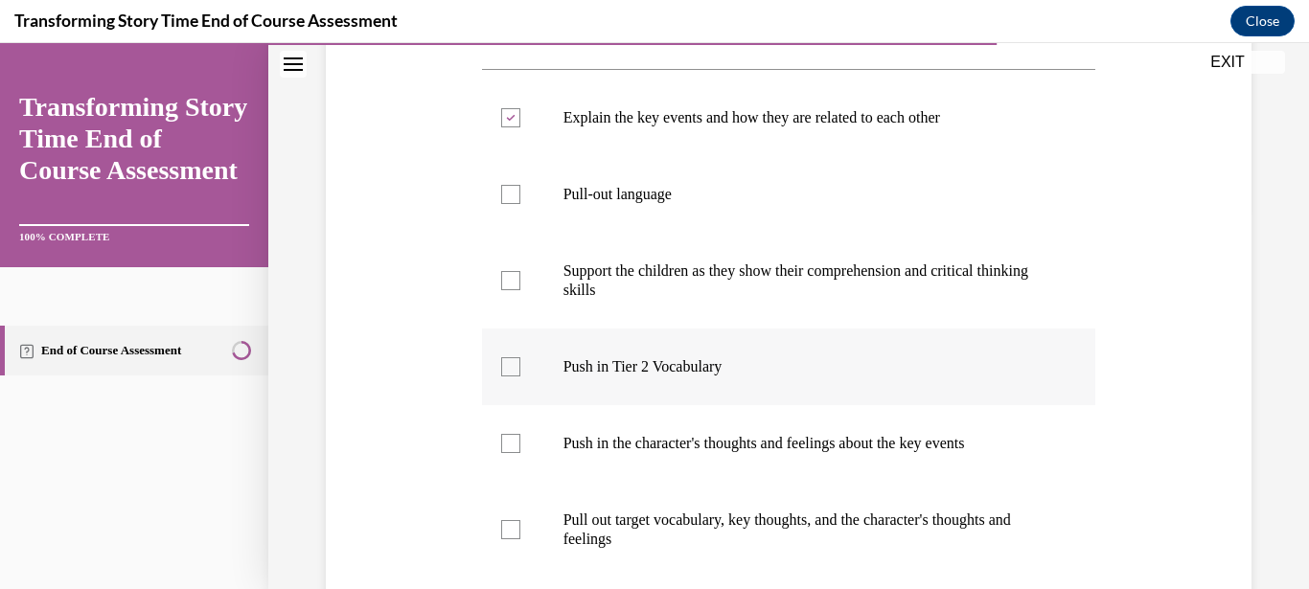
scroll to position [368, 0]
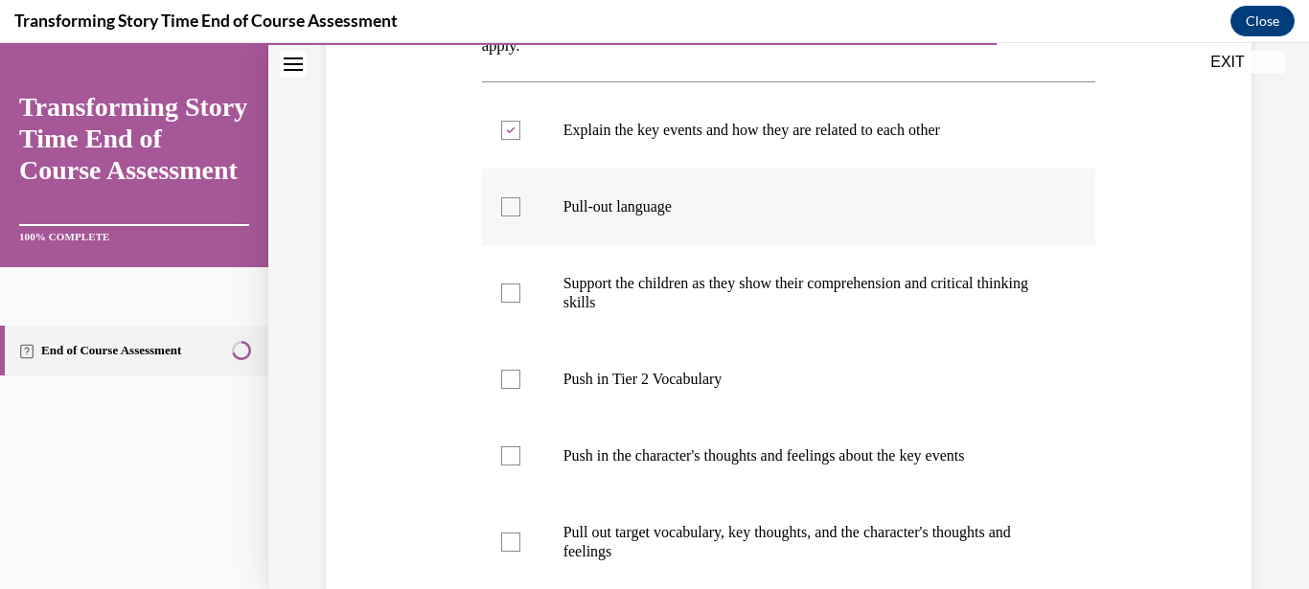
click at [512, 204] on div at bounding box center [510, 206] width 19 height 19
click at [512, 204] on input "Pull-out language" at bounding box center [510, 206] width 19 height 19
checkbox input "true"
click at [509, 127] on icon at bounding box center [510, 130] width 9 height 7
click at [509, 127] on input "Explain the key events and how they are related to each other" at bounding box center [510, 130] width 19 height 19
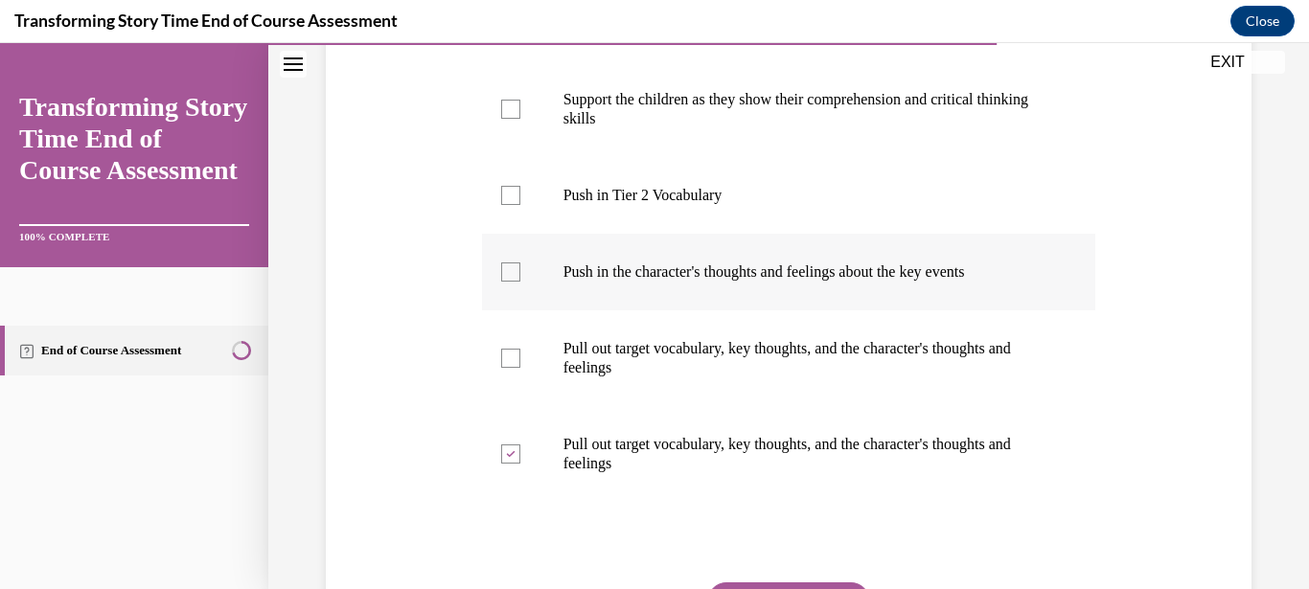
scroll to position [276, 0]
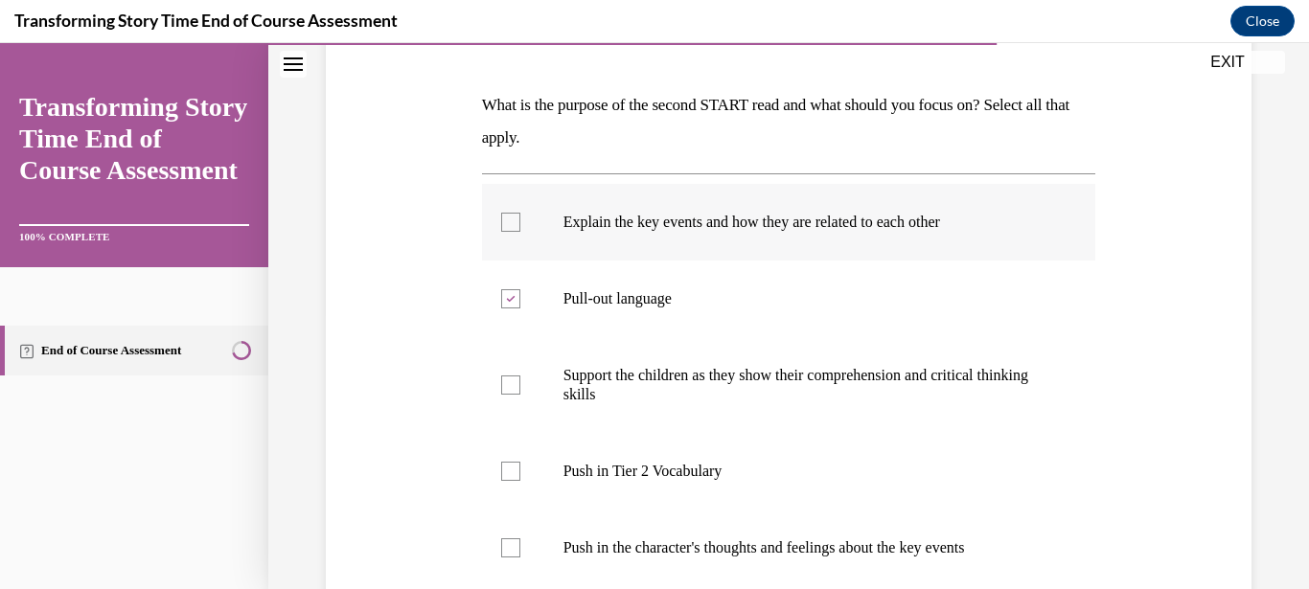
drag, startPoint x: 515, startPoint y: 218, endPoint x: 518, endPoint y: 234, distance: 15.8
click at [515, 219] on div at bounding box center [510, 222] width 19 height 19
click at [515, 219] on input "Explain the key events and how they are related to each other" at bounding box center [510, 222] width 19 height 19
checkbox input "true"
click at [511, 295] on div at bounding box center [510, 298] width 19 height 19
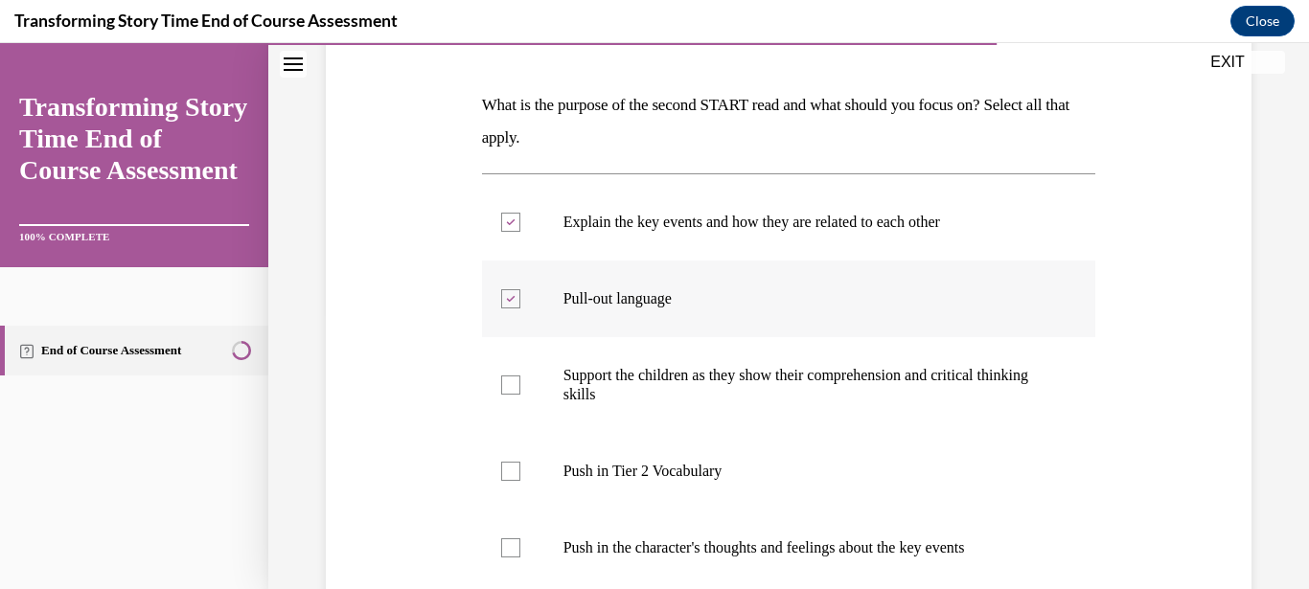
click at [511, 295] on input "Pull-out language" at bounding box center [510, 298] width 19 height 19
checkbox input "false"
click at [515, 470] on div at bounding box center [510, 471] width 19 height 19
click at [515, 470] on input "Push in Tier 2 Vocabulary" at bounding box center [510, 471] width 19 height 19
checkbox input "true"
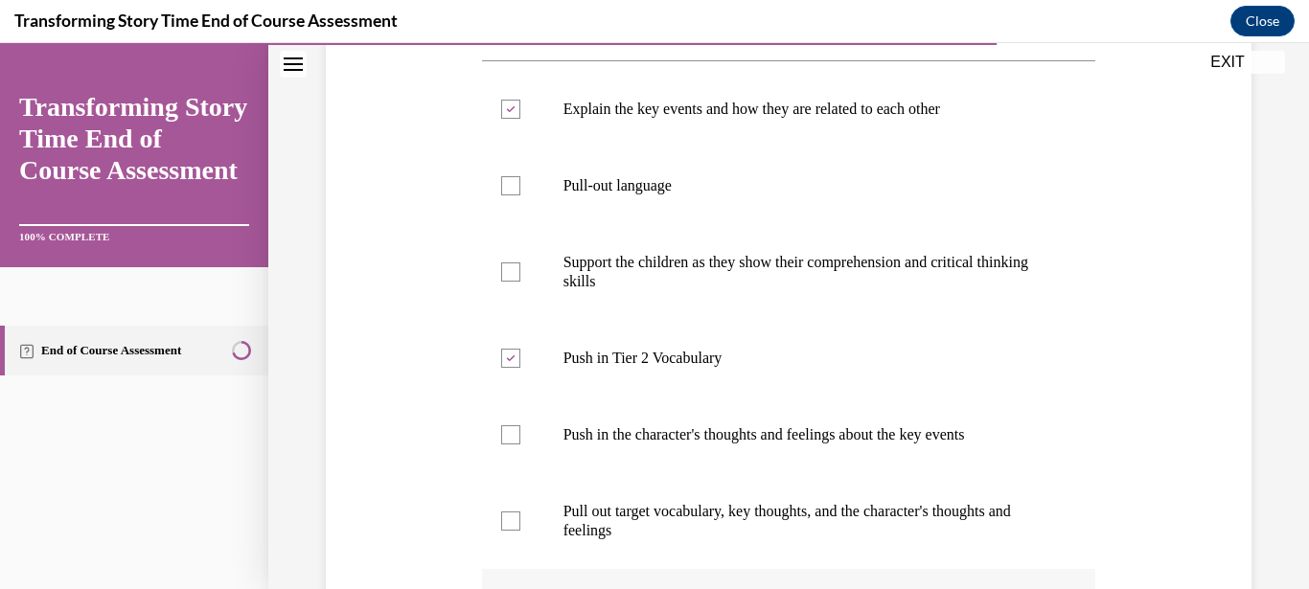
scroll to position [552, 0]
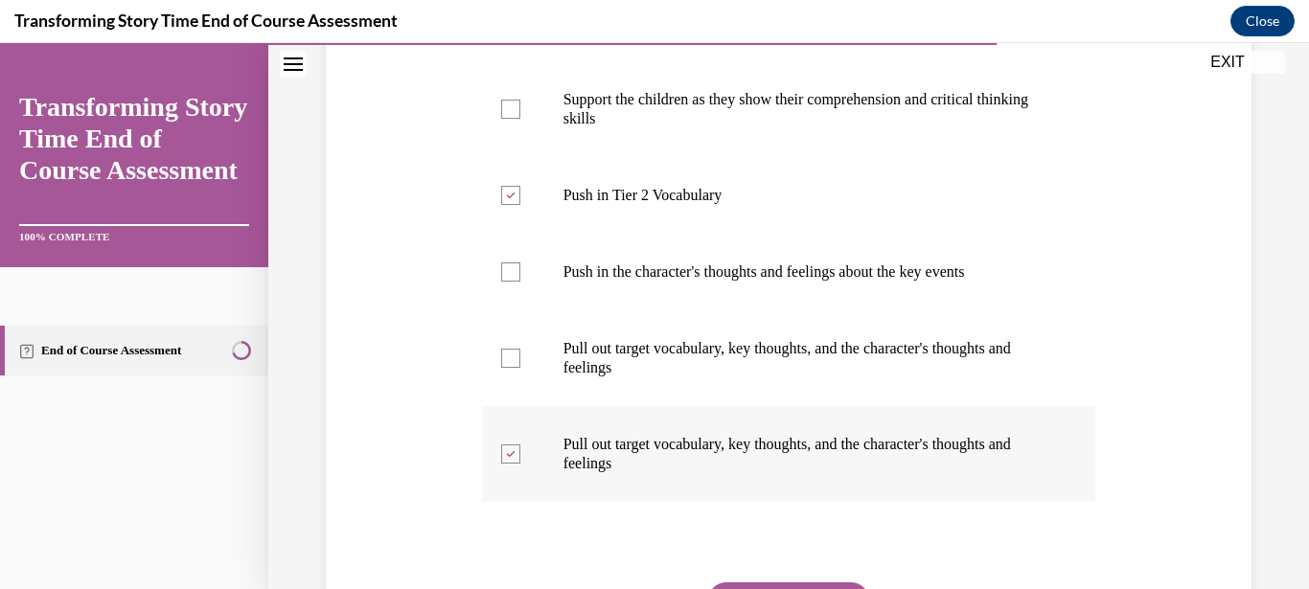
click at [516, 456] on label "Pull out target vocabulary, key thoughts, and the character's thoughts and feel…" at bounding box center [789, 454] width 614 height 96
click at [516, 456] on input "Pull out target vocabulary, key thoughts, and the character's thoughts and feel…" at bounding box center [510, 454] width 19 height 19
checkbox input "false"
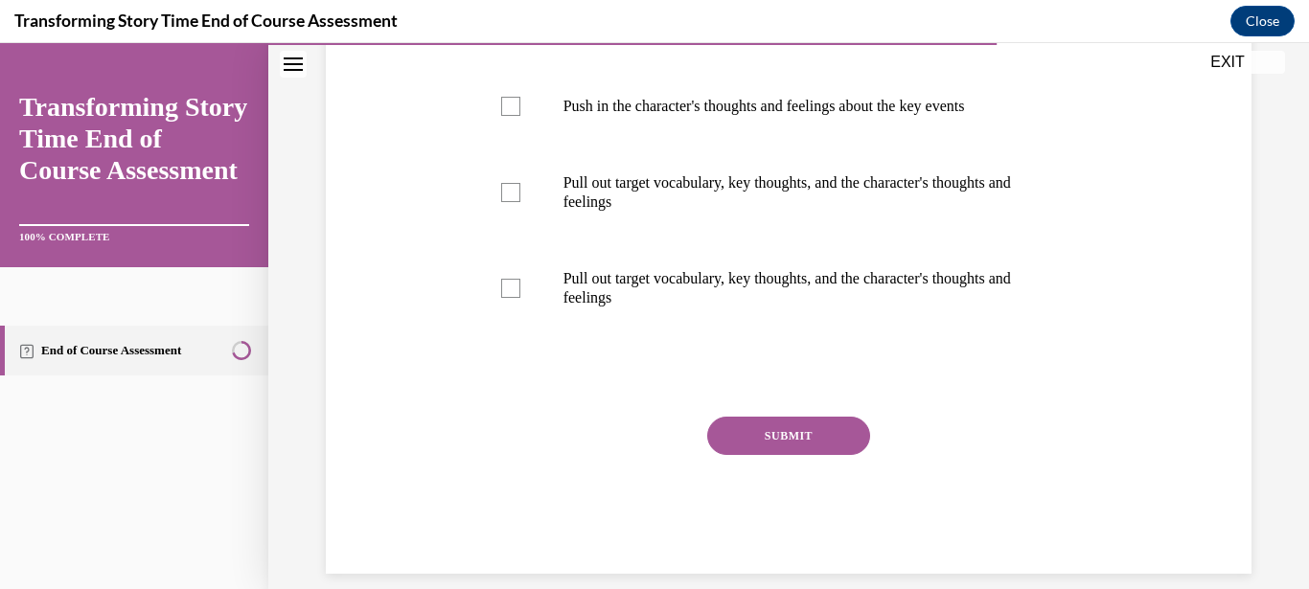
click at [776, 423] on button "SUBMIT" at bounding box center [788, 436] width 163 height 38
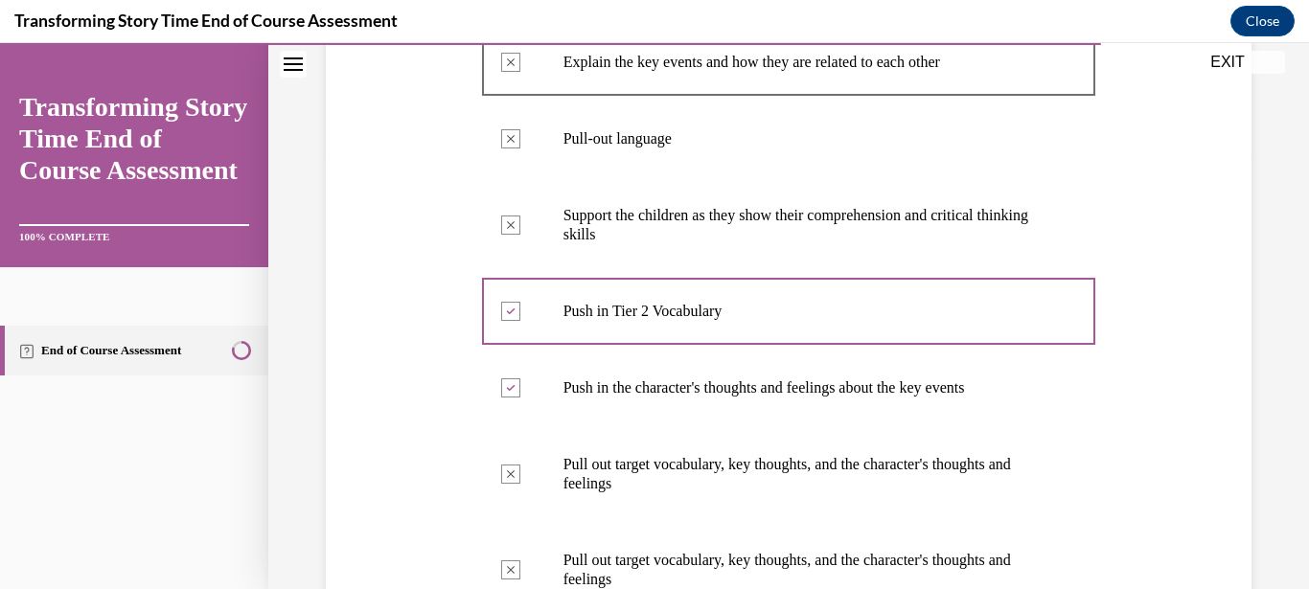
scroll to position [804, 0]
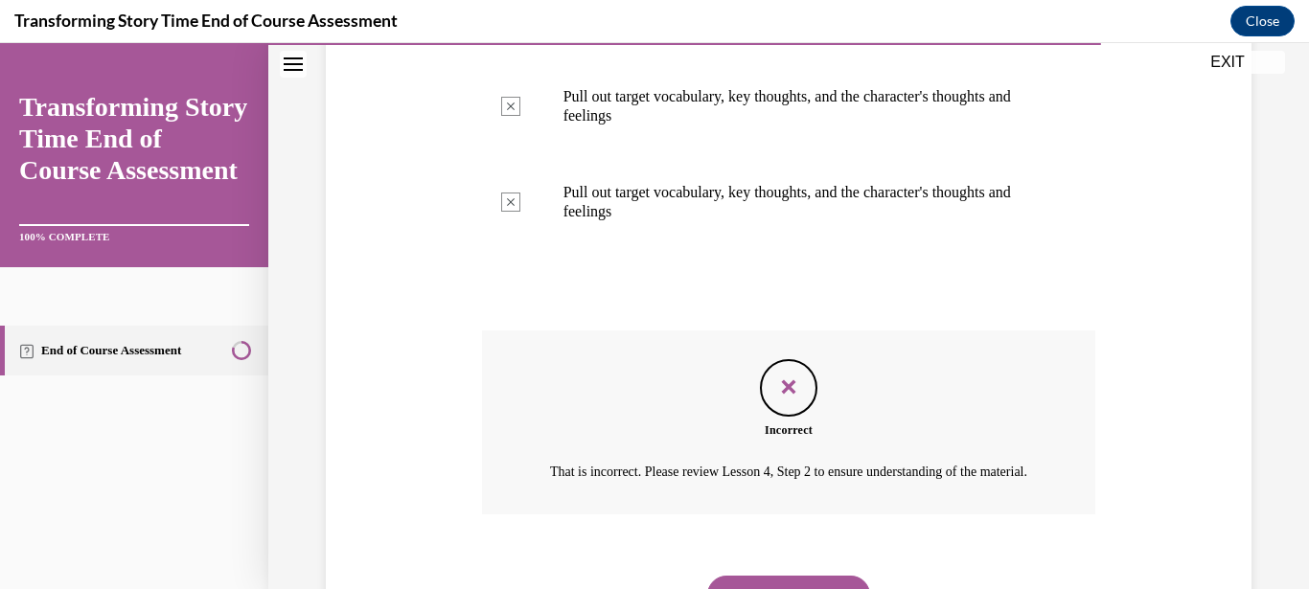
click at [773, 577] on button "NEXT" at bounding box center [788, 595] width 163 height 38
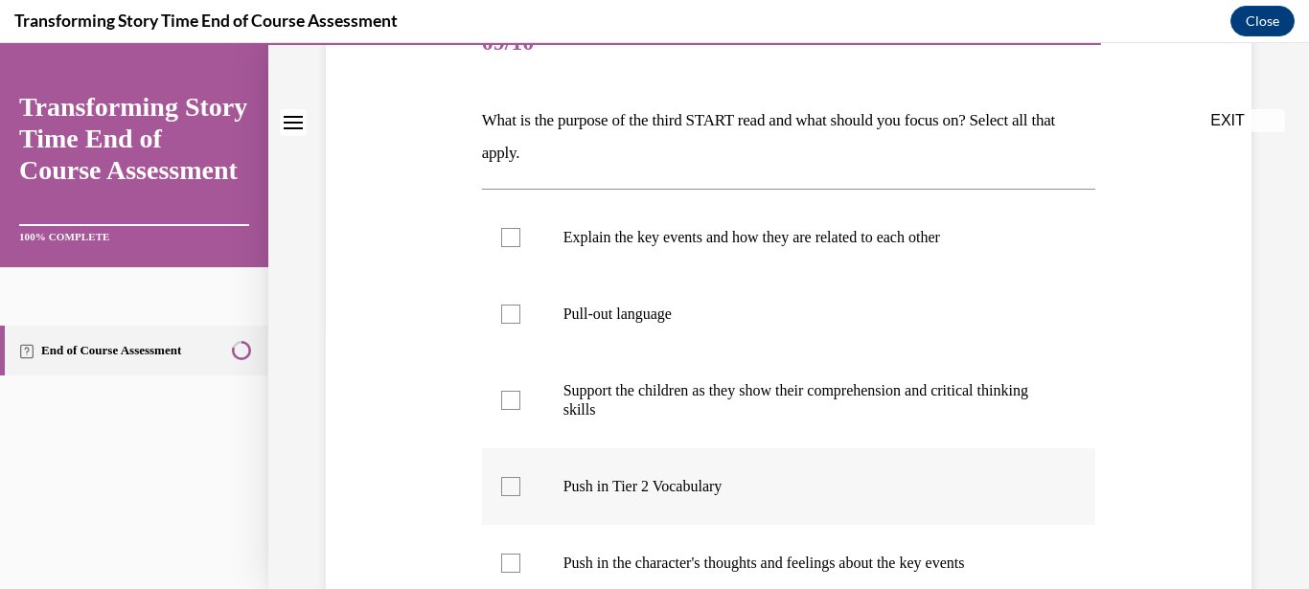
scroll to position [276, 0]
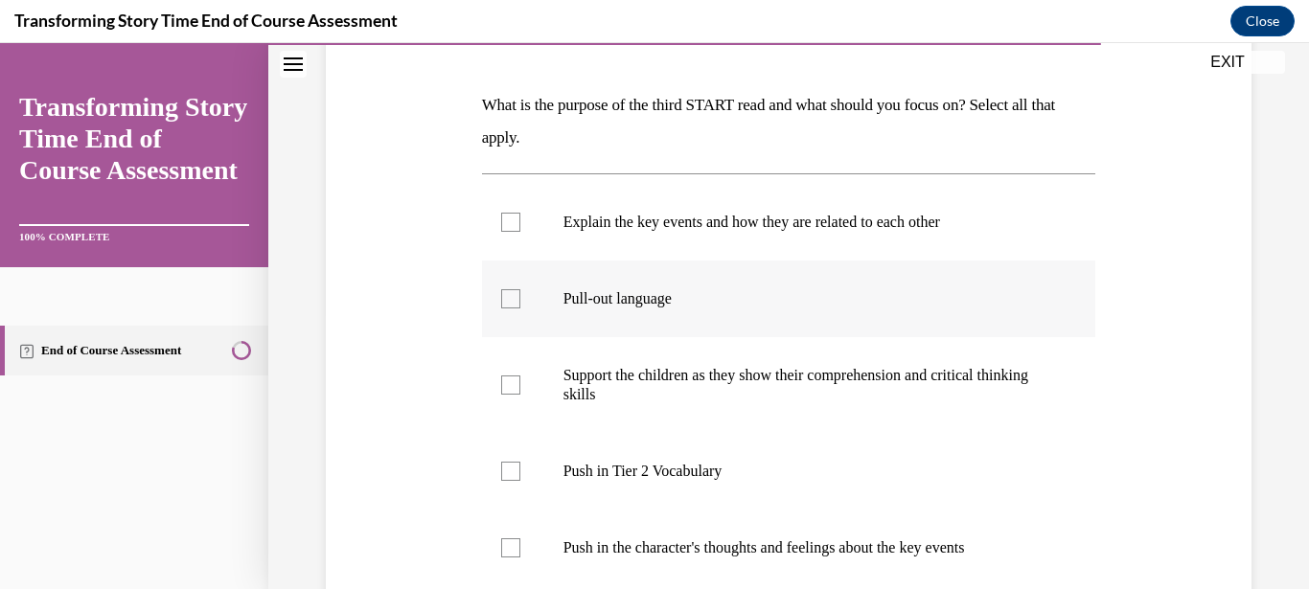
click at [510, 303] on div at bounding box center [510, 298] width 19 height 19
click at [510, 303] on input "Pull-out language" at bounding box center [510, 298] width 19 height 19
checkbox input "true"
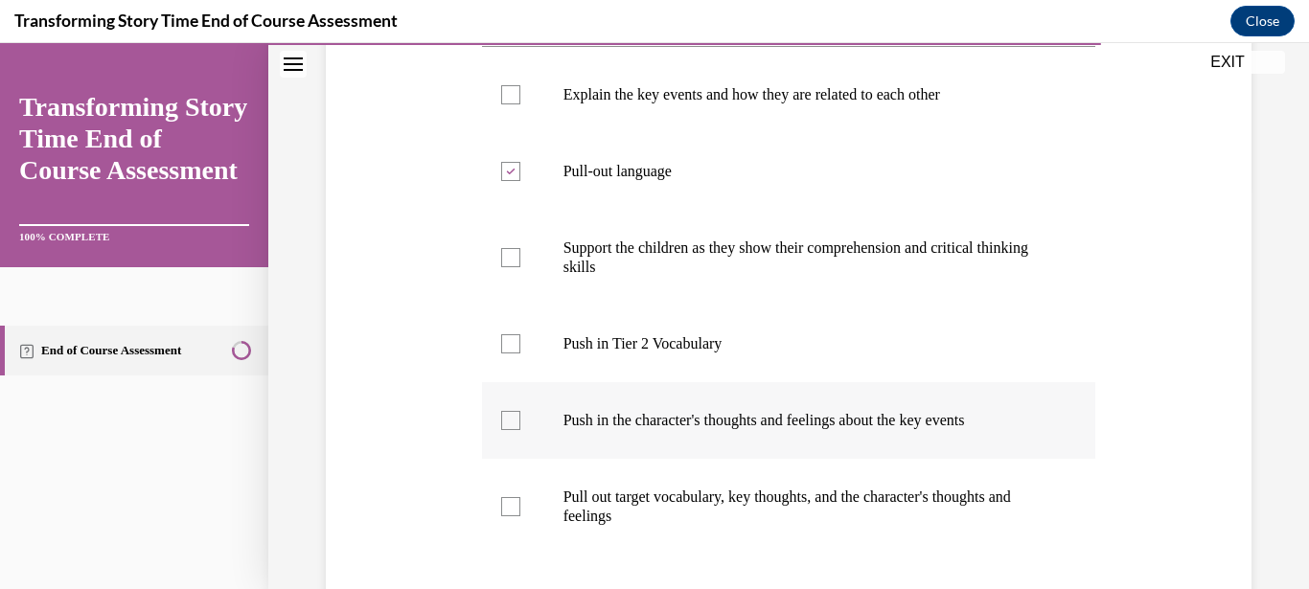
scroll to position [460, 0]
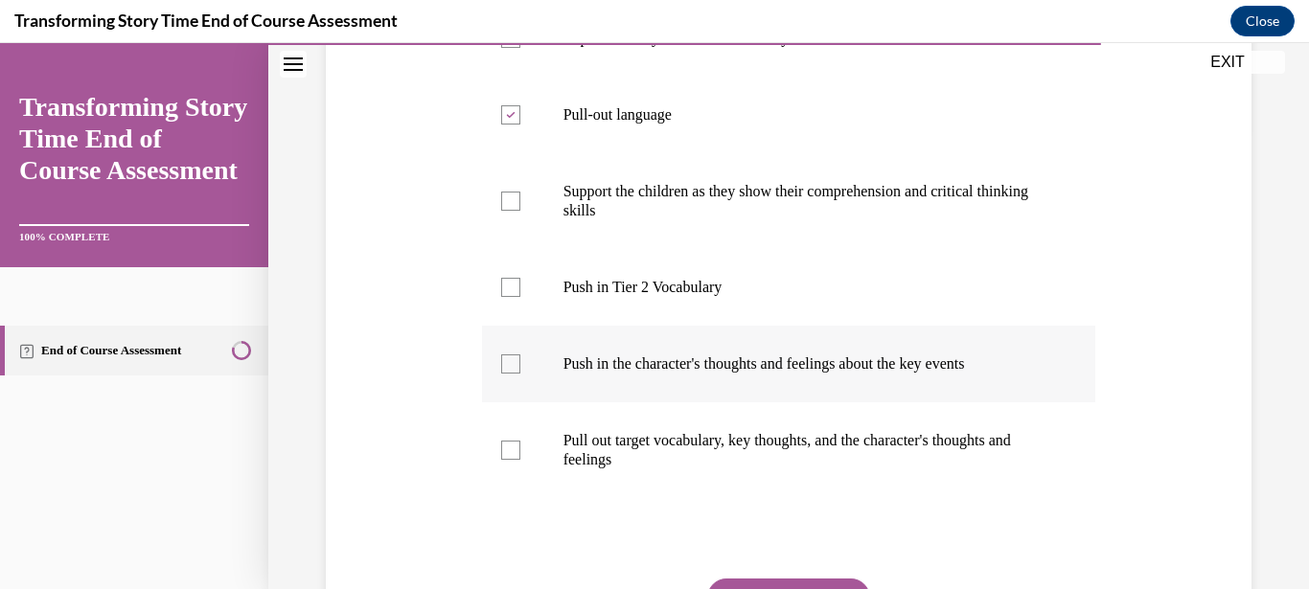
click at [511, 359] on div at bounding box center [510, 364] width 19 height 19
click at [511, 359] on input "Push in the character's thoughts and feelings about the key events" at bounding box center [510, 364] width 19 height 19
checkbox input "true"
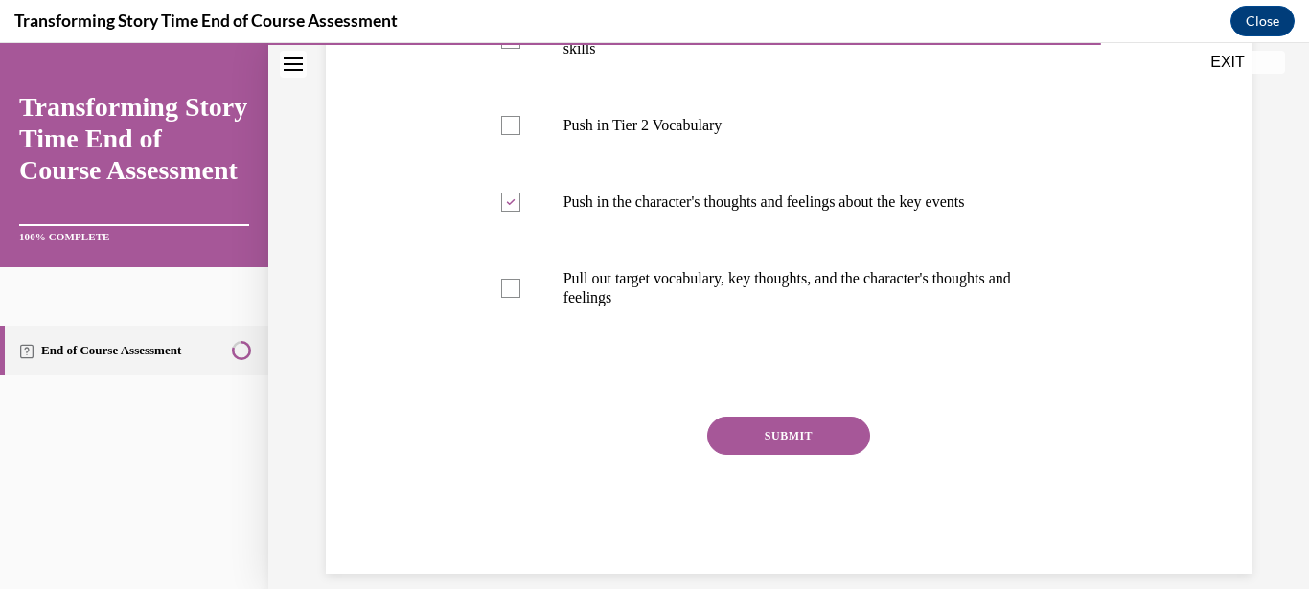
click at [798, 445] on button "SUBMIT" at bounding box center [788, 436] width 163 height 38
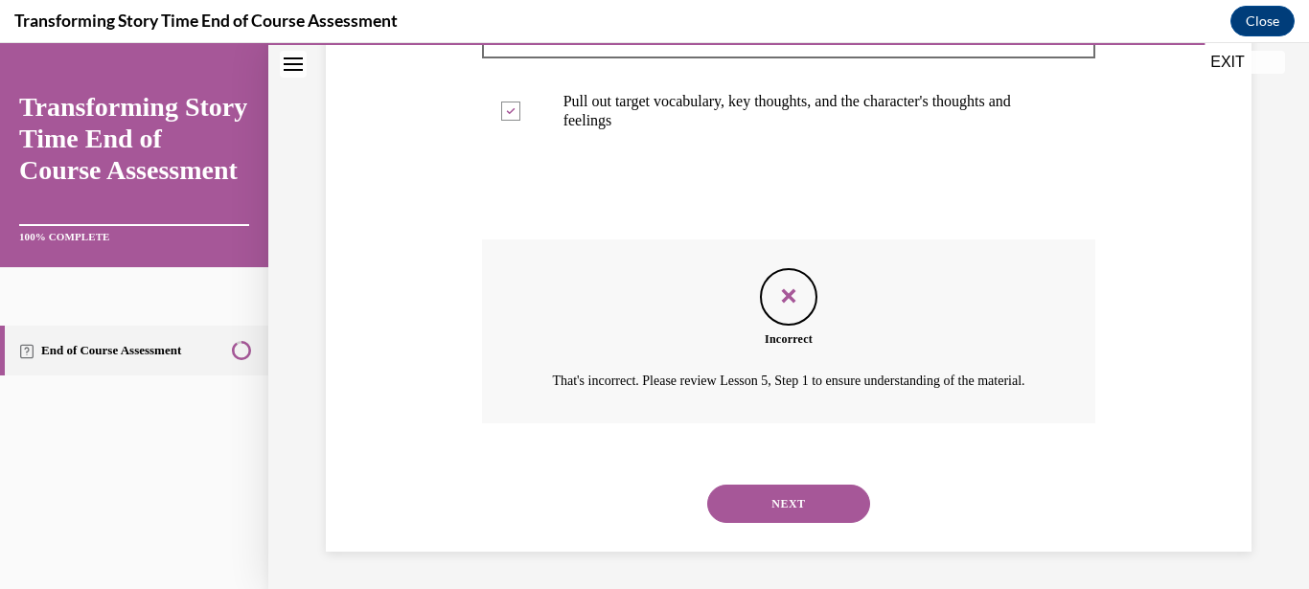
scroll to position [800, 0]
click at [814, 505] on button "NEXT" at bounding box center [788, 503] width 163 height 38
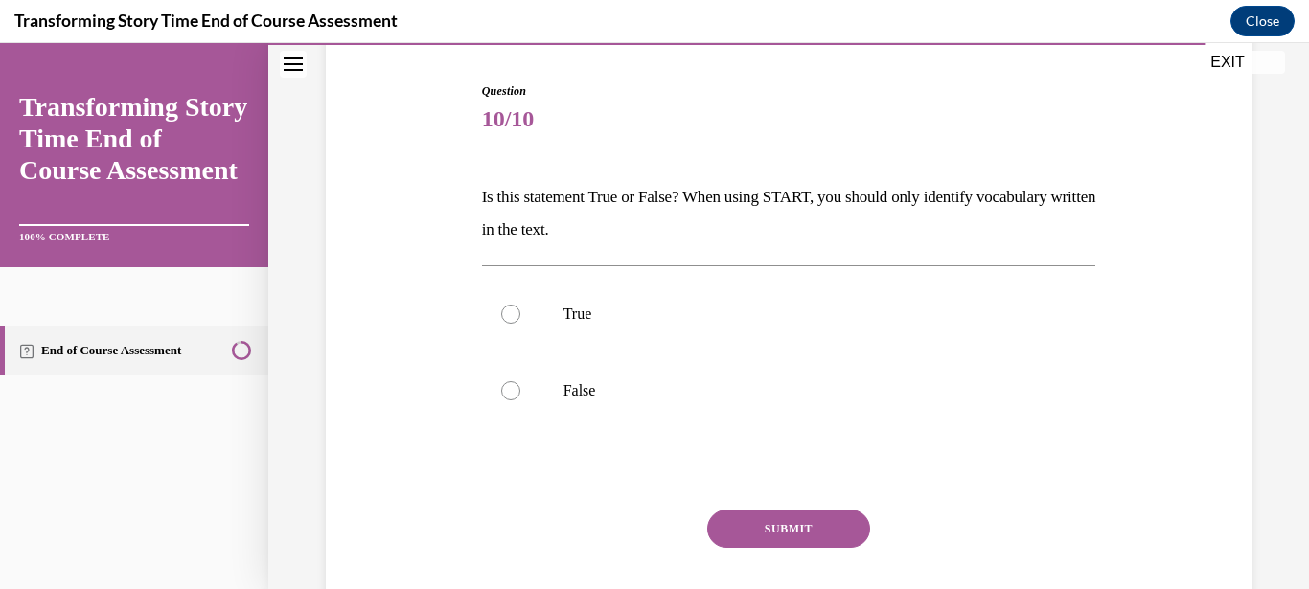
scroll to position [92, 0]
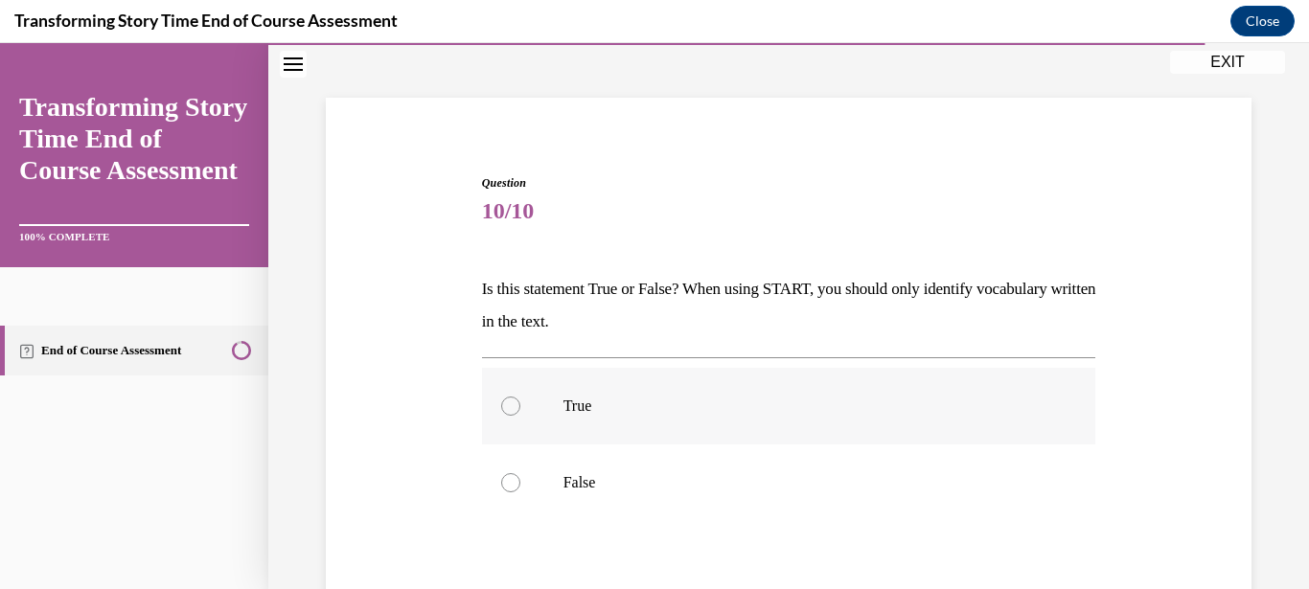
click at [517, 398] on label "True" at bounding box center [789, 406] width 614 height 77
click at [517, 398] on input "True" at bounding box center [510, 406] width 19 height 19
radio input "true"
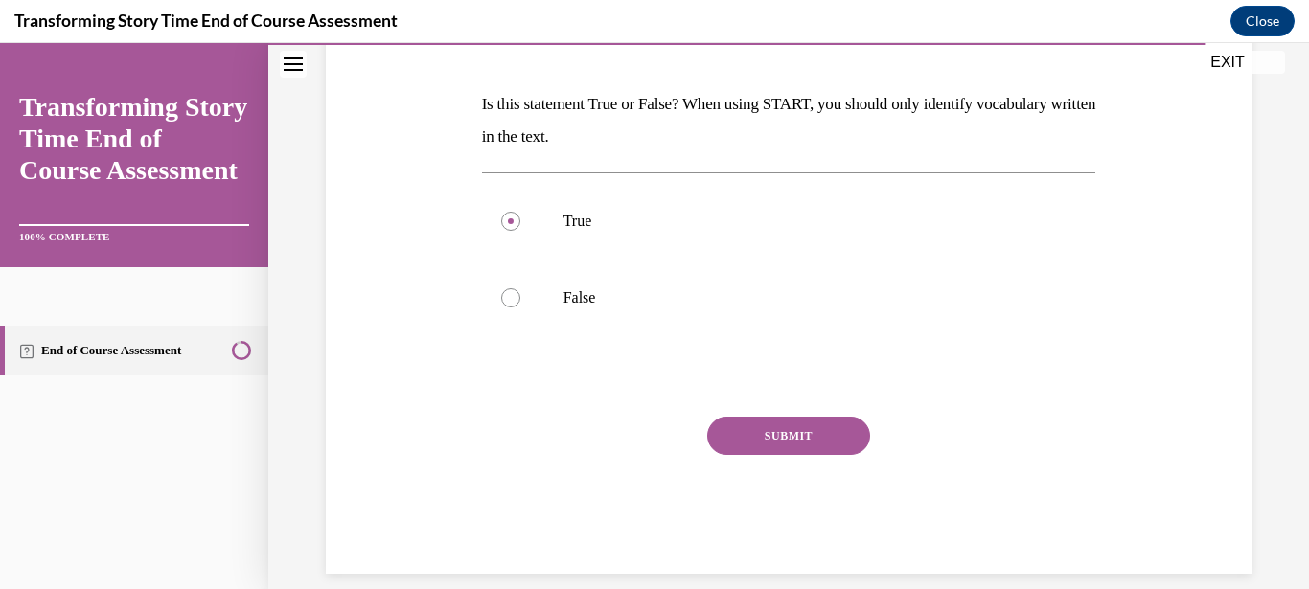
click at [817, 435] on button "SUBMIT" at bounding box center [788, 436] width 163 height 38
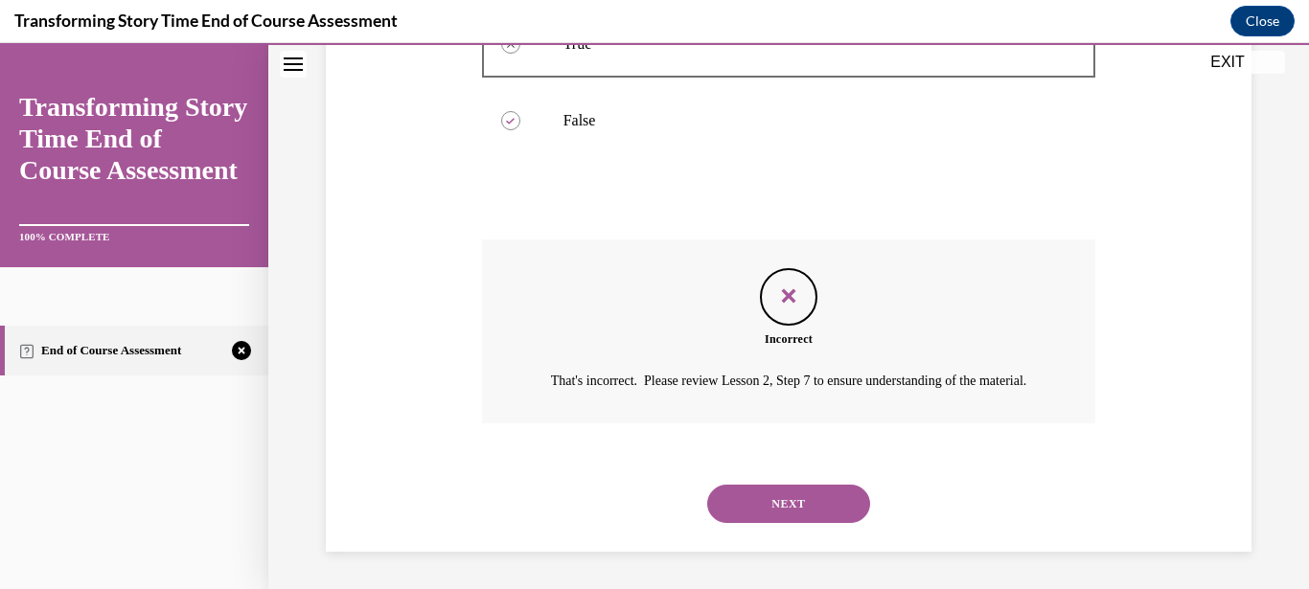
scroll to position [455, 0]
click at [811, 488] on button "NEXT" at bounding box center [788, 503] width 163 height 38
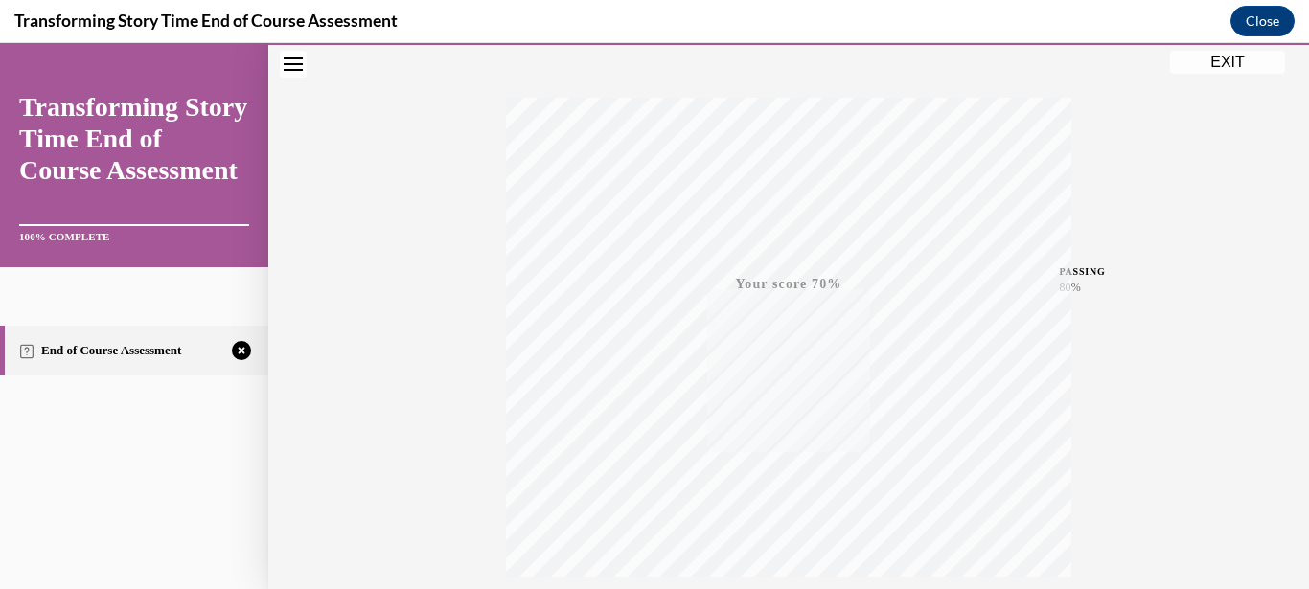
scroll to position [436, 0]
click at [792, 466] on icon "button" at bounding box center [789, 472] width 68 height 21
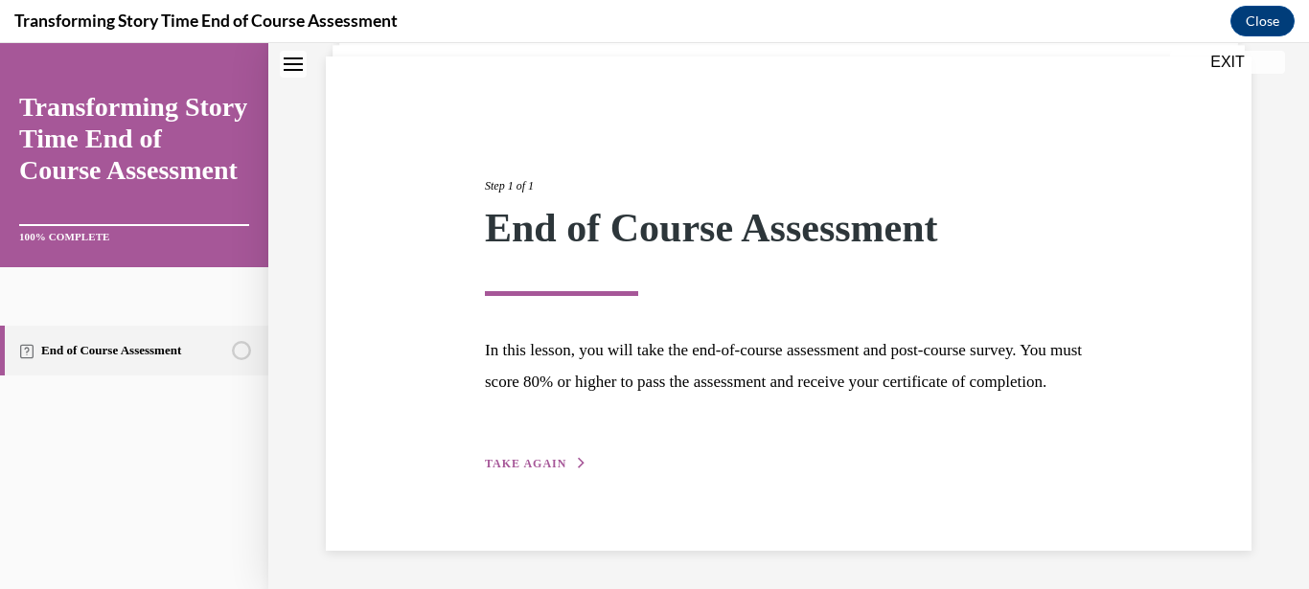
click at [515, 454] on div "Step 1 of 1 End of Course Assessment In this lesson, you will take the end-of-c…" at bounding box center [788, 303] width 636 height 341
click at [533, 460] on span "TAKE AGAIN" at bounding box center [525, 463] width 81 height 13
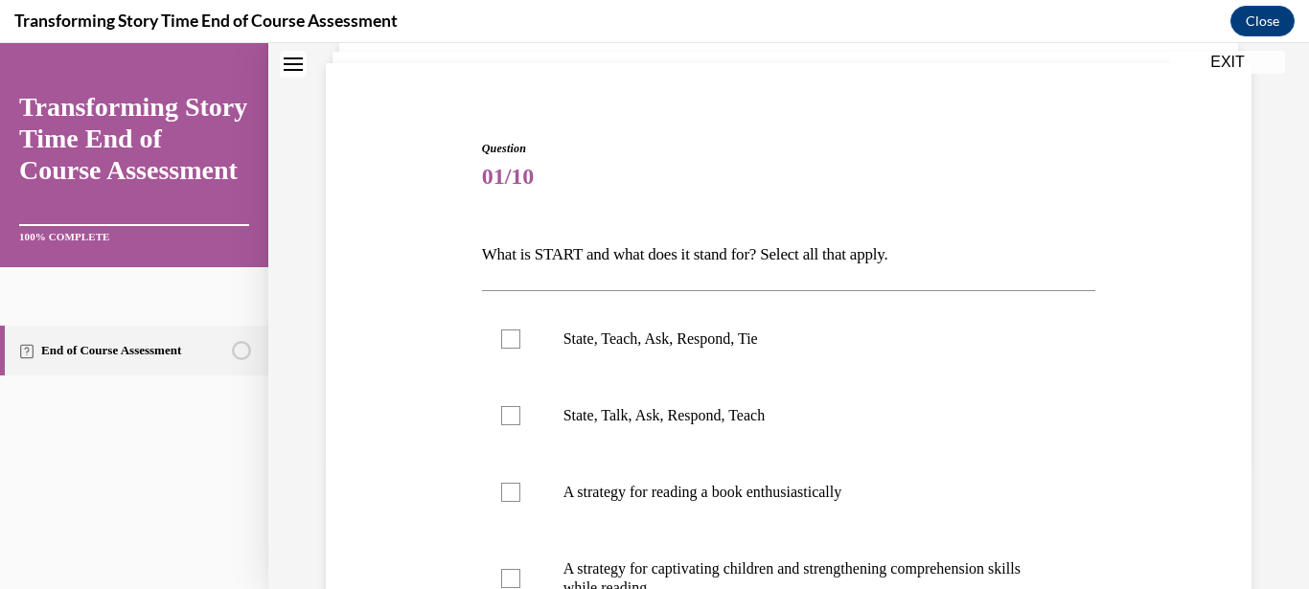
scroll to position [150, 0]
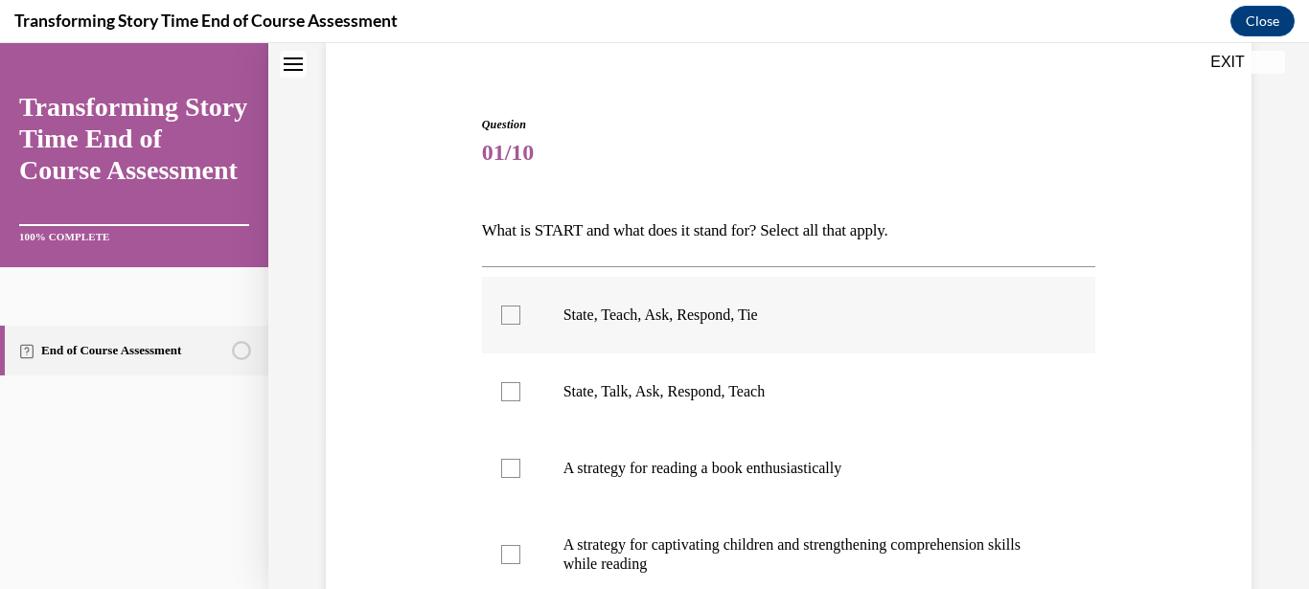
click at [504, 319] on div at bounding box center [510, 315] width 19 height 19
click at [504, 319] on input "State, Teach, Ask, Respond, Tie" at bounding box center [510, 315] width 19 height 19
checkbox input "true"
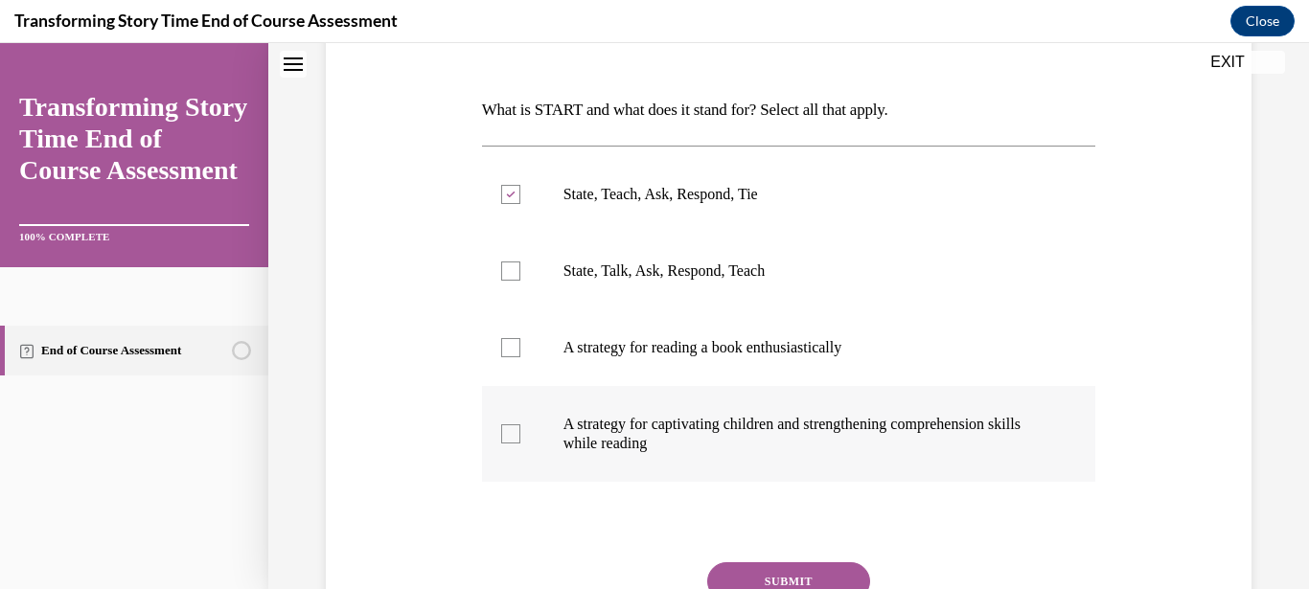
scroll to position [334, 0]
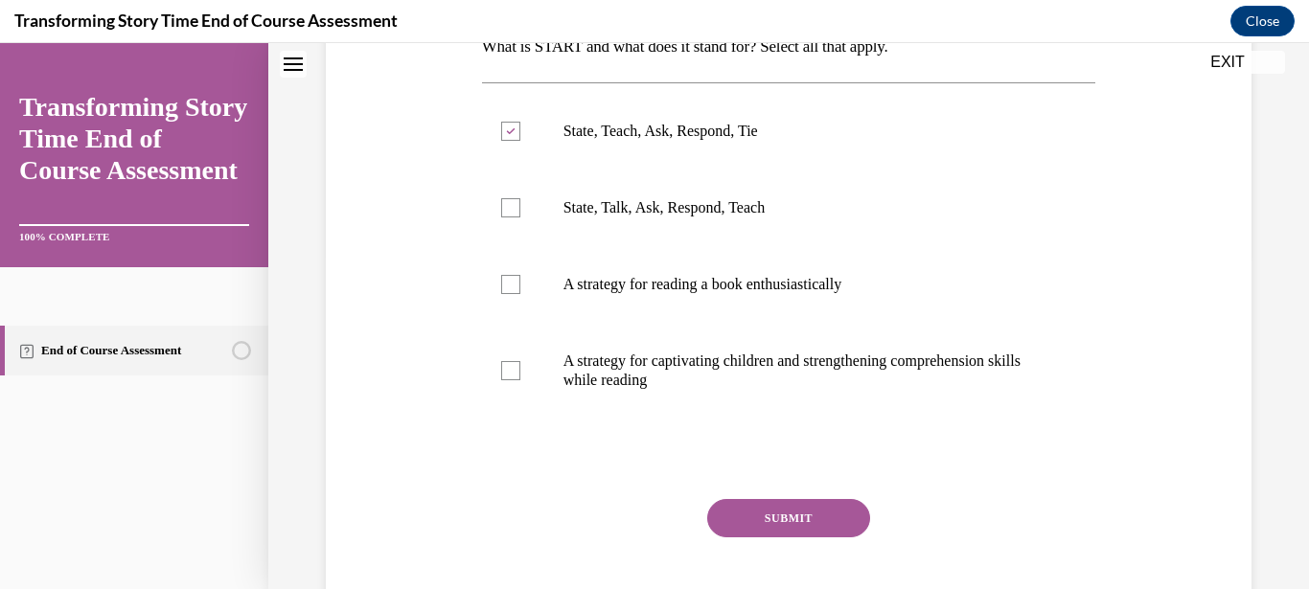
drag, startPoint x: 513, startPoint y: 372, endPoint x: 677, endPoint y: 475, distance: 193.8
click at [516, 372] on div at bounding box center [510, 370] width 19 height 19
click at [510, 368] on div at bounding box center [510, 370] width 19 height 19
click at [510, 368] on input "A strategy for captivating children and strengthening comprehension skills whil…" at bounding box center [510, 370] width 19 height 19
checkbox input "true"
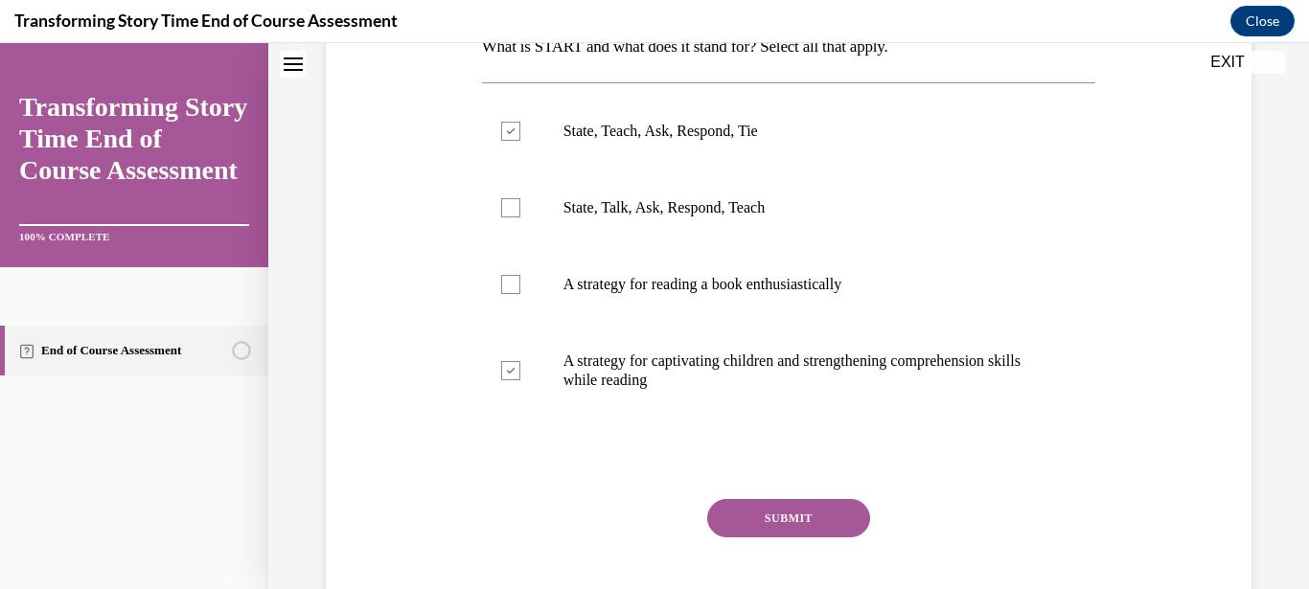
click at [759, 513] on button "SUBMIT" at bounding box center [788, 518] width 163 height 38
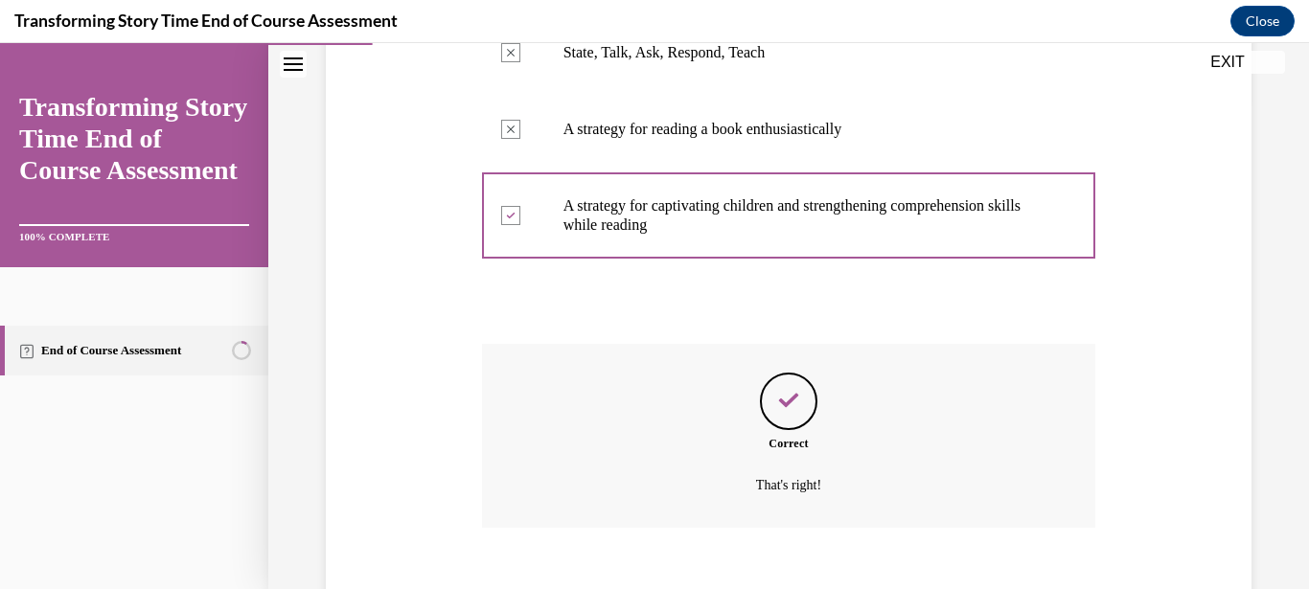
scroll to position [537, 0]
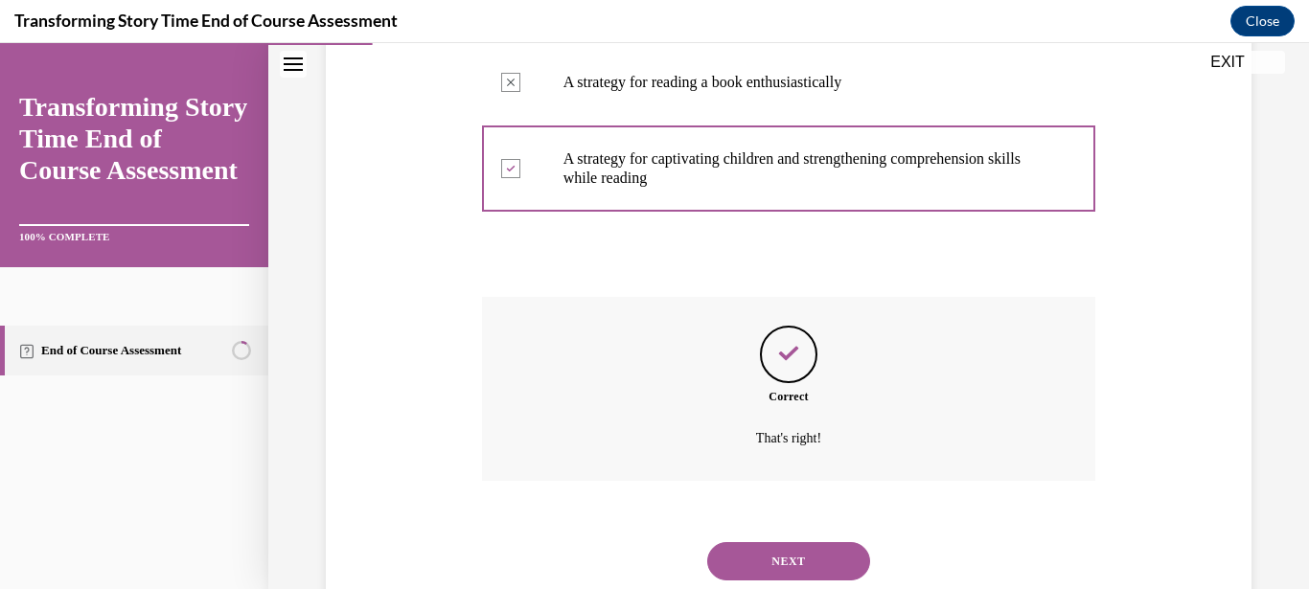
click at [788, 542] on button "NEXT" at bounding box center [788, 561] width 163 height 38
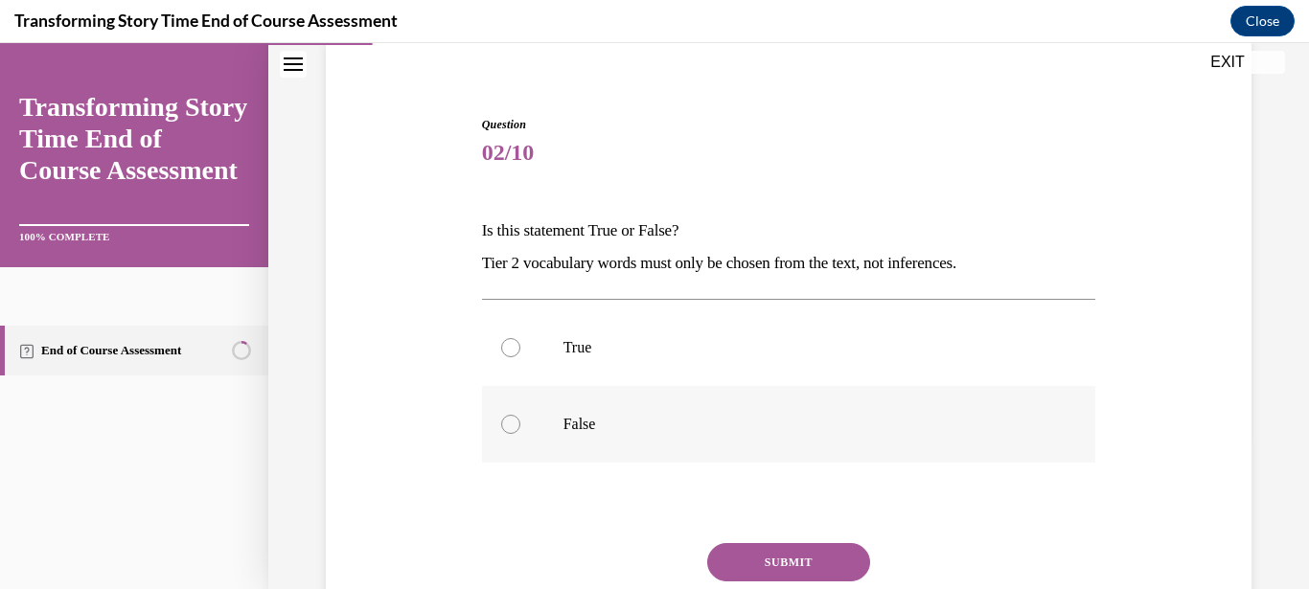
scroll to position [276, 0]
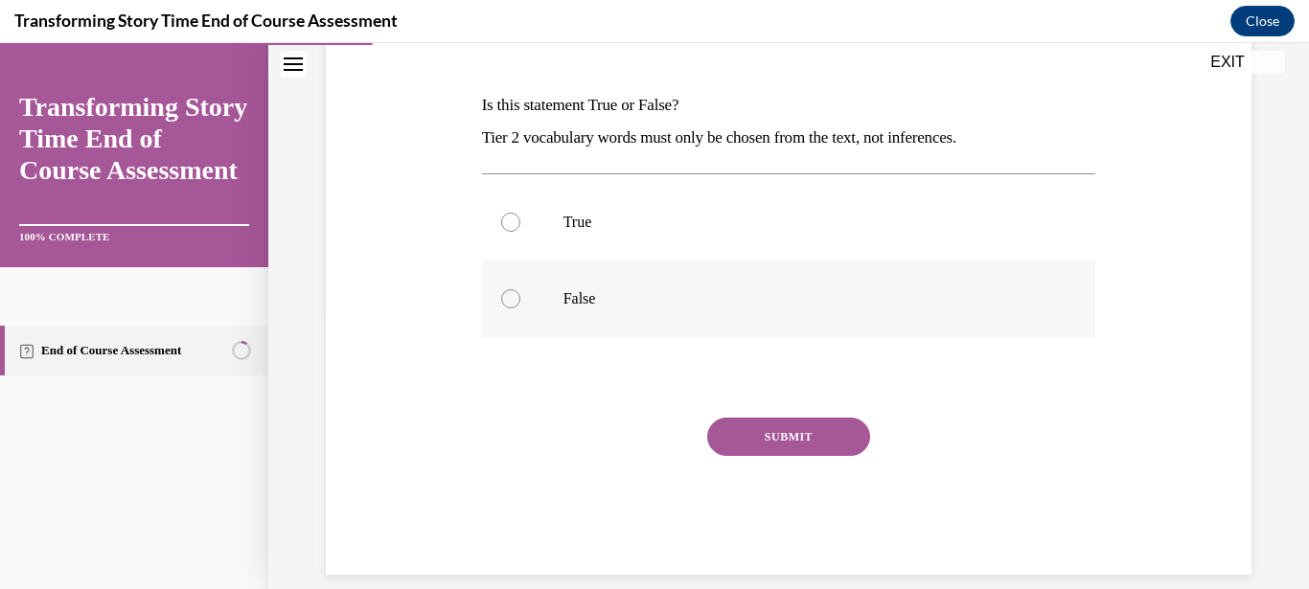
click at [513, 293] on div at bounding box center [510, 298] width 19 height 19
click at [513, 293] on input "False" at bounding box center [510, 298] width 19 height 19
radio input "true"
click at [765, 430] on button "SUBMIT" at bounding box center [788, 437] width 163 height 38
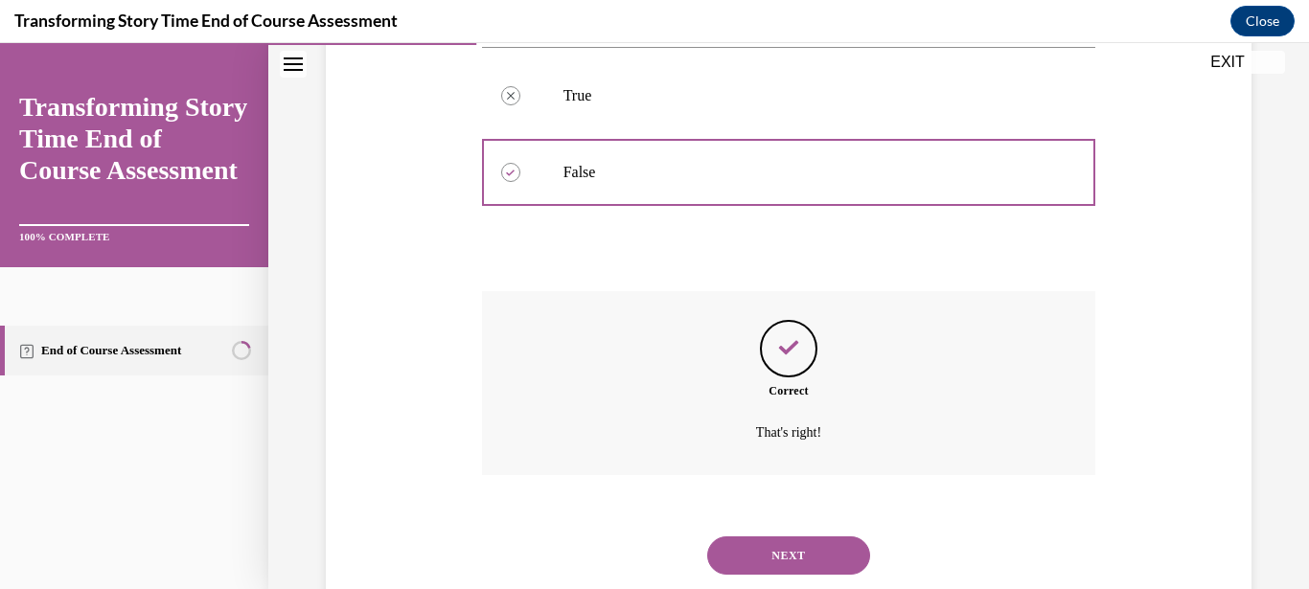
scroll to position [432, 0]
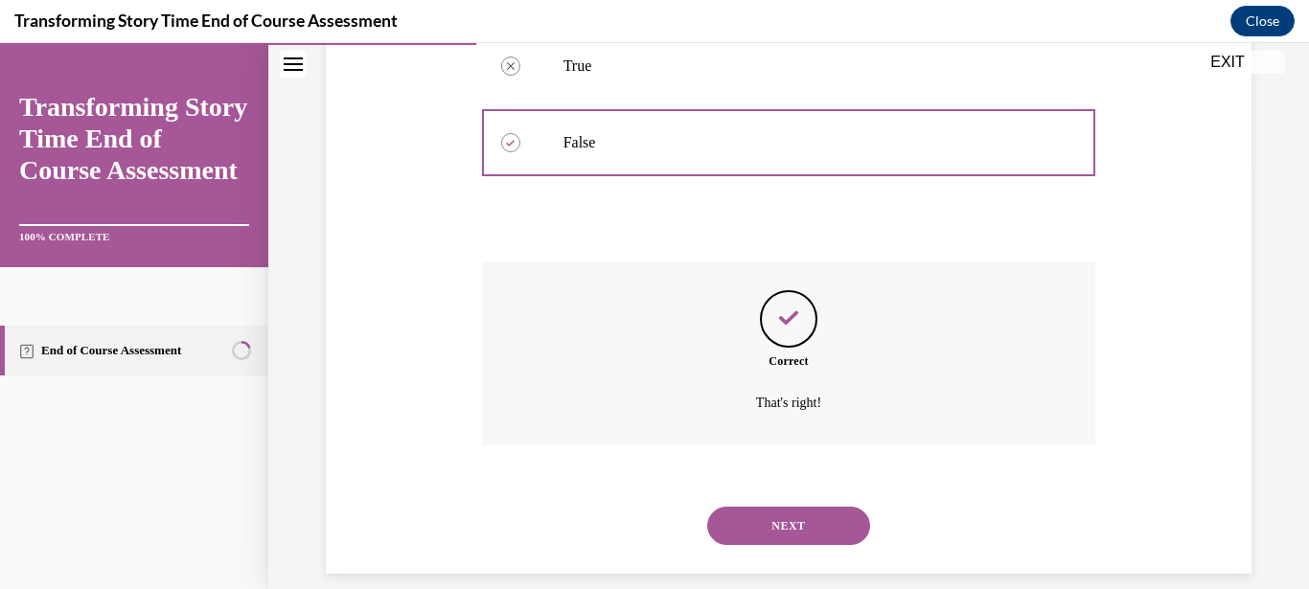
click at [783, 507] on button "NEXT" at bounding box center [788, 526] width 163 height 38
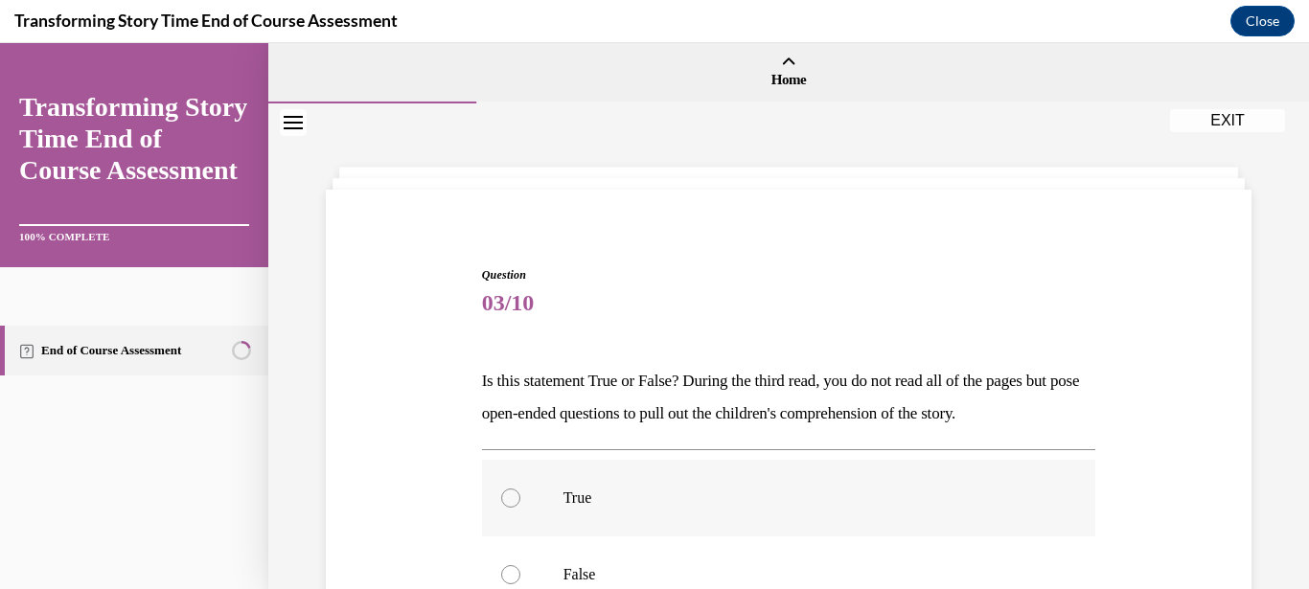
click at [520, 489] on label "True" at bounding box center [789, 498] width 614 height 77
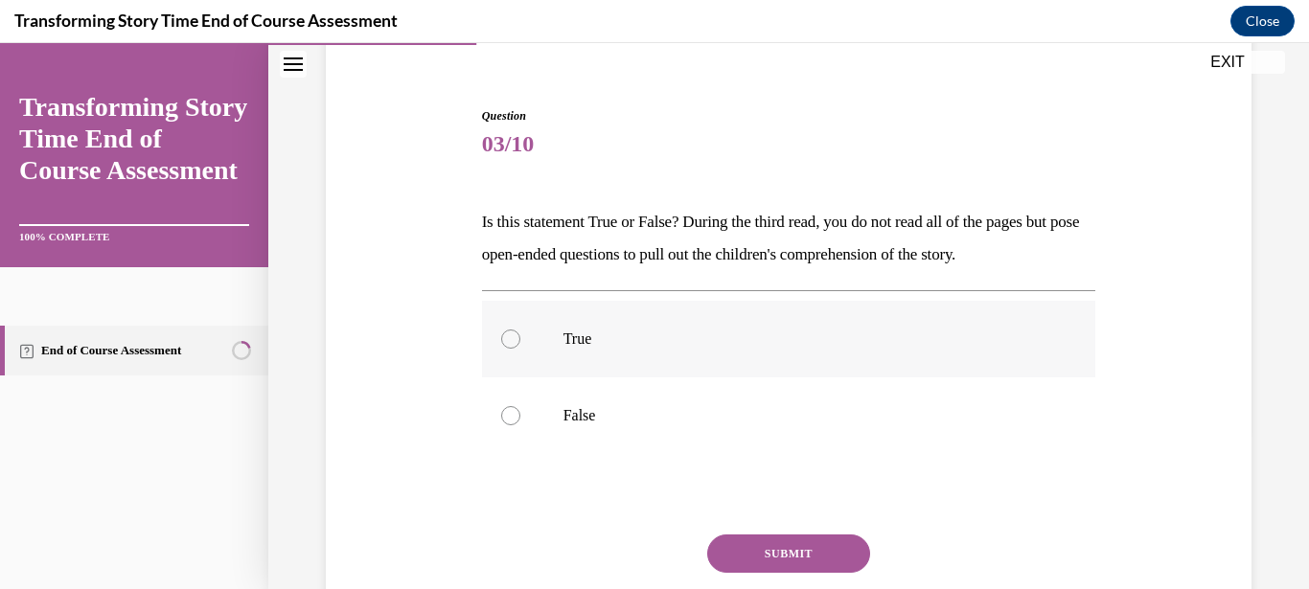
scroll to position [276, 0]
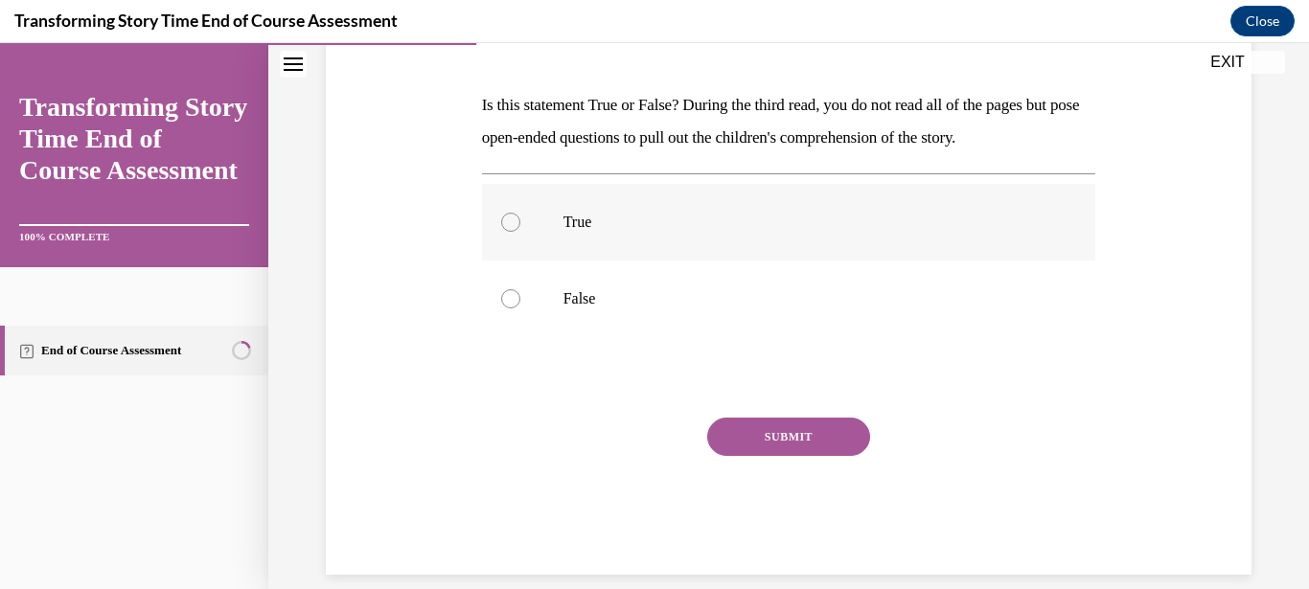
click at [513, 226] on div at bounding box center [510, 222] width 19 height 19
click at [513, 226] on input "True" at bounding box center [510, 222] width 19 height 19
radio input "true"
click at [781, 420] on button "SUBMIT" at bounding box center [788, 437] width 163 height 38
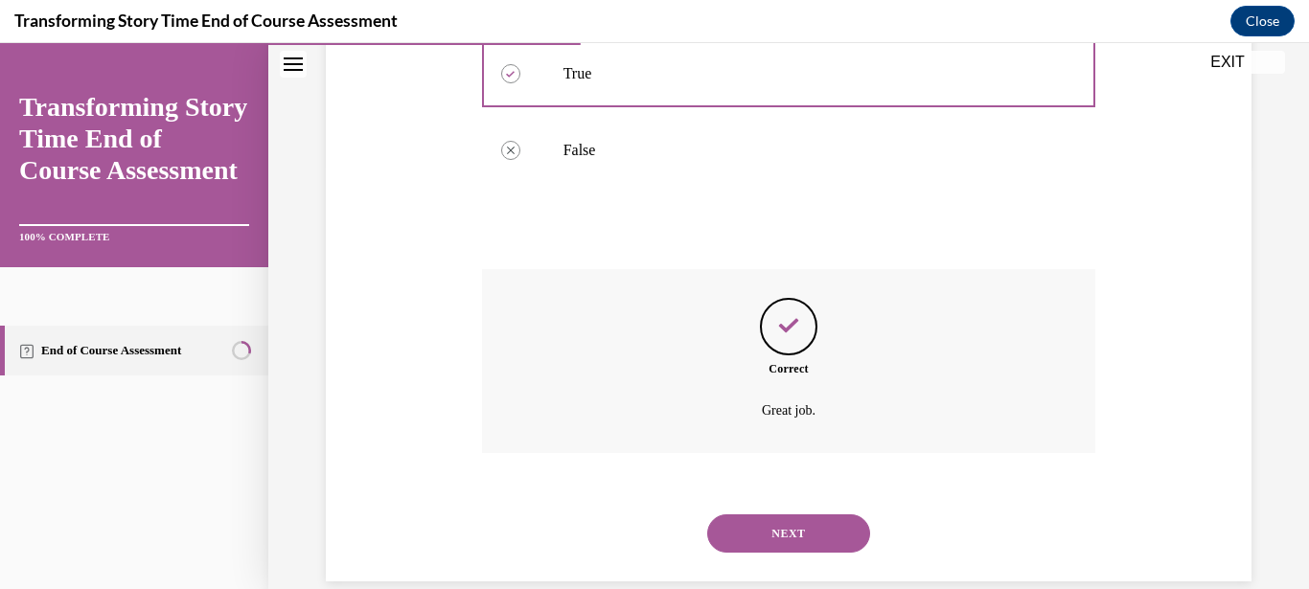
scroll to position [432, 0]
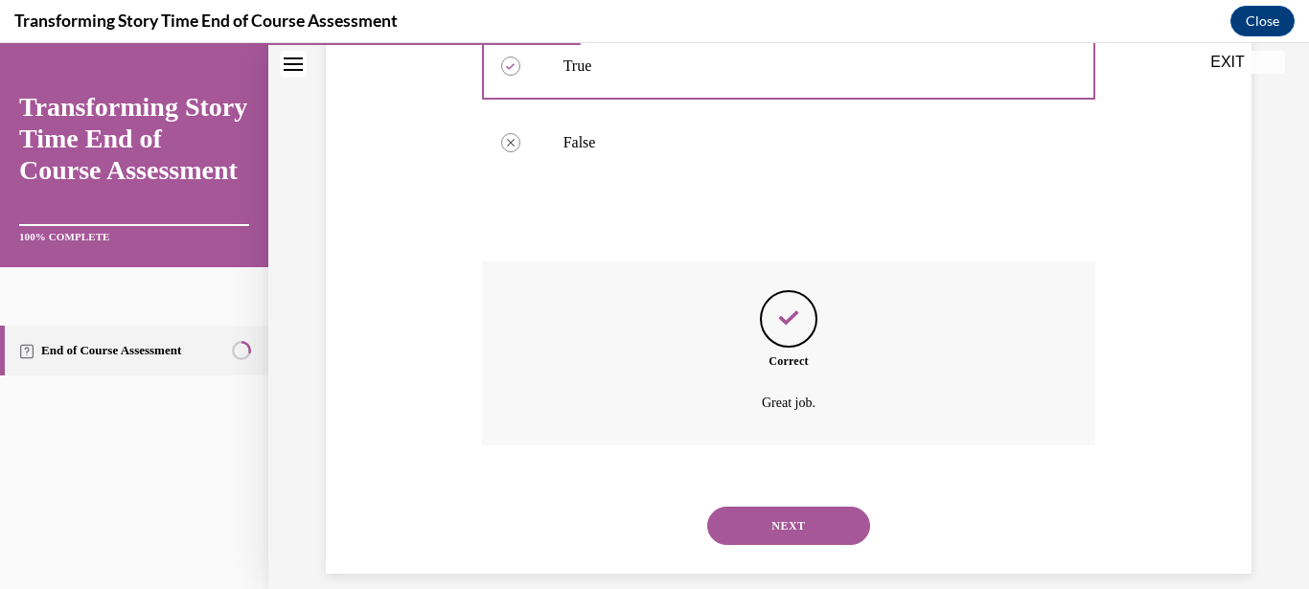
drag, startPoint x: 792, startPoint y: 508, endPoint x: 793, endPoint y: 497, distance: 10.6
click at [792, 507] on button "NEXT" at bounding box center [788, 526] width 163 height 38
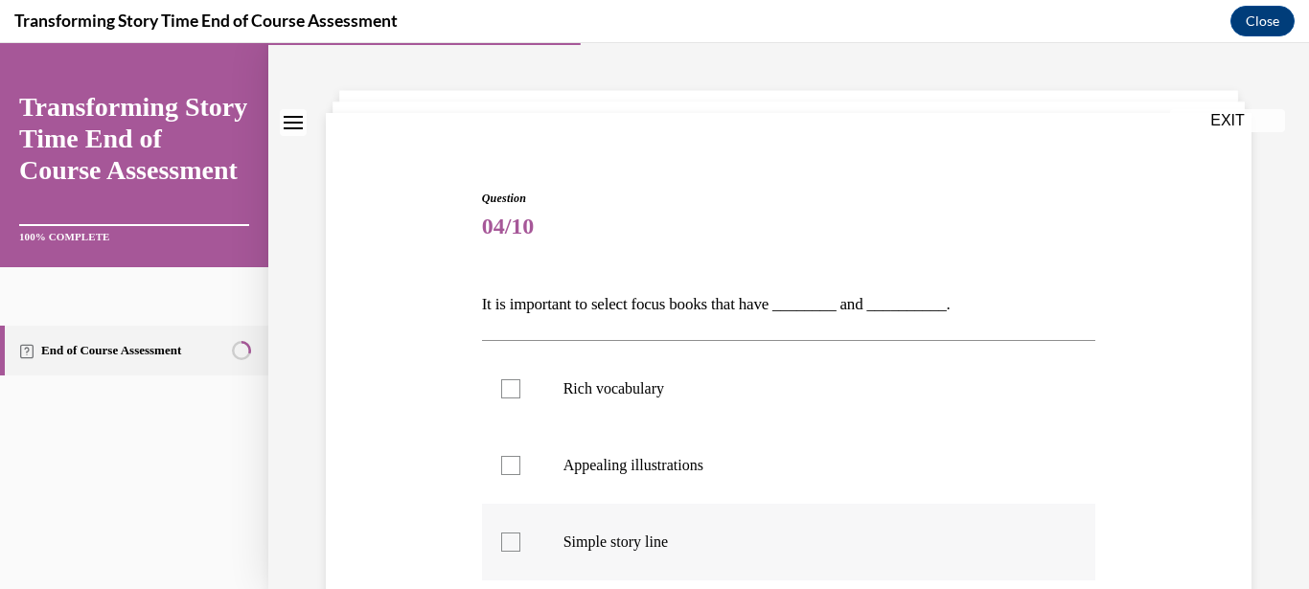
scroll to position [184, 0]
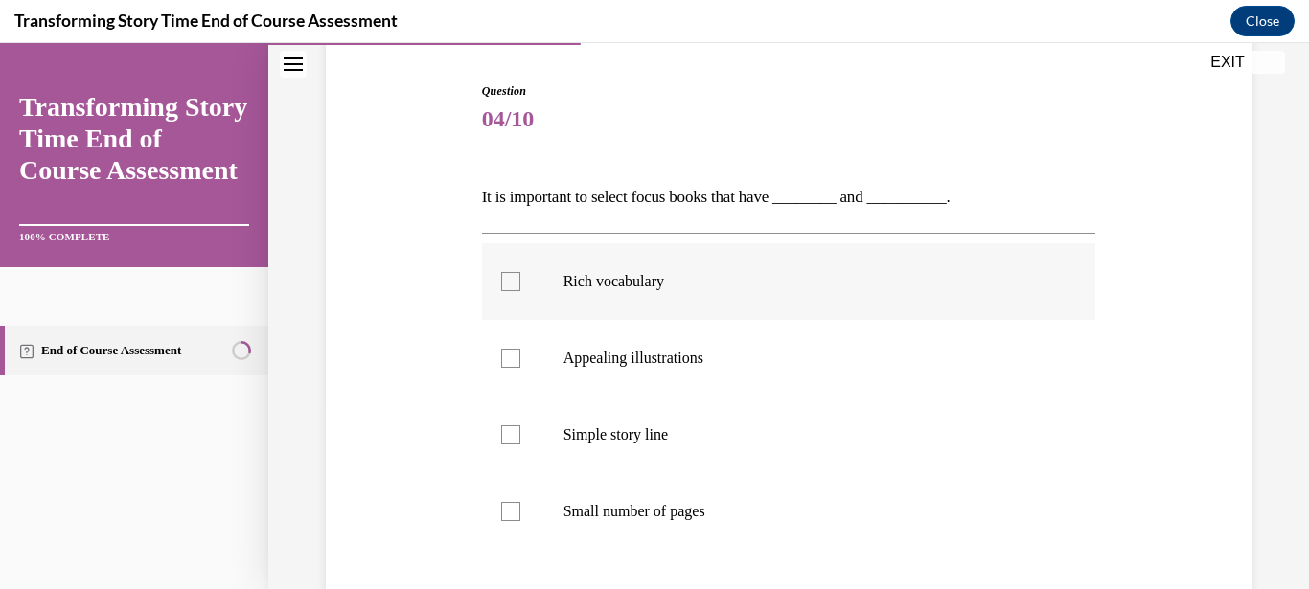
click at [514, 277] on div at bounding box center [510, 281] width 19 height 19
click at [514, 277] on input "Rich vocabulary" at bounding box center [510, 281] width 19 height 19
checkbox input "true"
click at [513, 362] on div at bounding box center [510, 358] width 19 height 19
click at [513, 362] on input "Appealing illustrations" at bounding box center [510, 358] width 19 height 19
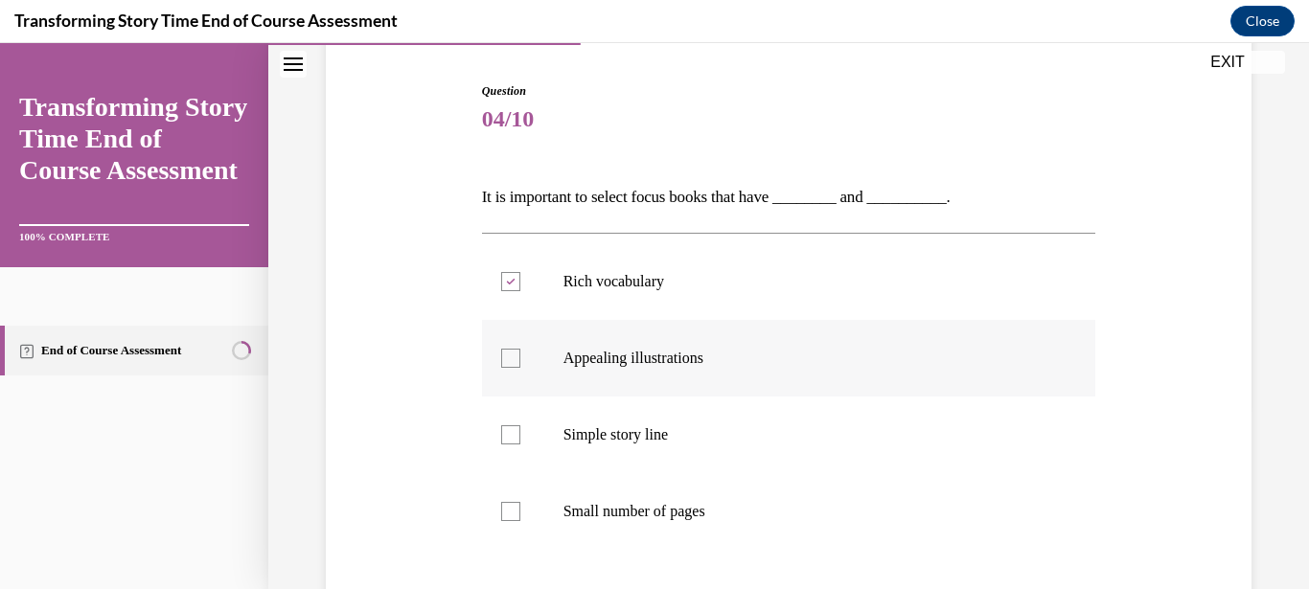
checkbox input "true"
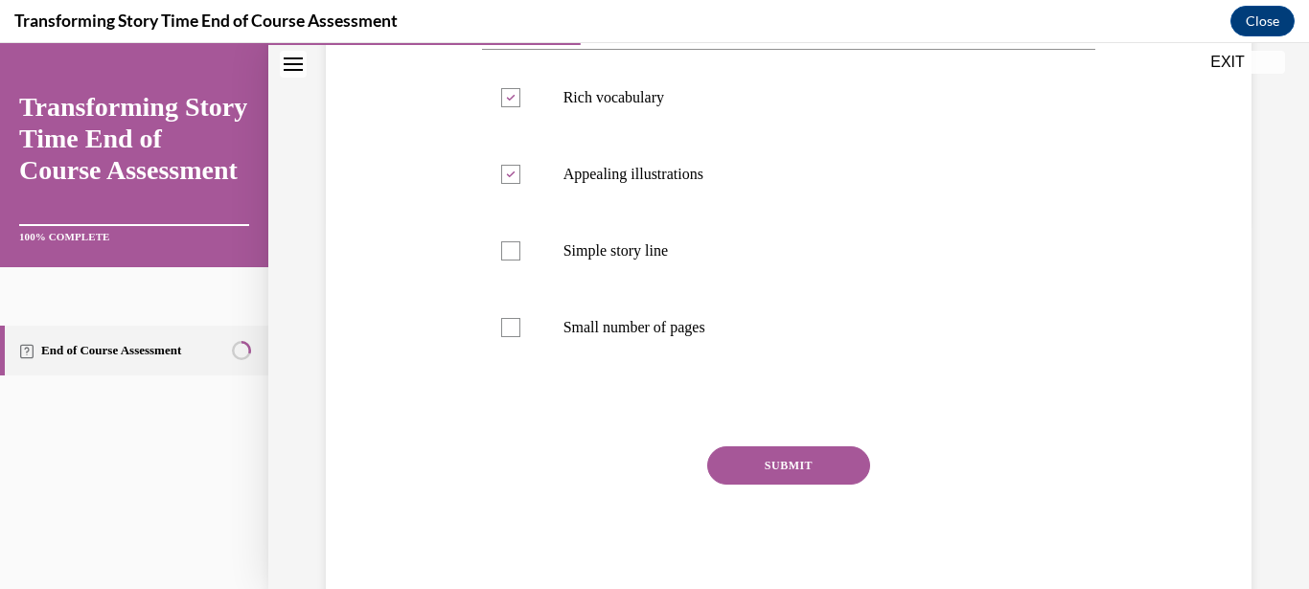
click at [775, 468] on button "SUBMIT" at bounding box center [788, 466] width 163 height 38
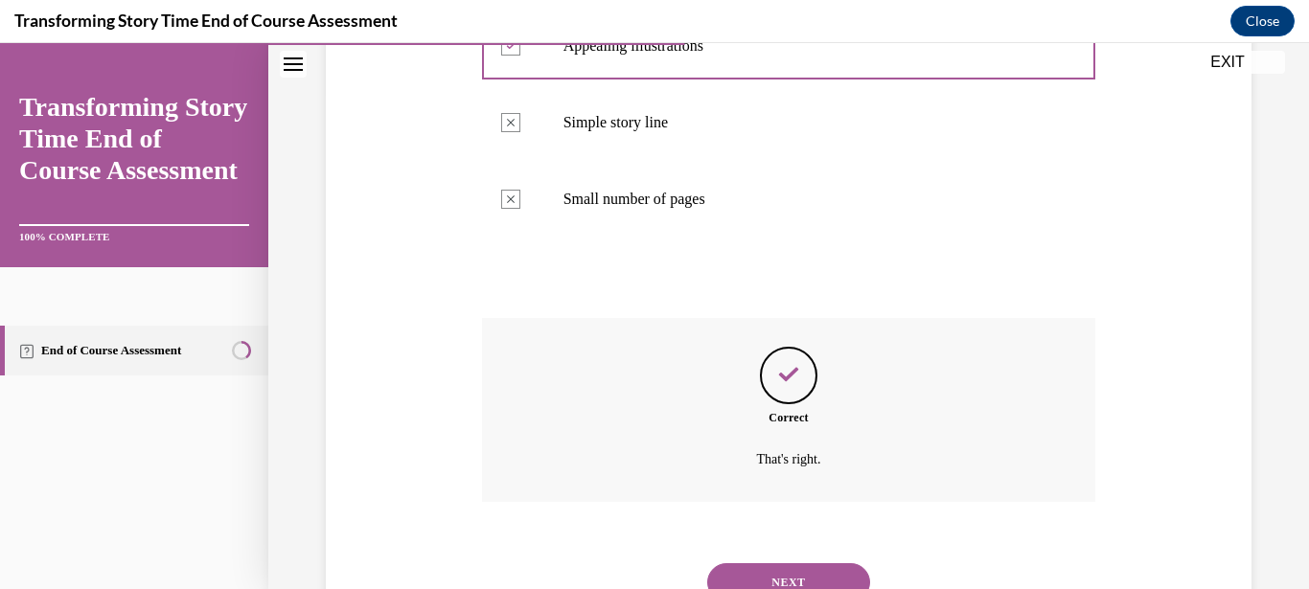
scroll to position [553, 0]
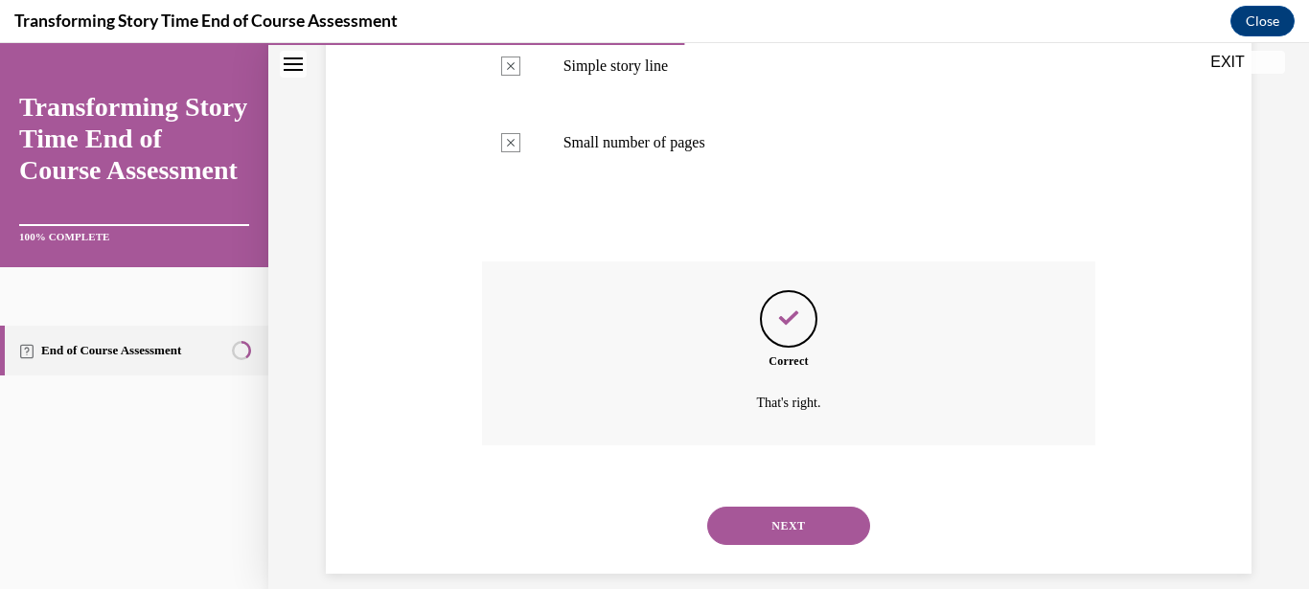
click at [809, 508] on button "NEXT" at bounding box center [788, 526] width 163 height 38
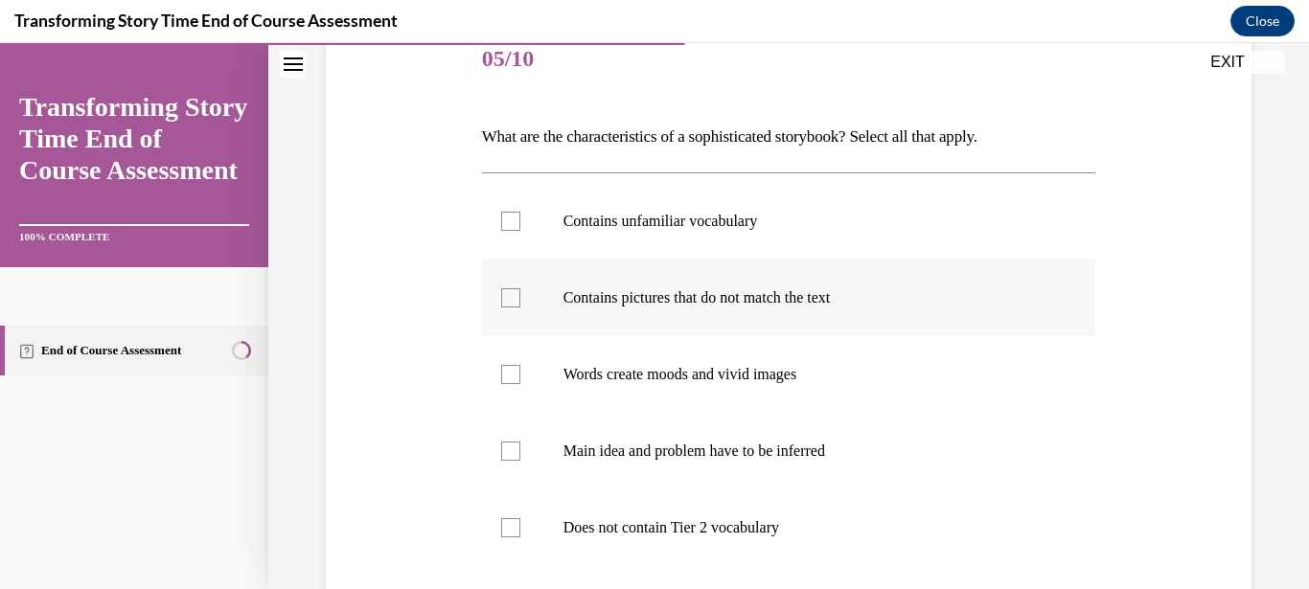
scroll to position [276, 0]
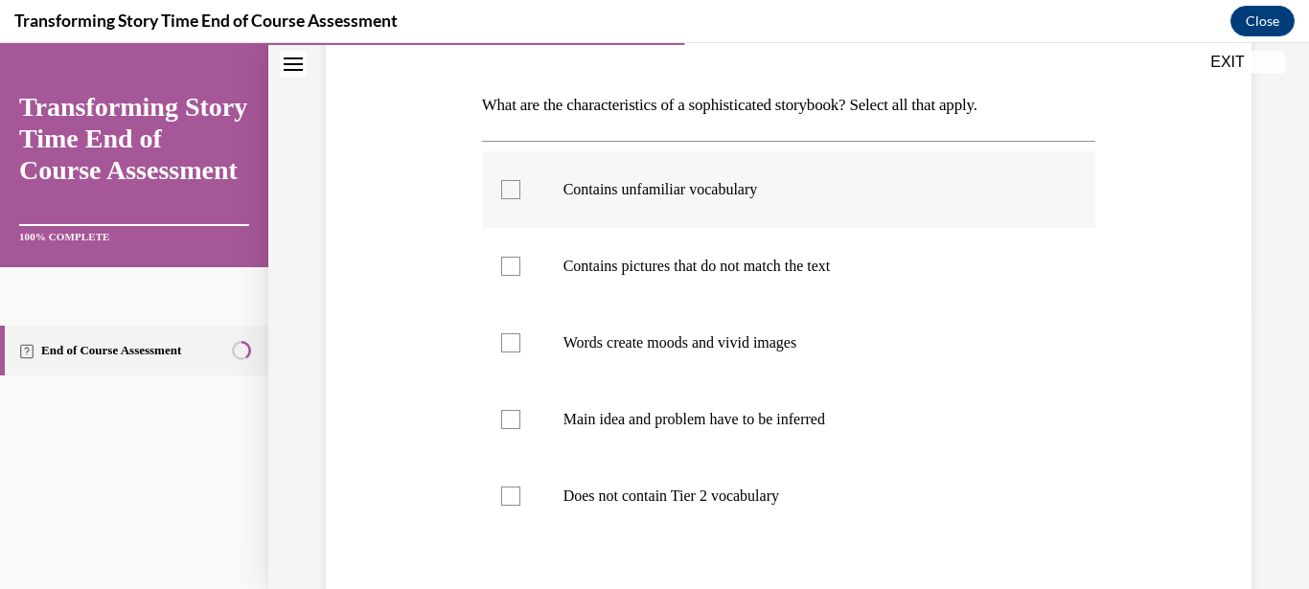
click at [507, 190] on div at bounding box center [510, 189] width 19 height 19
click at [507, 190] on input "Contains unfamiliar vocabulary" at bounding box center [510, 189] width 19 height 19
checkbox input "true"
click at [511, 276] on label "Contains pictures that do not match the text" at bounding box center [789, 266] width 614 height 77
click at [511, 276] on input "Contains pictures that do not match the text" at bounding box center [510, 266] width 19 height 19
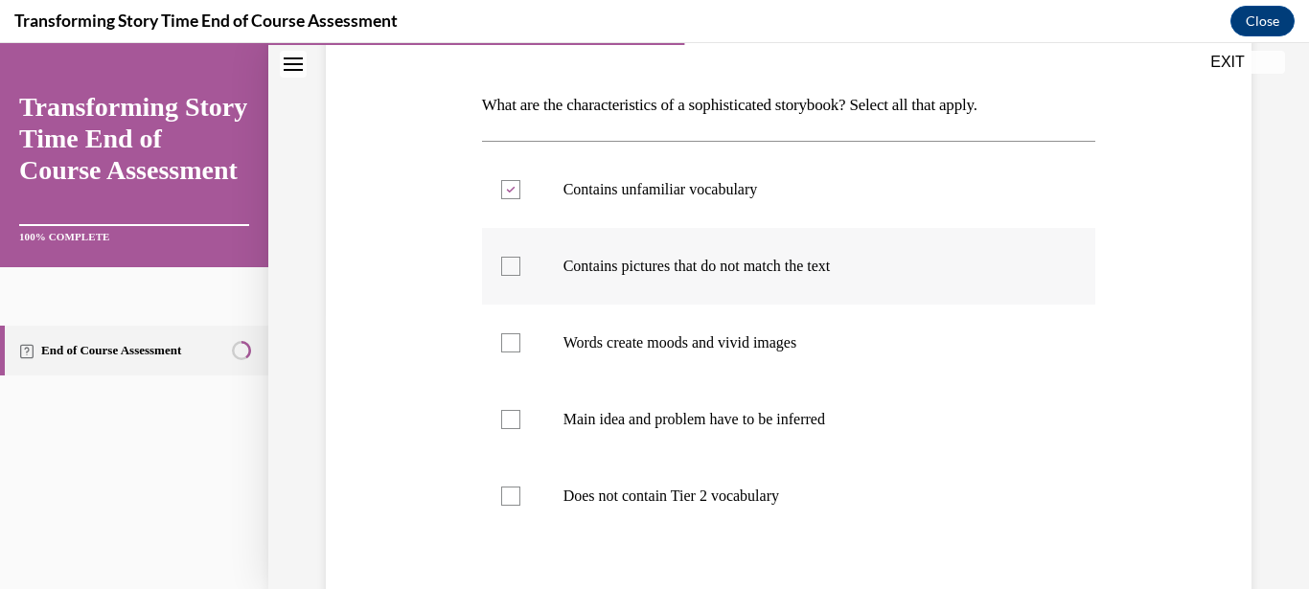
checkbox input "true"
click at [515, 343] on div at bounding box center [510, 342] width 19 height 19
click at [515, 343] on input "Words create moods and vivid images" at bounding box center [510, 342] width 19 height 19
checkbox input "true"
click at [509, 414] on div at bounding box center [510, 419] width 19 height 19
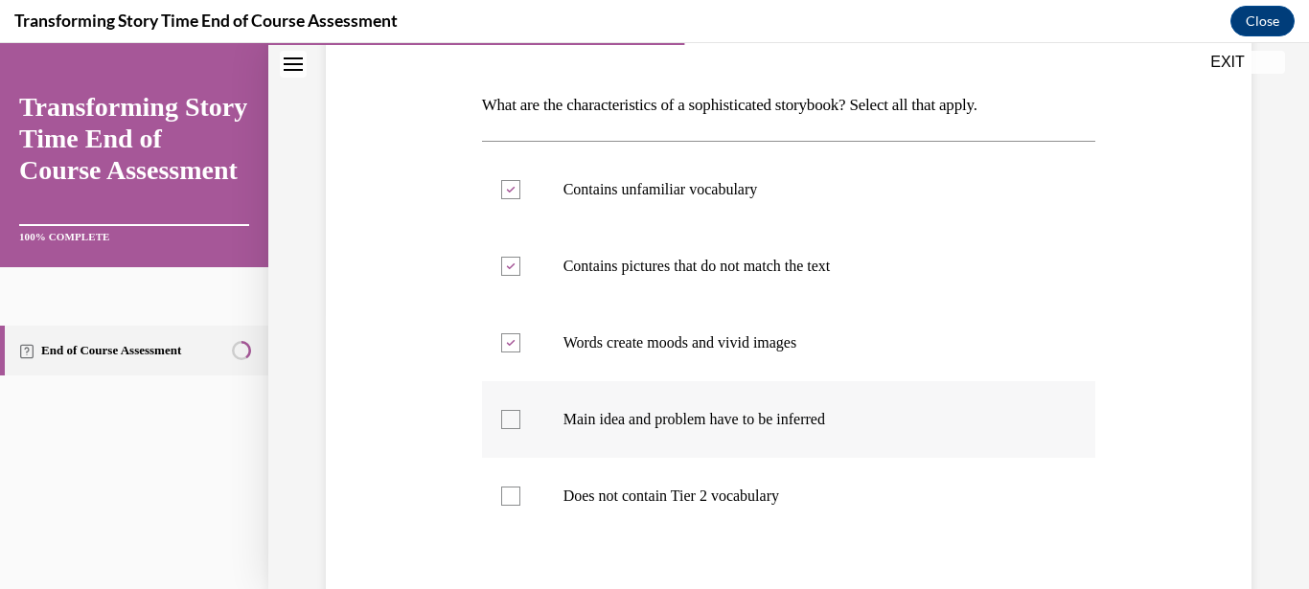
click at [509, 414] on input "Main idea and problem have to be inferred" at bounding box center [510, 419] width 19 height 19
checkbox input "true"
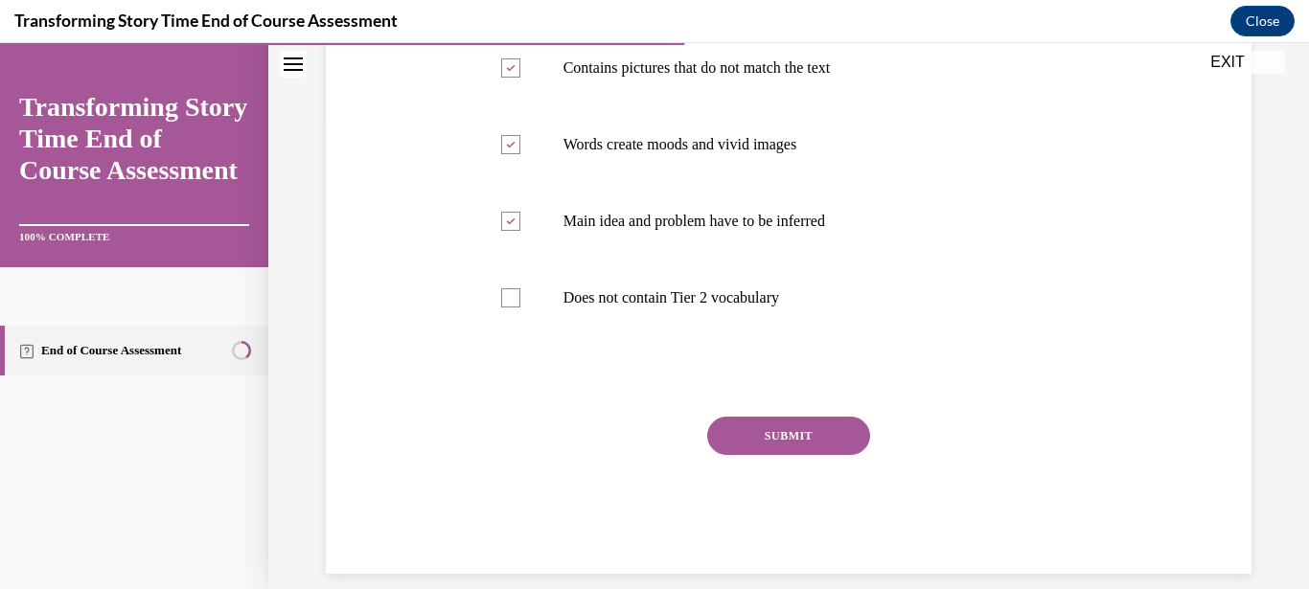
click at [805, 435] on button "SUBMIT" at bounding box center [788, 436] width 163 height 38
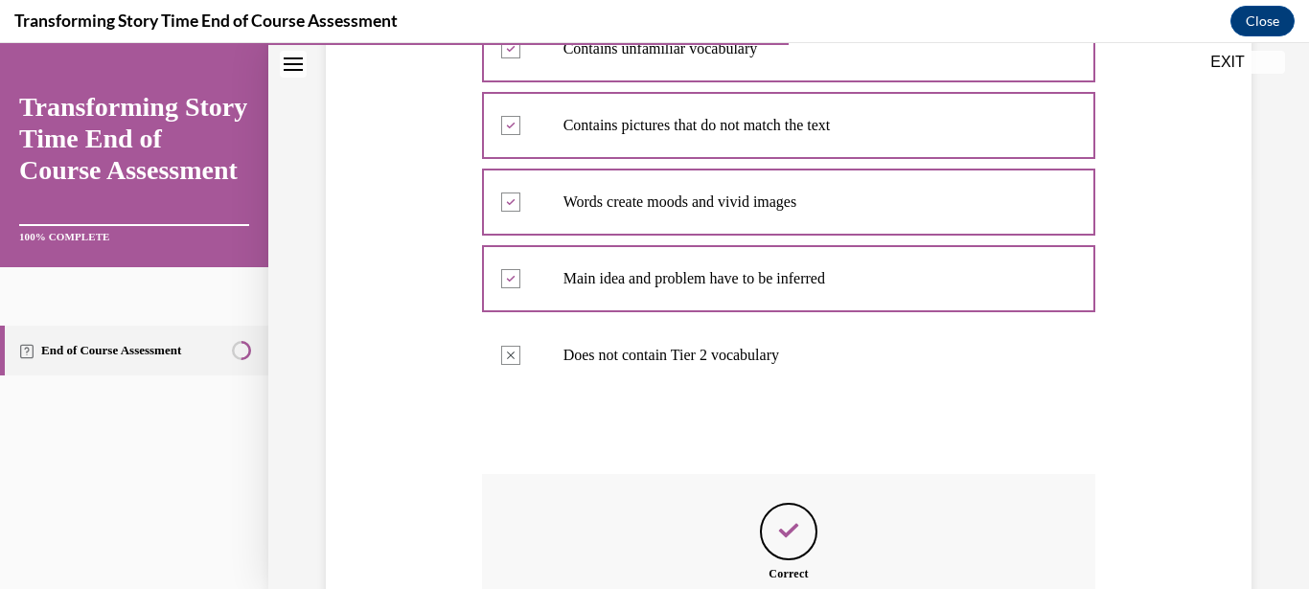
scroll to position [630, 0]
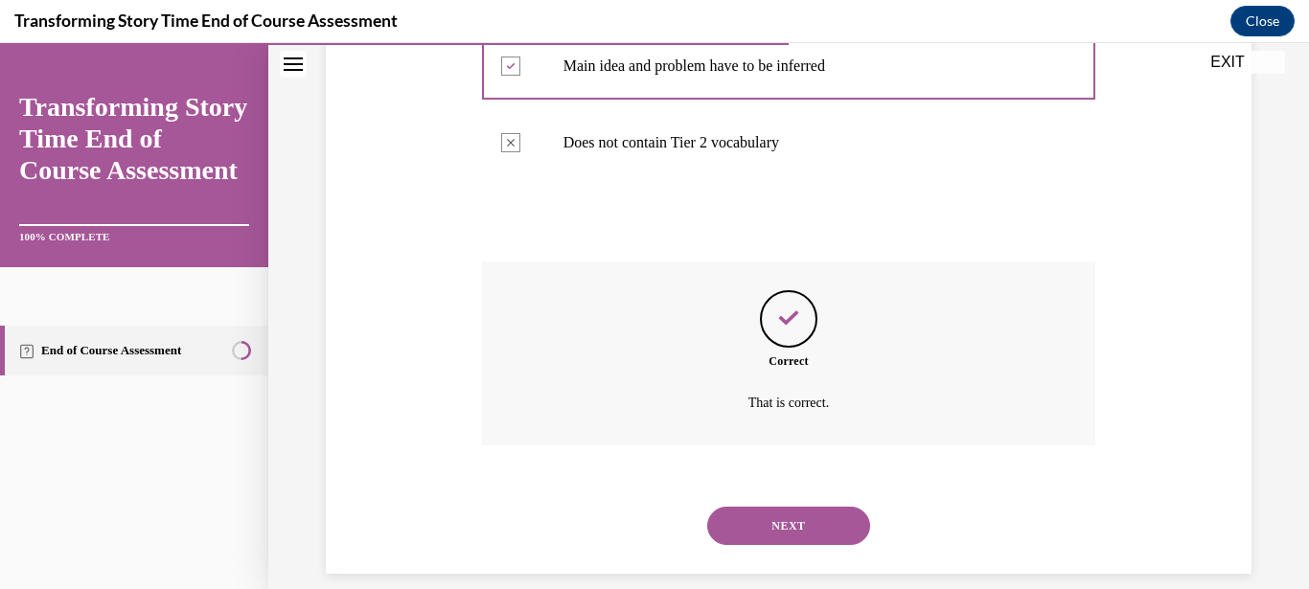
click at [810, 520] on button "NEXT" at bounding box center [788, 526] width 163 height 38
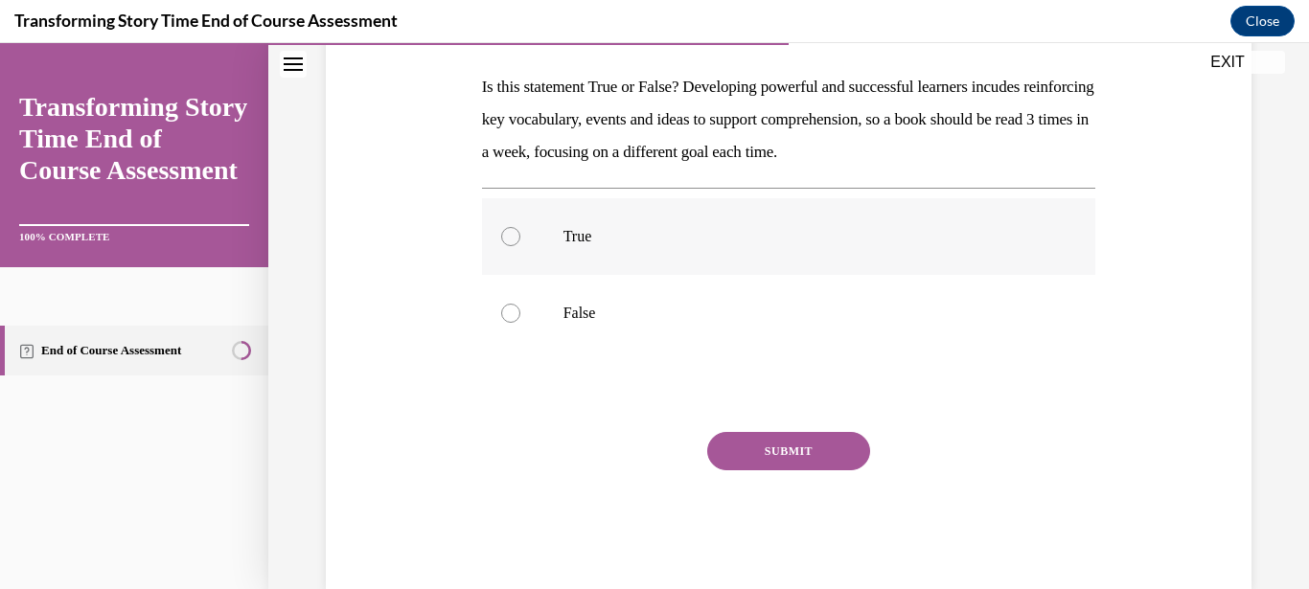
scroll to position [310, 0]
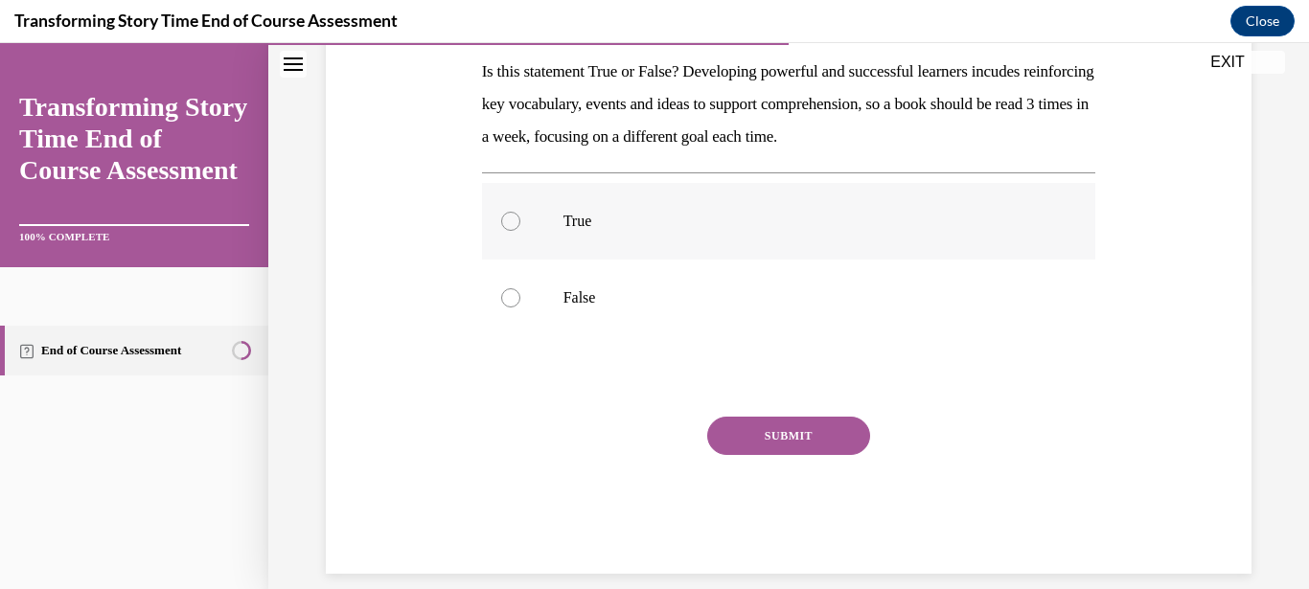
click at [571, 217] on p "True" at bounding box center [805, 221] width 485 height 19
click at [520, 217] on input "True" at bounding box center [510, 221] width 19 height 19
radio input "true"
click at [759, 428] on button "SUBMIT" at bounding box center [788, 436] width 163 height 38
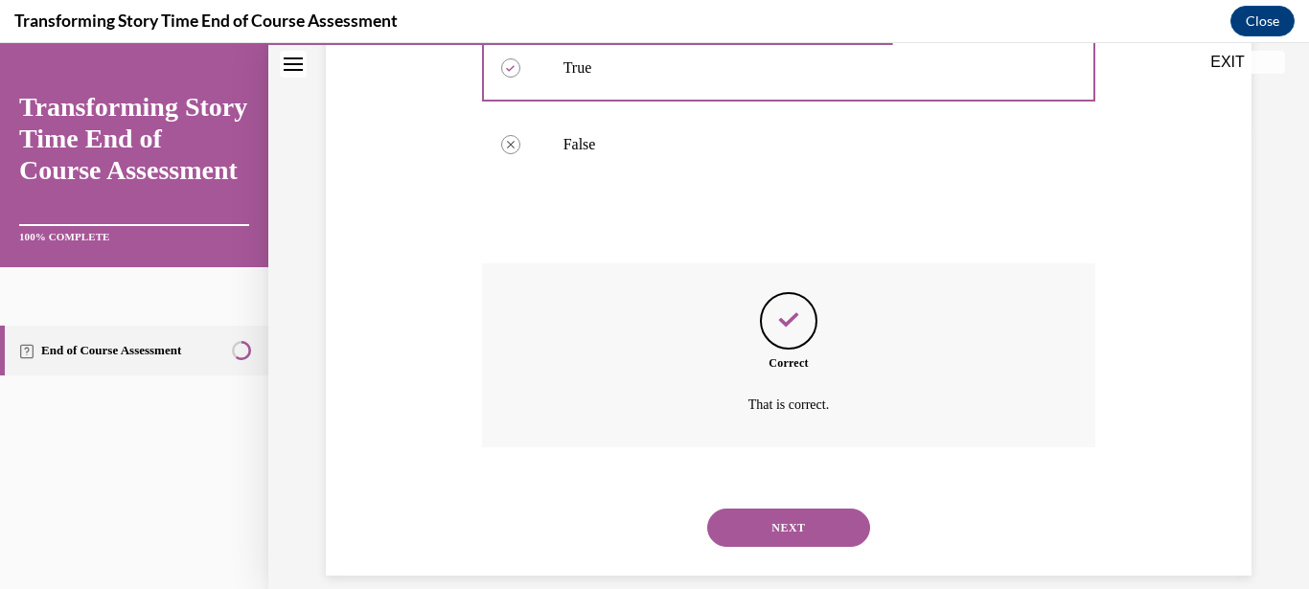
scroll to position [465, 0]
click at [795, 507] on button "NEXT" at bounding box center [788, 526] width 163 height 38
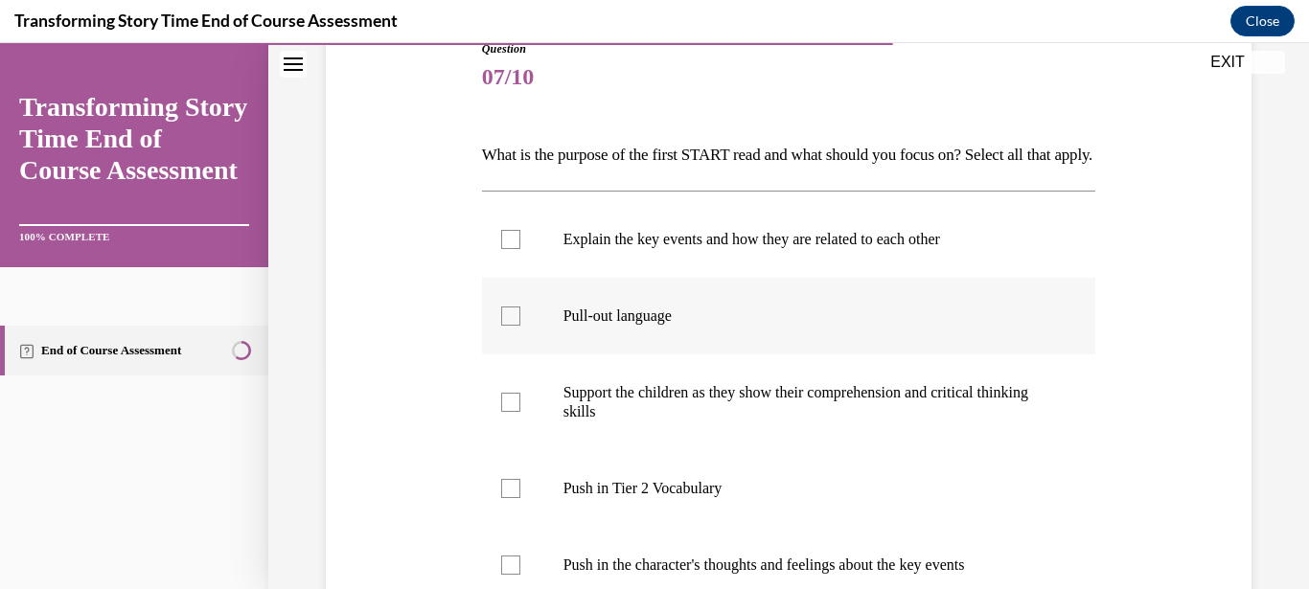
scroll to position [318, 0]
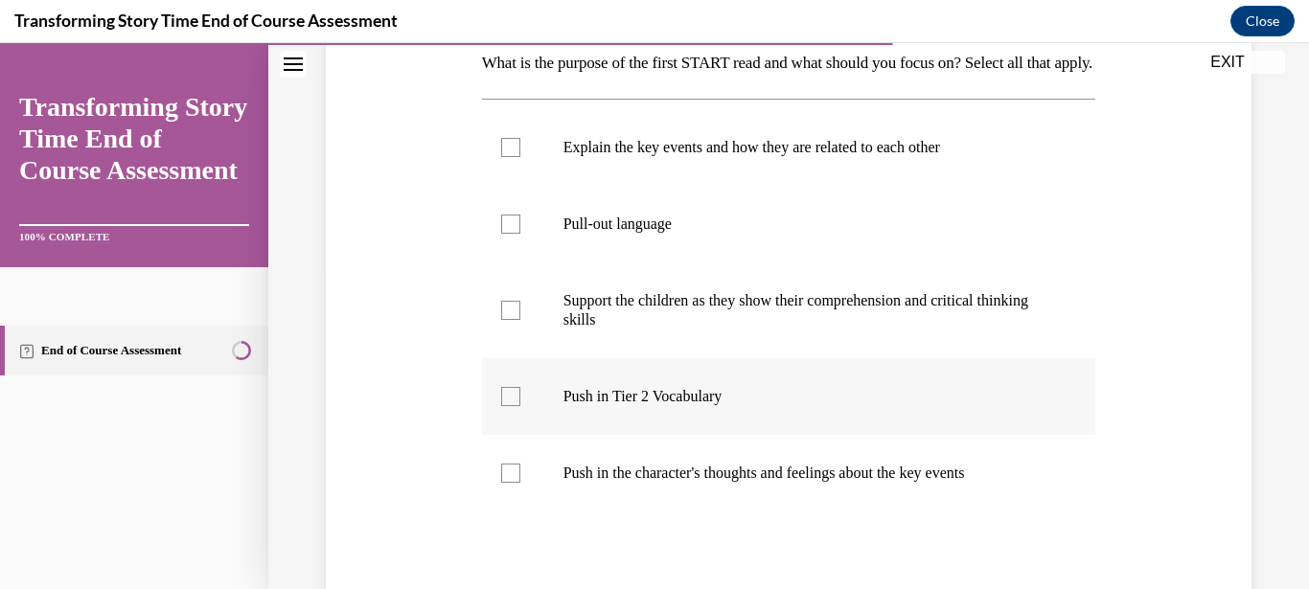
click at [502, 406] on div at bounding box center [510, 396] width 19 height 19
click at [502, 406] on input "Push in Tier 2 Vocabulary" at bounding box center [510, 396] width 19 height 19
checkbox input "true"
click at [506, 157] on div at bounding box center [510, 147] width 19 height 19
click at [506, 157] on input "Explain the key events and how they are related to each other" at bounding box center [510, 147] width 19 height 19
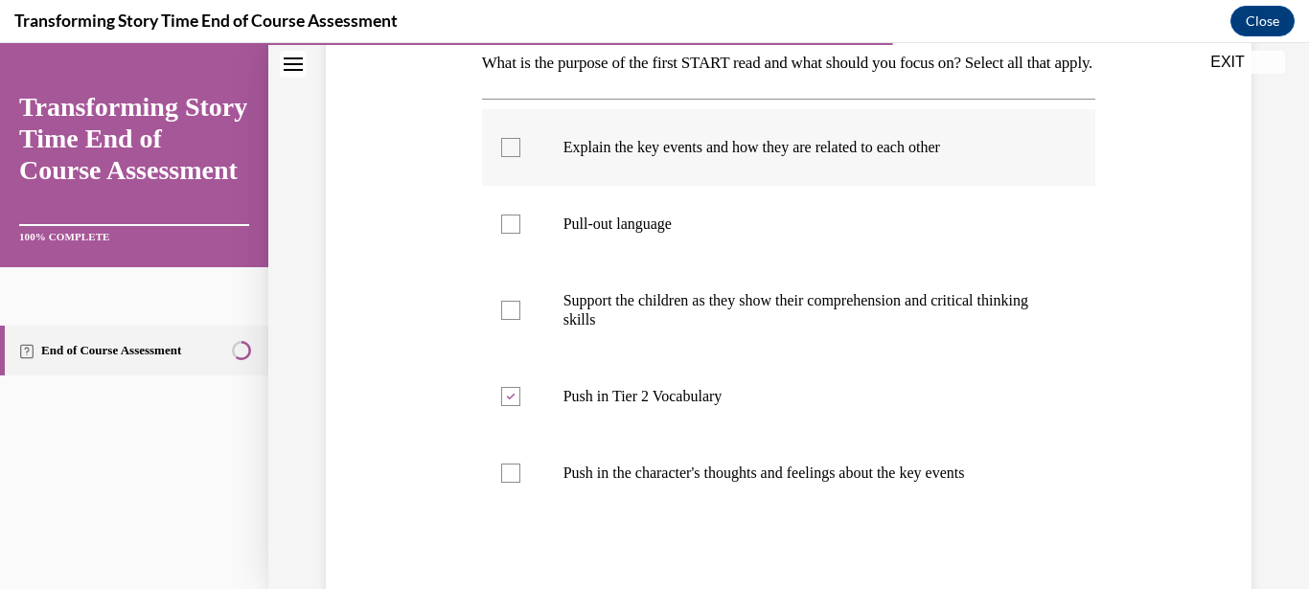
checkbox input "true"
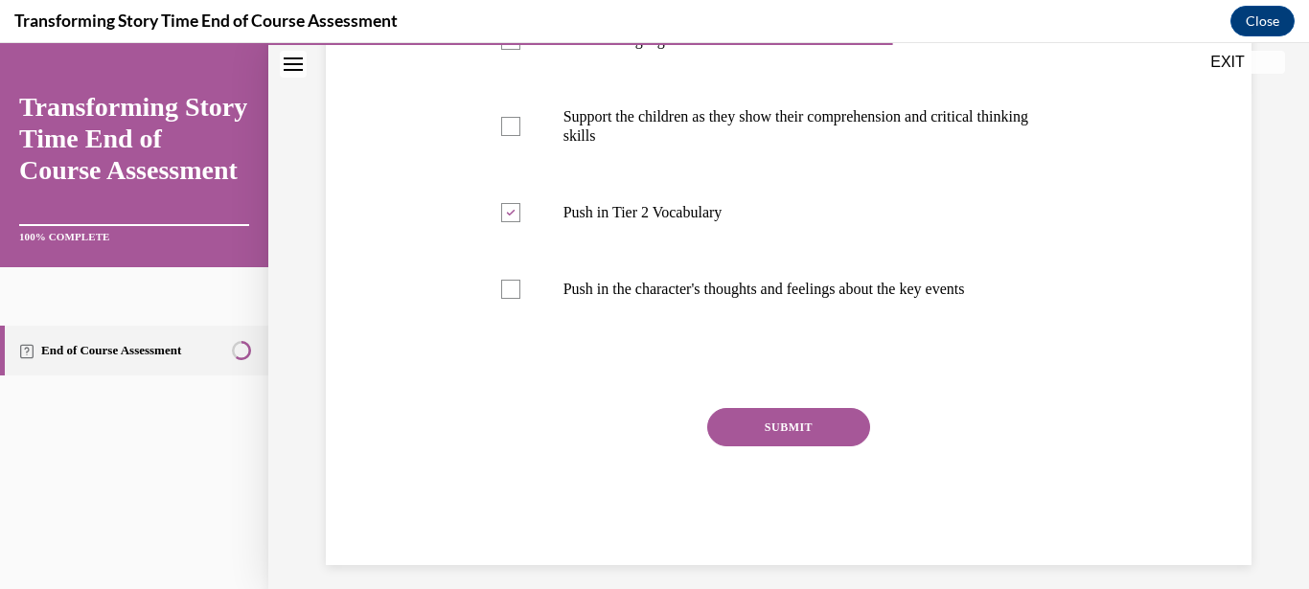
click at [807, 439] on div "Question 07/10 What is the purpose of the first START read and what should you …" at bounding box center [789, 164] width 614 height 801
click at [808, 447] on button "SUBMIT" at bounding box center [788, 427] width 163 height 38
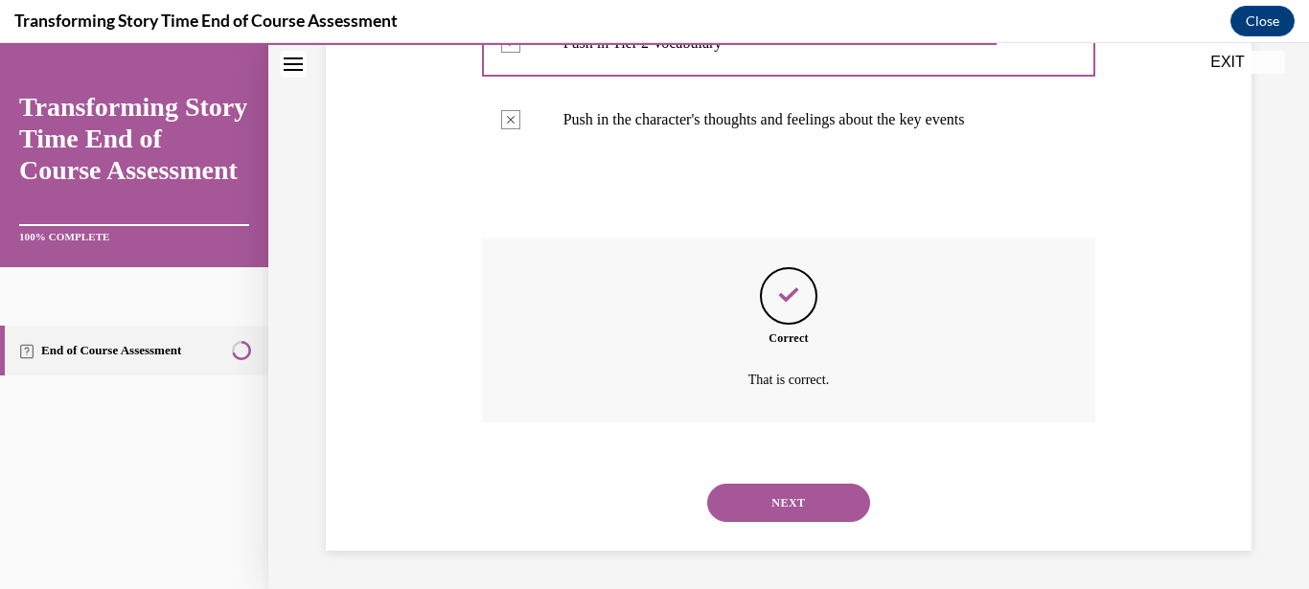
scroll to position [681, 0]
click at [804, 506] on button "NEXT" at bounding box center [788, 503] width 163 height 38
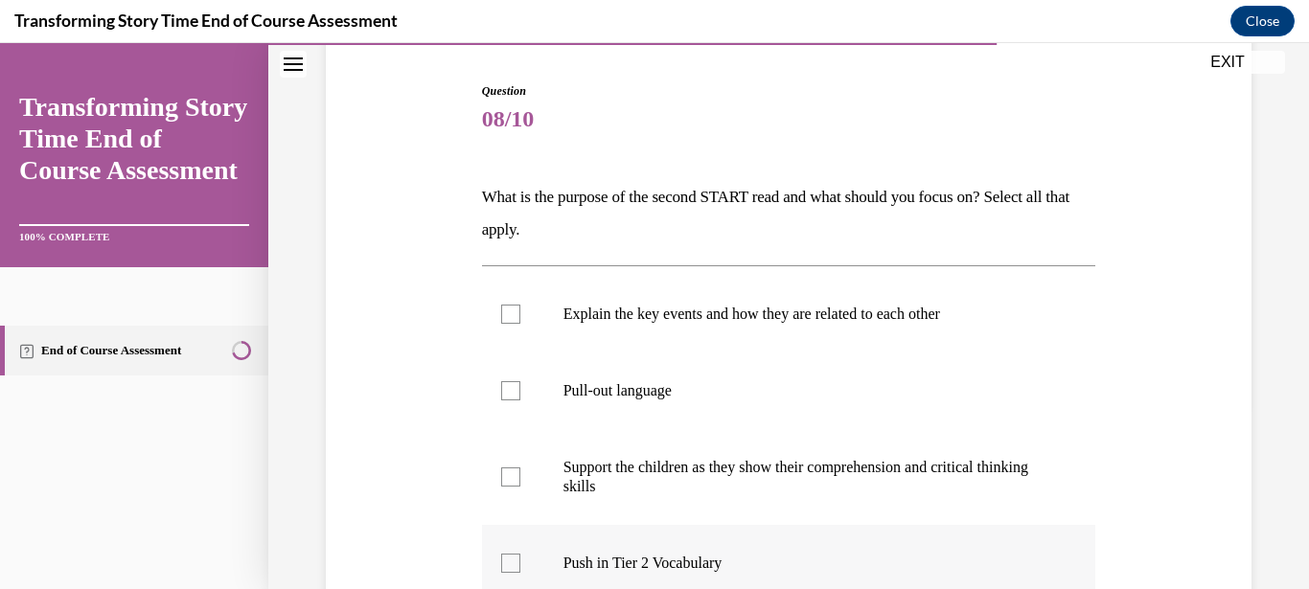
scroll to position [368, 0]
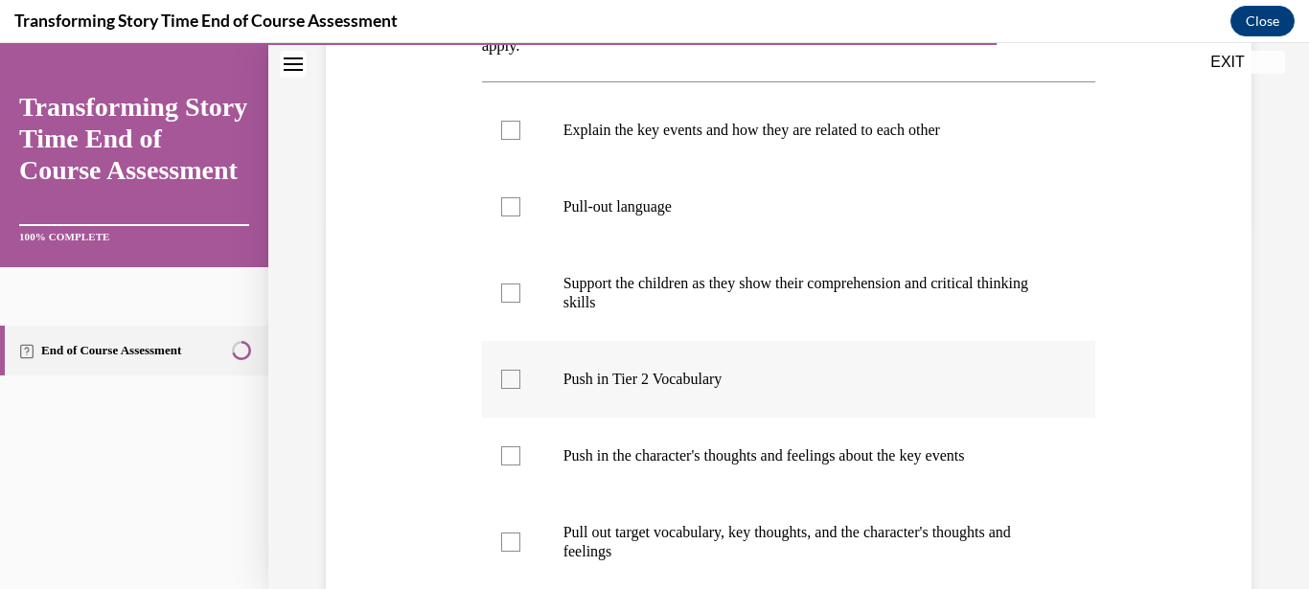
click at [516, 384] on div at bounding box center [510, 379] width 19 height 19
click at [516, 384] on input "Push in Tier 2 Vocabulary" at bounding box center [510, 379] width 19 height 19
checkbox input "true"
click at [518, 453] on label "Push in the character's thoughts and feelings about the key events" at bounding box center [789, 456] width 614 height 77
click at [518, 453] on input "Push in the character's thoughts and feelings about the key events" at bounding box center [510, 456] width 19 height 19
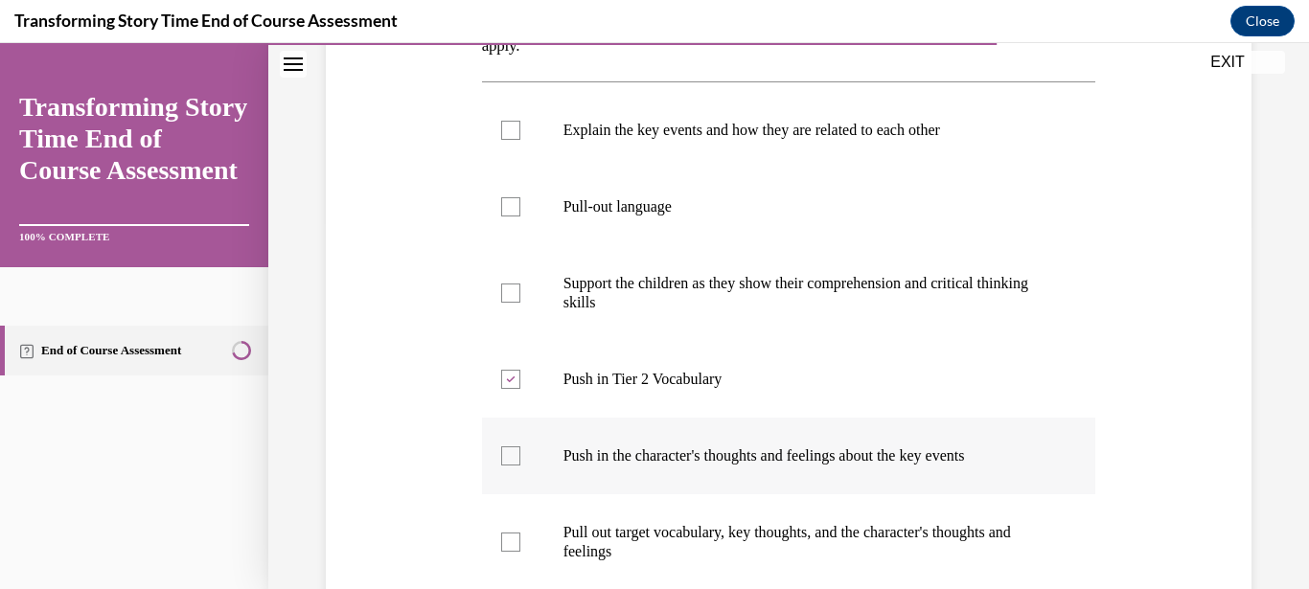
checkbox input "true"
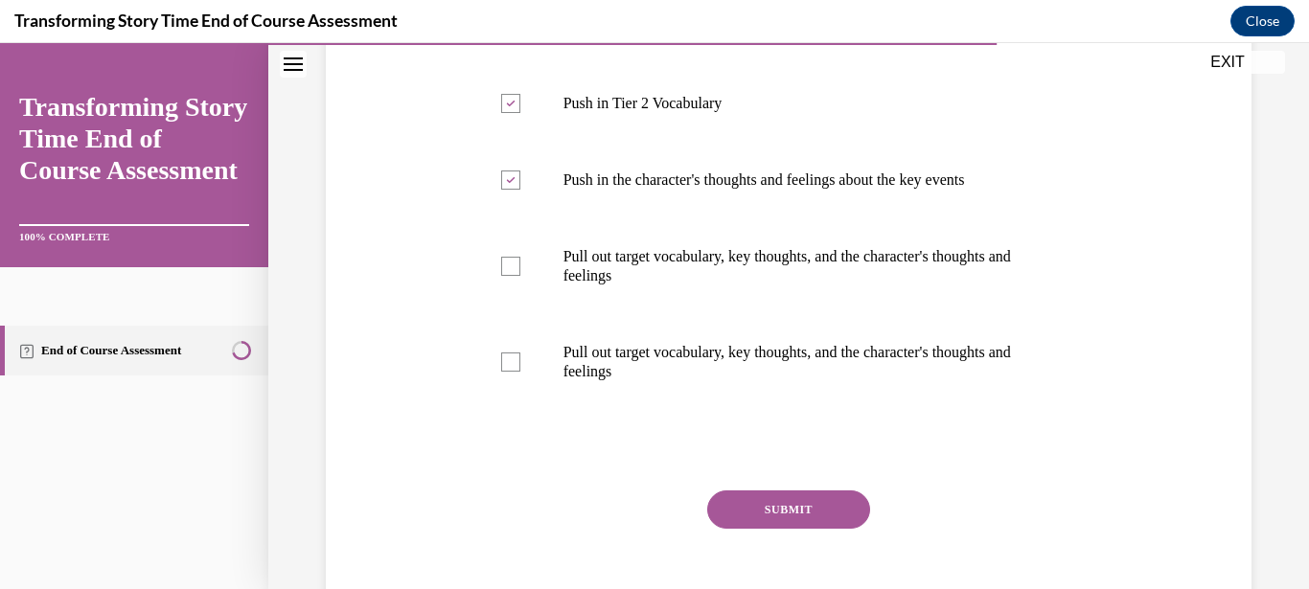
click at [792, 517] on button "SUBMIT" at bounding box center [788, 510] width 163 height 38
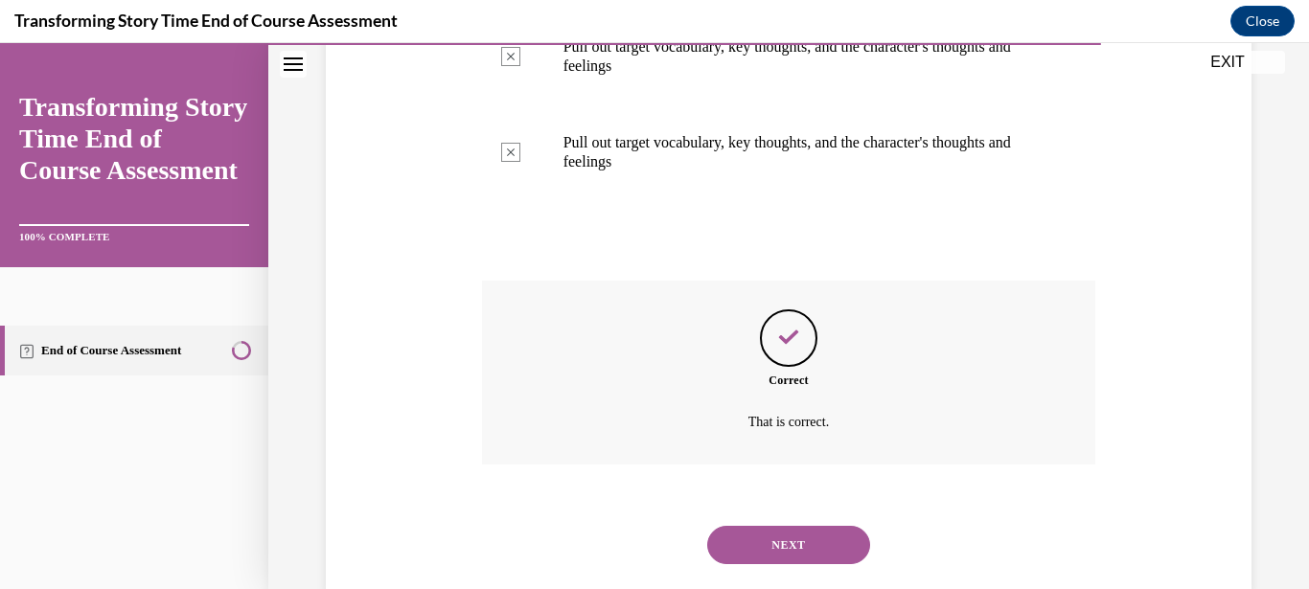
scroll to position [873, 0]
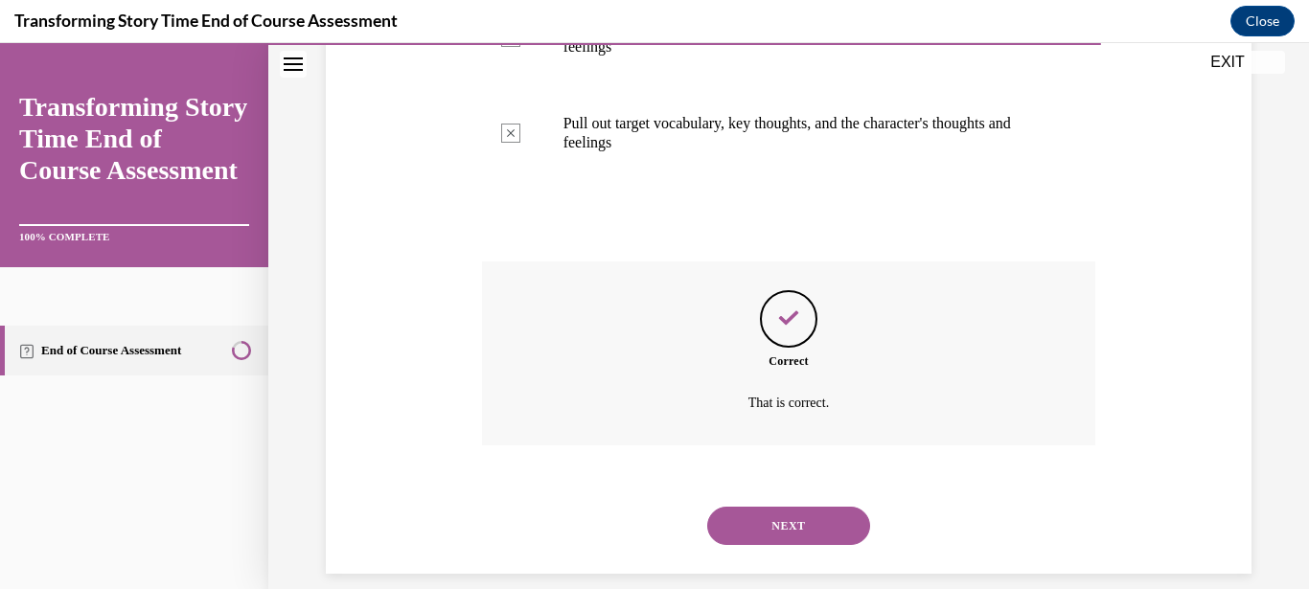
click at [790, 507] on button "NEXT" at bounding box center [788, 526] width 163 height 38
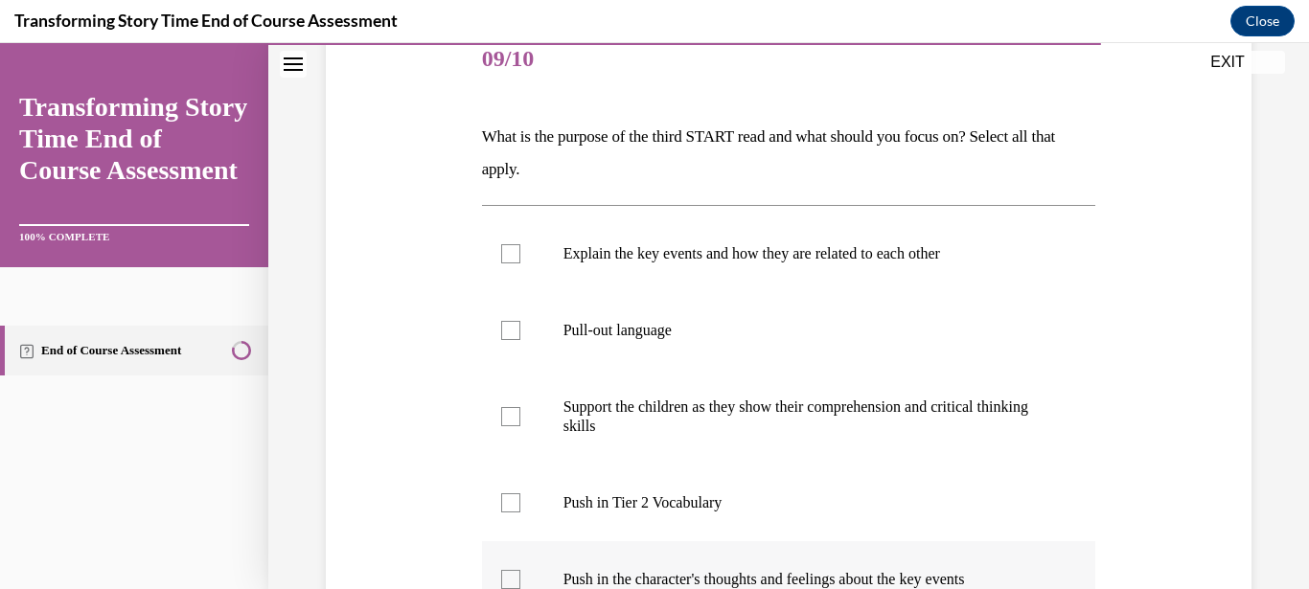
scroll to position [368, 0]
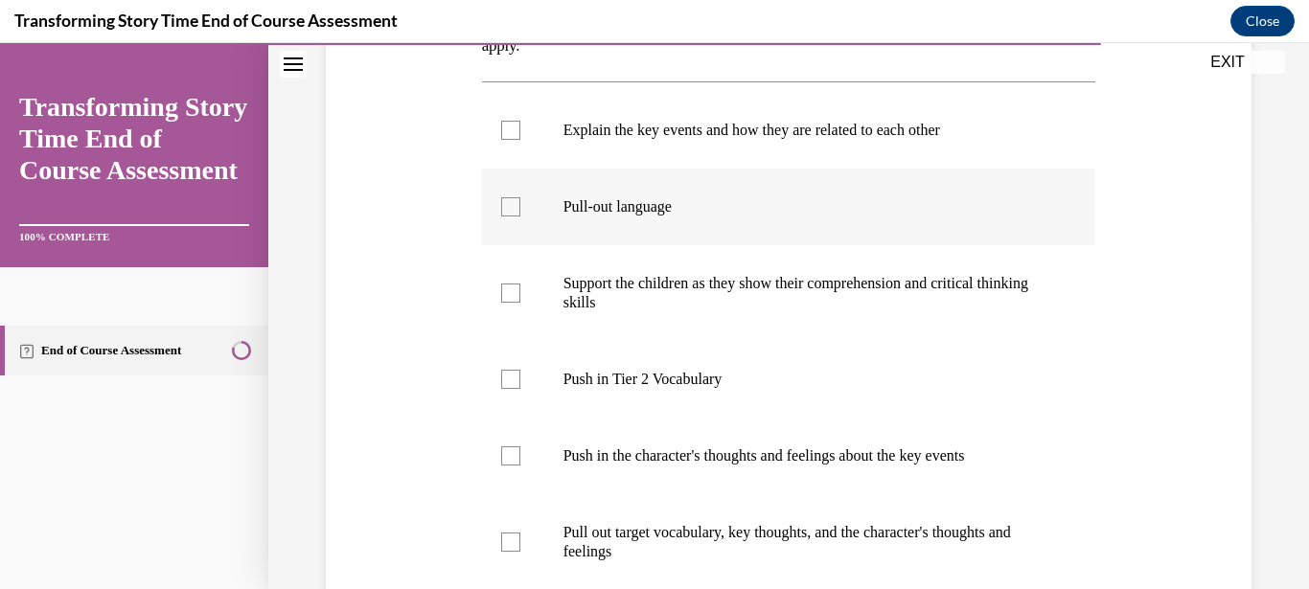
click at [505, 207] on div at bounding box center [510, 206] width 19 height 19
click at [505, 207] on input "Pull-out language" at bounding box center [510, 206] width 19 height 19
checkbox input "true"
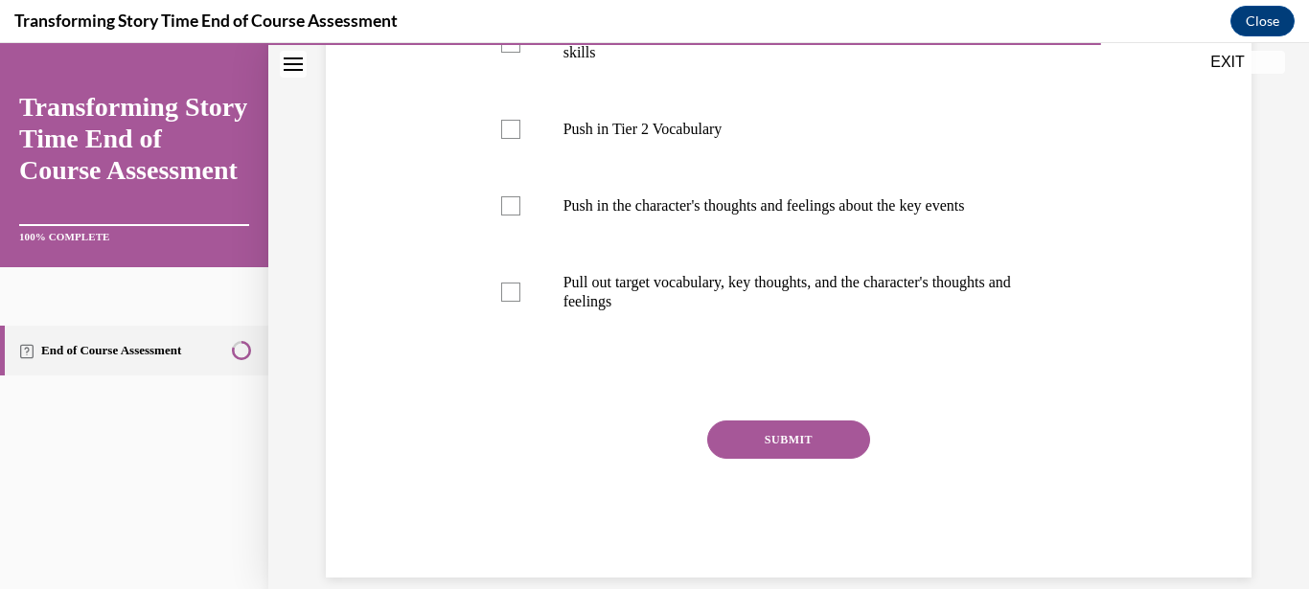
scroll to position [622, 0]
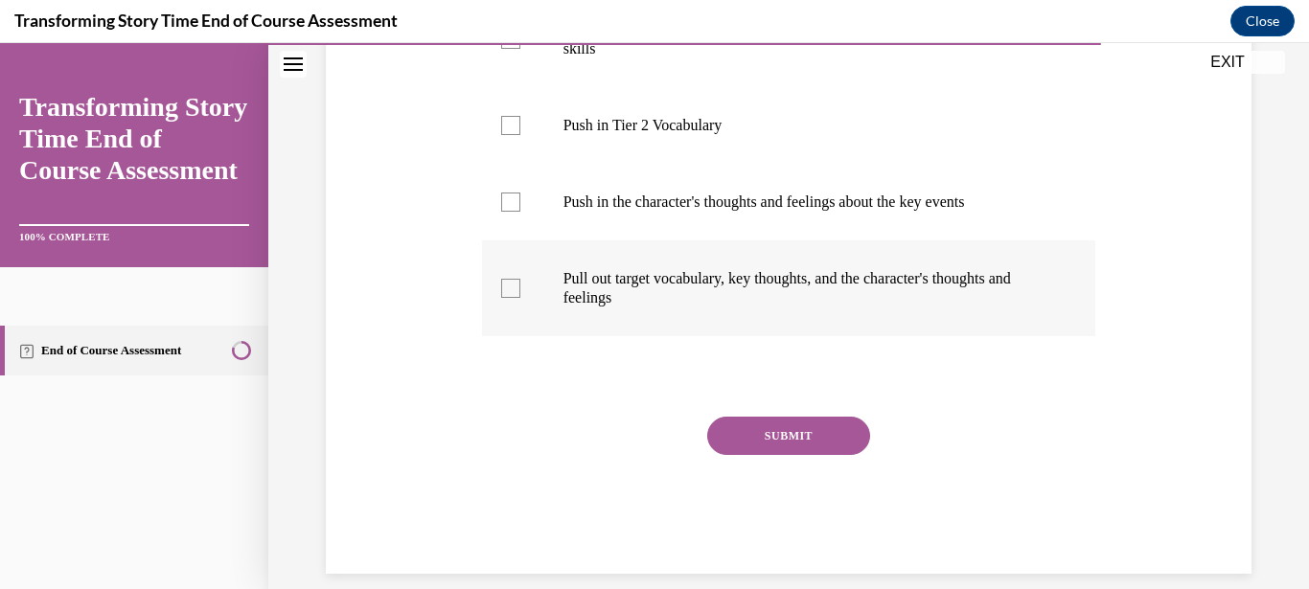
click at [515, 287] on div at bounding box center [510, 288] width 19 height 19
click at [515, 287] on input "Pull out target vocabulary, key thoughts, and the character's thoughts and feel…" at bounding box center [510, 288] width 19 height 19
checkbox input "true"
click at [793, 441] on button "SUBMIT" at bounding box center [788, 436] width 163 height 38
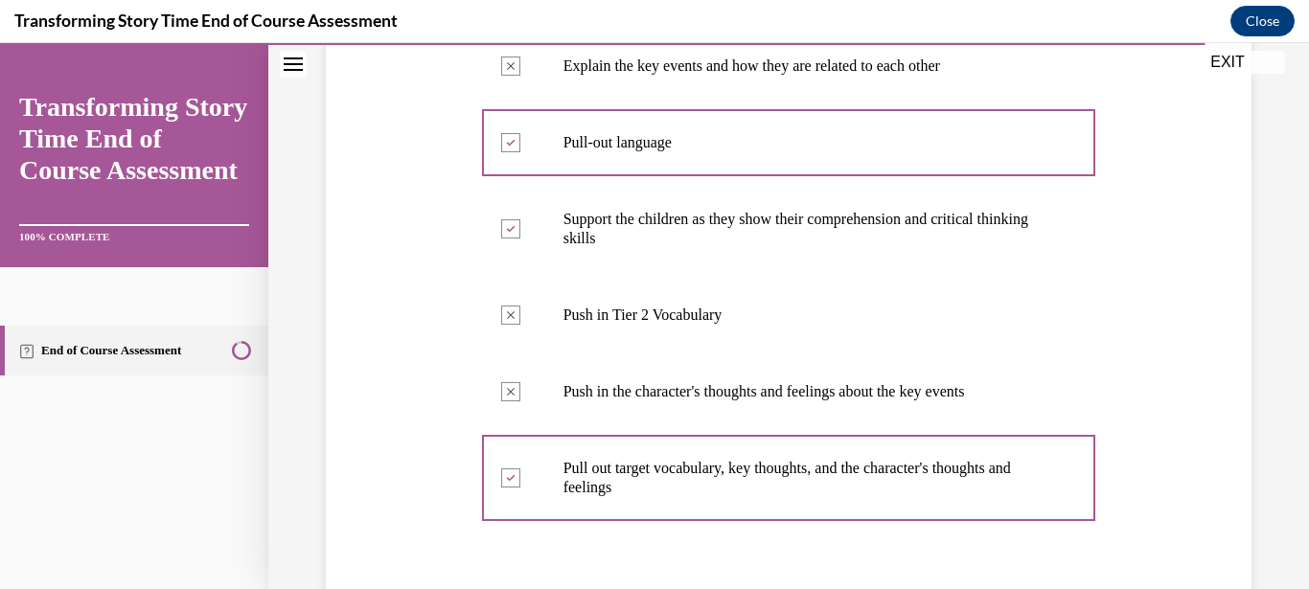
scroll to position [800, 0]
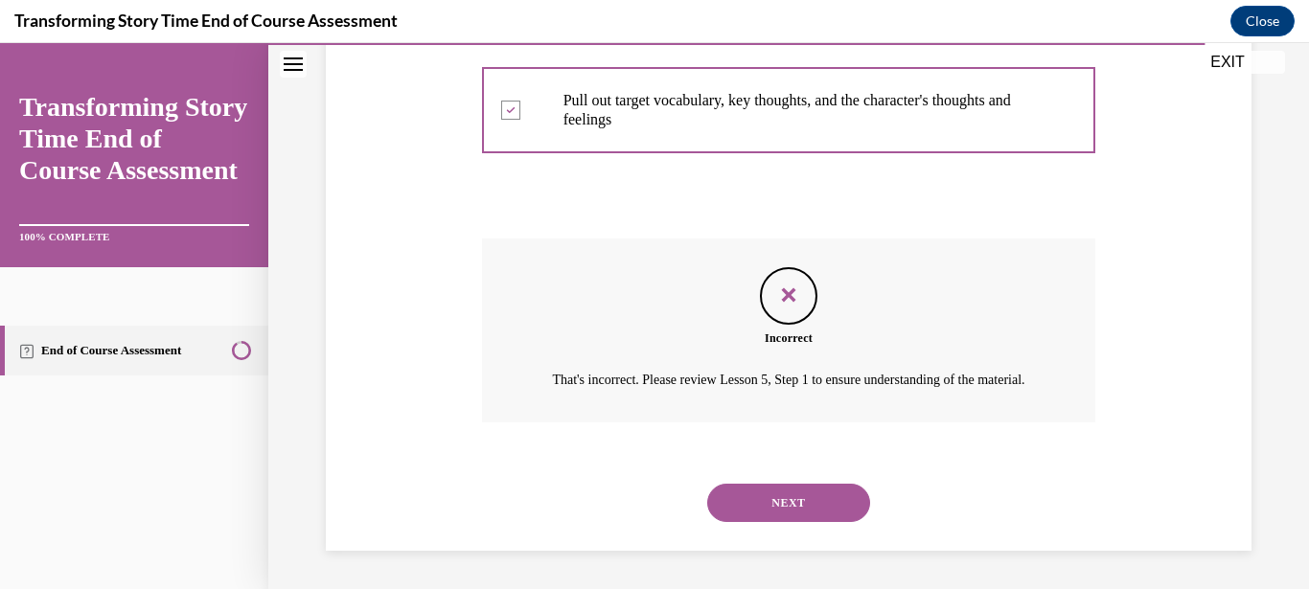
click at [782, 501] on button "NEXT" at bounding box center [788, 503] width 163 height 38
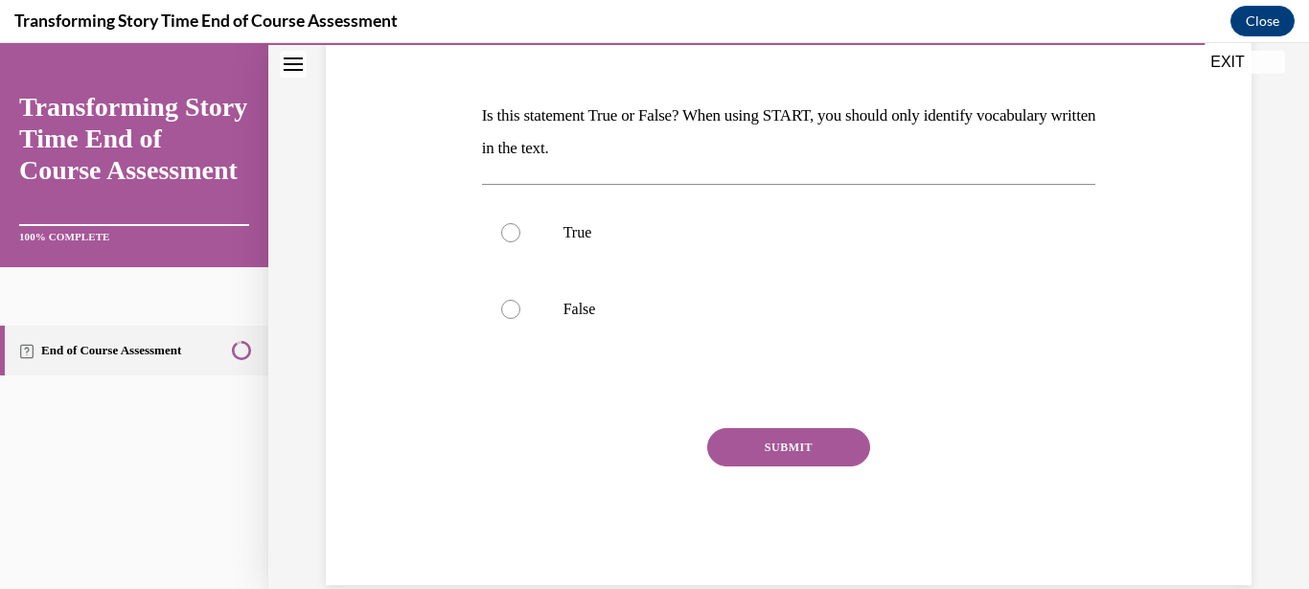
scroll to position [276, 0]
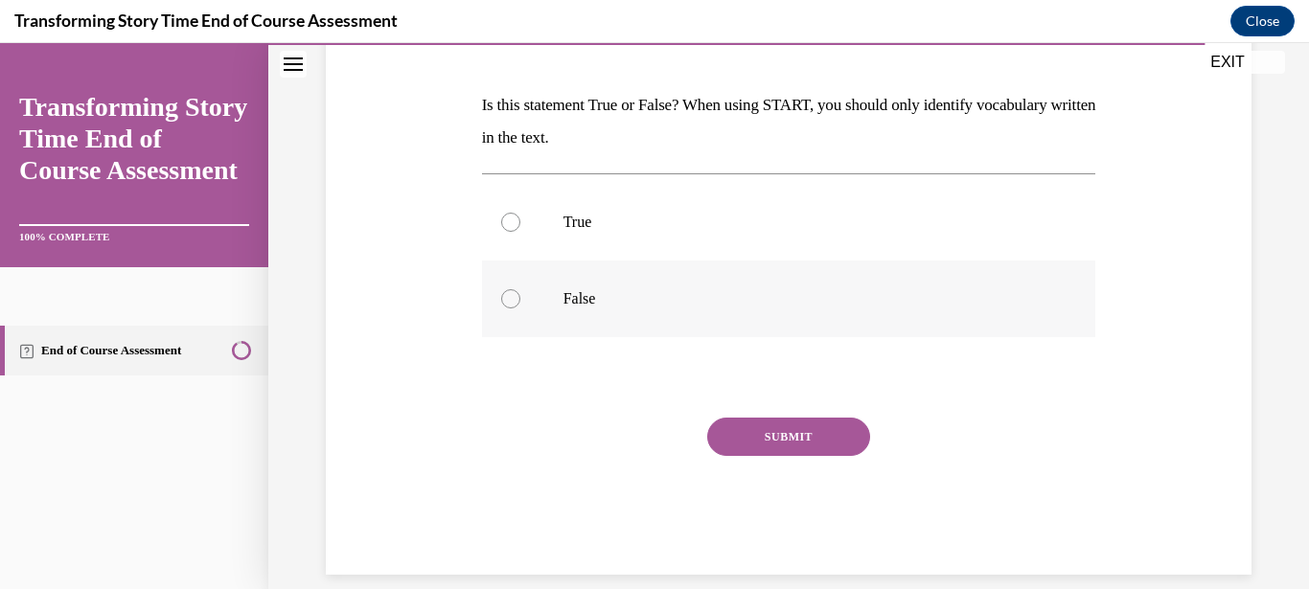
click at [640, 289] on p "False" at bounding box center [805, 298] width 485 height 19
click at [520, 289] on input "False" at bounding box center [510, 298] width 19 height 19
radio input "true"
click at [786, 420] on button "SUBMIT" at bounding box center [788, 437] width 163 height 38
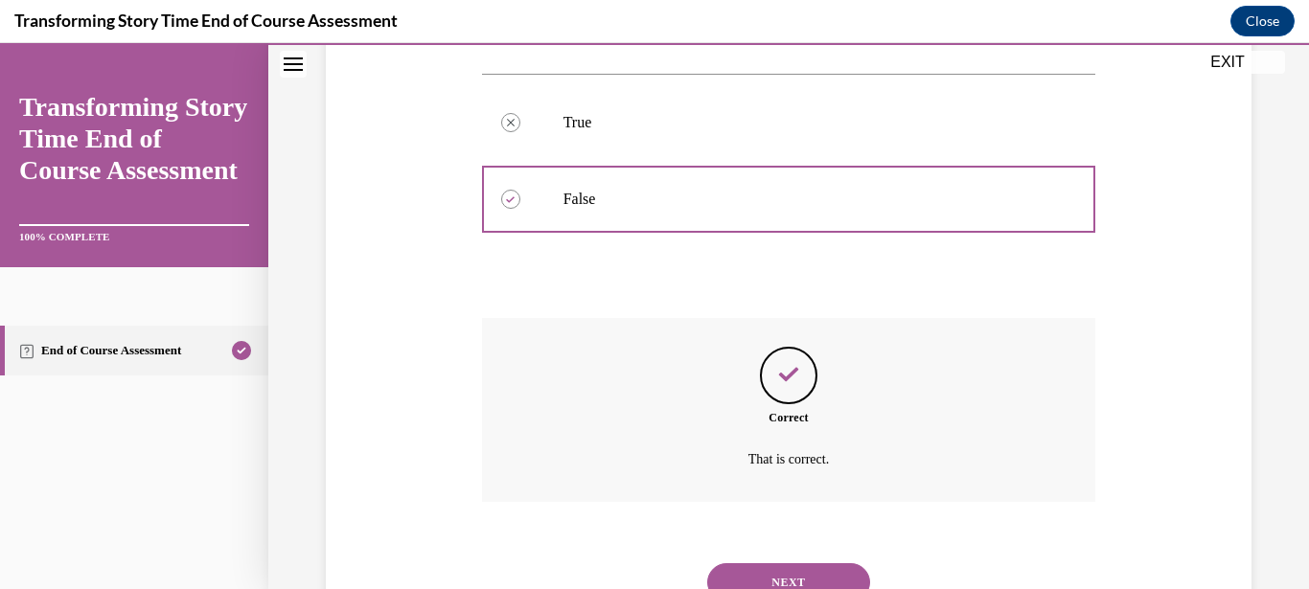
scroll to position [432, 0]
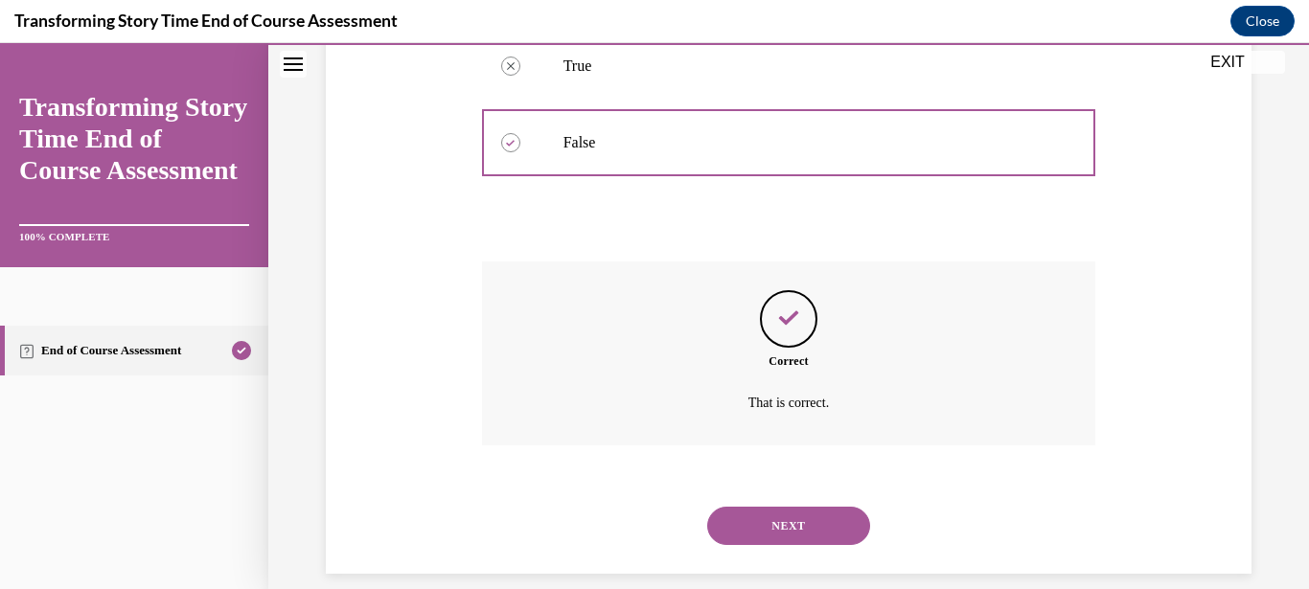
click at [823, 507] on button "NEXT" at bounding box center [788, 526] width 163 height 38
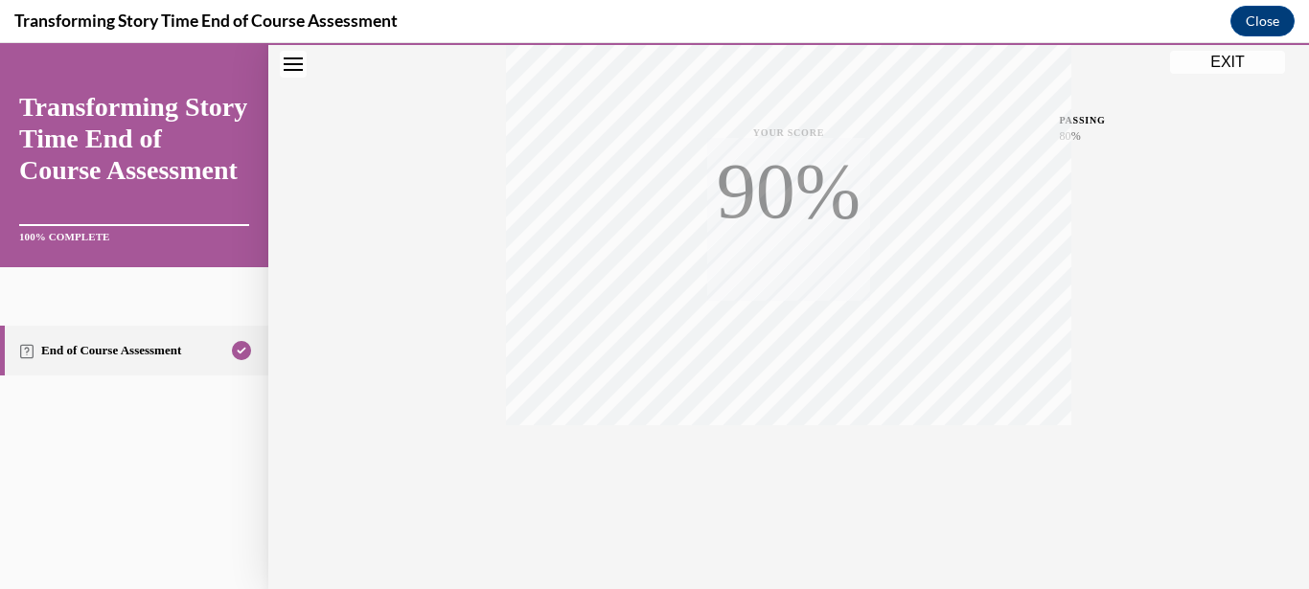
scroll to position [436, 0]
click at [1237, 66] on button "EXIT" at bounding box center [1227, 62] width 115 height 23
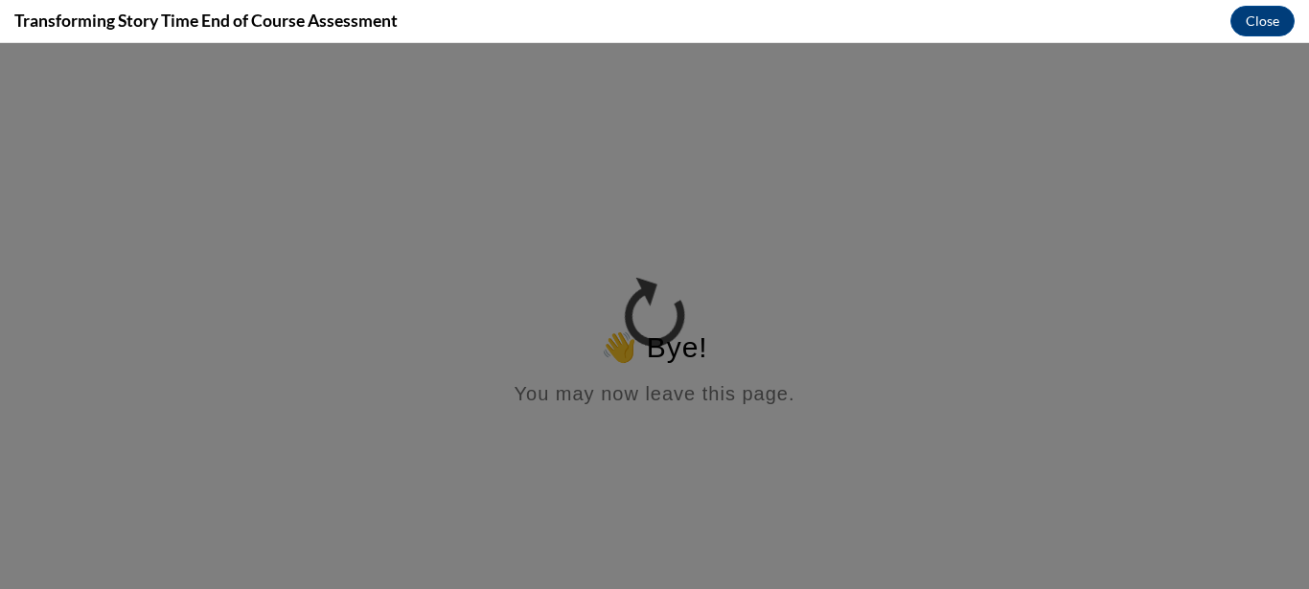
scroll to position [0, 0]
